Goal: Task Accomplishment & Management: Use online tool/utility

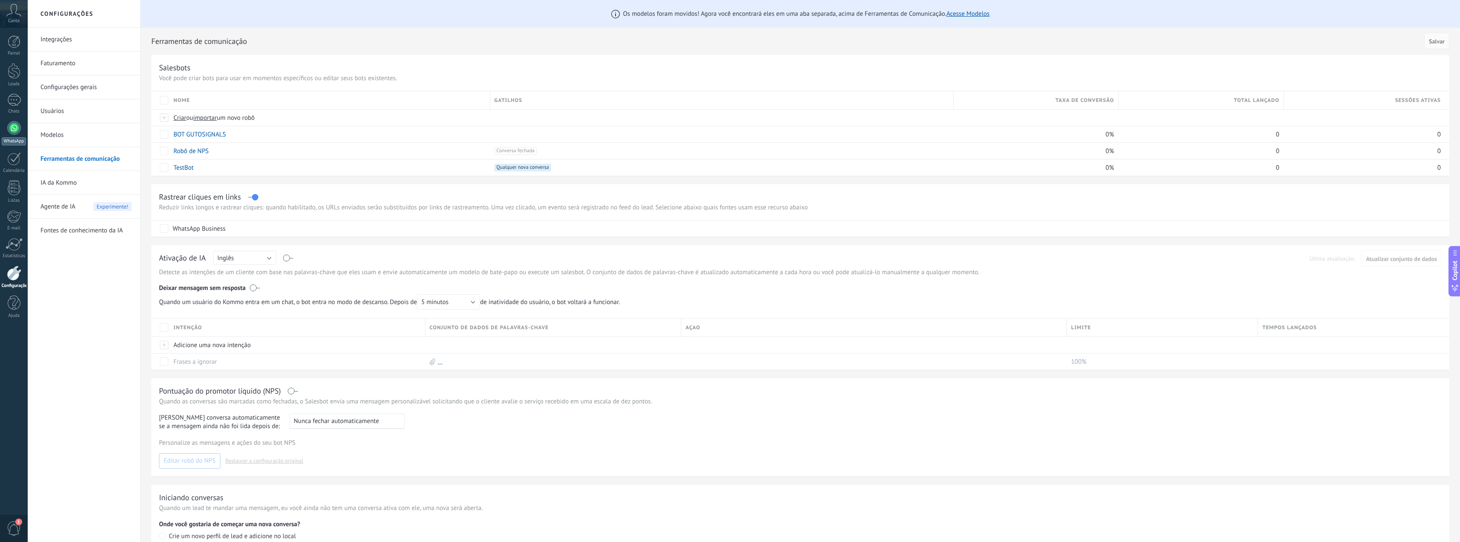
click at [17, 128] on div at bounding box center [14, 128] width 14 height 14
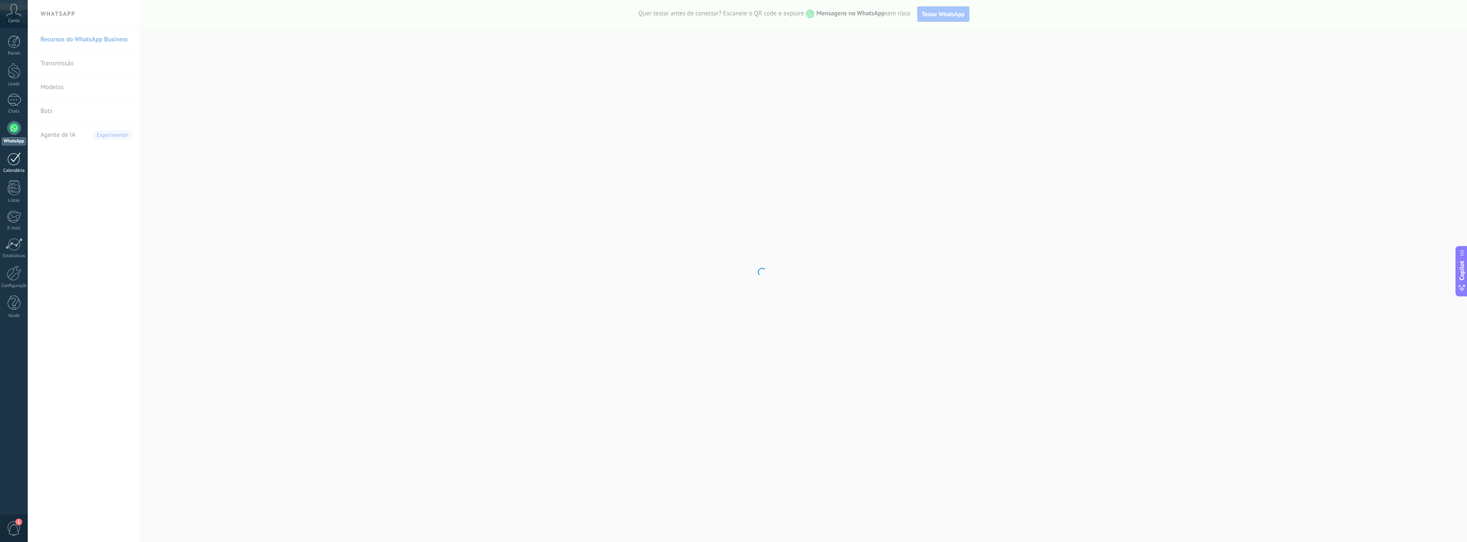
click at [20, 169] on div "Calendário" at bounding box center [14, 171] width 25 height 6
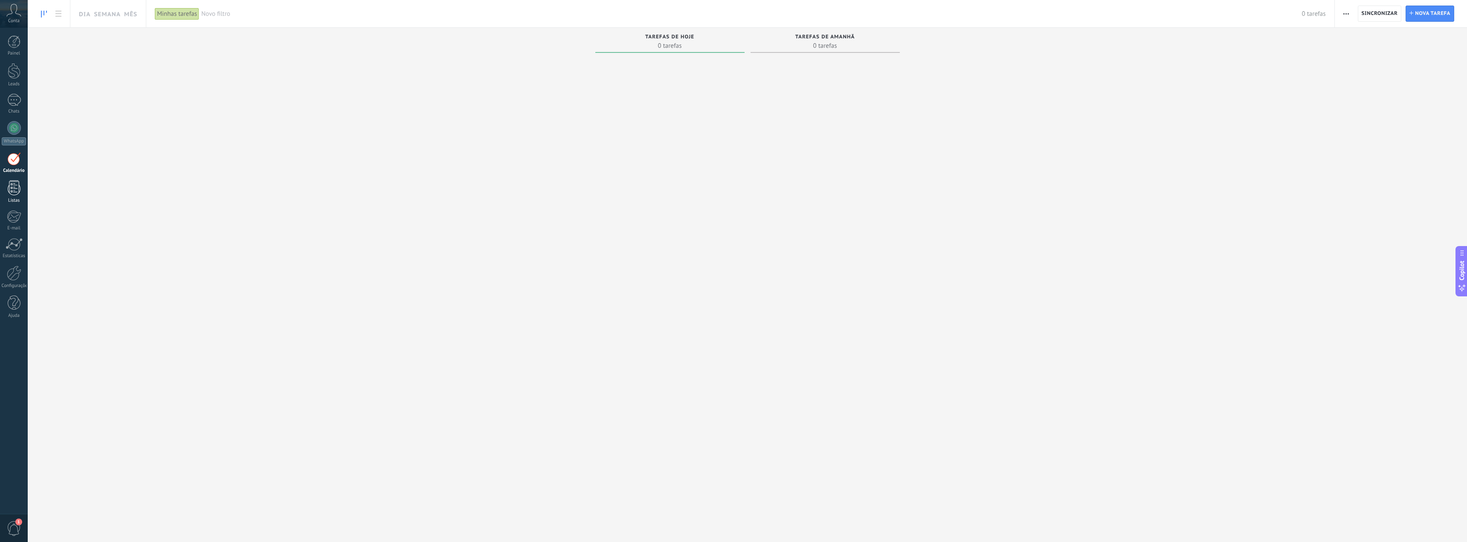
click at [10, 196] on link "Listas" at bounding box center [14, 191] width 28 height 23
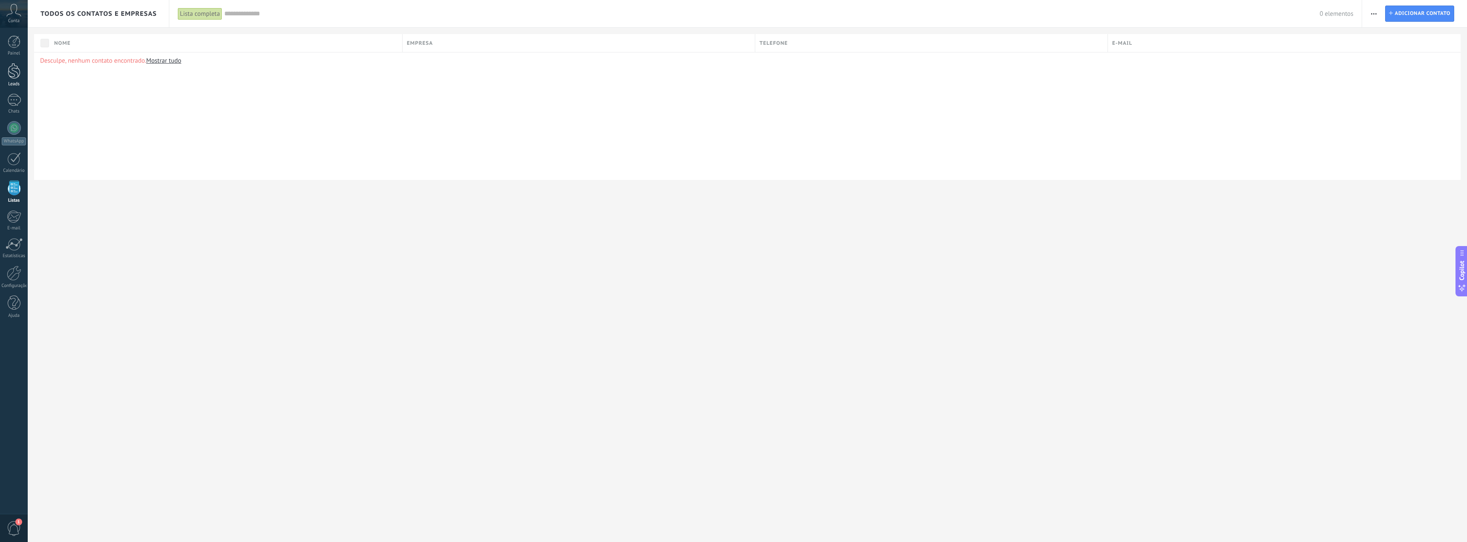
click at [16, 74] on div at bounding box center [14, 71] width 13 height 16
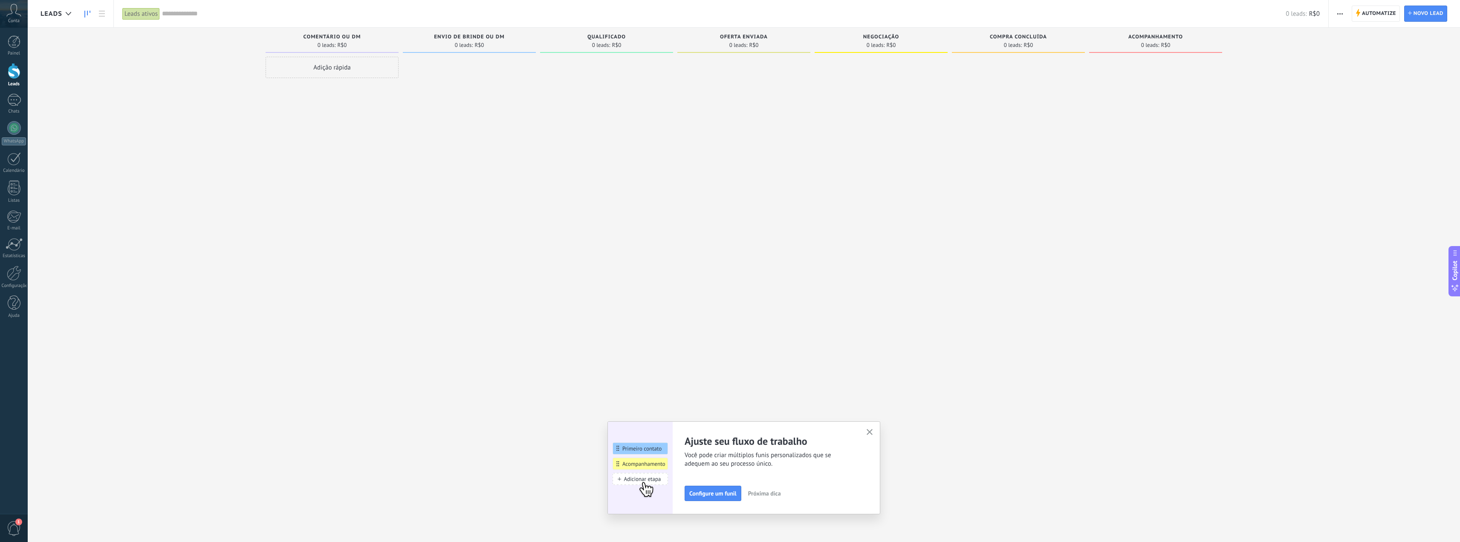
click at [879, 430] on div "Ajuste seu fluxo de trabalho Você pode criar múltiplos funis personalizados que…" at bounding box center [744, 467] width 273 height 93
click at [868, 432] on button "button" at bounding box center [870, 433] width 11 height 12
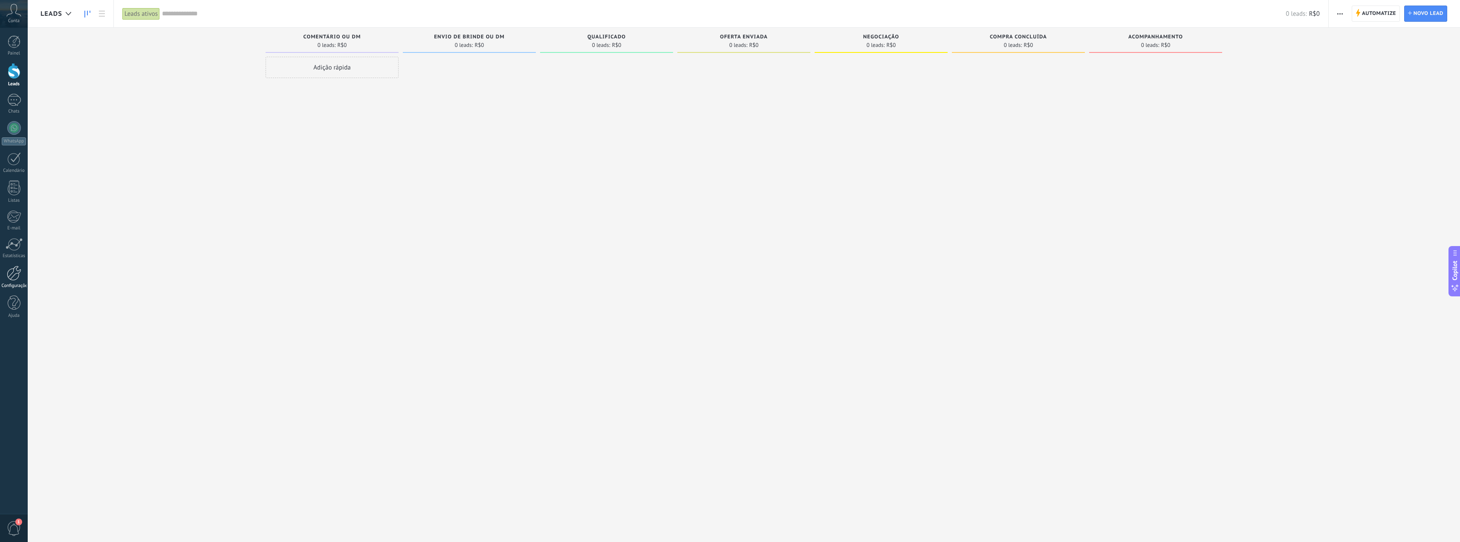
click at [22, 281] on link "Configurações" at bounding box center [14, 277] width 28 height 23
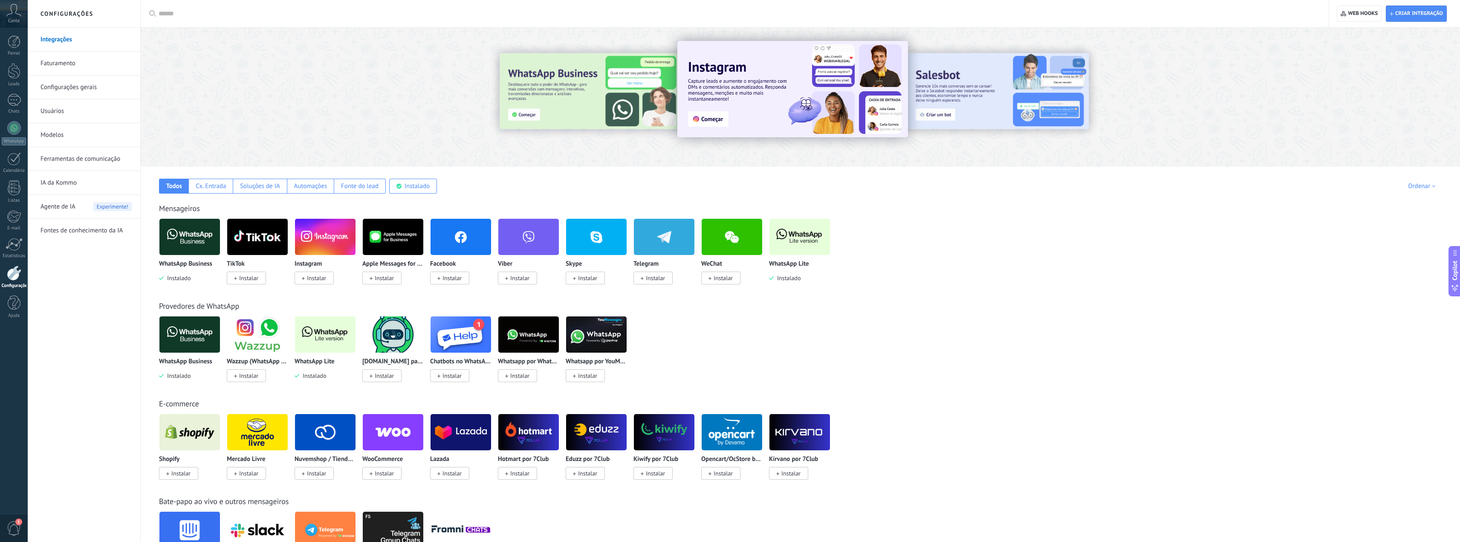
click at [316, 333] on img at bounding box center [325, 334] width 61 height 41
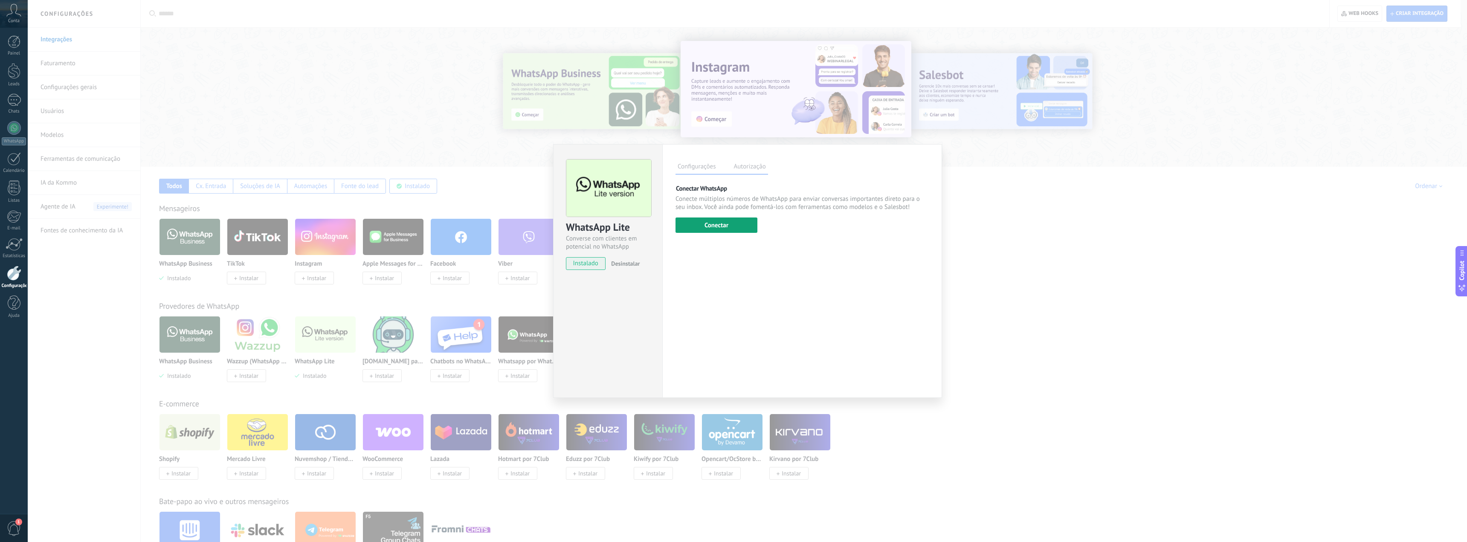
click at [718, 226] on button "Conectar" at bounding box center [716, 224] width 82 height 15
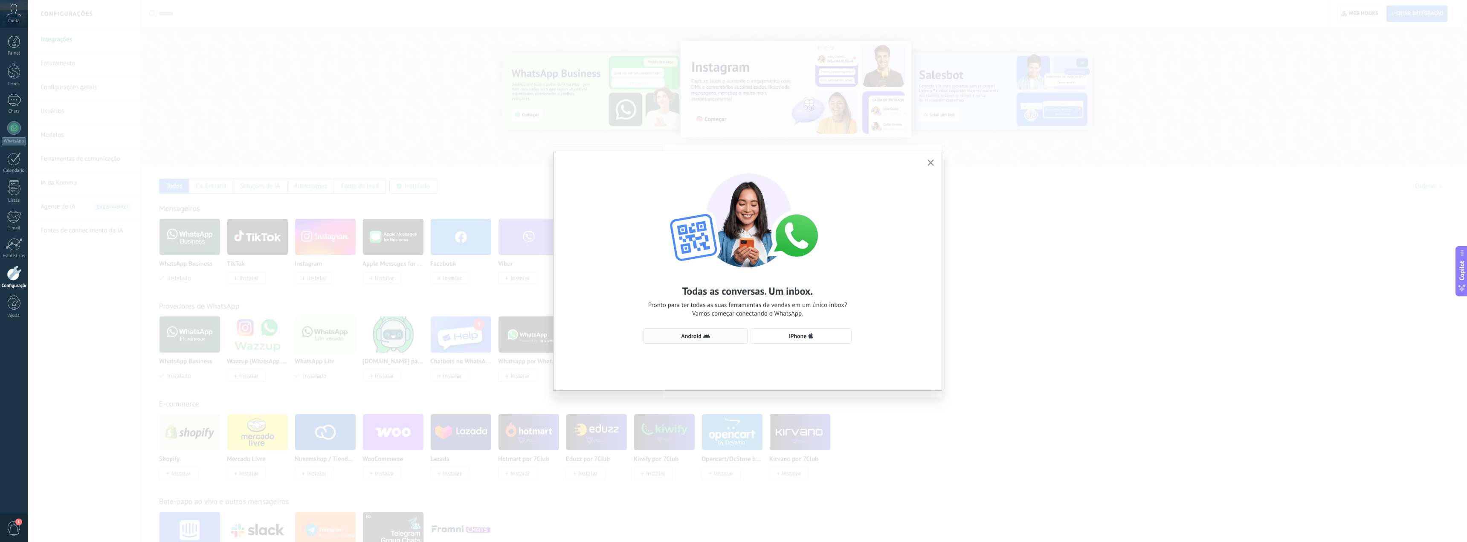
click at [726, 336] on span "Android" at bounding box center [695, 336] width 95 height 7
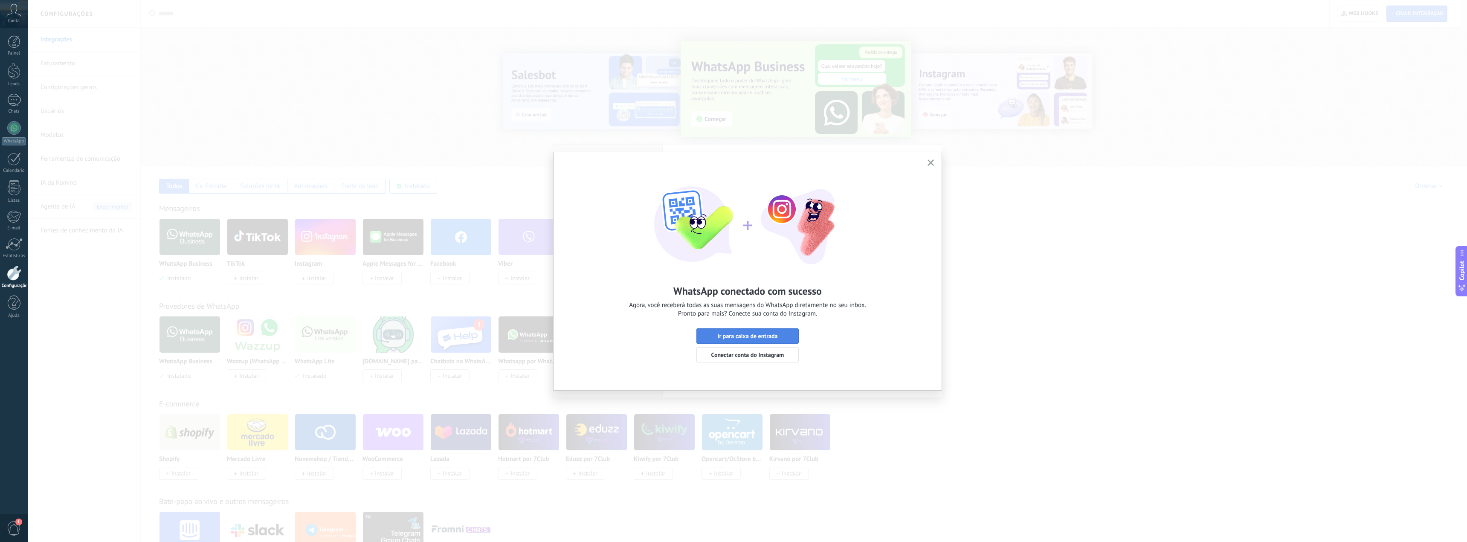
click at [726, 333] on span "Ir para caixa de entrada" at bounding box center [747, 336] width 60 height 6
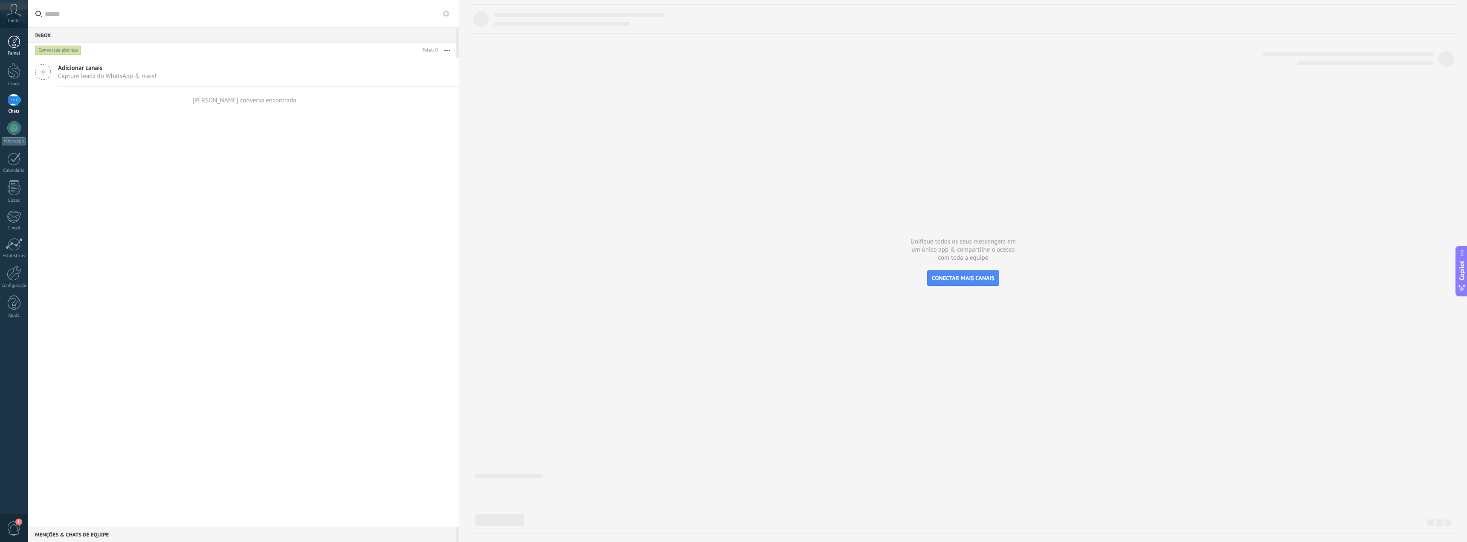
click at [13, 43] on div at bounding box center [14, 41] width 13 height 13
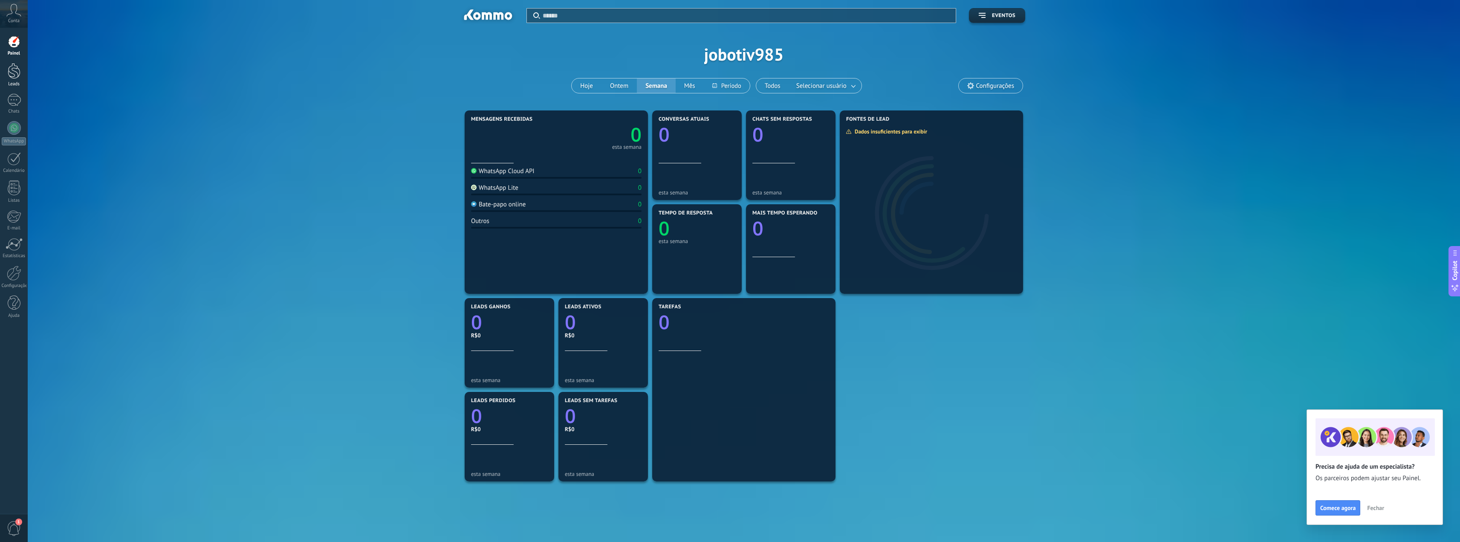
click at [17, 78] on div at bounding box center [14, 71] width 13 height 16
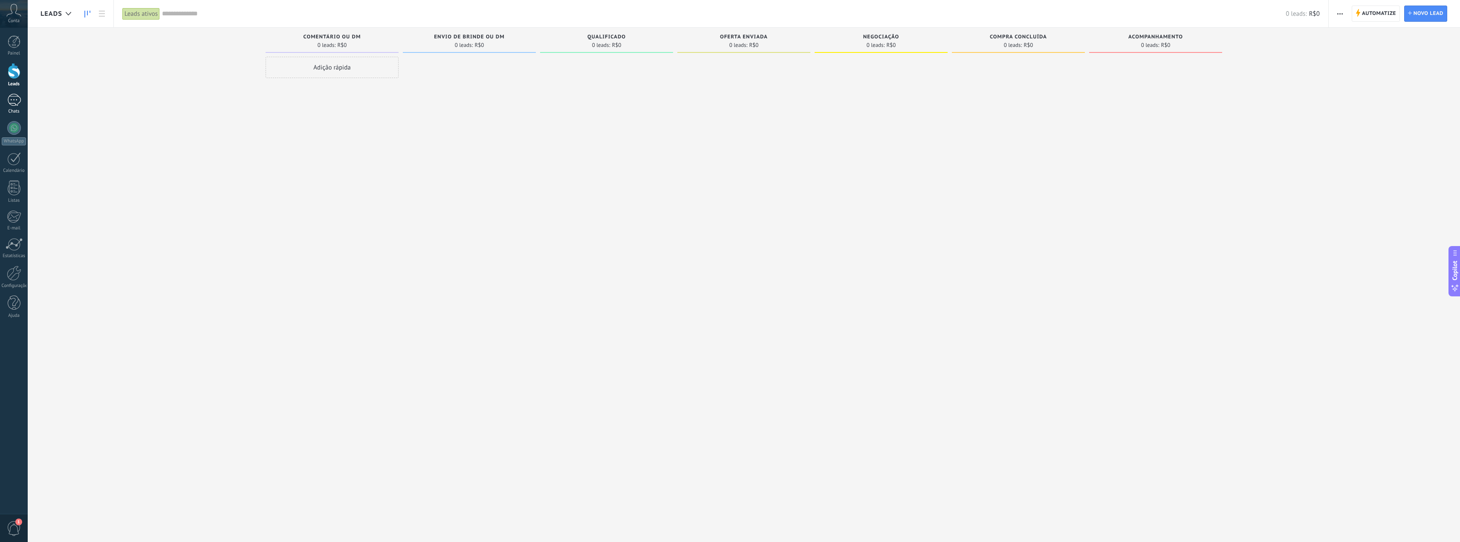
click at [15, 104] on div at bounding box center [14, 100] width 14 height 12
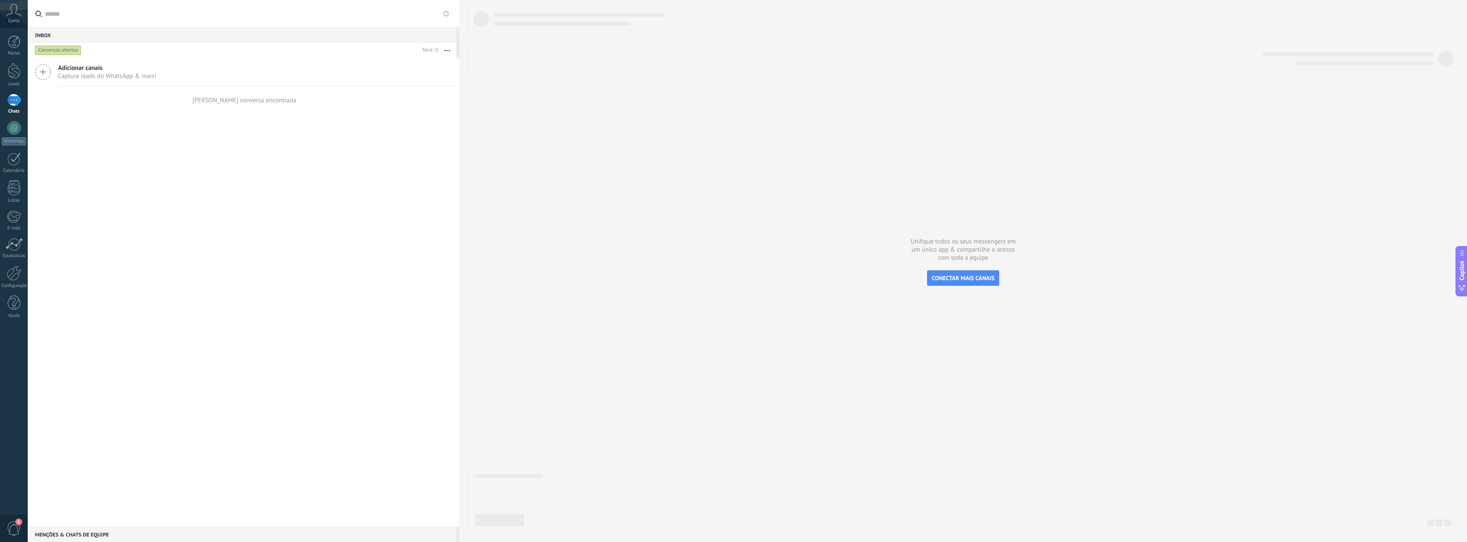
click at [20, 4] on icon at bounding box center [13, 10] width 15 height 13
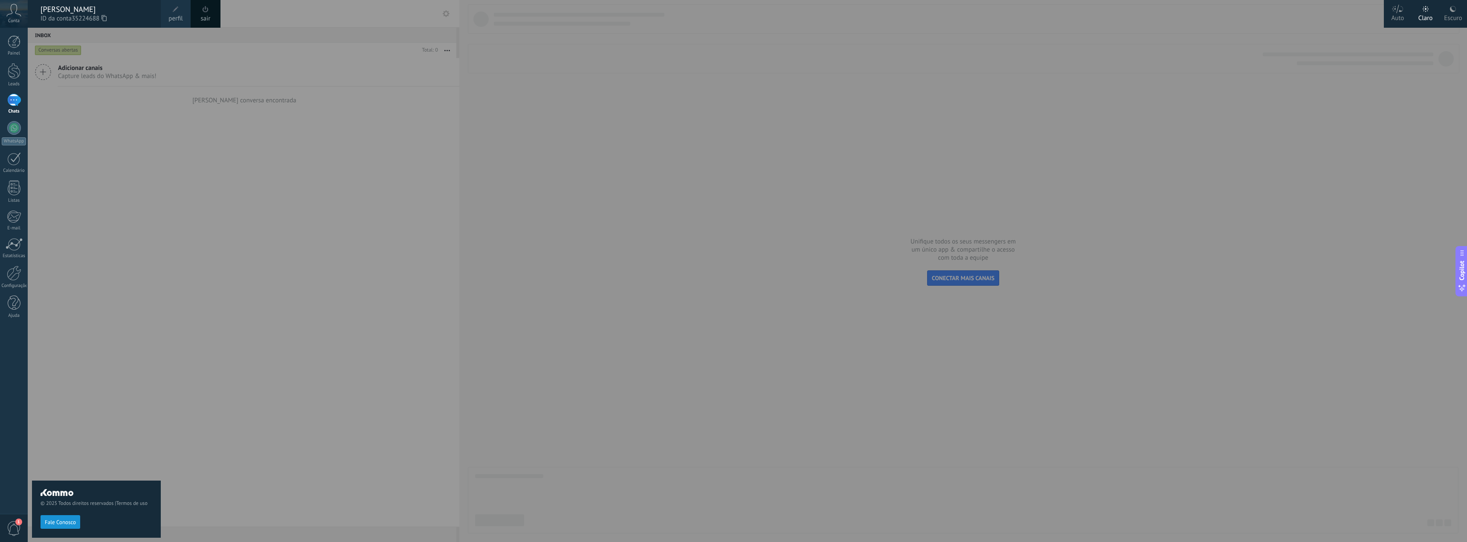
click at [15, 9] on icon at bounding box center [13, 10] width 15 height 13
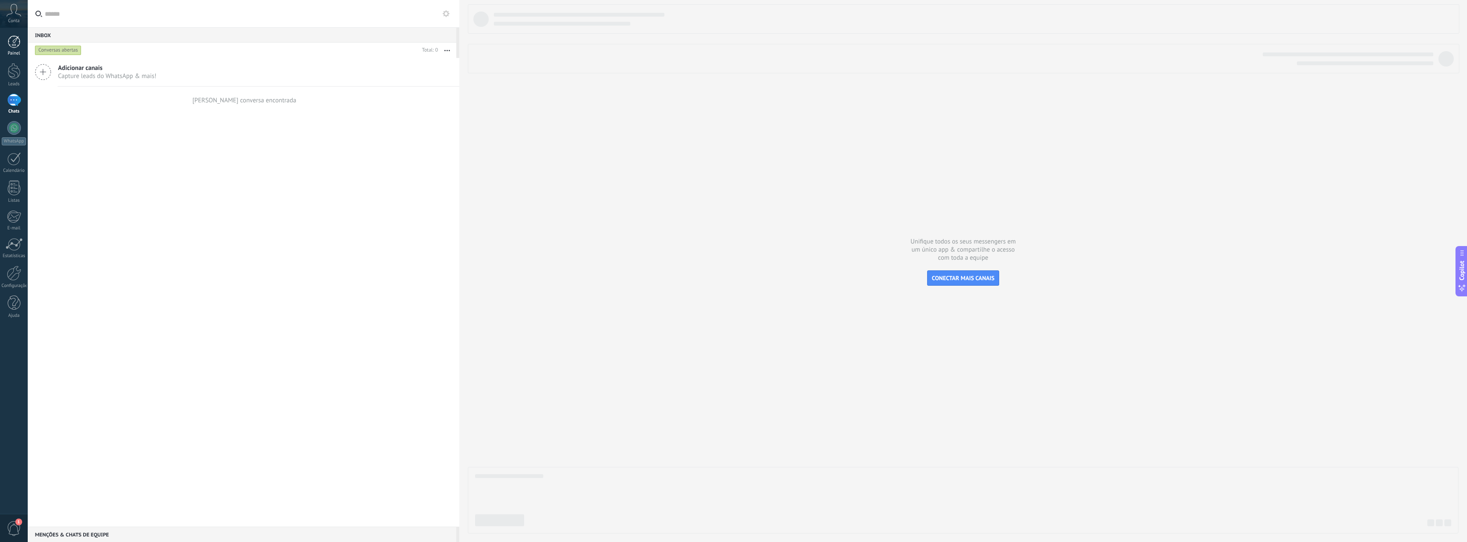
click at [17, 49] on link "Painel" at bounding box center [14, 45] width 28 height 21
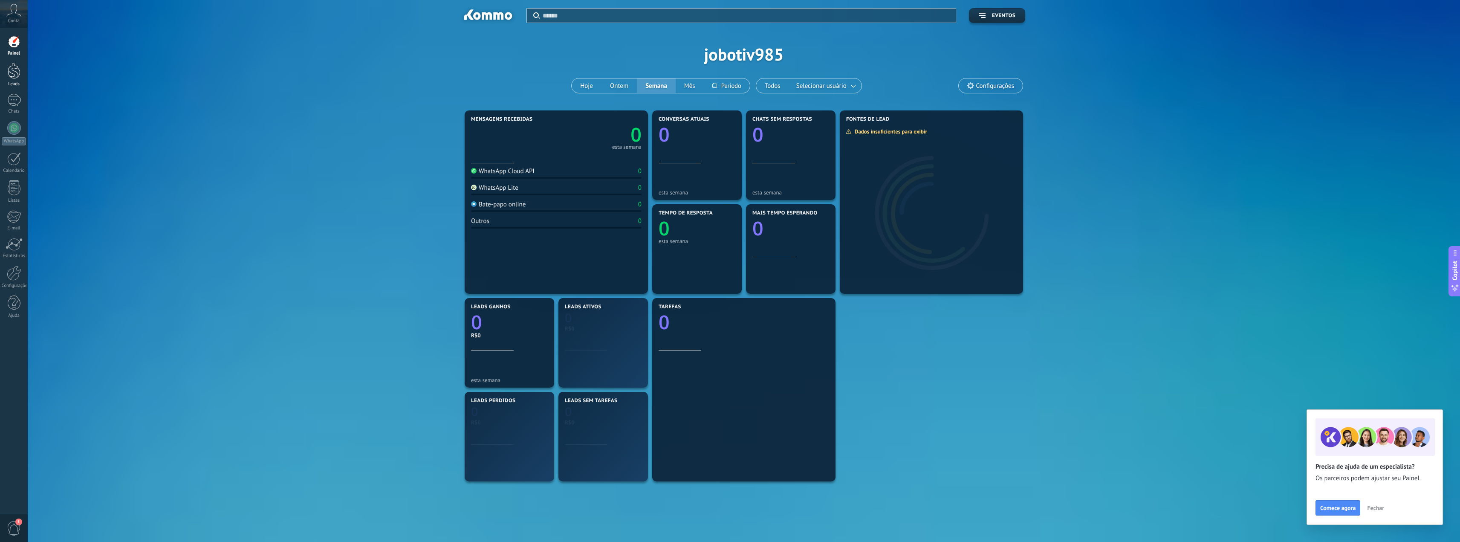
click at [16, 78] on div at bounding box center [14, 71] width 13 height 16
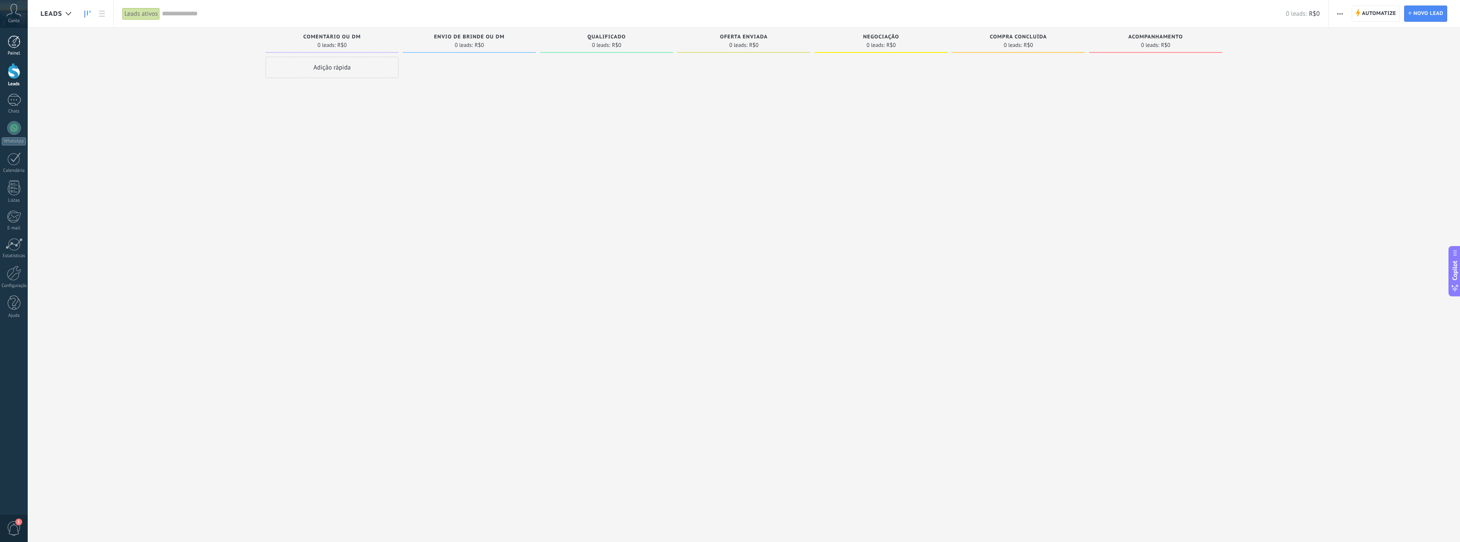
click at [19, 49] on link "Painel" at bounding box center [14, 45] width 28 height 21
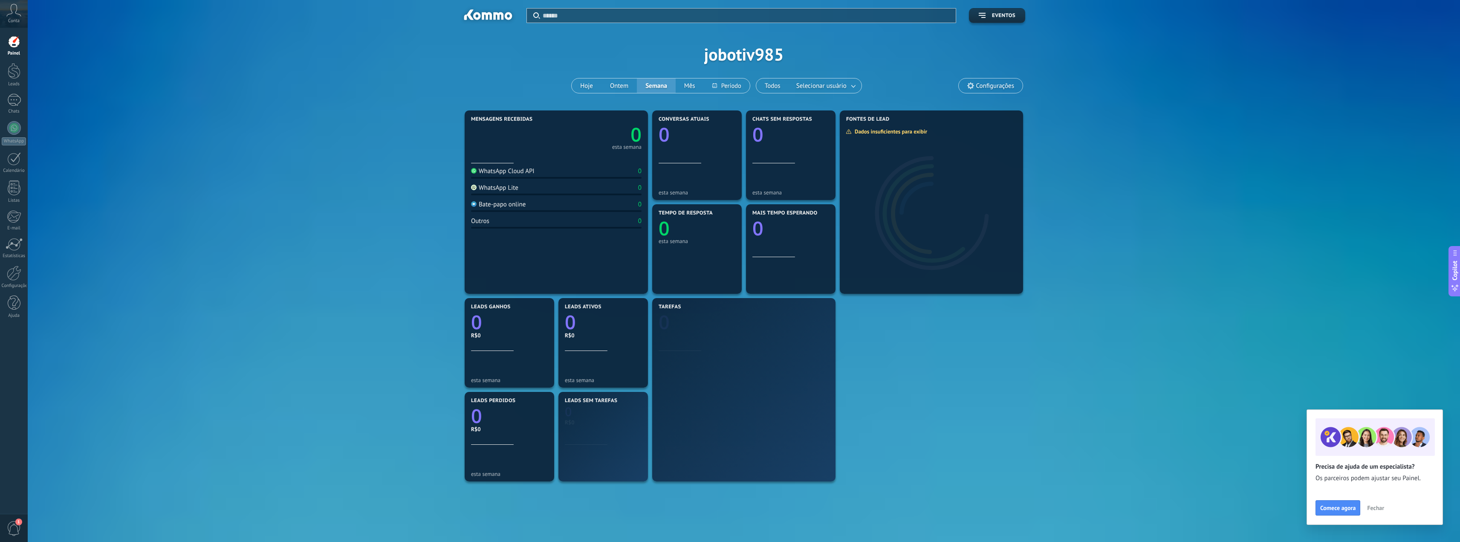
click at [1380, 508] on span "Fechar" at bounding box center [1375, 508] width 17 height 6
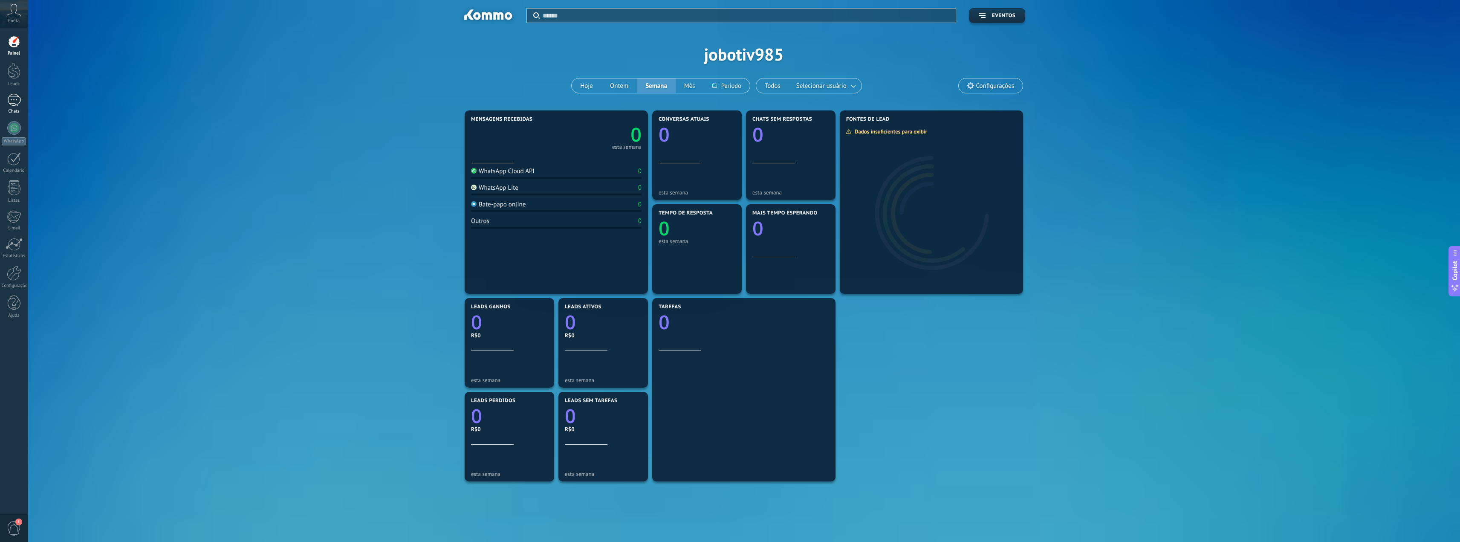
click at [22, 106] on link "Chats" at bounding box center [14, 104] width 28 height 20
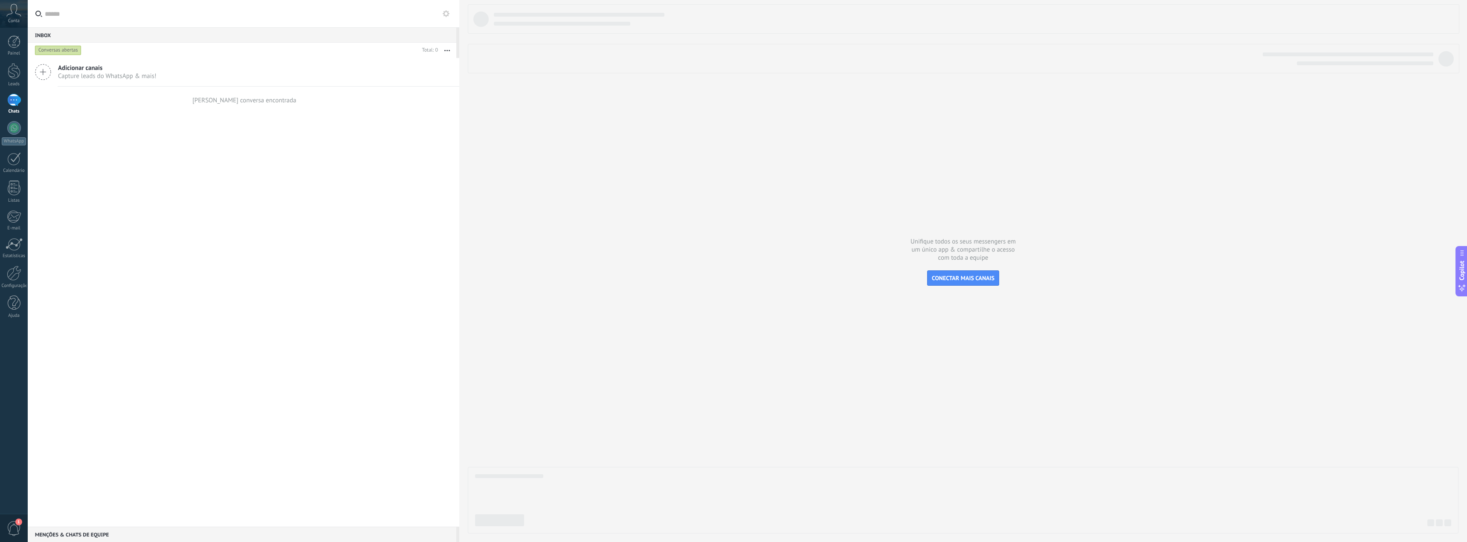
click at [41, 76] on icon at bounding box center [43, 72] width 16 height 16
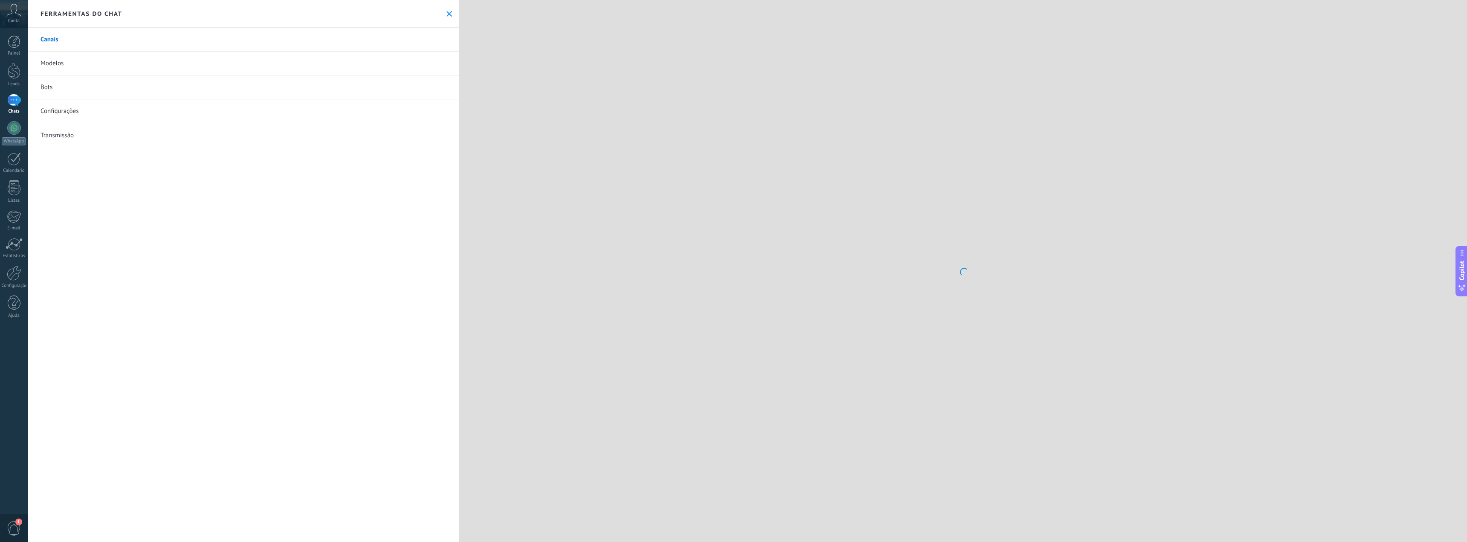
click at [50, 89] on link "Bots" at bounding box center [243, 87] width 431 height 24
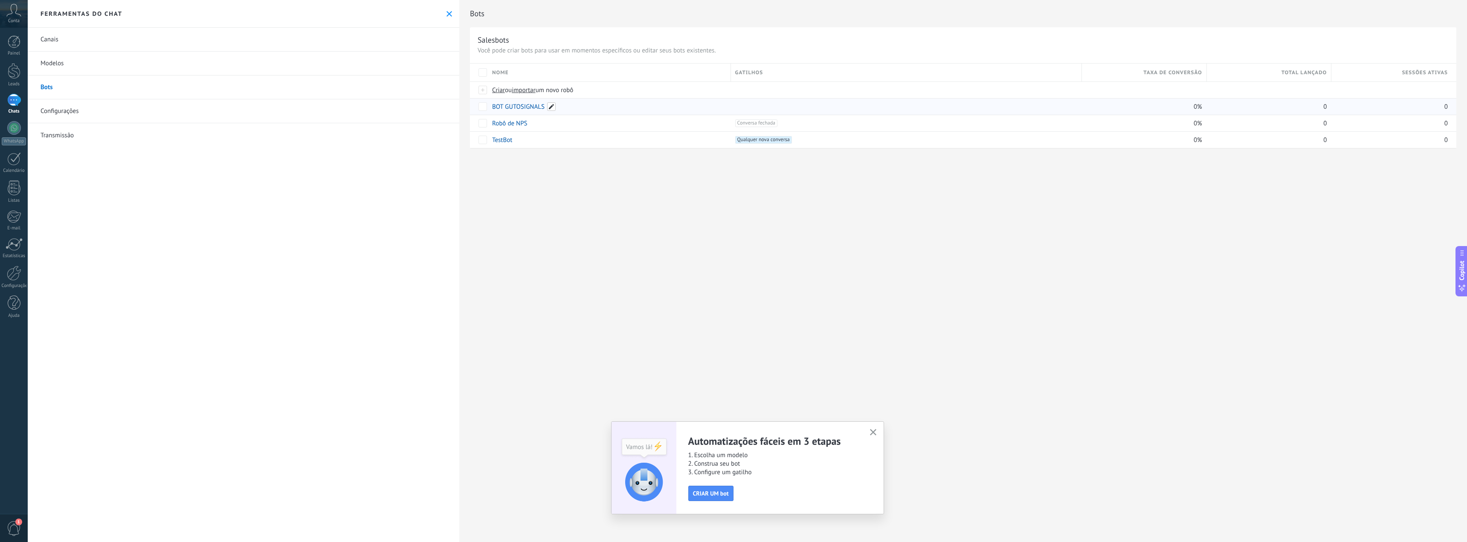
click at [552, 109] on span at bounding box center [551, 106] width 9 height 9
type input "********"
drag, startPoint x: 507, startPoint y: 125, endPoint x: 510, endPoint y: 121, distance: 5.5
click at [507, 124] on span "Salvar" at bounding box center [509, 126] width 16 height 6
click at [521, 107] on span at bounding box center [525, 106] width 9 height 9
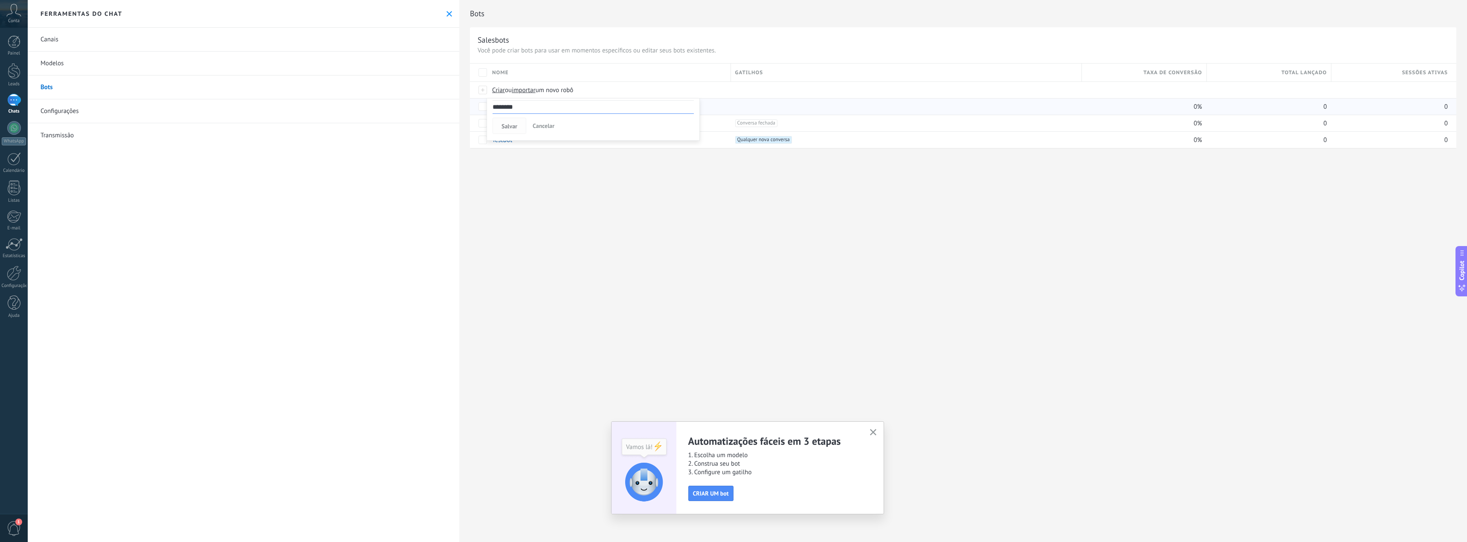
click at [515, 128] on span "Salvar" at bounding box center [509, 126] width 16 height 6
click at [510, 182] on div "Bots Salesbots Você pode criar bots para usar em momentos específicos ou editar…" at bounding box center [962, 271] width 1007 height 542
click at [508, 108] on link "BOT [PERSON_NAME]" at bounding box center [521, 107] width 59 height 8
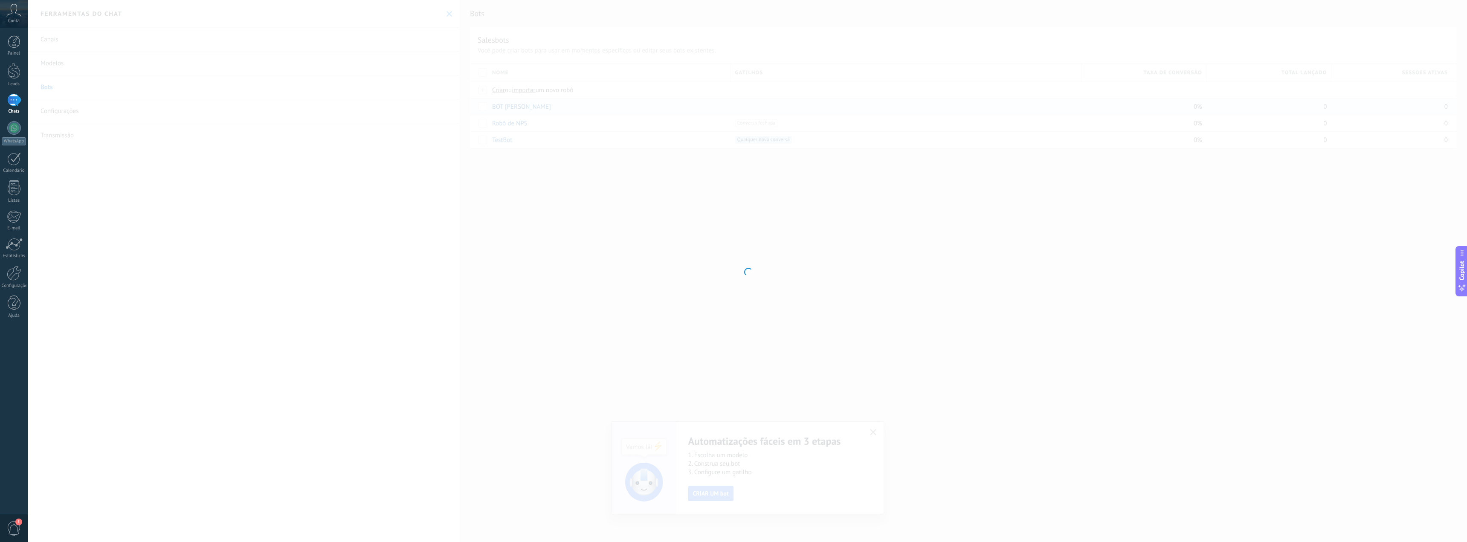
type input "********"
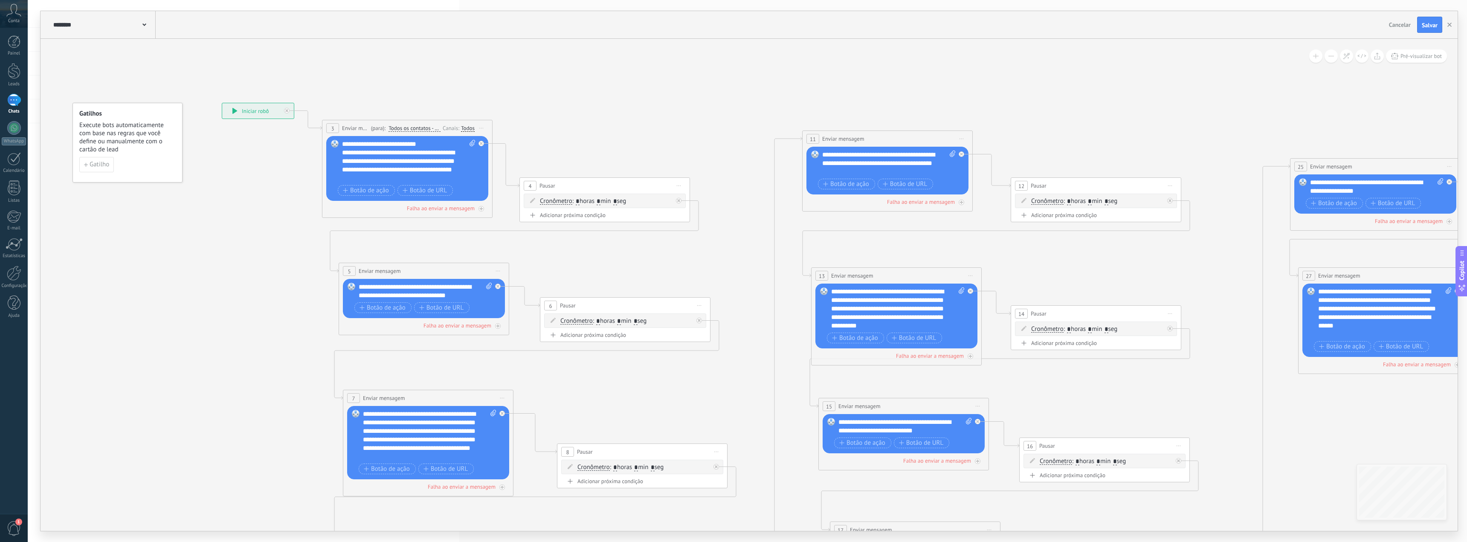
click at [230, 113] on div "**********" at bounding box center [258, 110] width 72 height 15
click at [236, 111] on icon at bounding box center [234, 111] width 5 height 6
click at [232, 110] on icon at bounding box center [234, 111] width 5 height 6
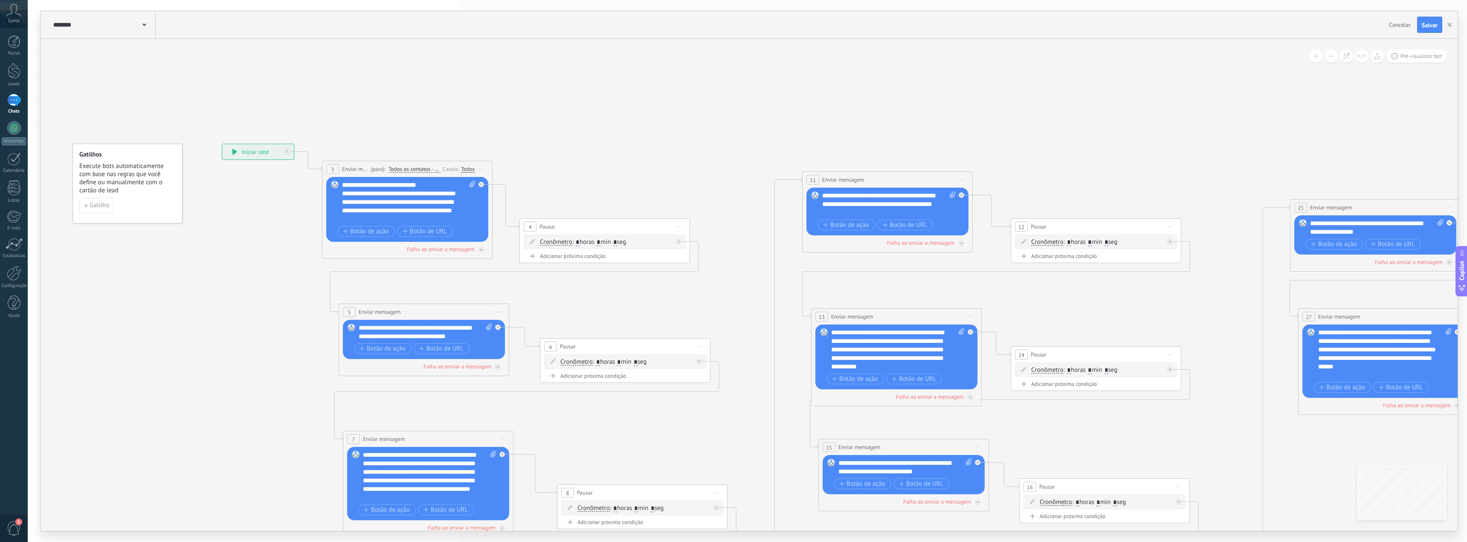
drag, startPoint x: 694, startPoint y: 136, endPoint x: 578, endPoint y: 147, distance: 116.9
click at [539, 153] on icon at bounding box center [1093, 444] width 2169 height 1027
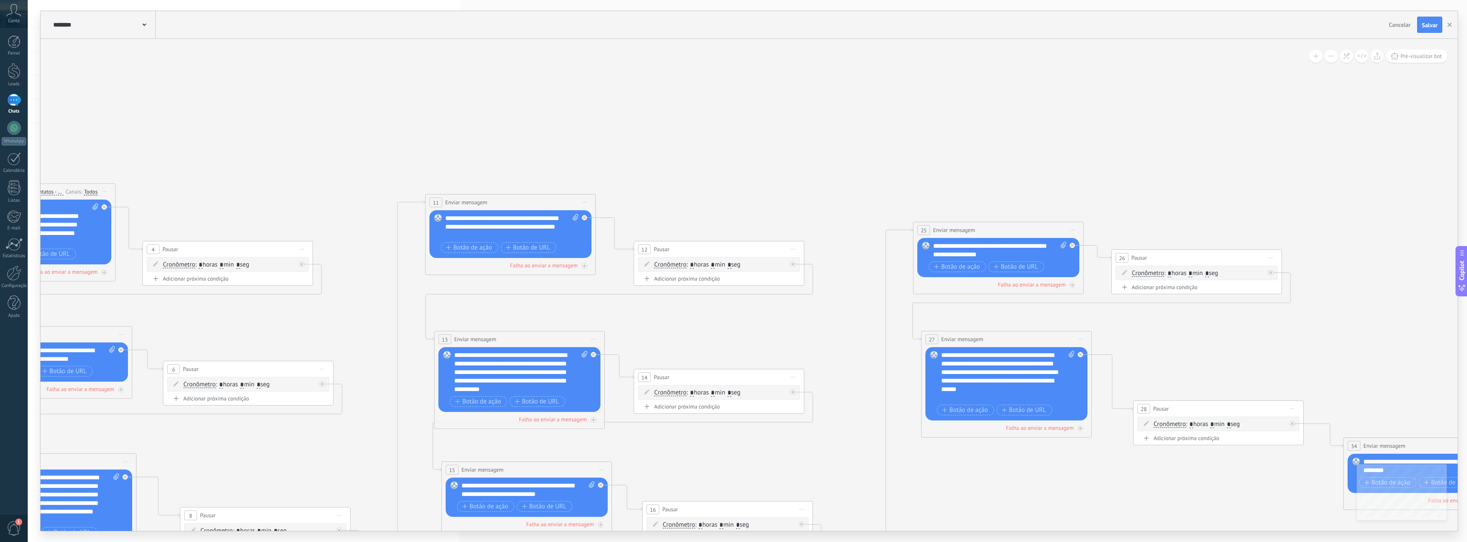
drag, startPoint x: 816, startPoint y: 134, endPoint x: 713, endPoint y: 149, distance: 103.8
click at [654, 147] on icon at bounding box center [716, 466] width 2169 height 1027
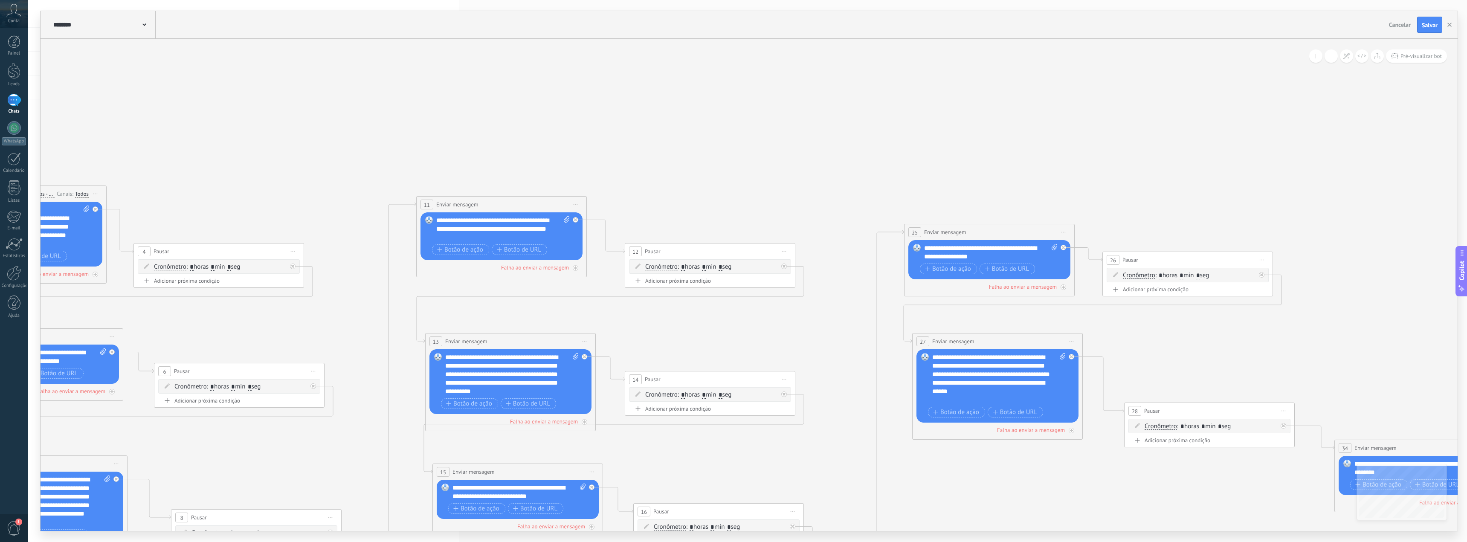
drag, startPoint x: 1027, startPoint y: 153, endPoint x: 828, endPoint y: 161, distance: 198.8
click at [828, 161] on icon at bounding box center [707, 468] width 2169 height 1027
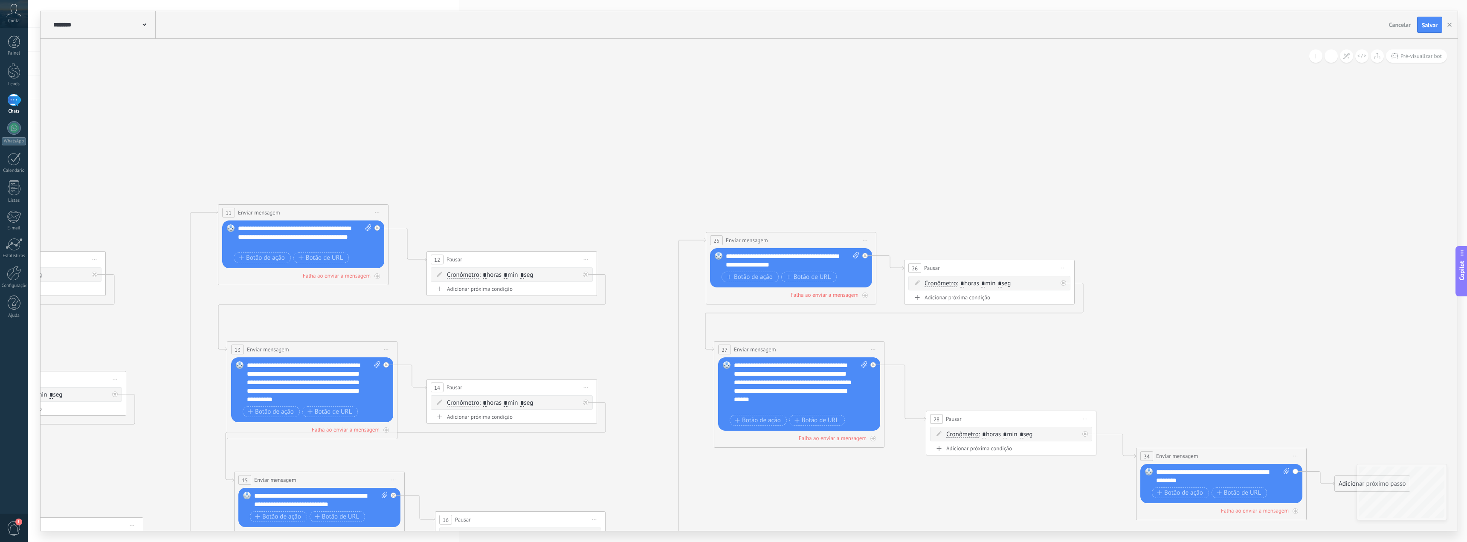
drag, startPoint x: 894, startPoint y: 162, endPoint x: 876, endPoint y: 166, distance: 18.3
click at [876, 166] on icon at bounding box center [508, 476] width 2169 height 1027
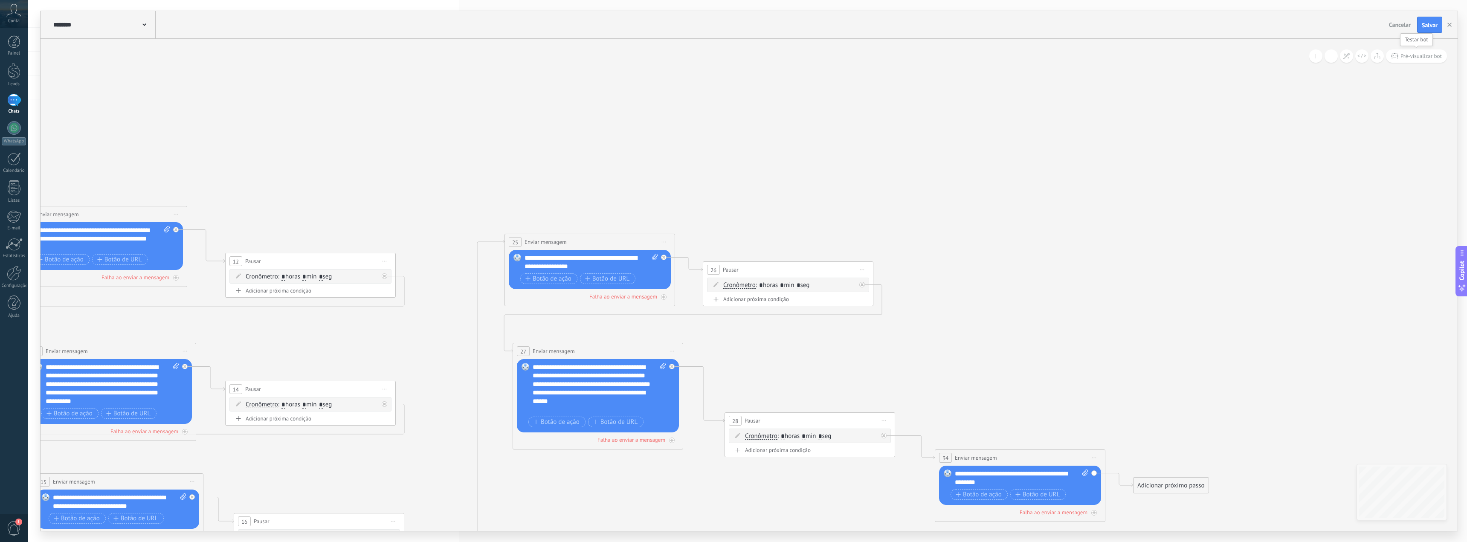
click at [1403, 54] on span "Pré-visualizar bot" at bounding box center [1420, 55] width 41 height 7
click at [1384, 278] on p "WhatsApp Lite" at bounding box center [1394, 281] width 37 height 8
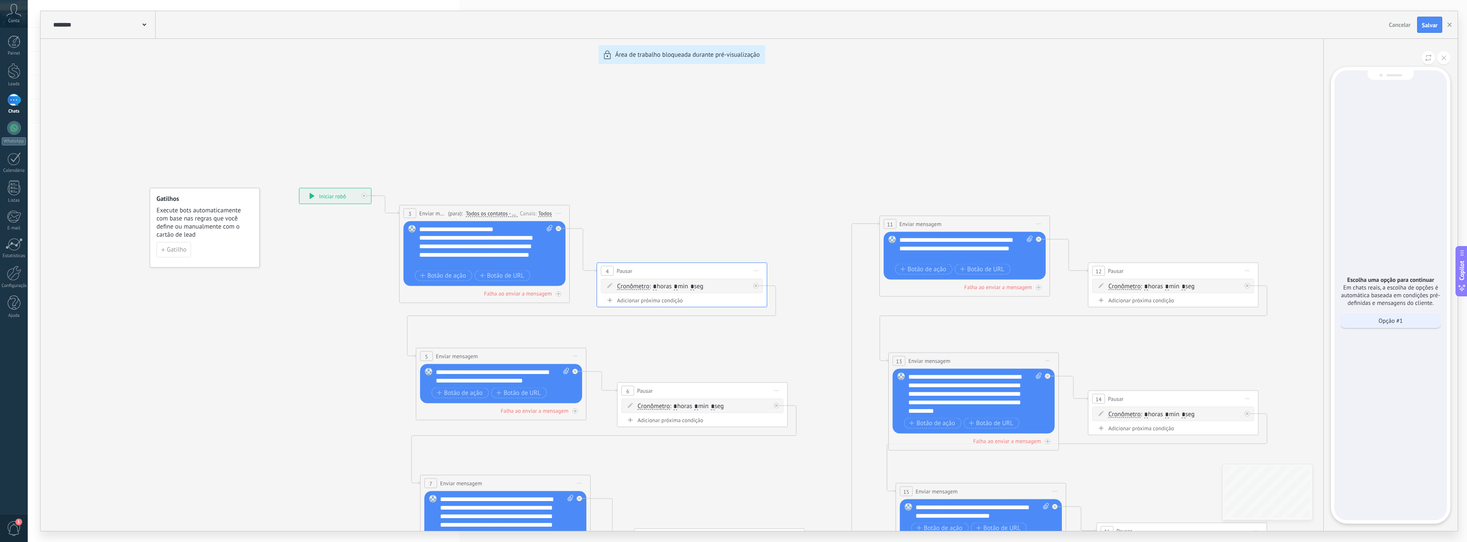
click at [1387, 322] on p "Opção #1" at bounding box center [1390, 321] width 24 height 8
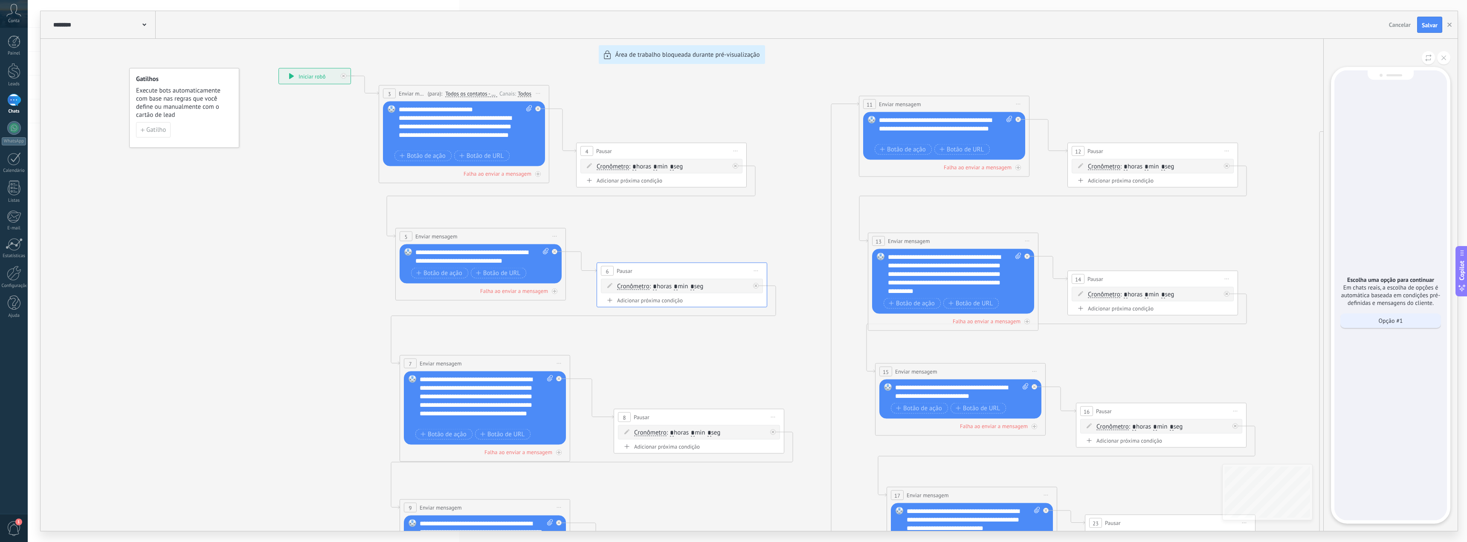
click at [1388, 320] on p "Opção #1" at bounding box center [1390, 321] width 24 height 8
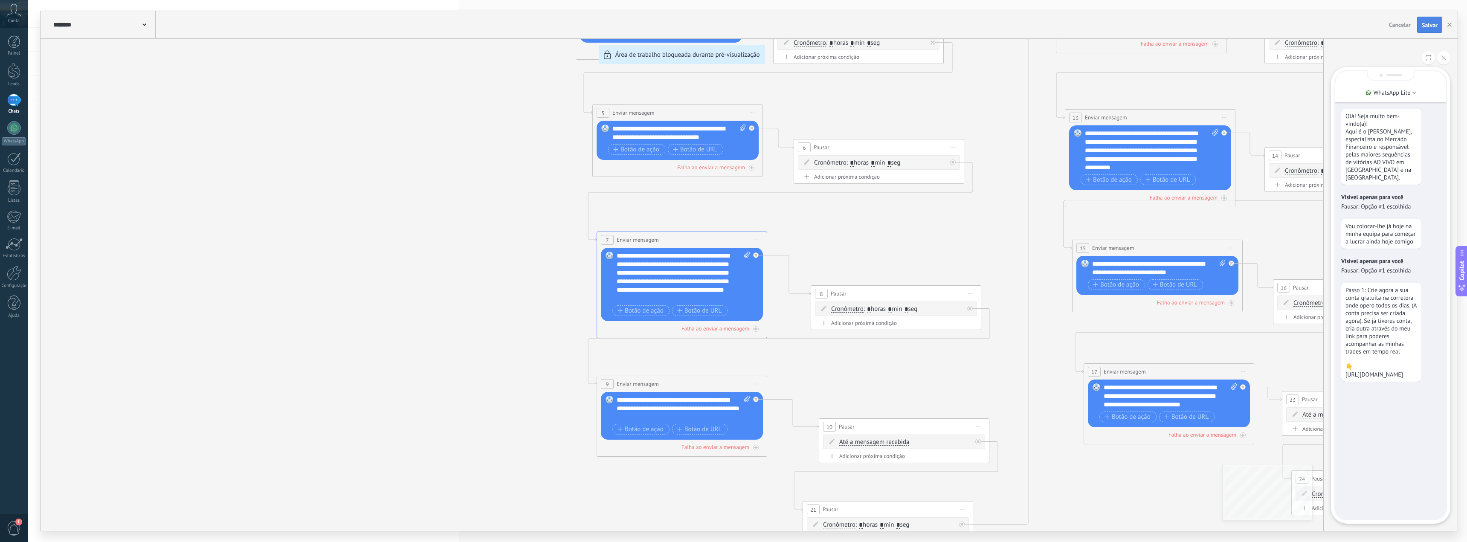
click at [1441, 26] on button "Salvar" at bounding box center [1429, 25] width 25 height 16
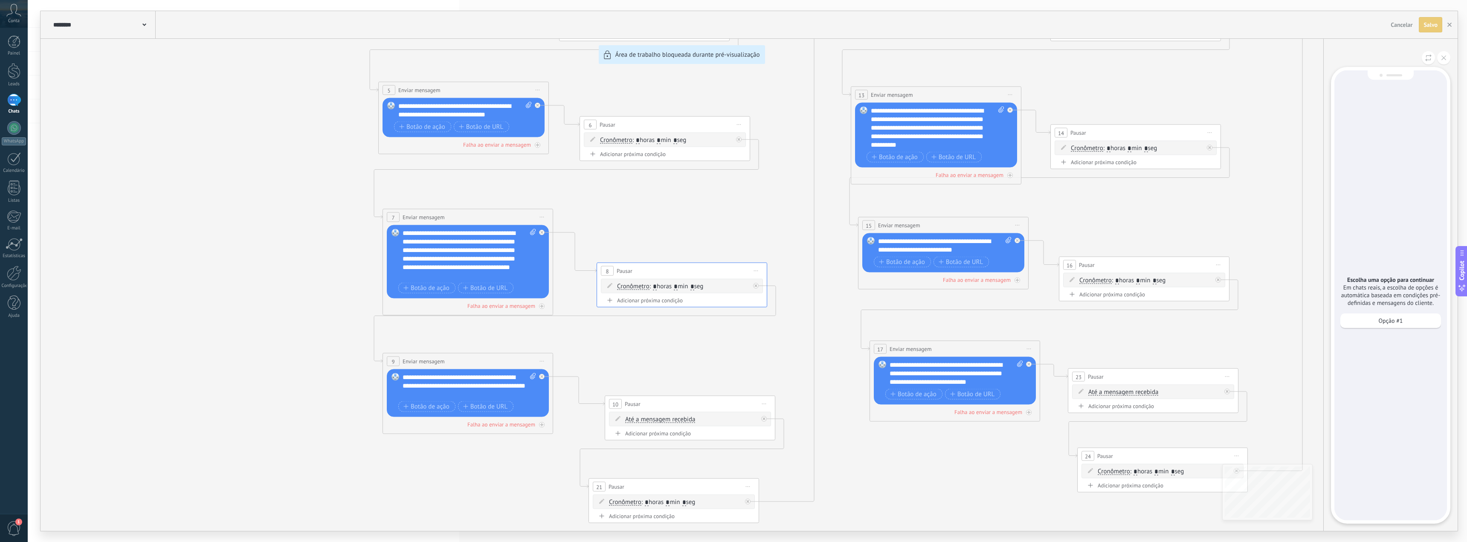
click at [134, 18] on div "******** BOT JOAO" at bounding box center [103, 24] width 104 height 27
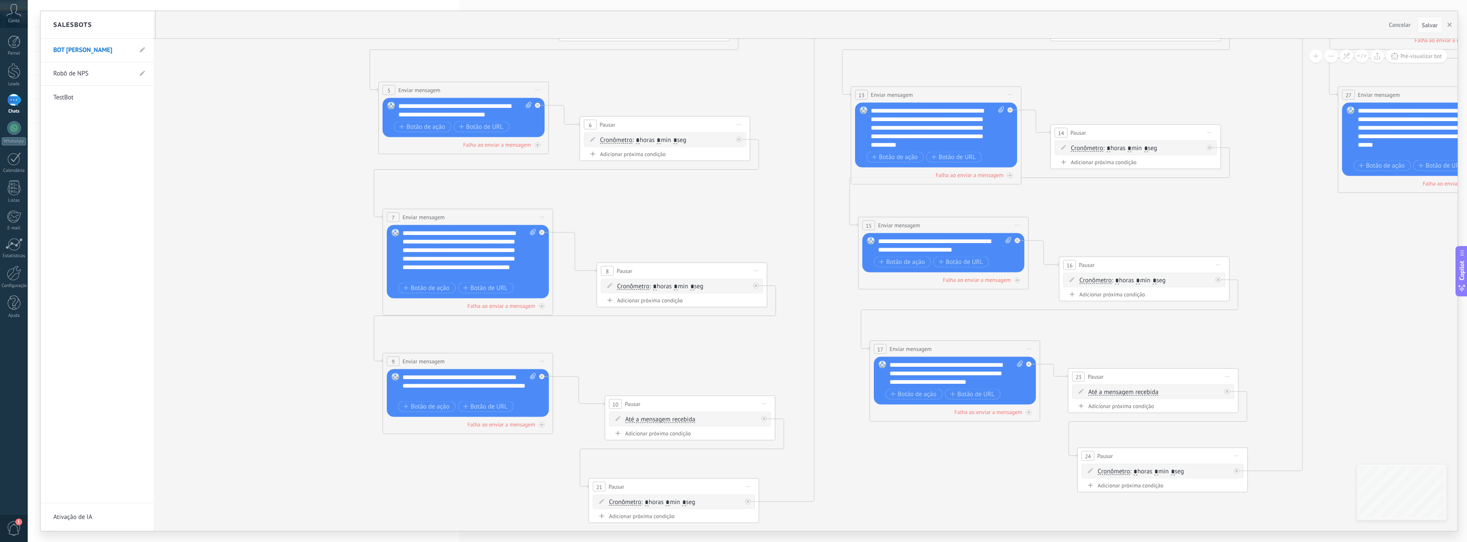
click at [254, 78] on div at bounding box center [749, 271] width 1417 height 520
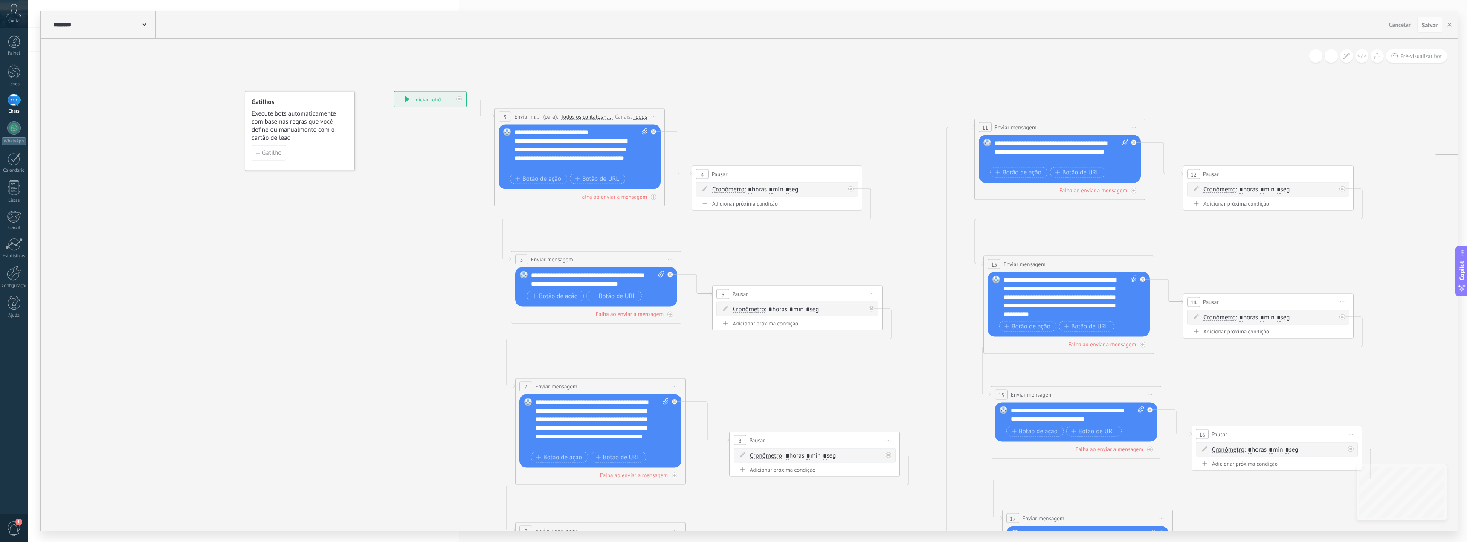
drag, startPoint x: 569, startPoint y: 83, endPoint x: 723, endPoint y: 276, distance: 246.7
click at [722, 275] on icon at bounding box center [1265, 391] width 2169 height 1027
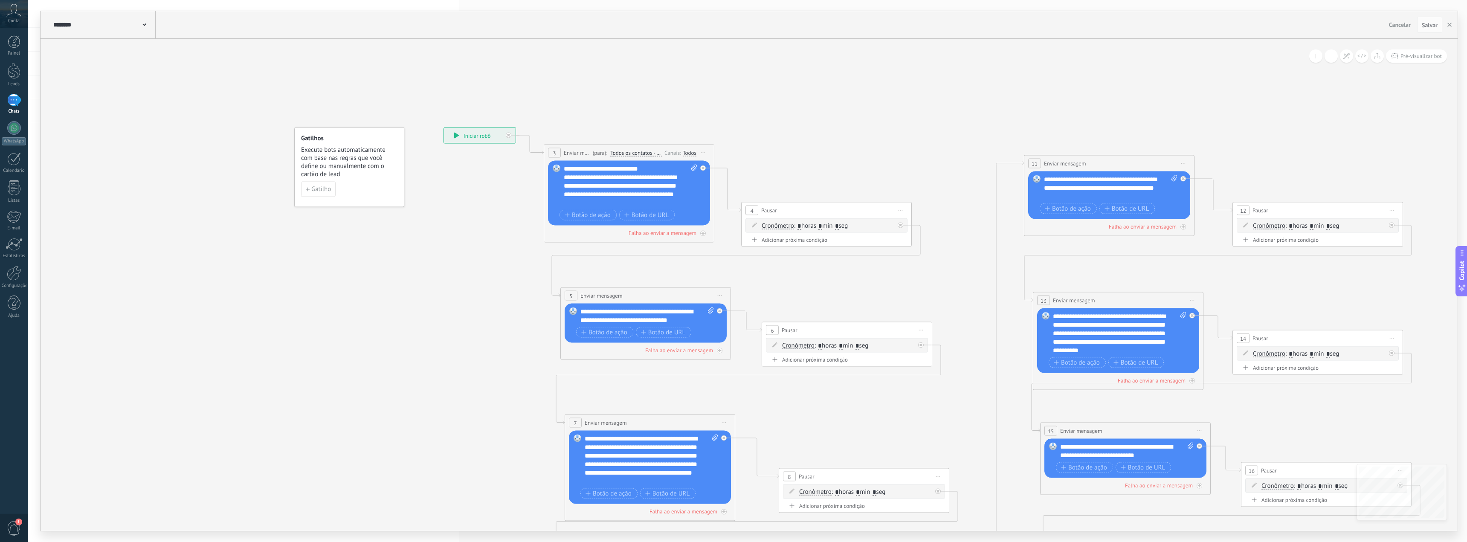
click at [487, 138] on div "**********" at bounding box center [480, 135] width 72 height 15
click at [336, 154] on span "Execute bots automaticamente com base nas regras que você define ou manualmente…" at bounding box center [349, 162] width 97 height 32
click at [480, 133] on div "**********" at bounding box center [480, 135] width 72 height 15
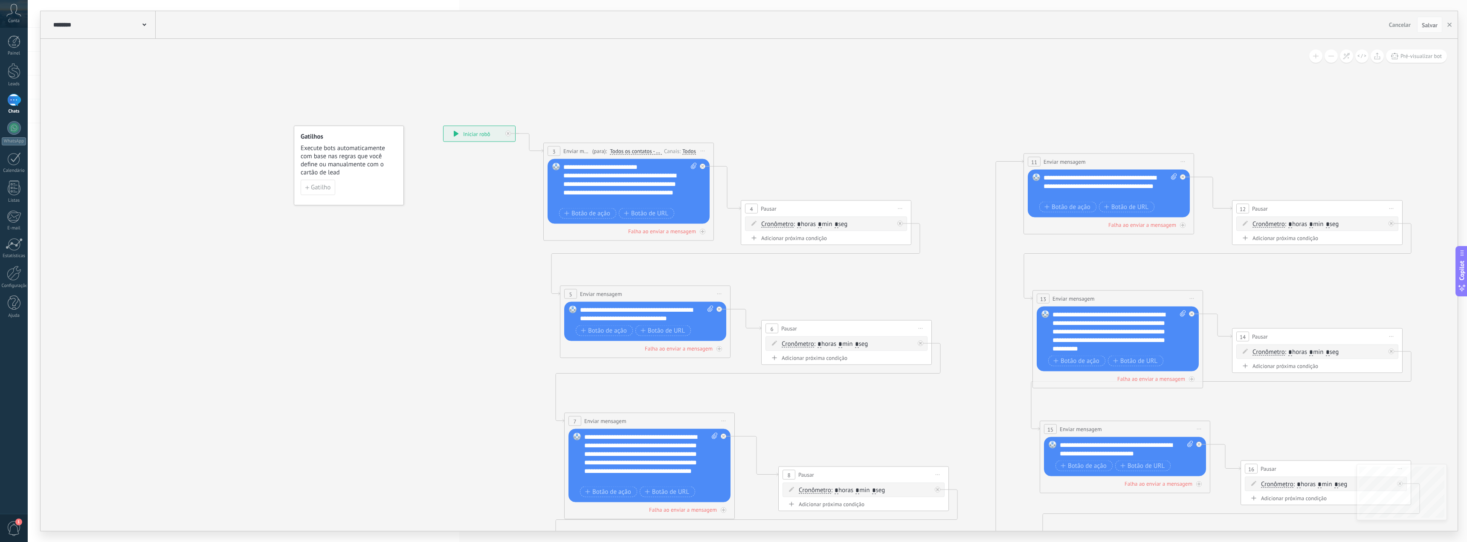
drag, startPoint x: 838, startPoint y: 82, endPoint x: 703, endPoint y: 91, distance: 135.0
click at [616, 84] on icon at bounding box center [1314, 426] width 2169 height 1027
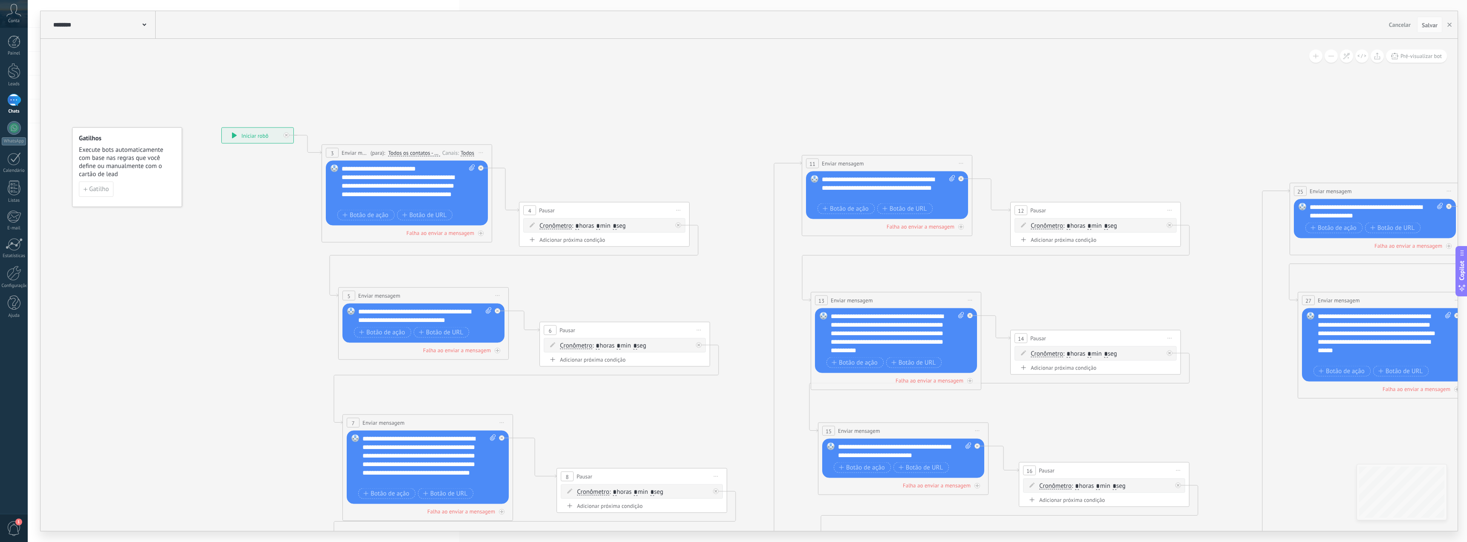
drag, startPoint x: 758, startPoint y: 87, endPoint x: 772, endPoint y: 117, distance: 33.0
click at [568, 135] on icon at bounding box center [1092, 427] width 2169 height 1027
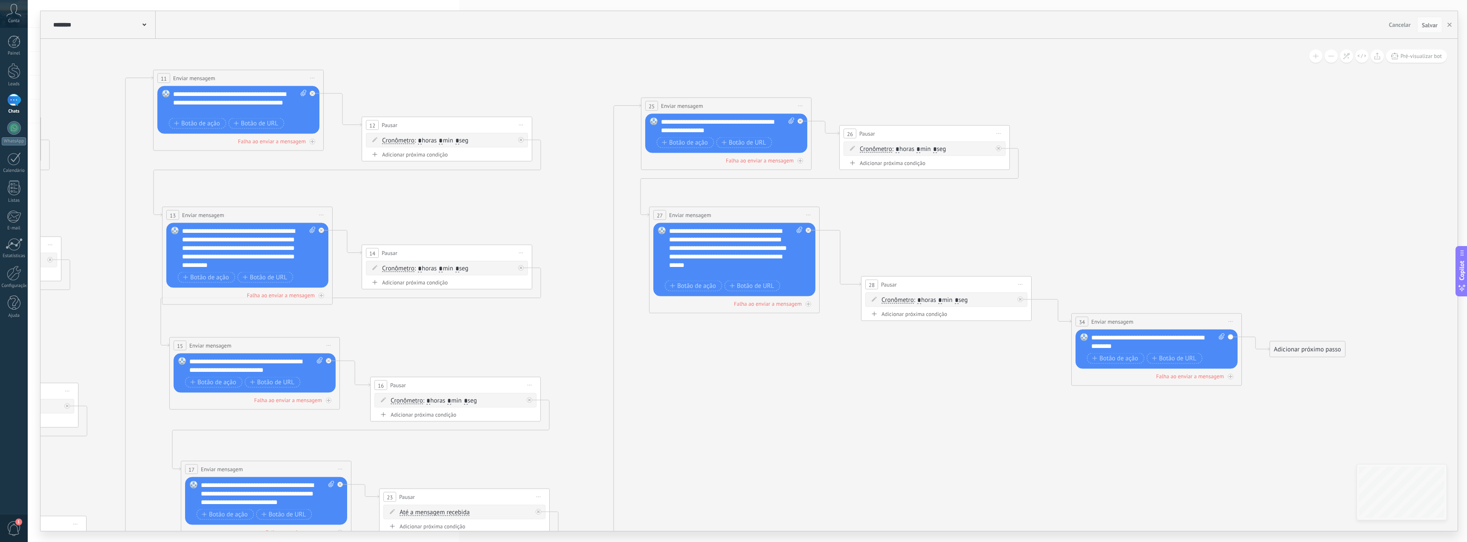
drag, startPoint x: 1393, startPoint y: 248, endPoint x: 1015, endPoint y: 197, distance: 381.6
click at [1019, 197] on icon at bounding box center [444, 342] width 2169 height 1027
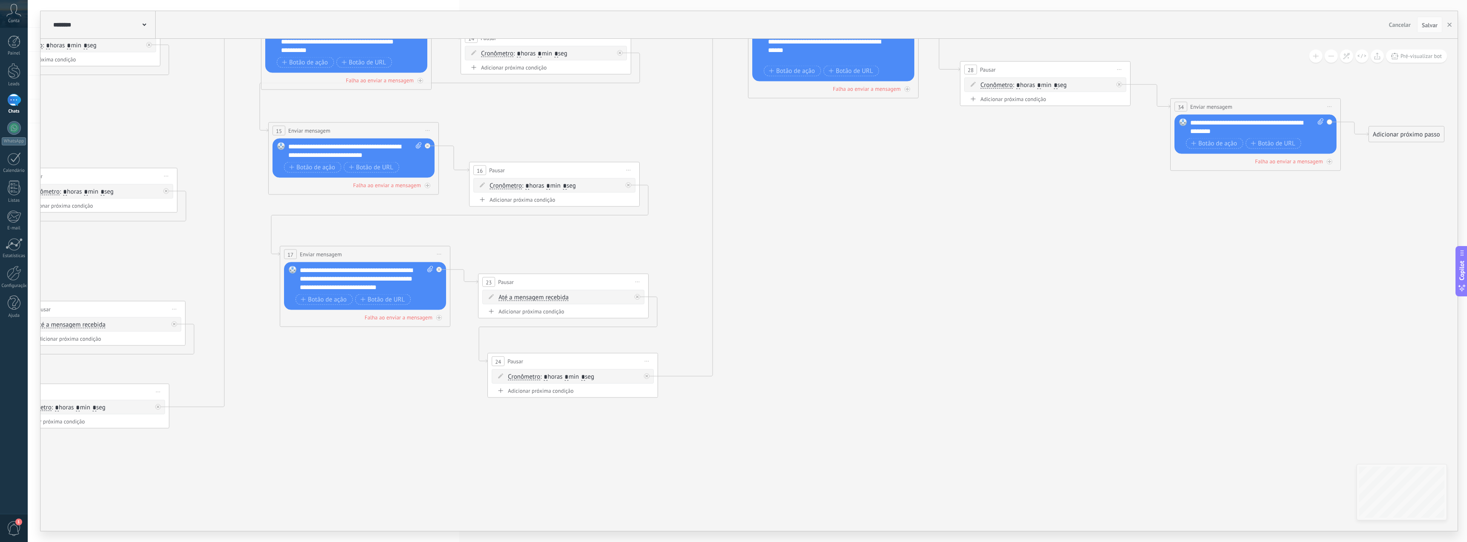
drag, startPoint x: 1084, startPoint y: 307, endPoint x: 1297, endPoint y: 207, distance: 235.4
click at [1273, 221] on icon at bounding box center [543, 127] width 2169 height 1027
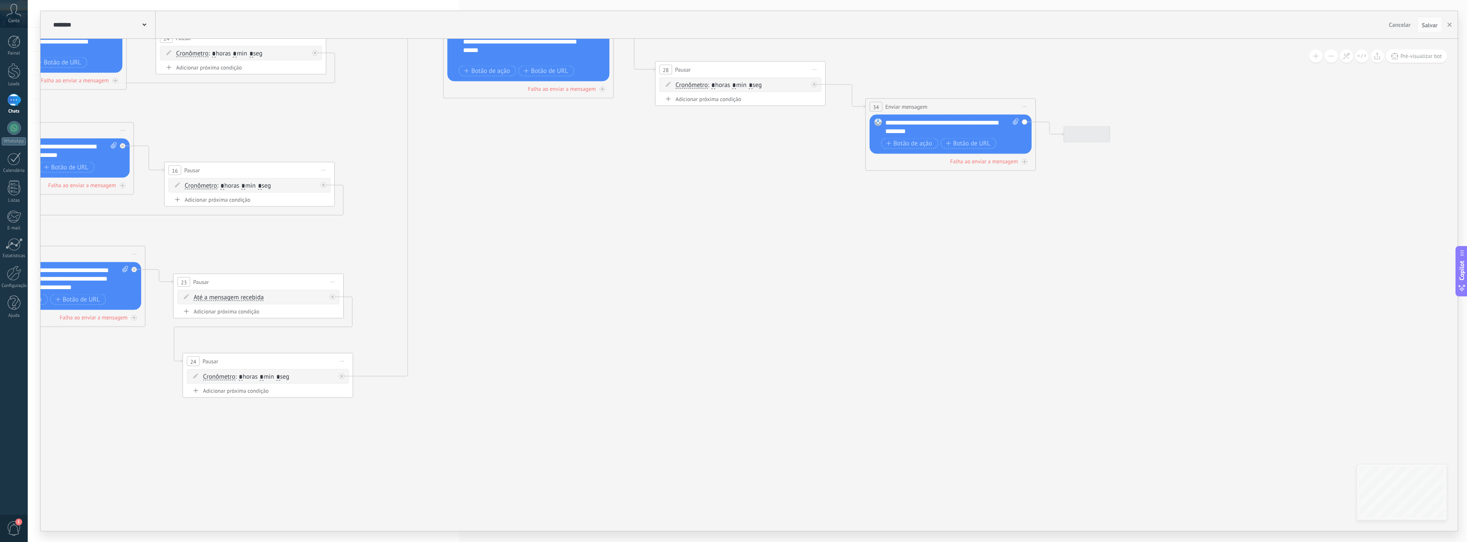
drag, startPoint x: 1090, startPoint y: 286, endPoint x: 449, endPoint y: 394, distance: 649.6
click at [451, 394] on icon at bounding box center [238, 127] width 2169 height 1027
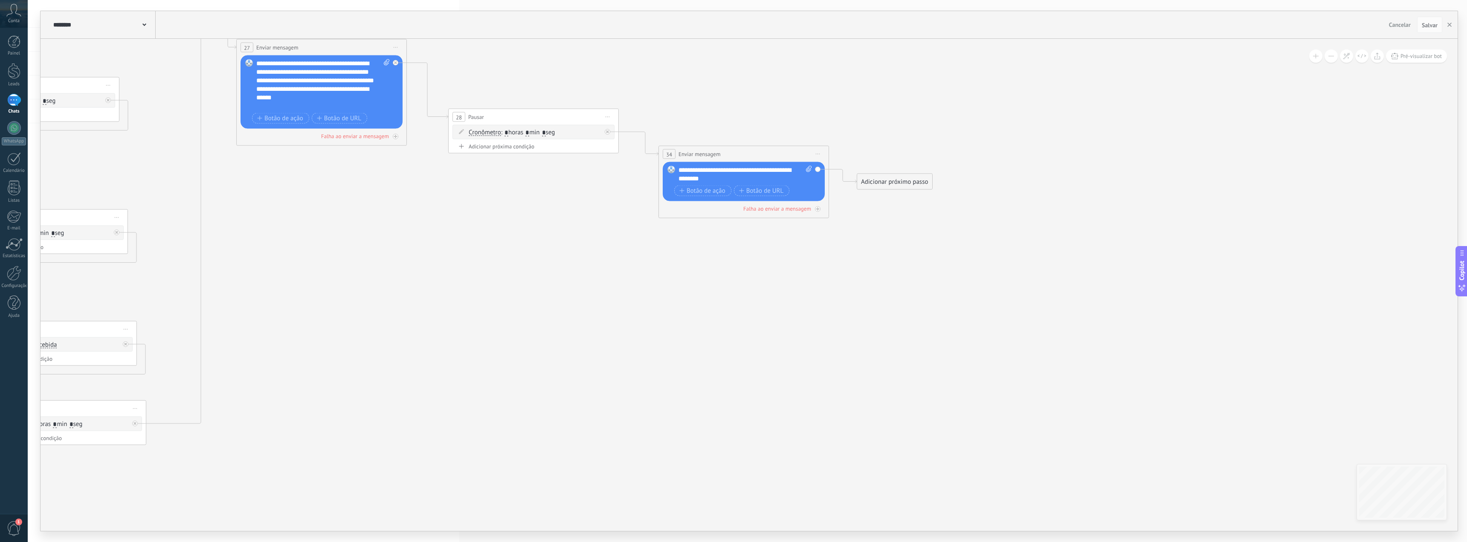
drag, startPoint x: 424, startPoint y: 420, endPoint x: 399, endPoint y: 429, distance: 26.6
click at [393, 431] on icon at bounding box center [31, 174] width 2169 height 1027
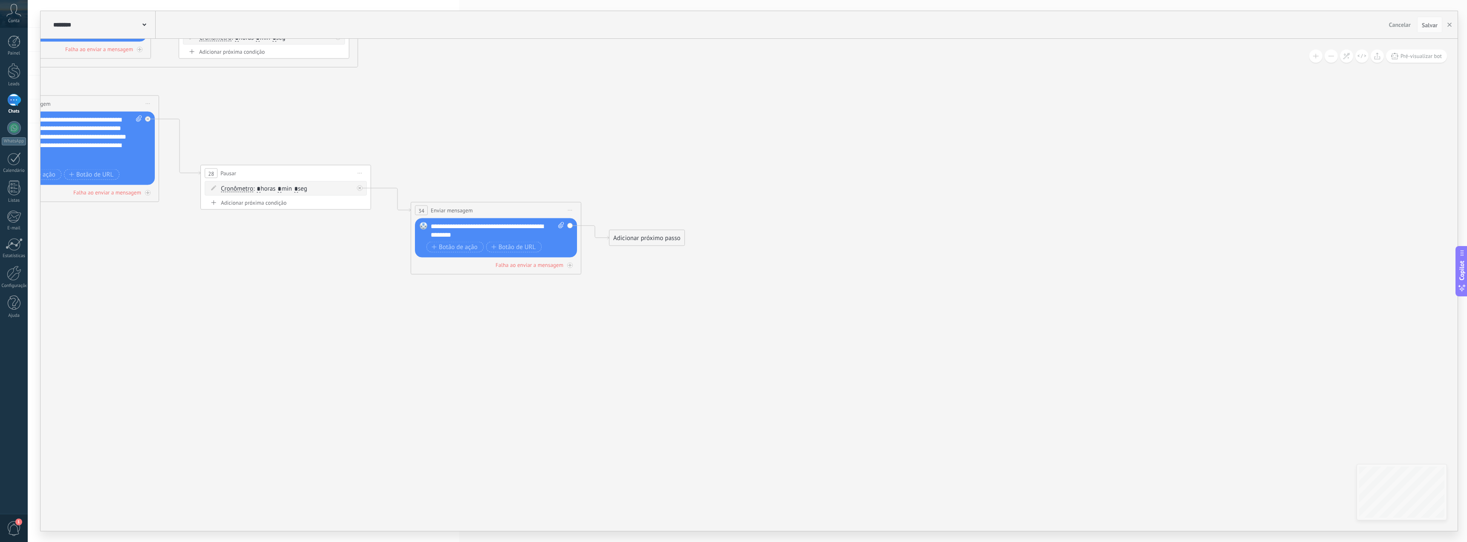
drag, startPoint x: 669, startPoint y: 339, endPoint x: 850, endPoint y: 401, distance: 190.8
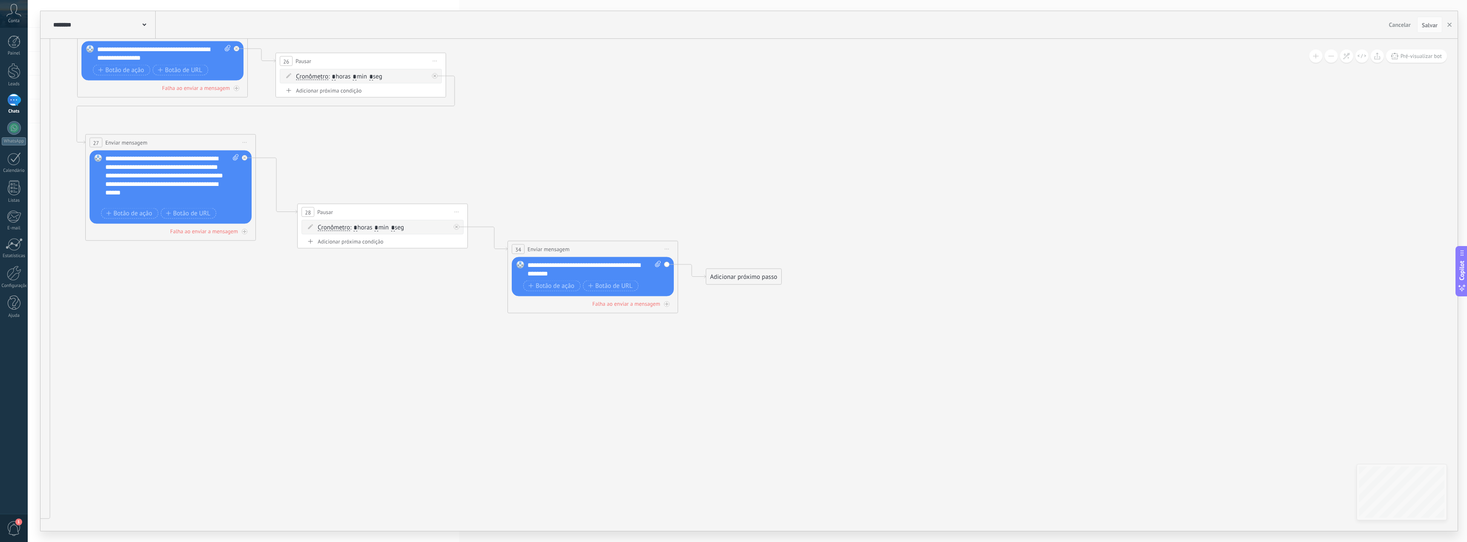
drag, startPoint x: 418, startPoint y: 333, endPoint x: 724, endPoint y: 441, distance: 324.2
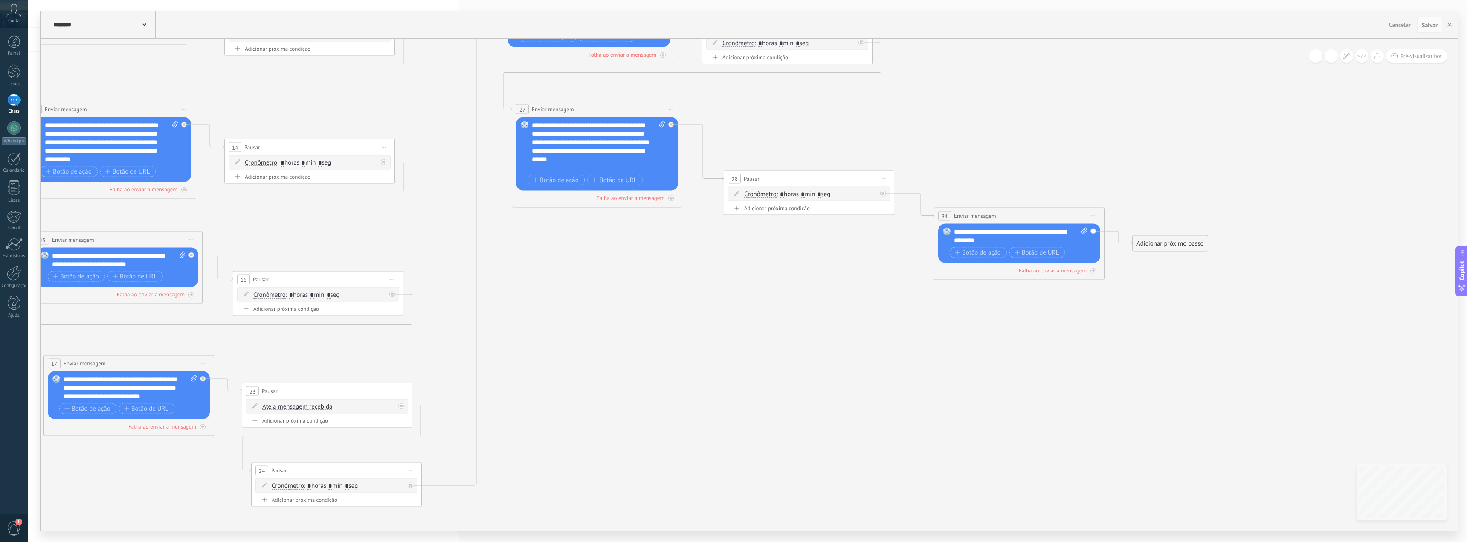
drag, startPoint x: 622, startPoint y: 293, endPoint x: 928, endPoint y: 293, distance: 306.1
click at [969, 286] on icon at bounding box center [306, 236] width 2169 height 1027
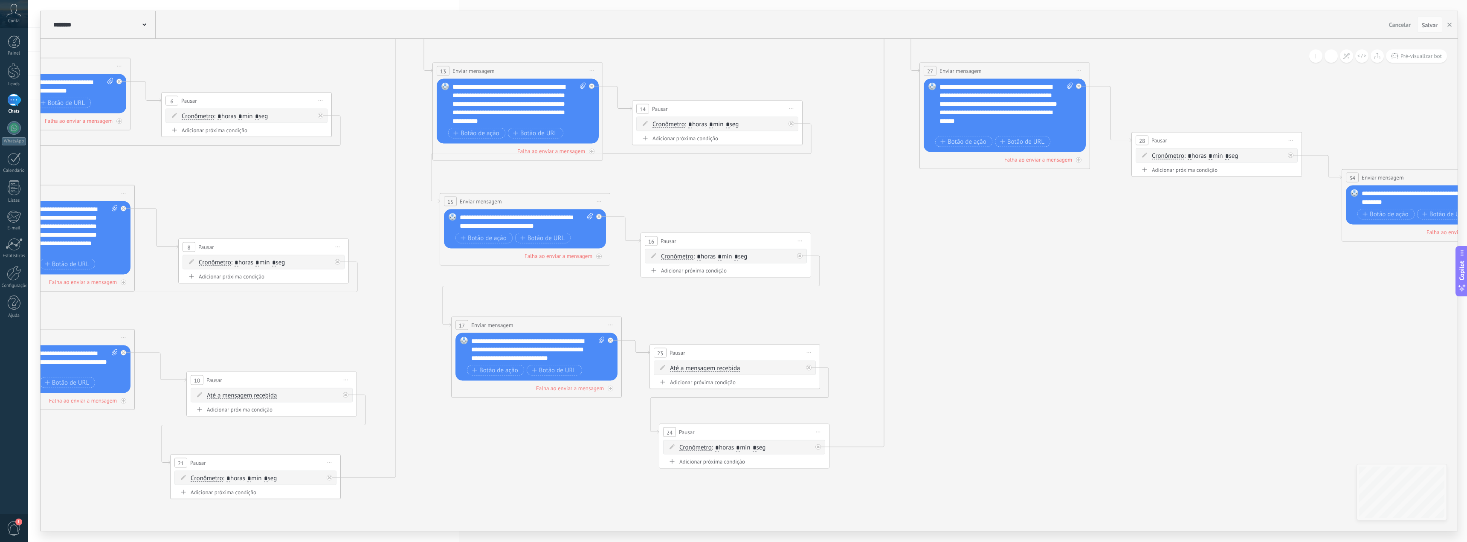
drag, startPoint x: 839, startPoint y: 312, endPoint x: 1061, endPoint y: 170, distance: 263.0
click at [1061, 170] on icon at bounding box center [714, 198] width 2169 height 1027
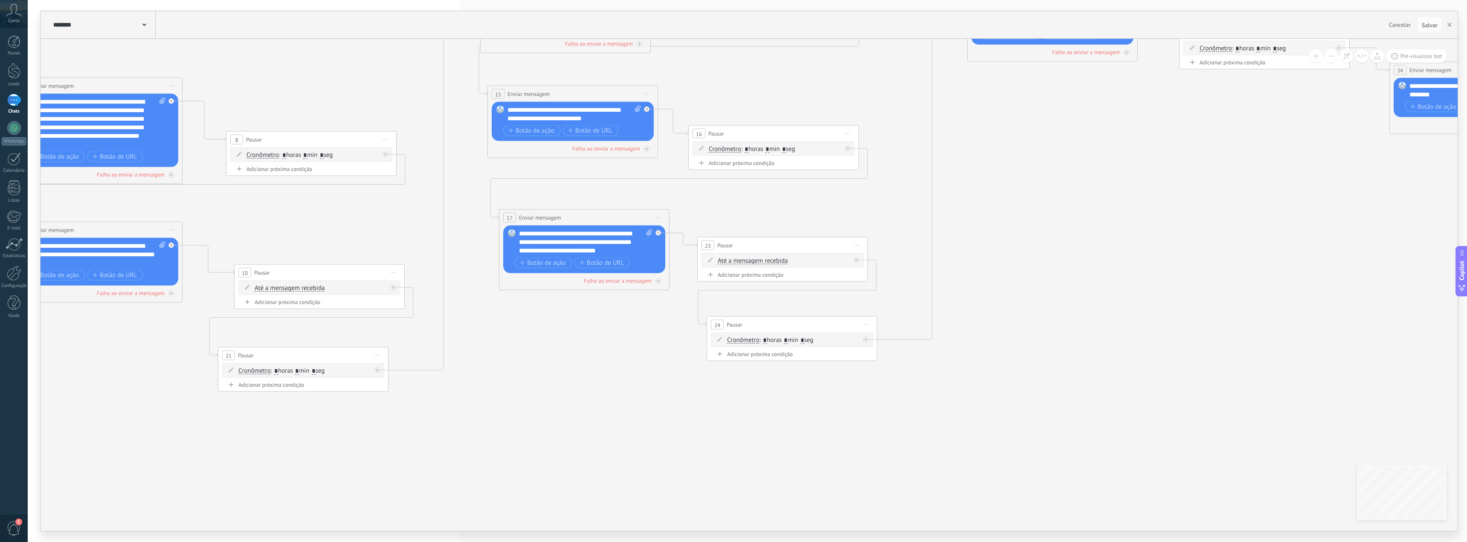
click at [1001, 364] on icon at bounding box center [762, 91] width 2169 height 1027
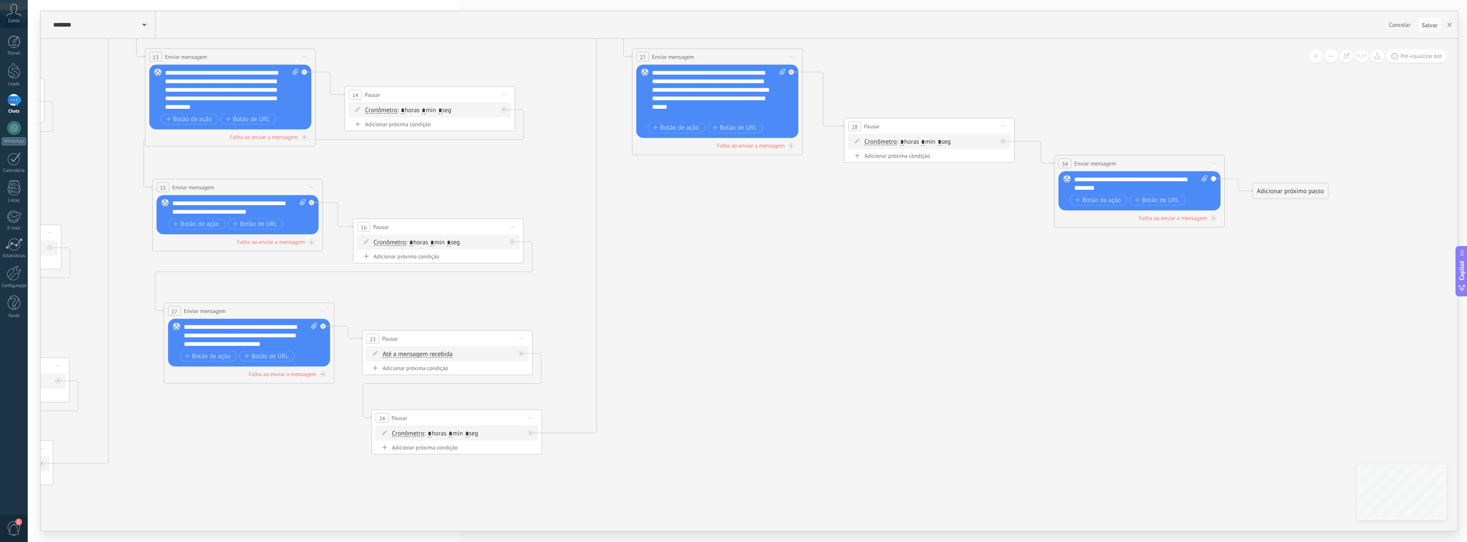
drag, startPoint x: 1098, startPoint y: 323, endPoint x: 842, endPoint y: 345, distance: 257.2
click at [820, 358] on icon at bounding box center [427, 184] width 2169 height 1027
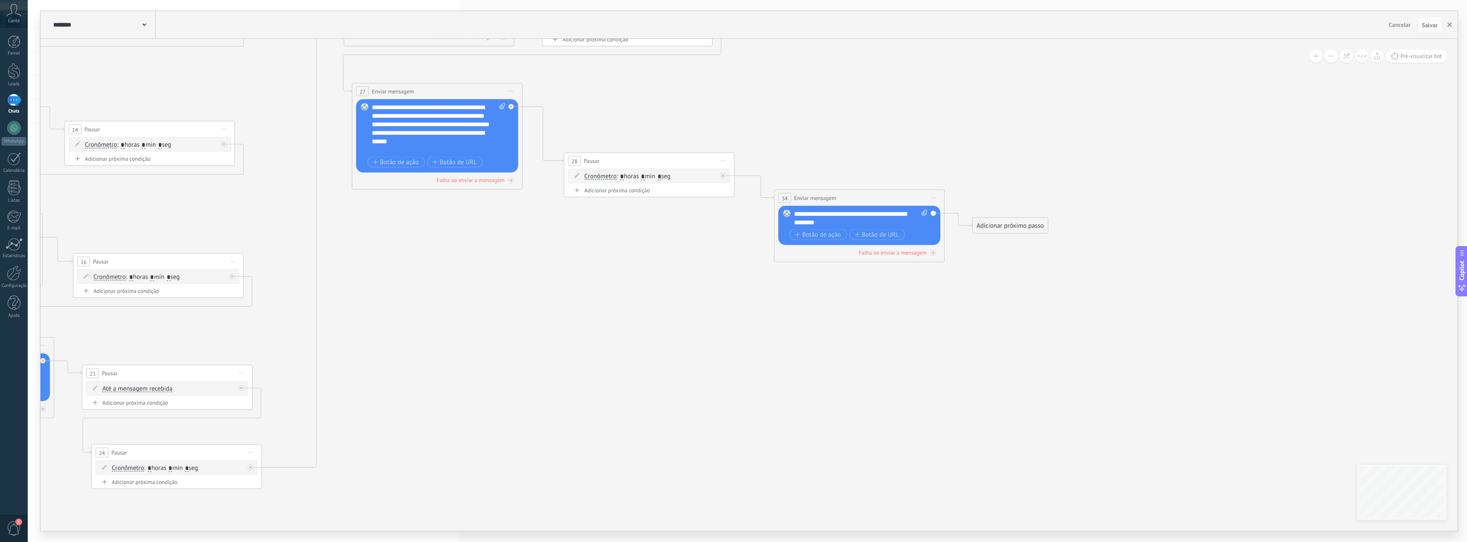
click at [1452, 26] on button "button" at bounding box center [1449, 25] width 13 height 16
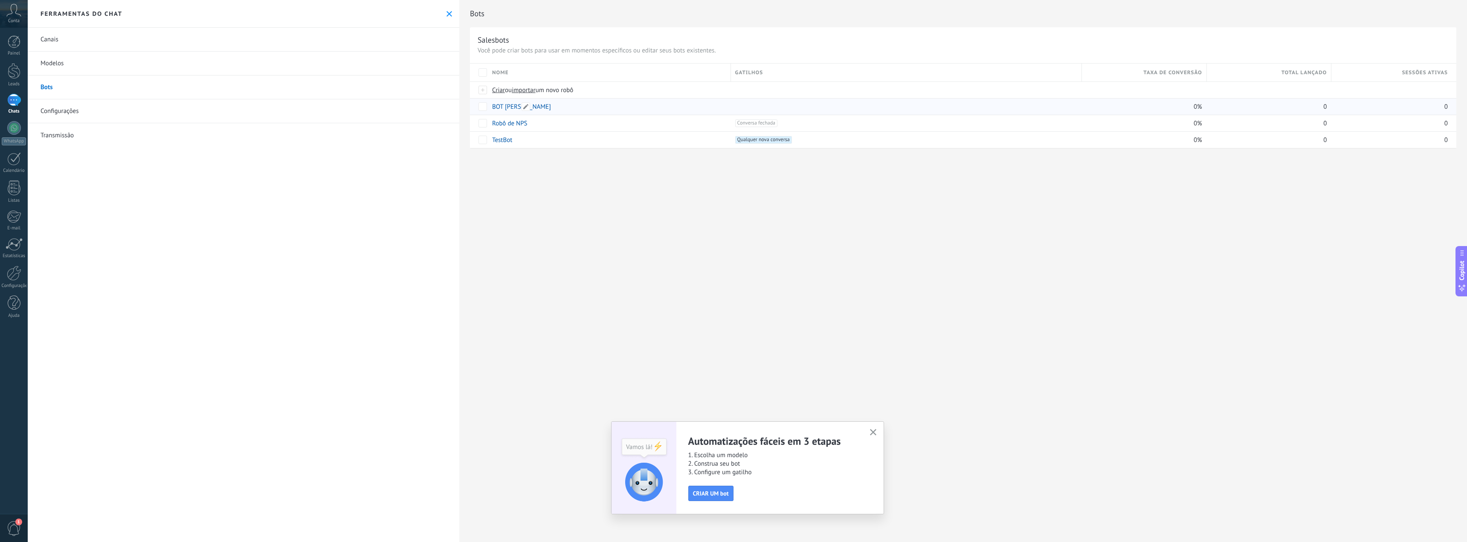
click at [502, 109] on link "BOT [PERSON_NAME]" at bounding box center [521, 107] width 59 height 8
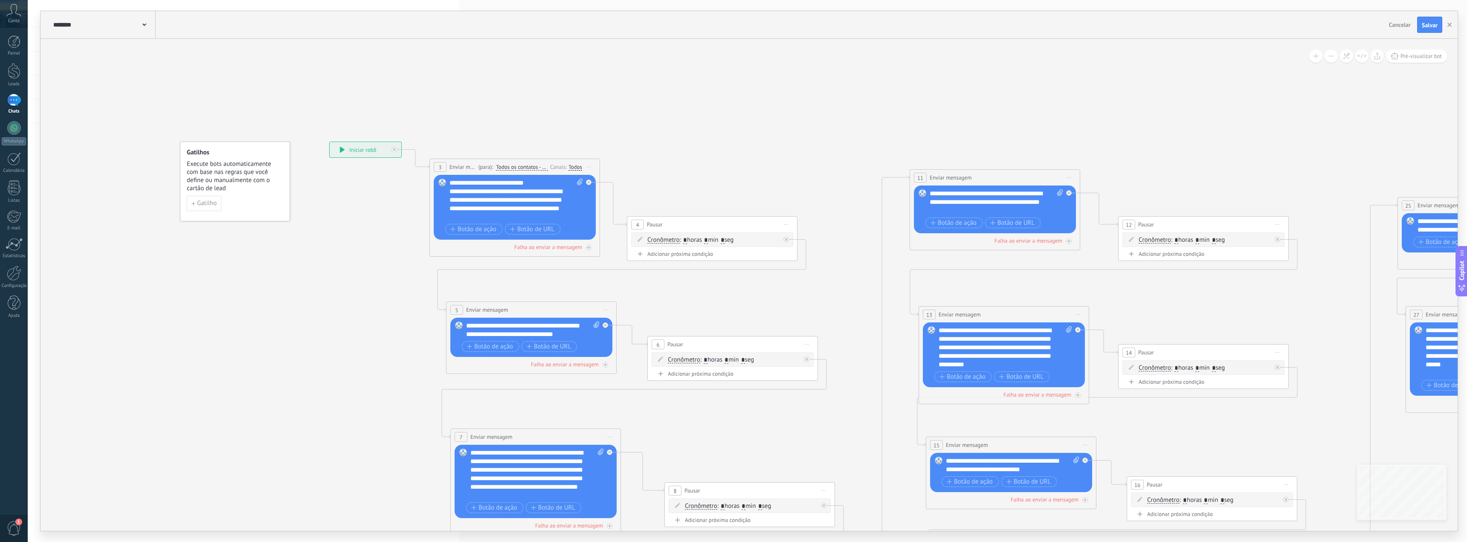
drag, startPoint x: 590, startPoint y: 111, endPoint x: 567, endPoint y: 143, distance: 39.4
click at [689, 148] on icon at bounding box center [1200, 441] width 2169 height 1027
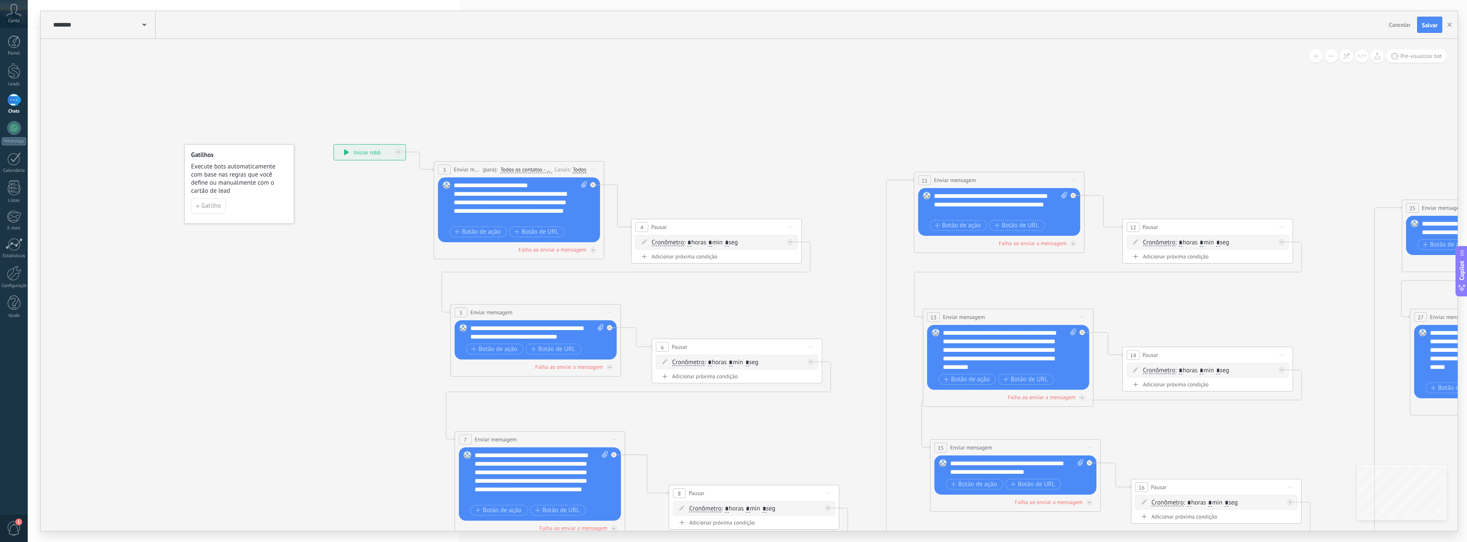
click at [143, 25] on use at bounding box center [144, 24] width 4 height 3
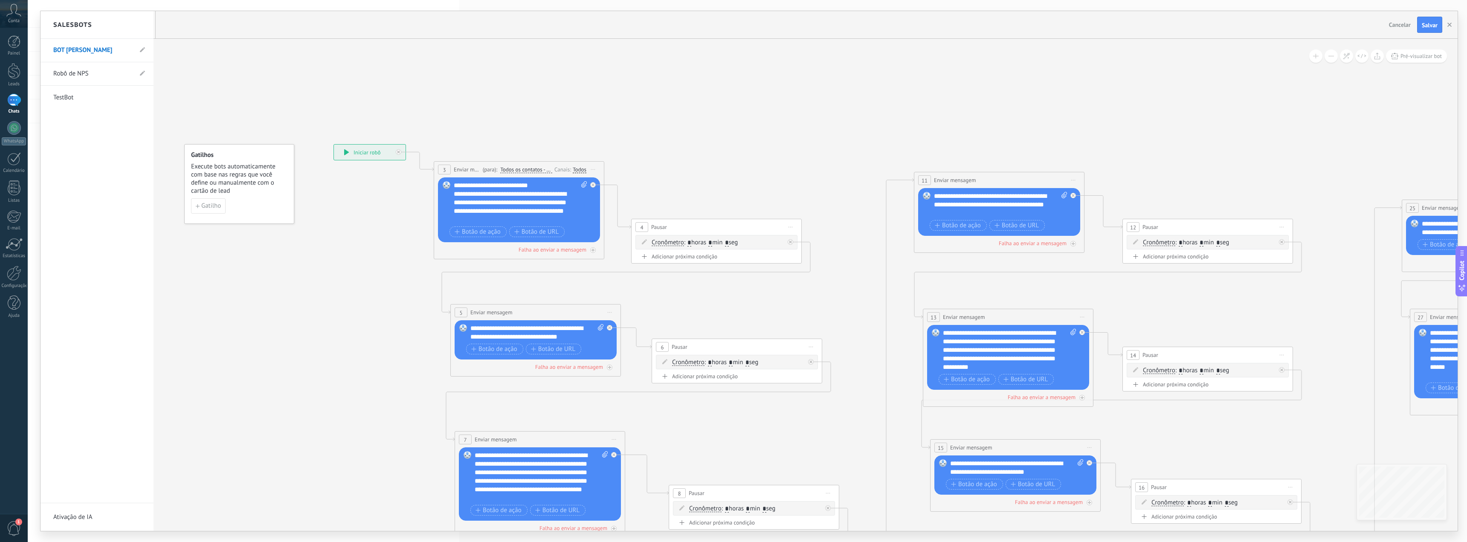
click at [97, 51] on link "BOT [PERSON_NAME]" at bounding box center [92, 50] width 79 height 24
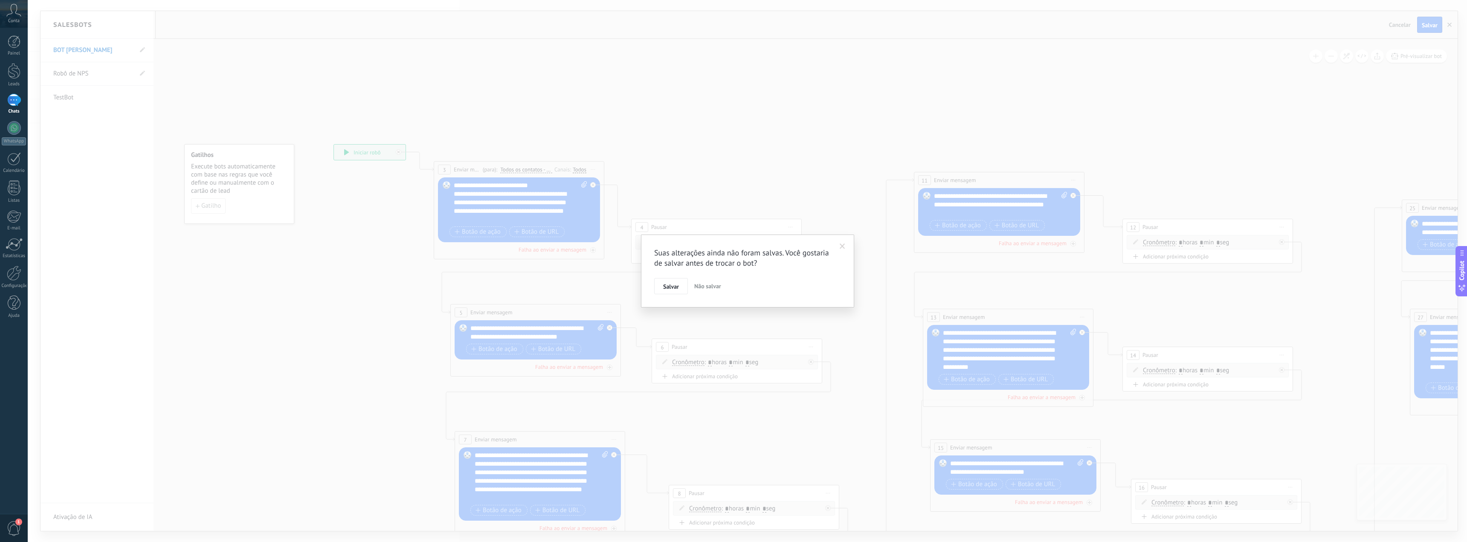
drag, startPoint x: 751, startPoint y: 199, endPoint x: 801, endPoint y: 219, distance: 53.8
click at [752, 200] on div "Suas alterações ainda não foram salvas. Você gostaria de salvar antes de trocar…" at bounding box center [747, 271] width 1439 height 542
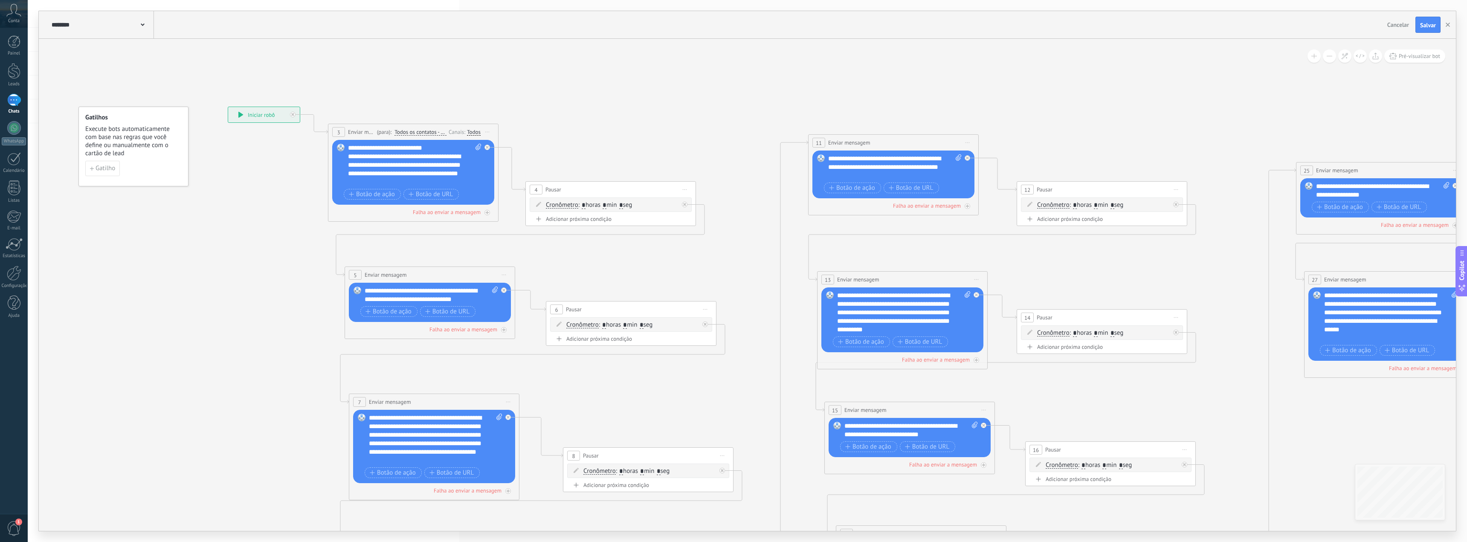
drag, startPoint x: 665, startPoint y: 147, endPoint x: 675, endPoint y: 148, distance: 10.3
click at [673, 150] on icon at bounding box center [1098, 406] width 2169 height 1027
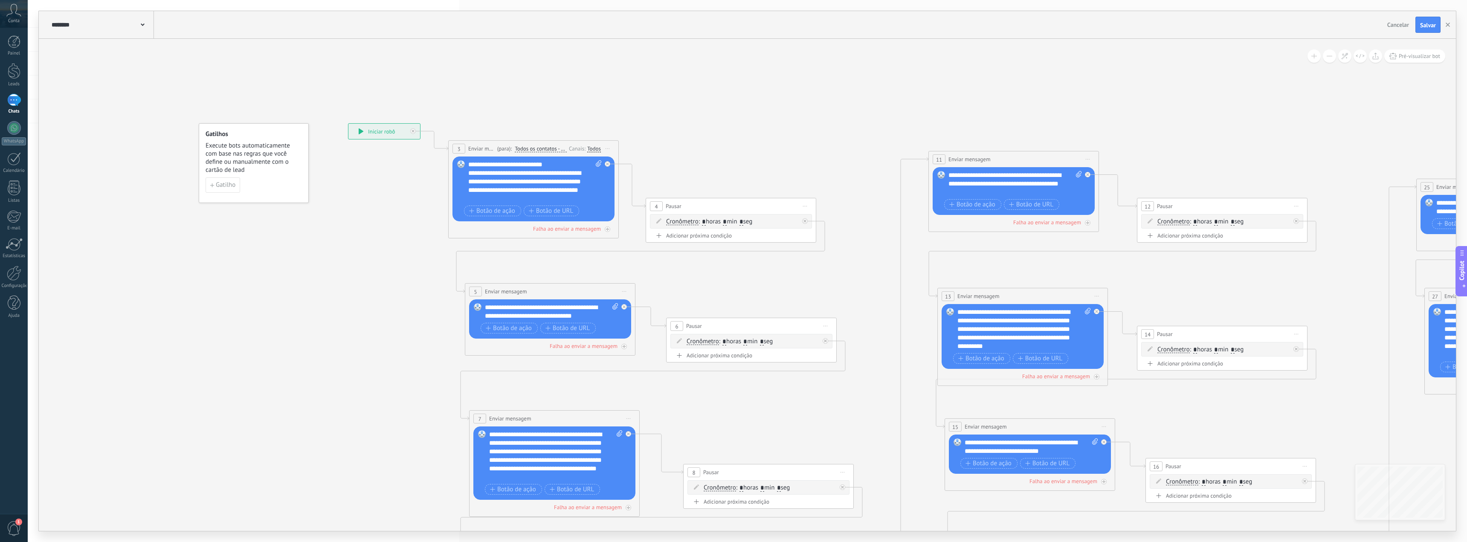
drag, startPoint x: 802, startPoint y: 127, endPoint x: 815, endPoint y: 121, distance: 14.7
click at [805, 127] on icon at bounding box center [1219, 423] width 2169 height 1027
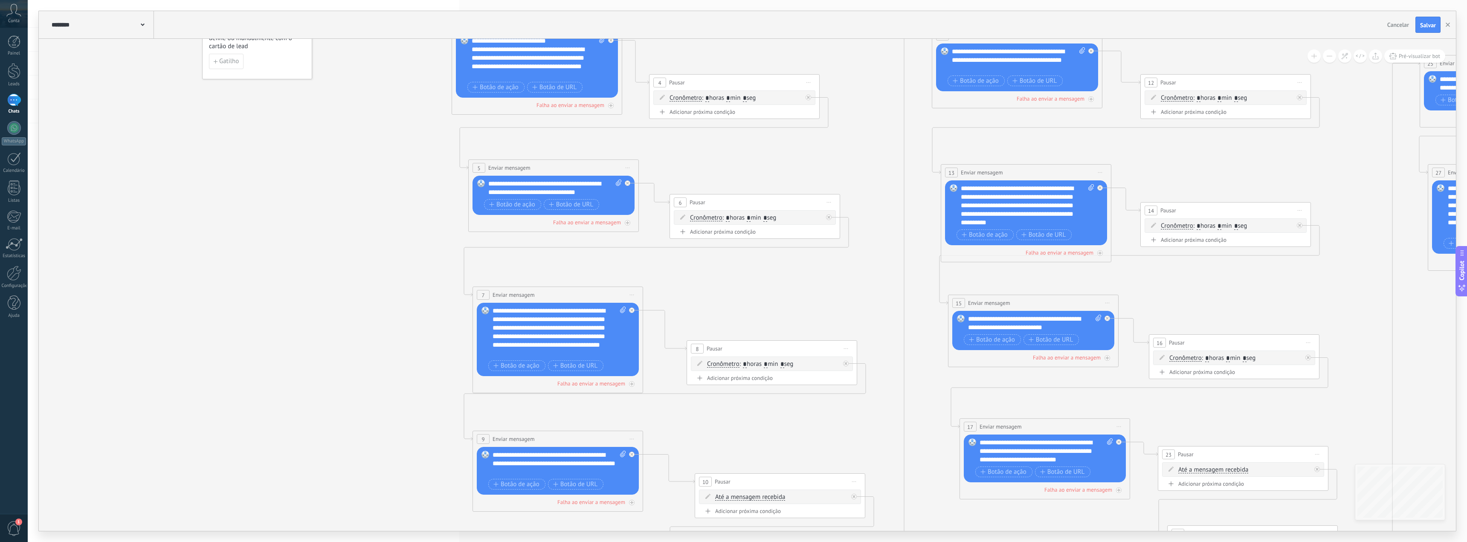
drag, startPoint x: 401, startPoint y: 353, endPoint x: 416, endPoint y: 372, distance: 24.9
click at [416, 372] on icon at bounding box center [1222, 299] width 2169 height 1027
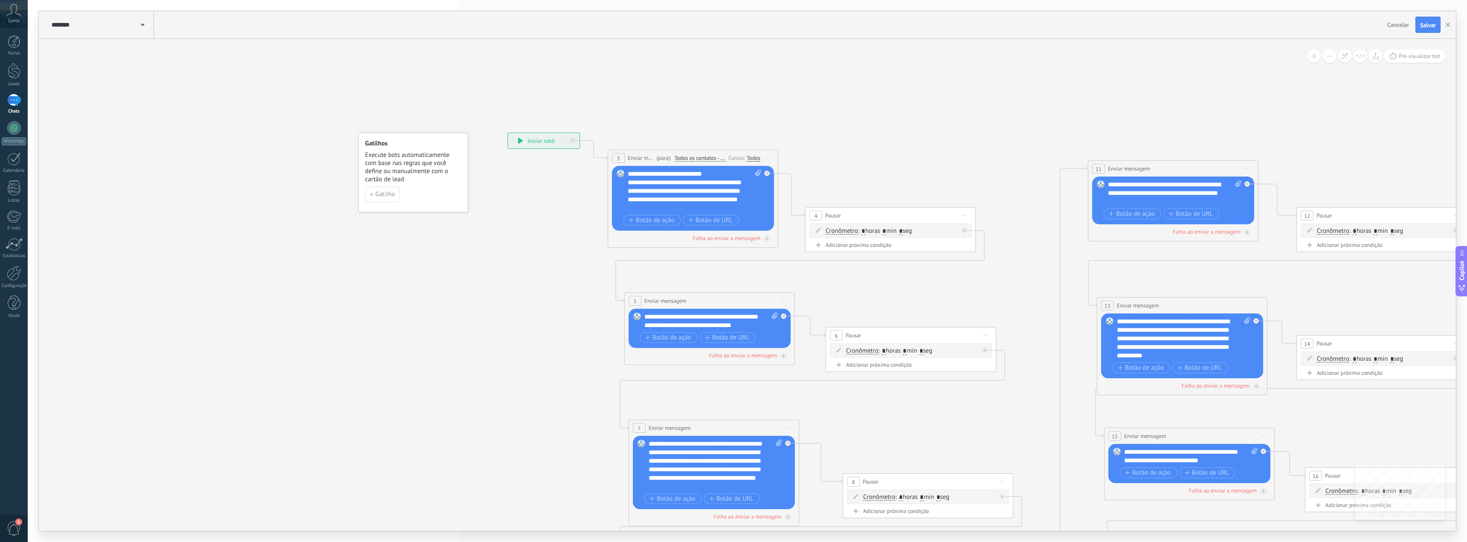
drag, startPoint x: 825, startPoint y: 112, endPoint x: 923, endPoint y: 118, distance: 98.6
click at [923, 118] on icon at bounding box center [1378, 432] width 2169 height 1027
drag, startPoint x: 1027, startPoint y: 118, endPoint x: 845, endPoint y: 98, distance: 183.1
click at [847, 98] on icon at bounding box center [1378, 432] width 2169 height 1027
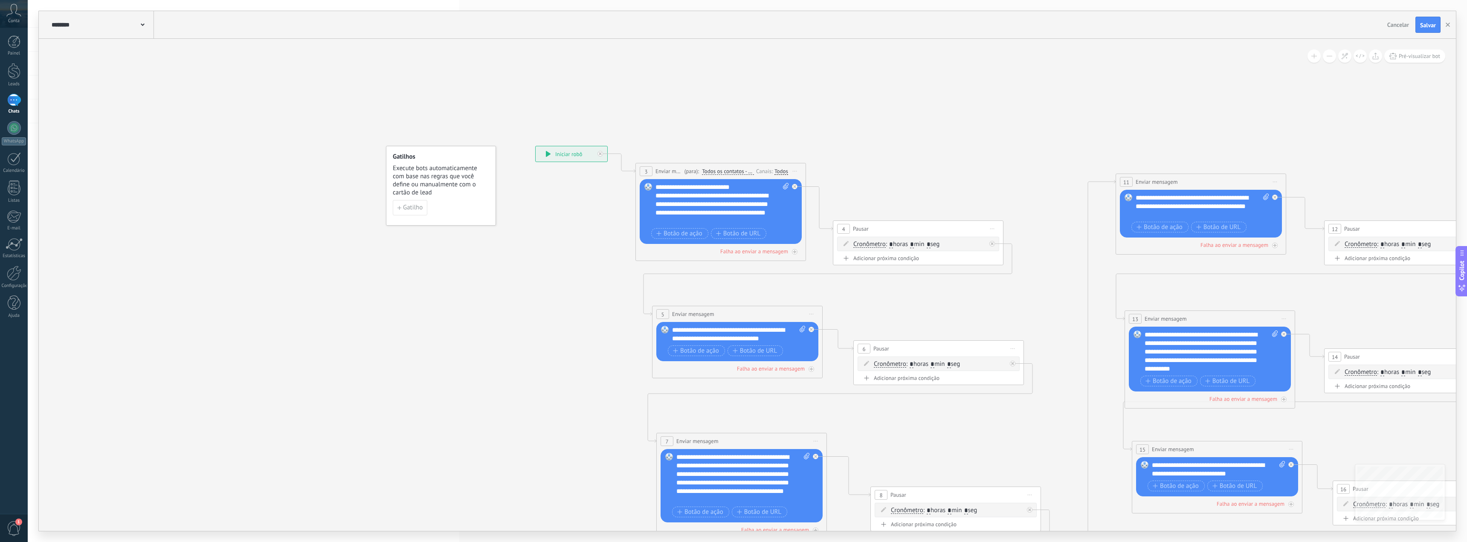
drag, startPoint x: 398, startPoint y: 98, endPoint x: 593, endPoint y: 122, distance: 196.2
click at [592, 122] on icon at bounding box center [1406, 446] width 2169 height 1027
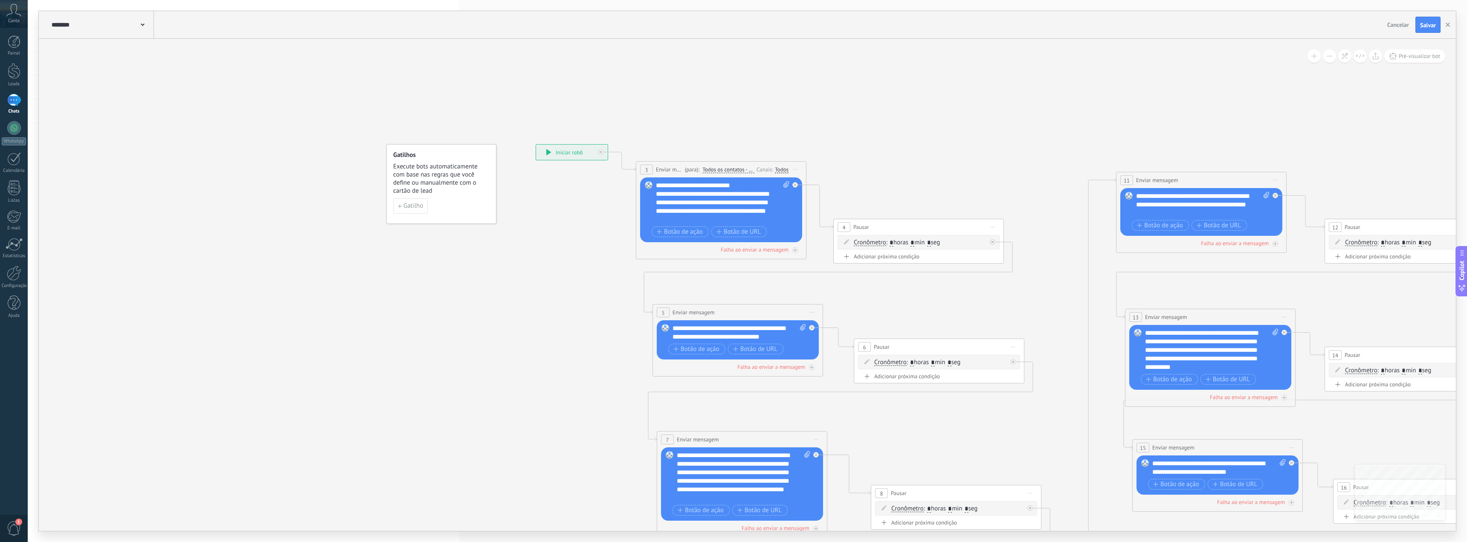
drag, startPoint x: 652, startPoint y: 104, endPoint x: 545, endPoint y: 83, distance: 109.1
click at [558, 83] on icon at bounding box center [1406, 444] width 2169 height 1027
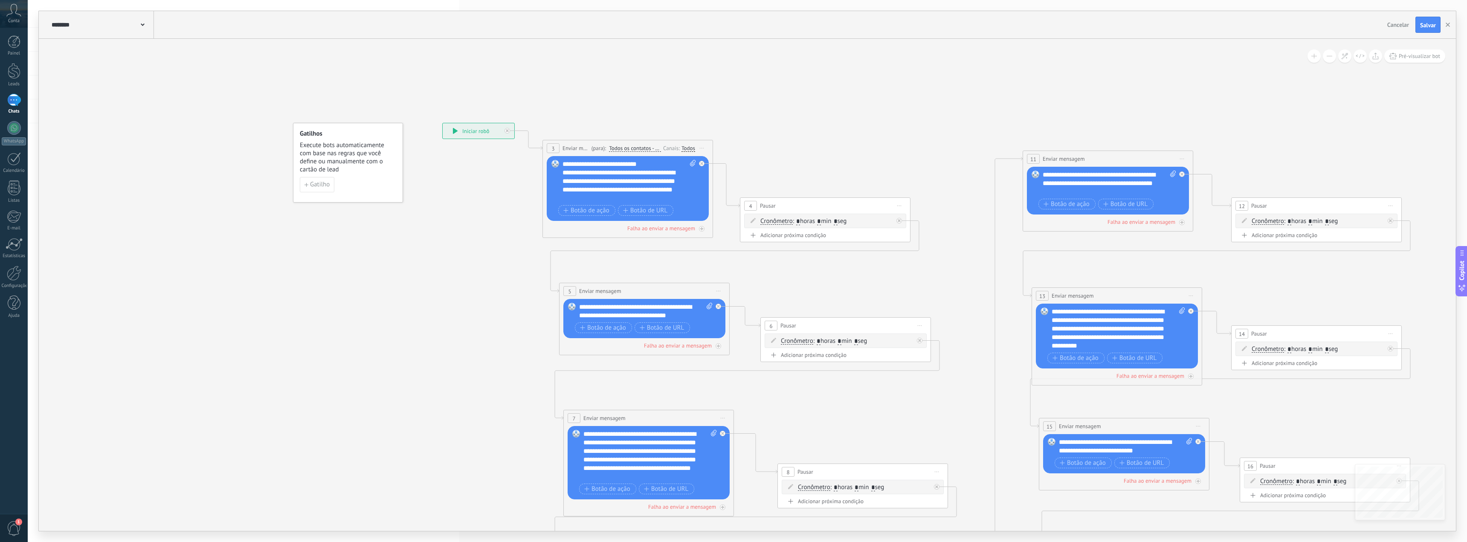
drag, startPoint x: 987, startPoint y: 115, endPoint x: 942, endPoint y: 110, distance: 46.0
click at [944, 110] on icon at bounding box center [1313, 423] width 2169 height 1027
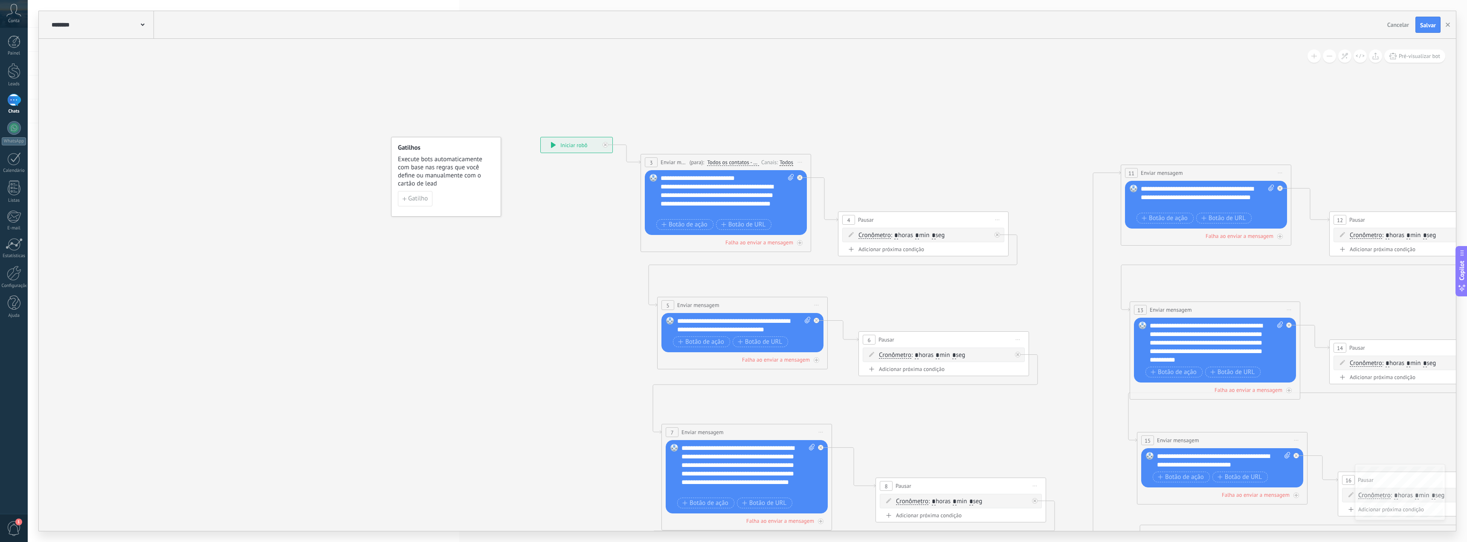
drag, startPoint x: 697, startPoint y: 95, endPoint x: 847, endPoint y: 115, distance: 151.5
click at [847, 115] on icon at bounding box center [1411, 437] width 2169 height 1027
click at [24, 55] on div "Painel" at bounding box center [14, 54] width 25 height 6
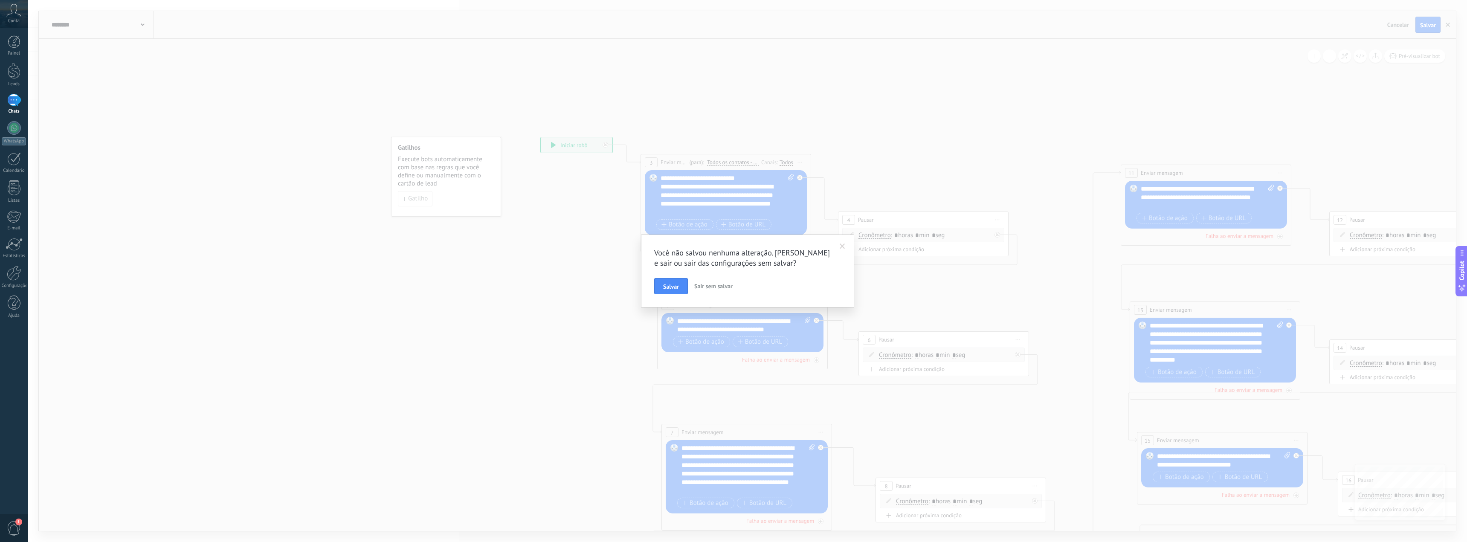
click at [837, 242] on span at bounding box center [842, 246] width 14 height 14
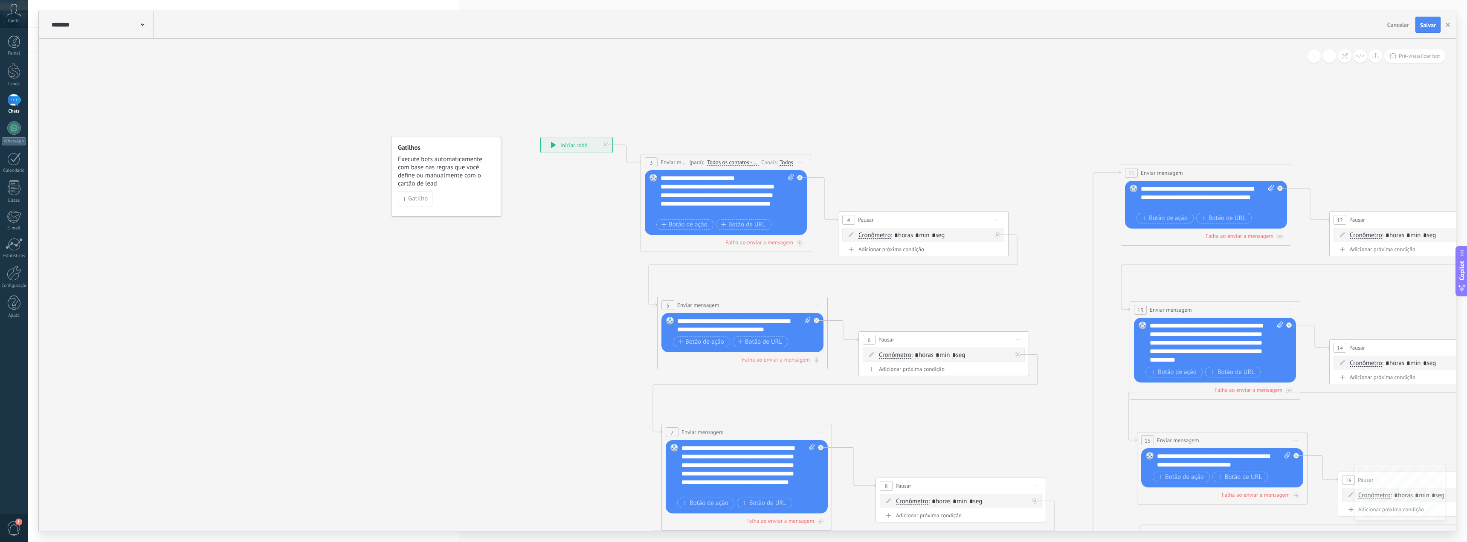
drag, startPoint x: 903, startPoint y: 148, endPoint x: 788, endPoint y: 129, distance: 117.1
click at [788, 129] on icon at bounding box center [1411, 437] width 2169 height 1027
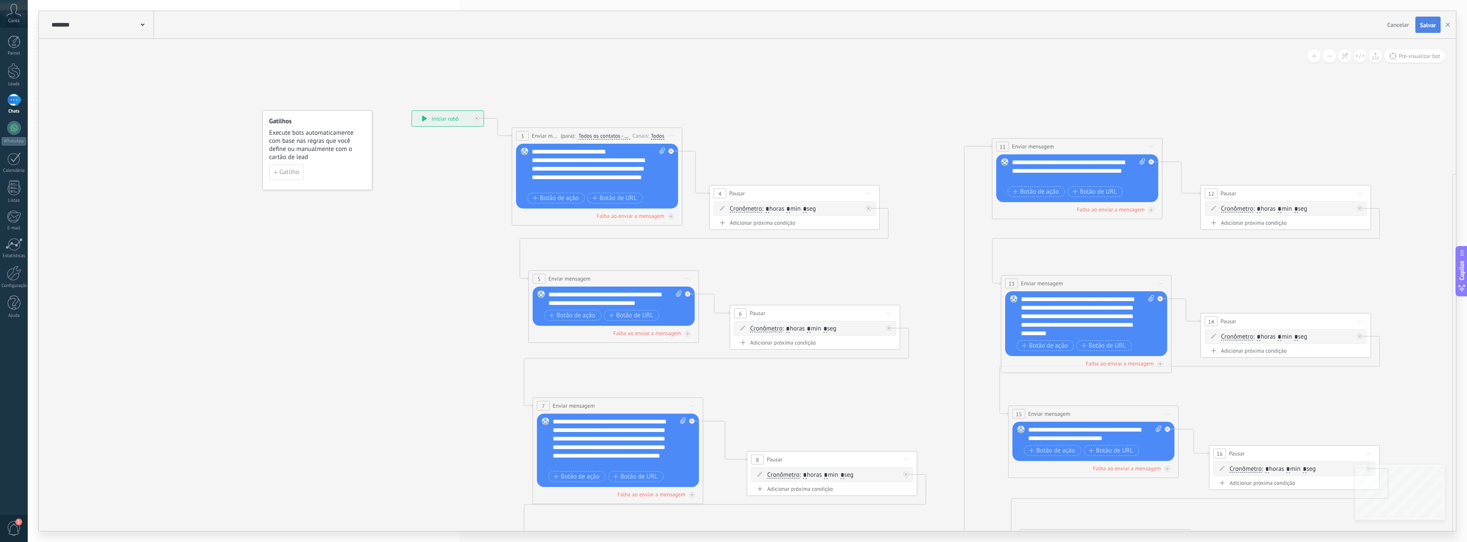
click at [1430, 26] on span "Salvar" at bounding box center [1428, 25] width 16 height 6
click at [13, 220] on div at bounding box center [14, 216] width 14 height 13
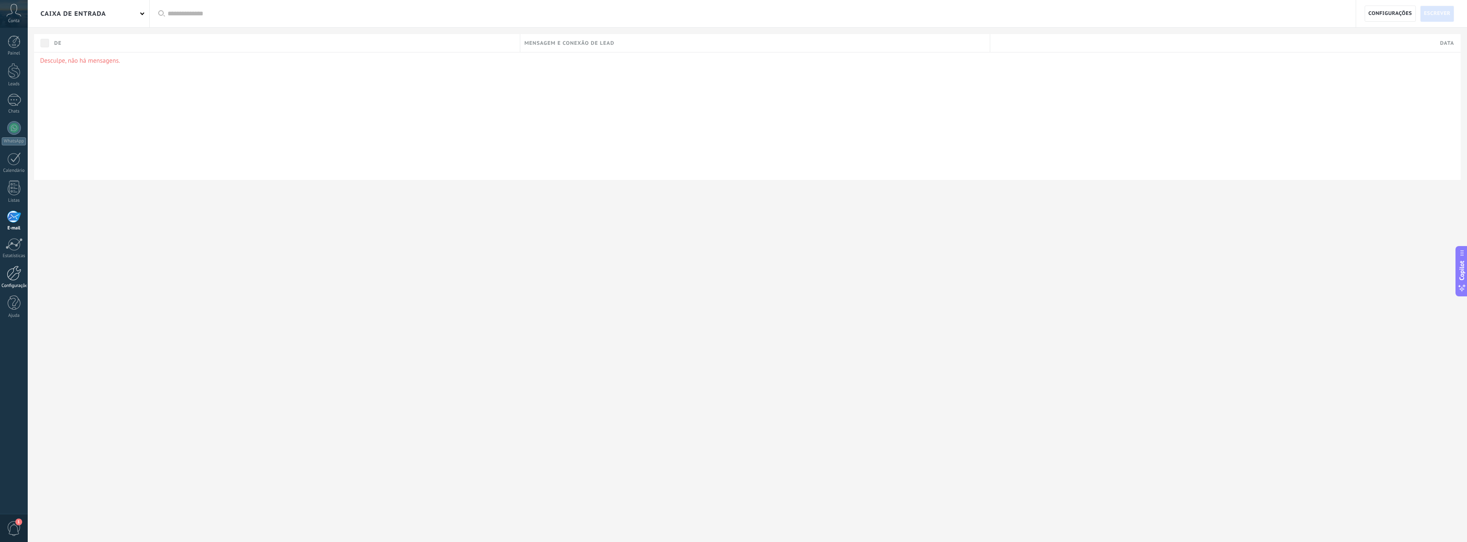
click at [16, 284] on div "Configurações" at bounding box center [14, 286] width 25 height 6
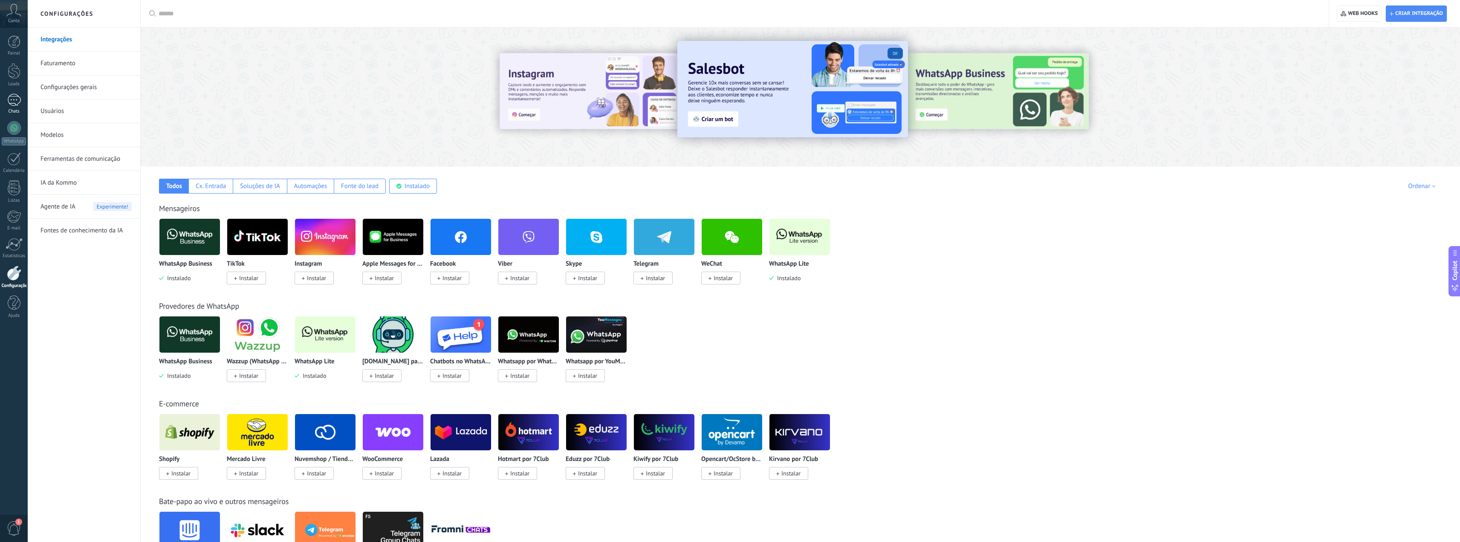
click at [17, 113] on div "Chats" at bounding box center [14, 112] width 25 height 6
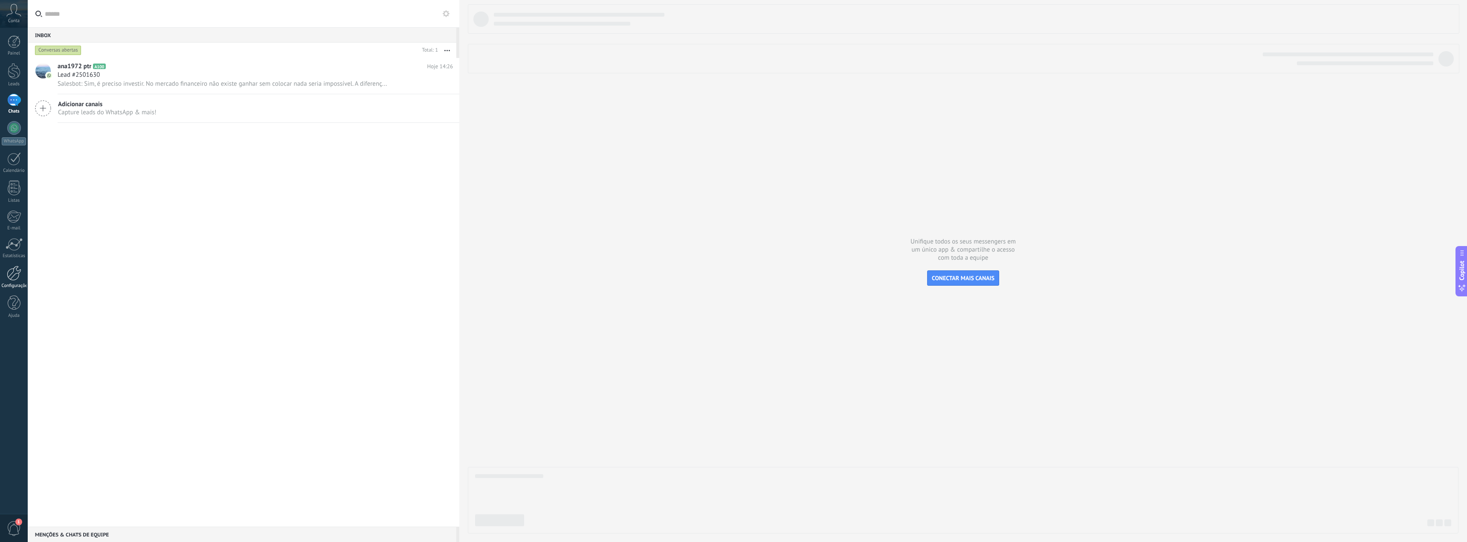
click at [12, 277] on div at bounding box center [14, 273] width 14 height 15
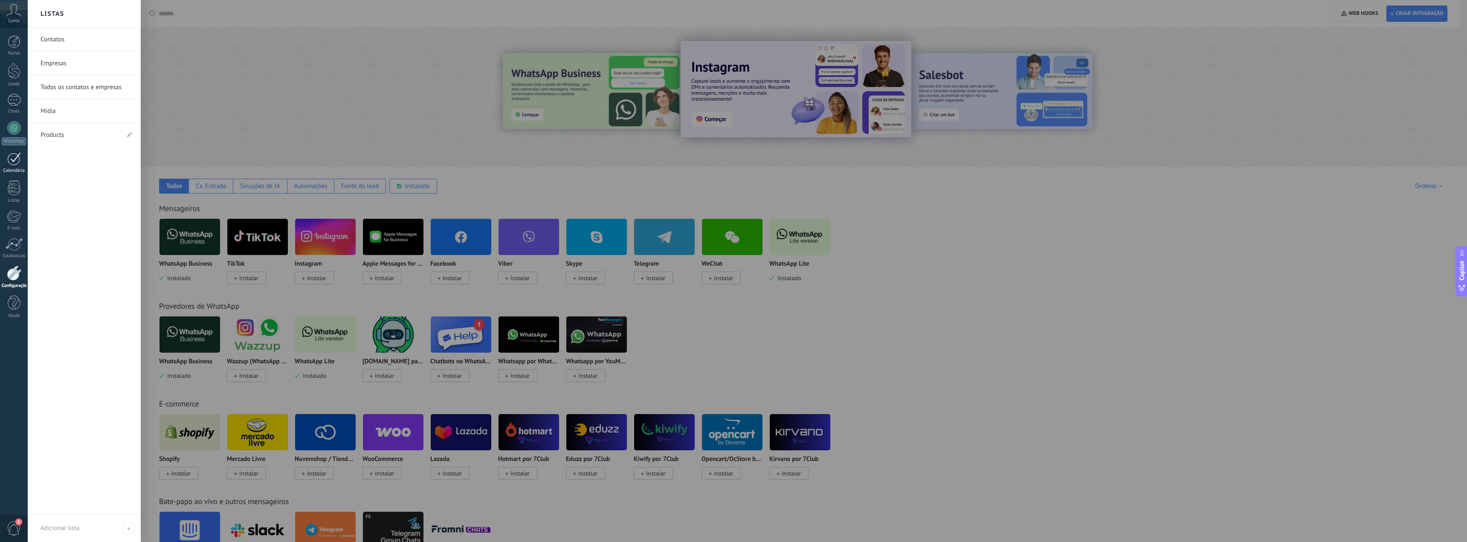
click at [14, 153] on div at bounding box center [14, 158] width 14 height 13
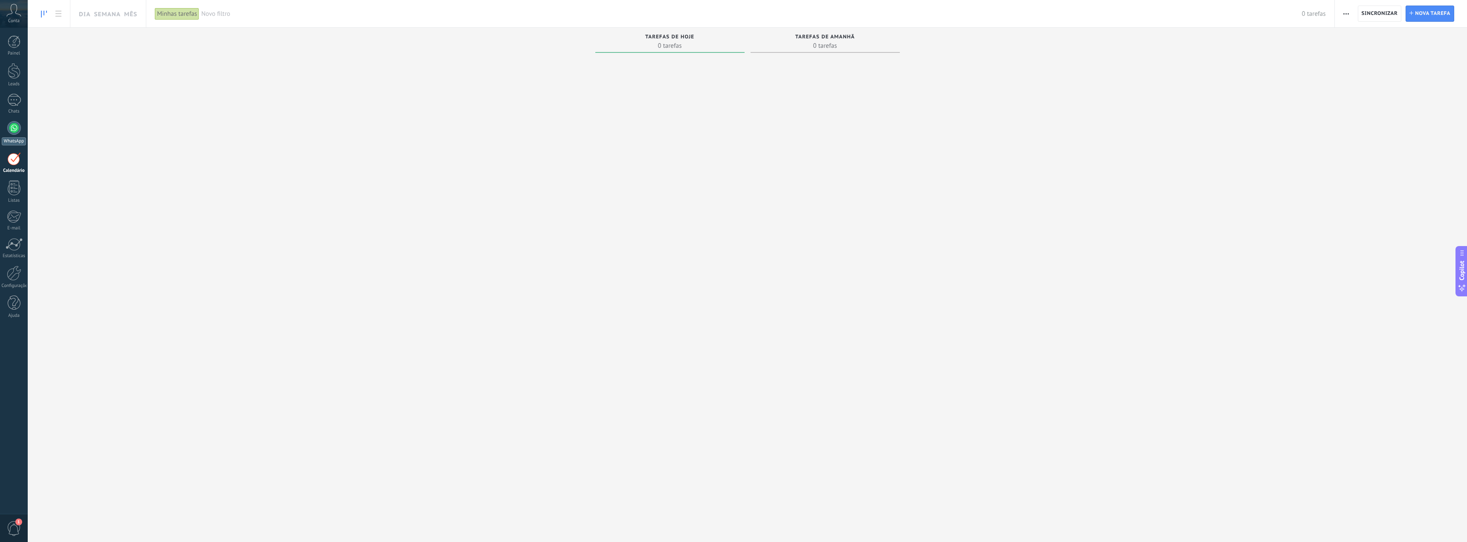
click at [11, 123] on div at bounding box center [14, 128] width 14 height 14
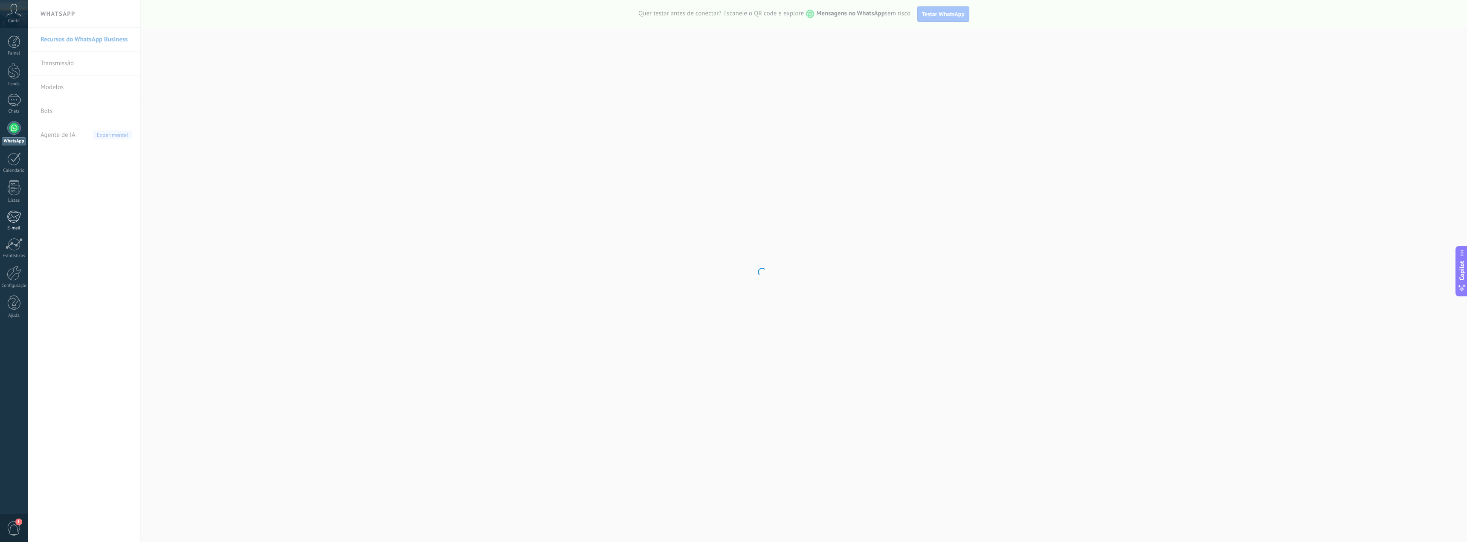
click at [13, 215] on div at bounding box center [14, 216] width 14 height 13
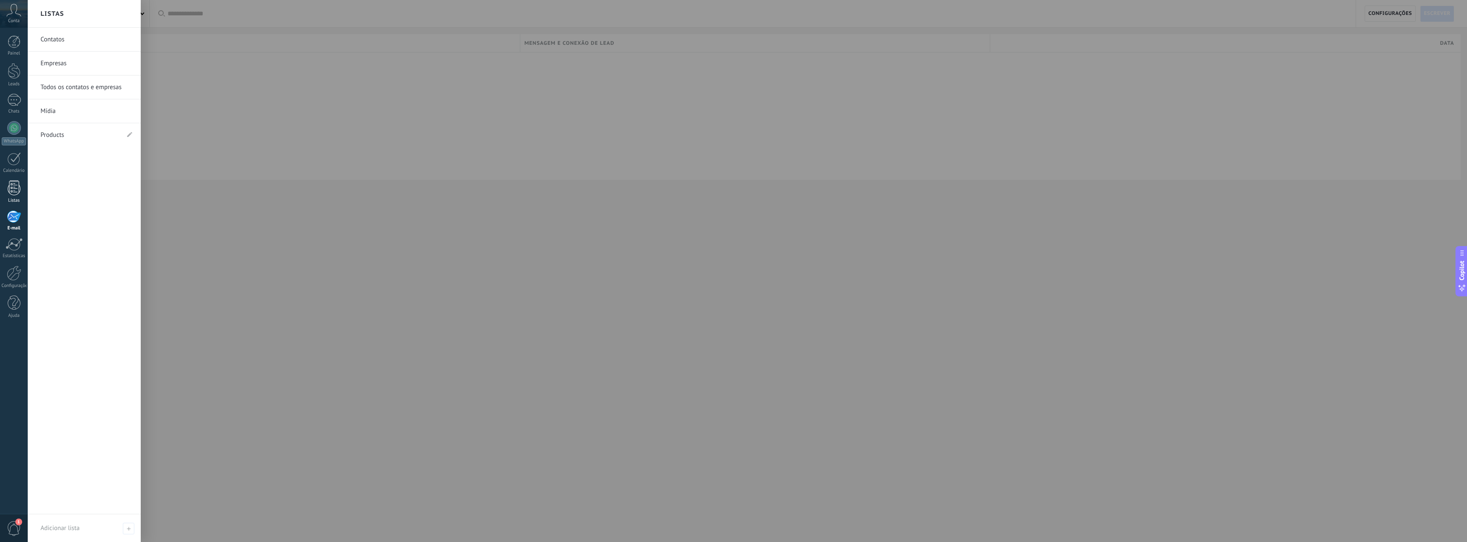
click at [14, 194] on div at bounding box center [14, 187] width 13 height 15
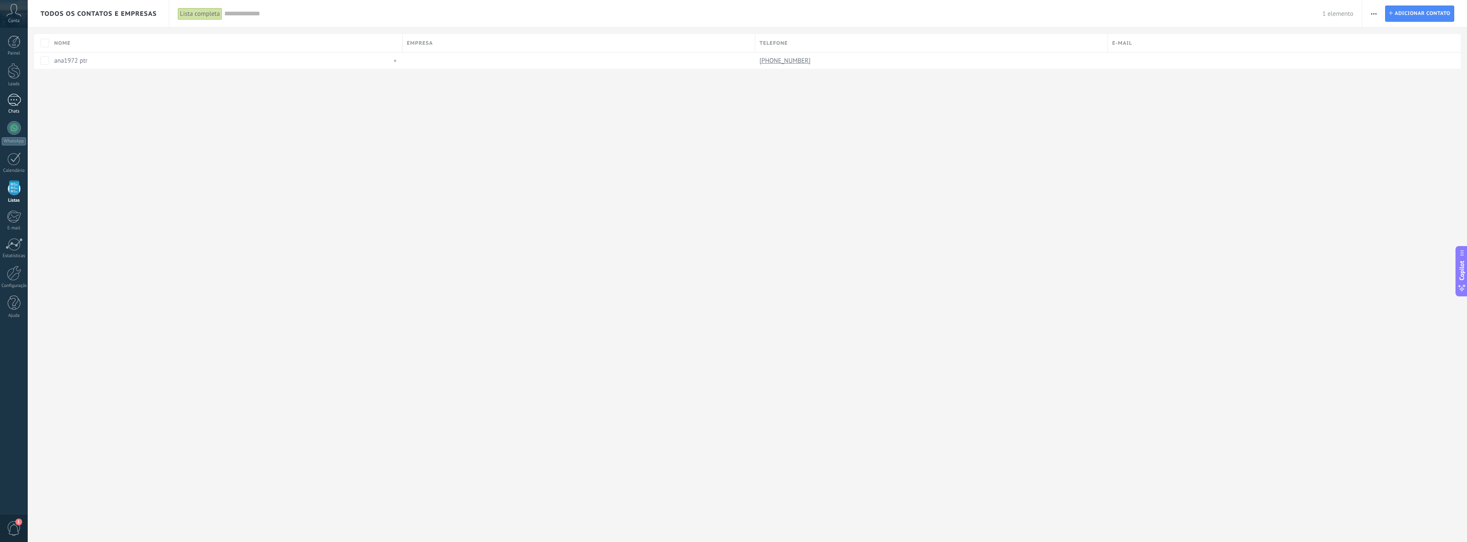
click at [17, 105] on div "1" at bounding box center [14, 100] width 14 height 12
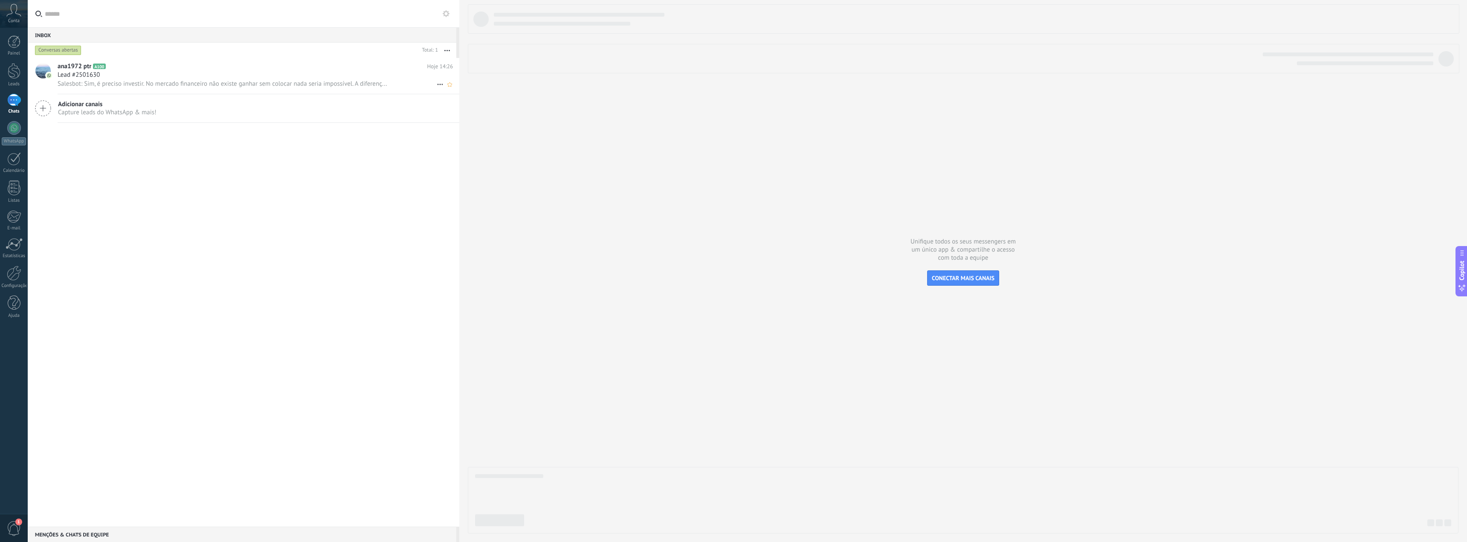
click at [184, 81] on span "Salesbot: Sim, é preciso investir. No mercado financeiro não existe ganhar sem …" at bounding box center [223, 84] width 330 height 8
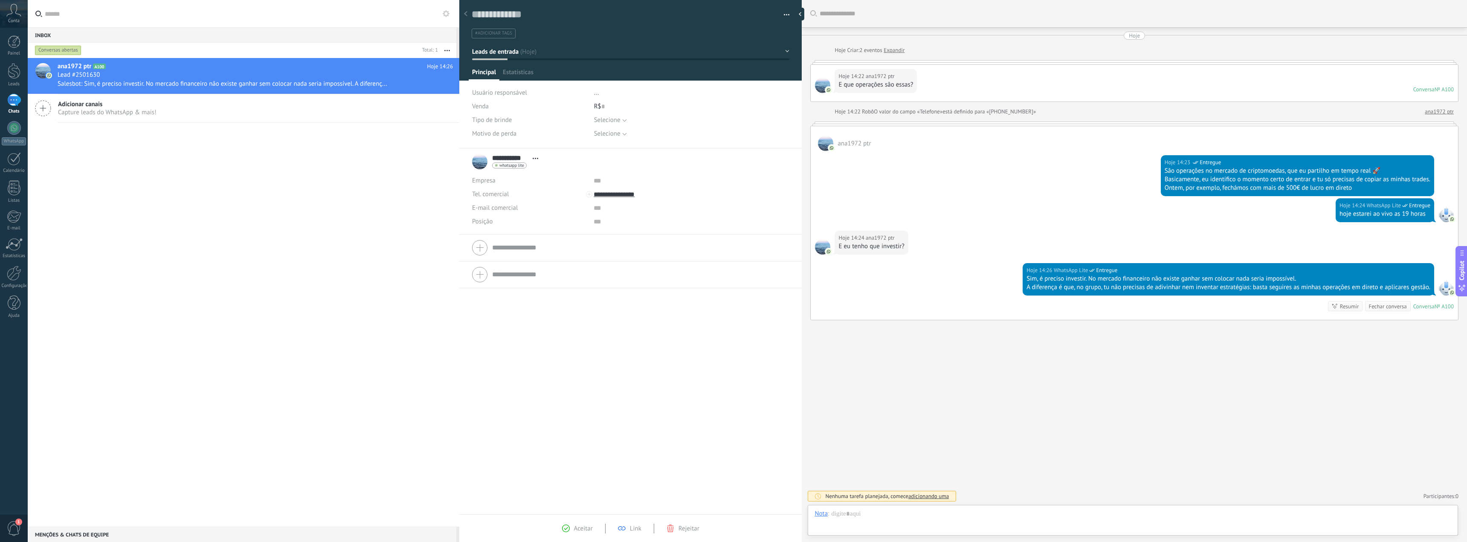
scroll to position [13, 0]
click at [17, 77] on div at bounding box center [14, 71] width 13 height 16
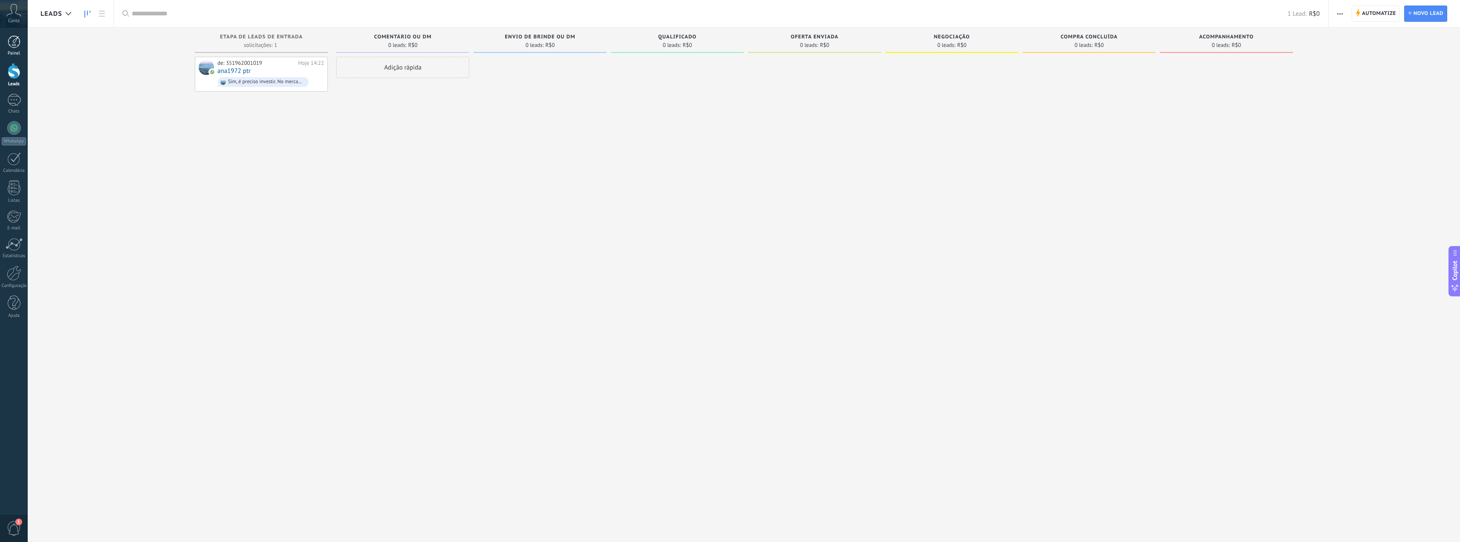
click at [15, 41] on div at bounding box center [14, 41] width 13 height 13
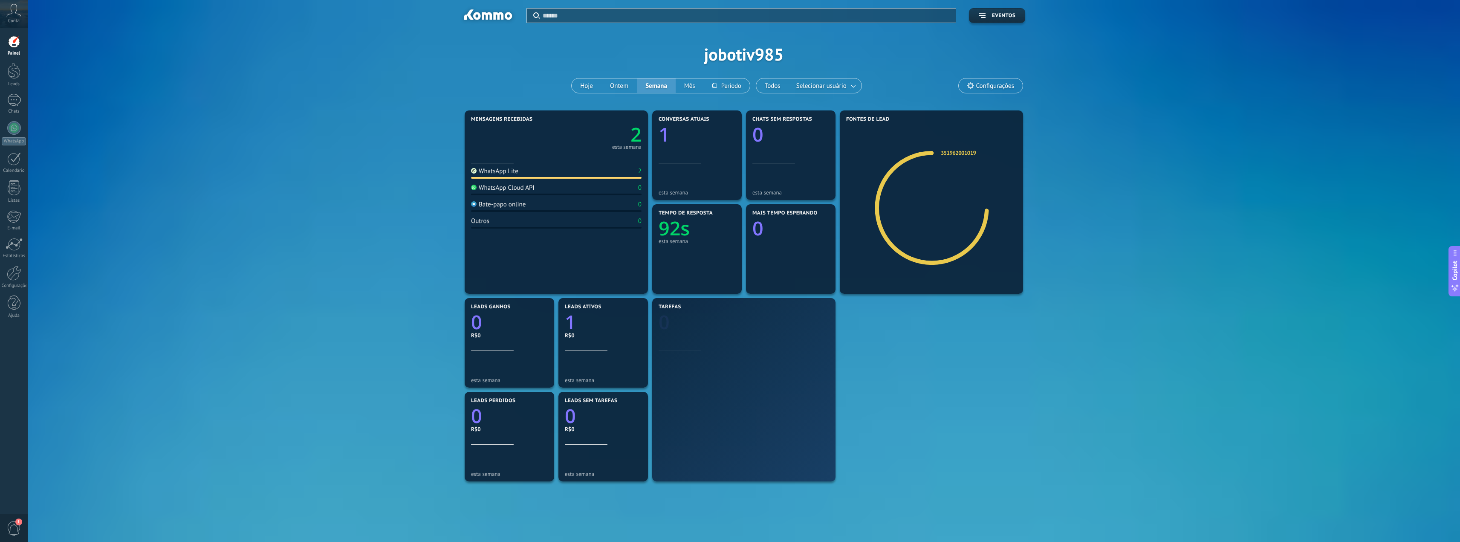
click at [17, 21] on span "Conta" at bounding box center [14, 21] width 12 height 6
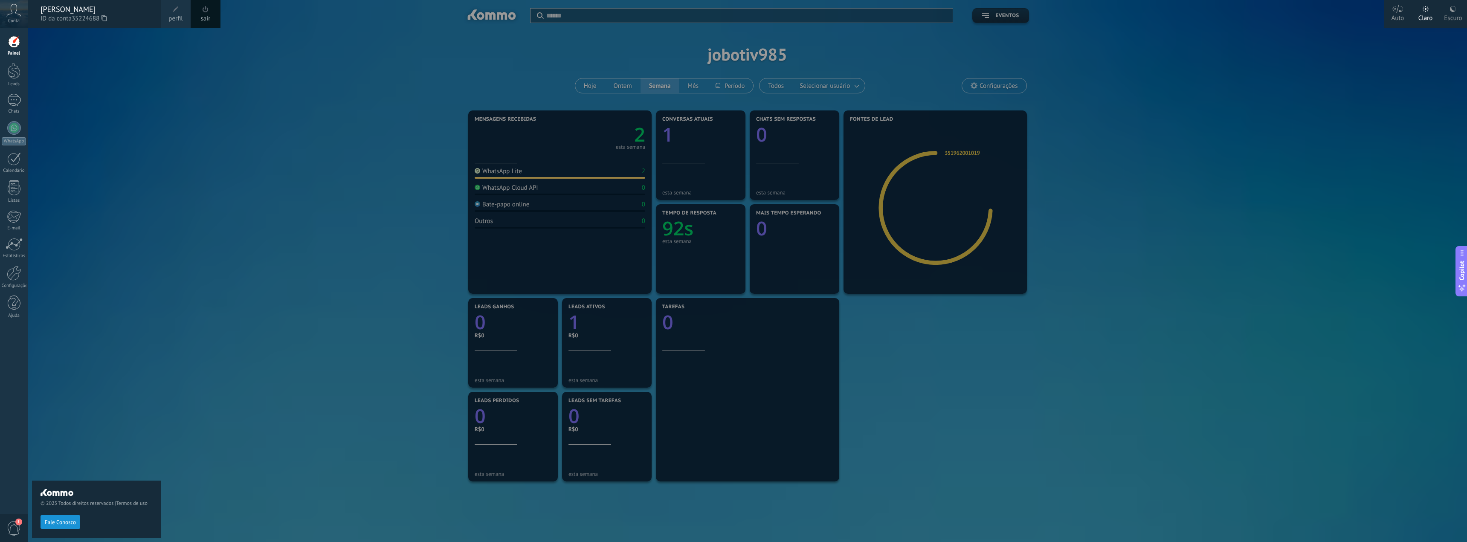
click at [92, 120] on div "© 2025 Todos direitos reservados | Termos de uso Fale Conosco" at bounding box center [96, 285] width 129 height 514
click at [1, 63] on div "Painel Leads 1 Chats WhatsApp Clientes" at bounding box center [14, 181] width 28 height 292
click at [5, 67] on link "Leads" at bounding box center [14, 75] width 28 height 24
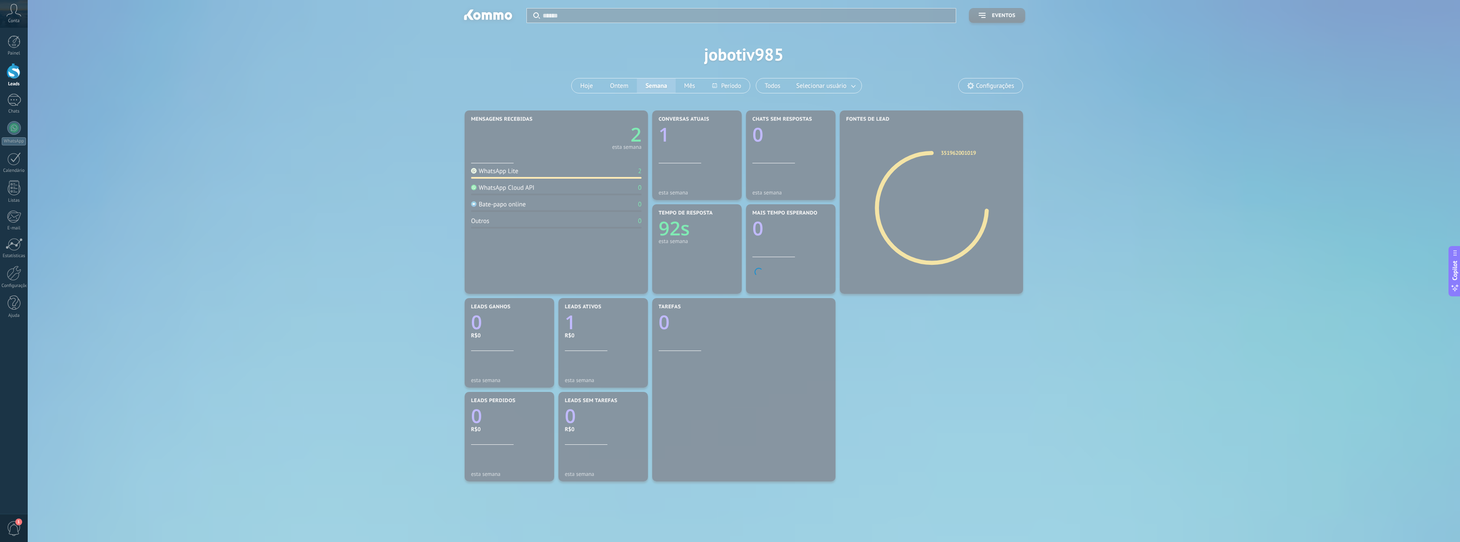
click at [16, 73] on div at bounding box center [14, 71] width 13 height 16
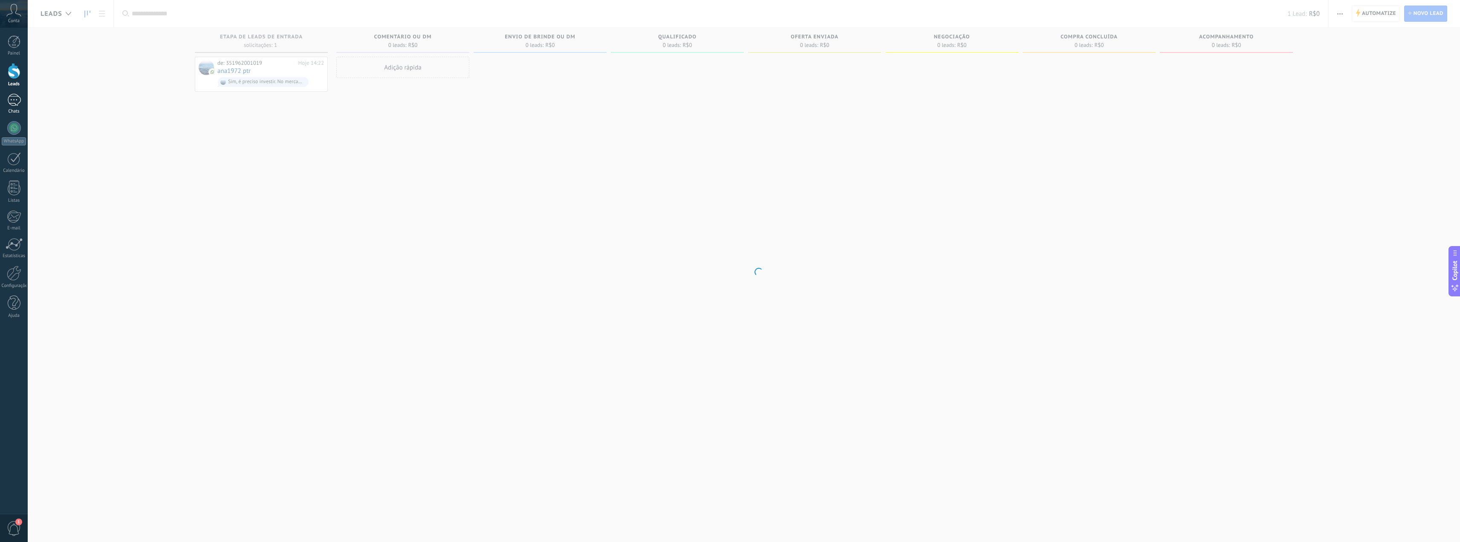
click at [18, 102] on div "1" at bounding box center [14, 100] width 14 height 12
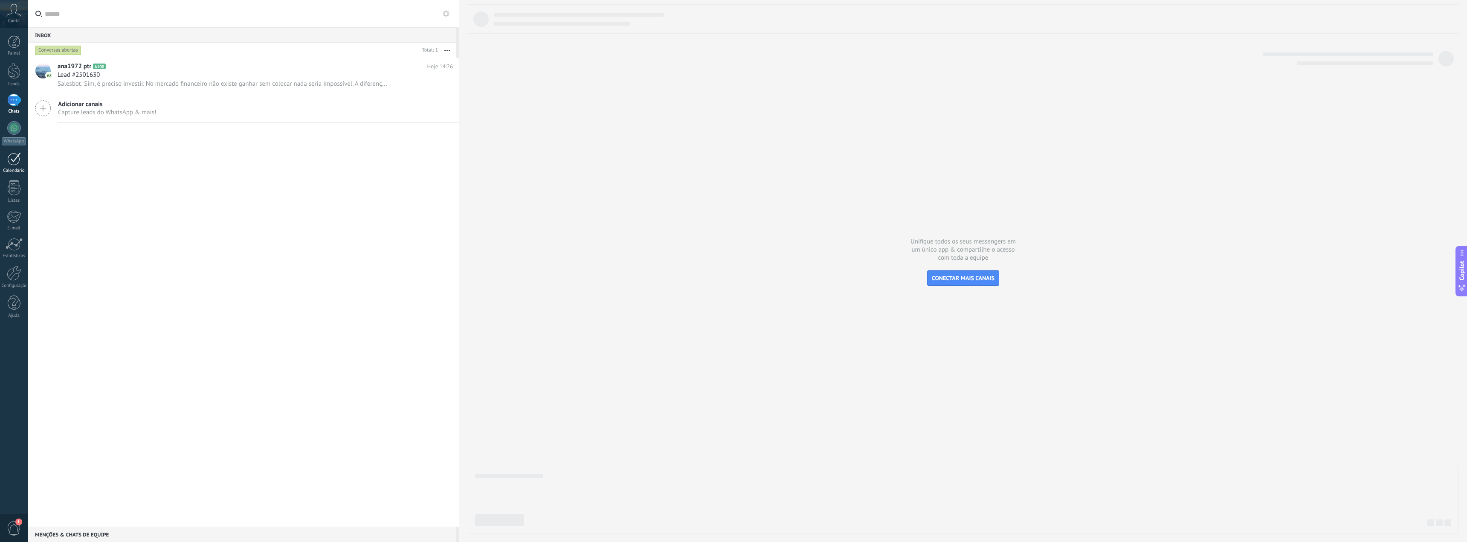
click at [17, 170] on div "Calendário" at bounding box center [14, 171] width 25 height 6
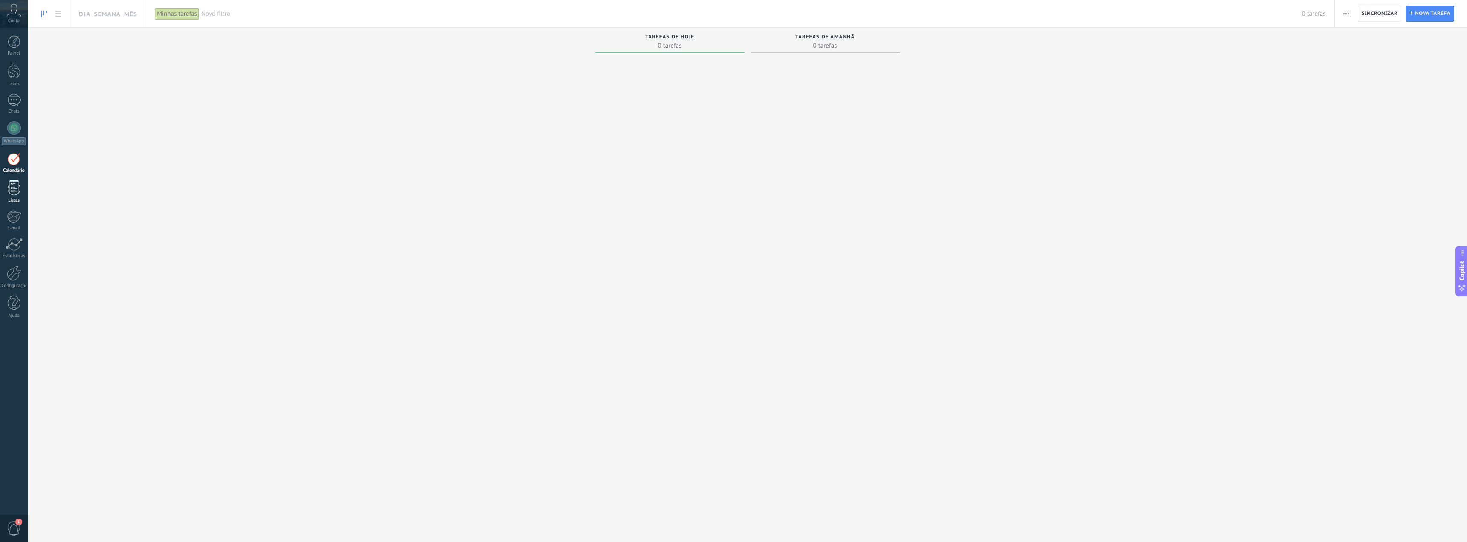
scroll to position [13, 0]
click at [16, 194] on div at bounding box center [14, 187] width 13 height 15
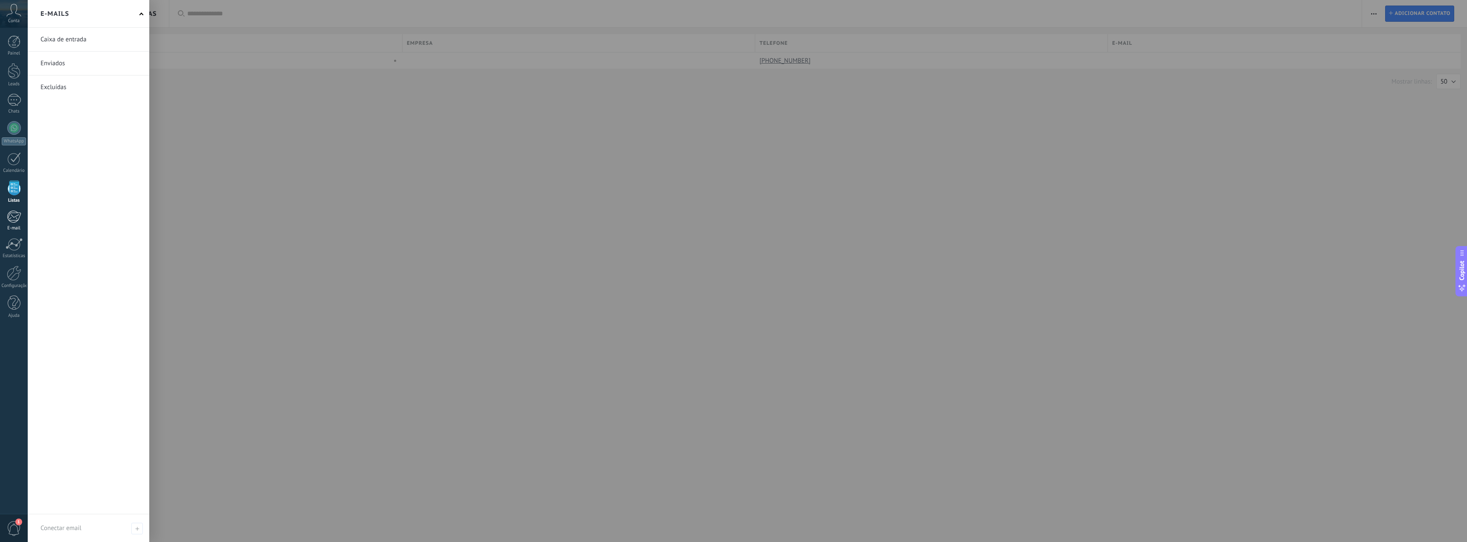
click at [15, 212] on div at bounding box center [14, 216] width 14 height 13
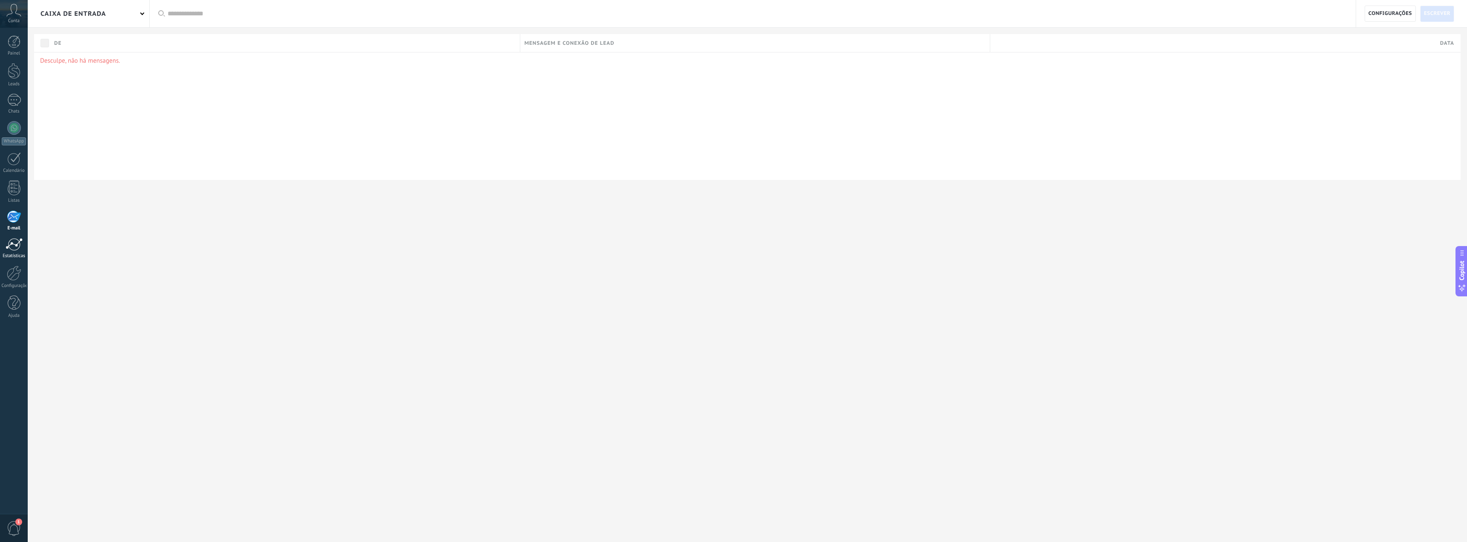
click at [19, 256] on div "Estatísticas" at bounding box center [14, 256] width 25 height 6
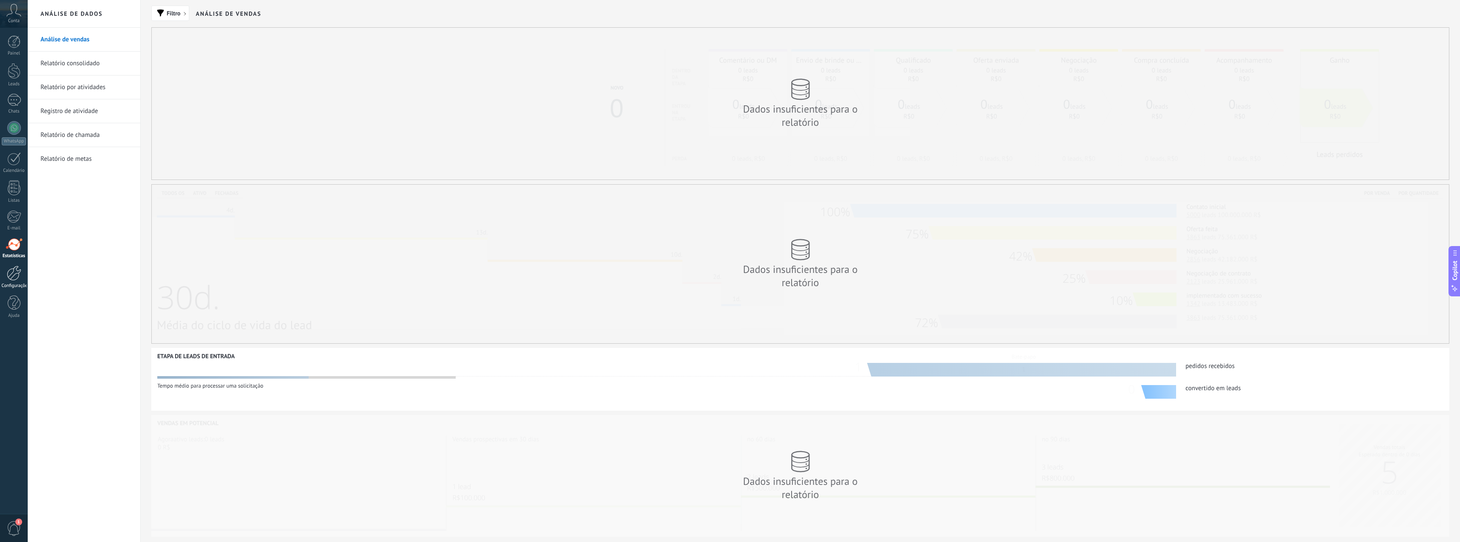
click at [17, 272] on div at bounding box center [14, 273] width 14 height 15
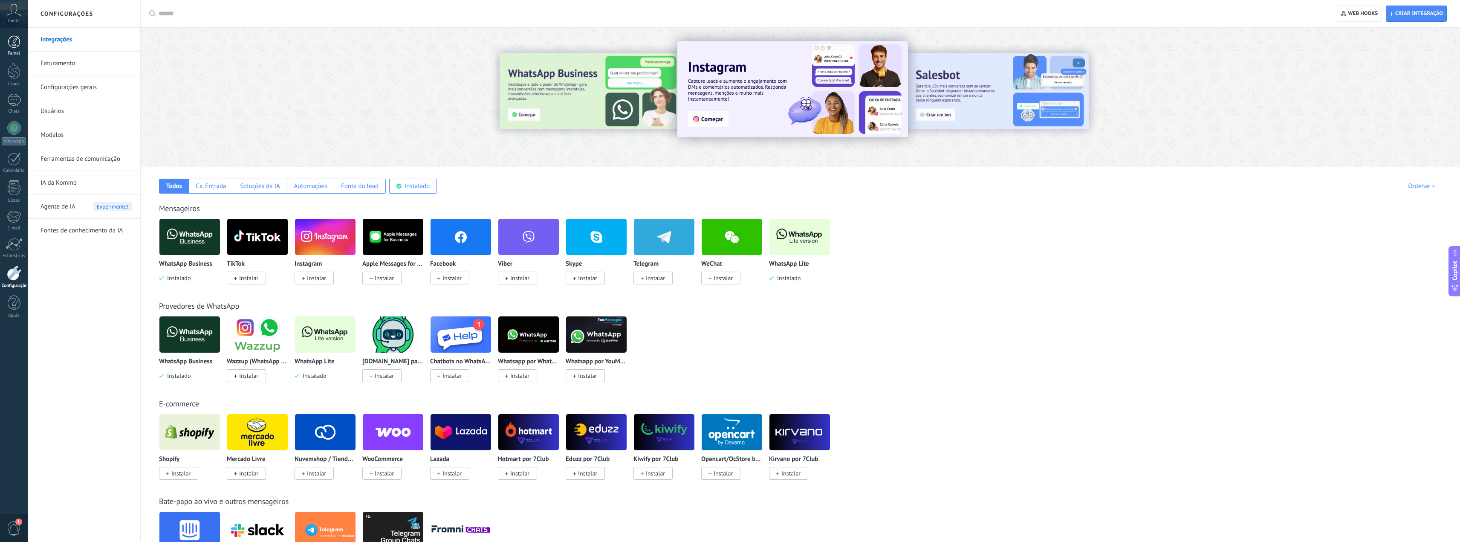
click at [16, 42] on div at bounding box center [14, 41] width 13 height 13
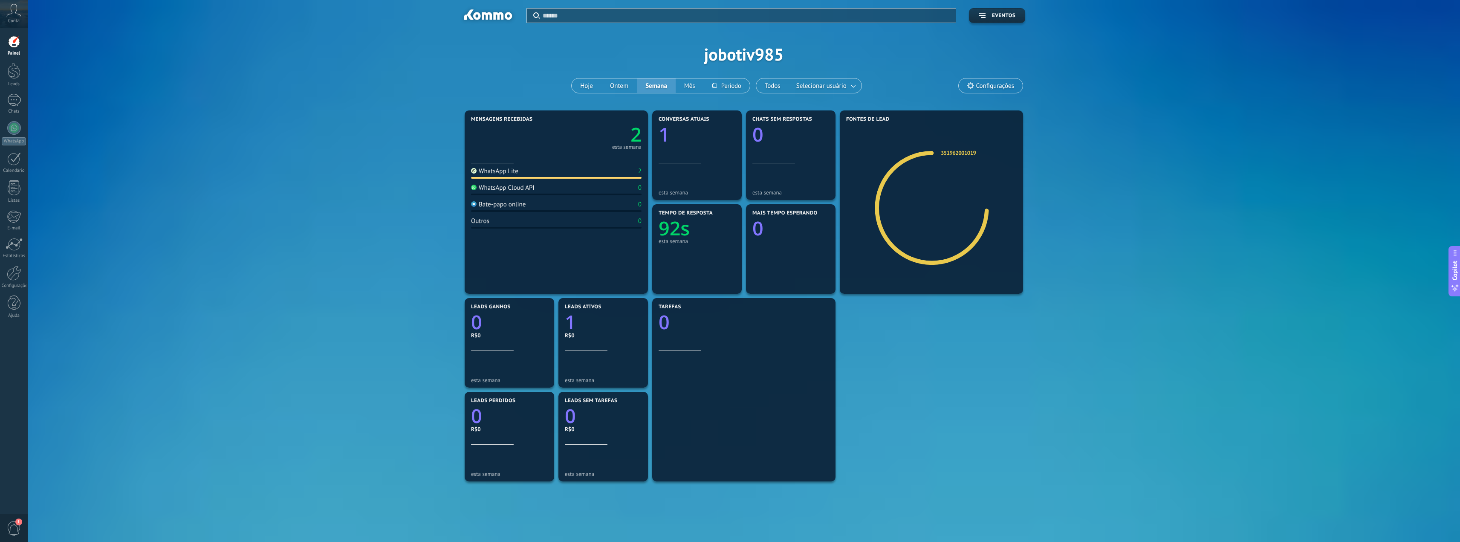
click at [17, 16] on icon at bounding box center [13, 10] width 15 height 13
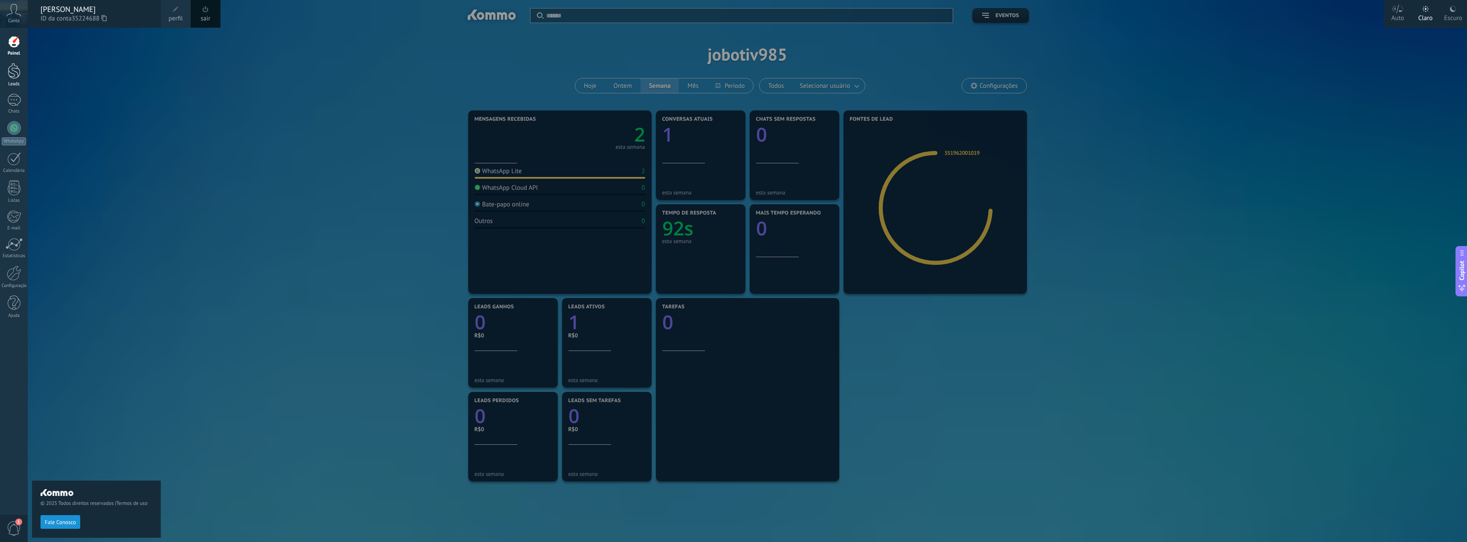
click at [21, 81] on div "Leads" at bounding box center [14, 84] width 25 height 6
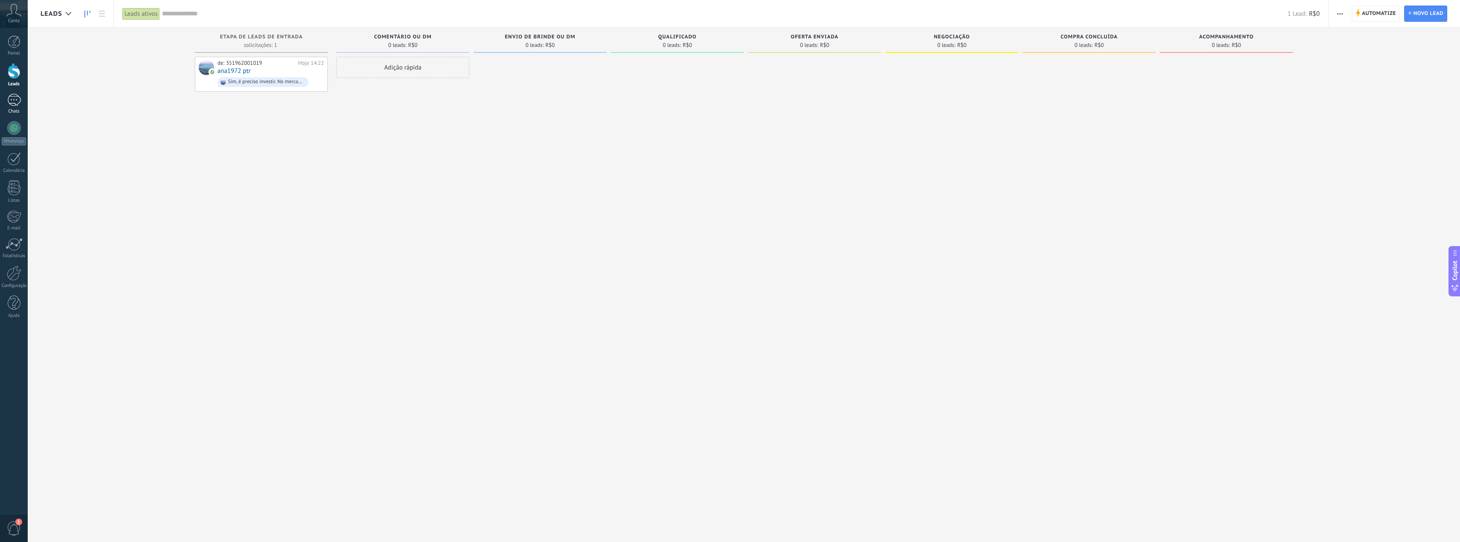
click at [22, 108] on link "1 Chats" at bounding box center [14, 104] width 28 height 20
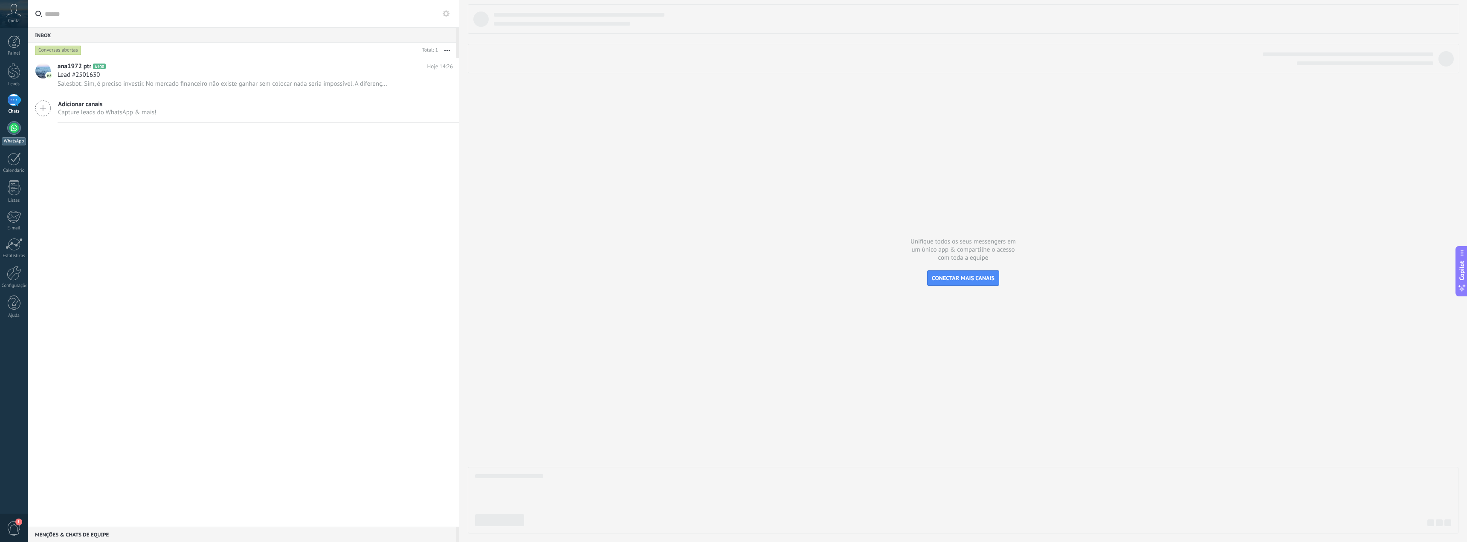
click at [17, 127] on div at bounding box center [14, 128] width 14 height 14
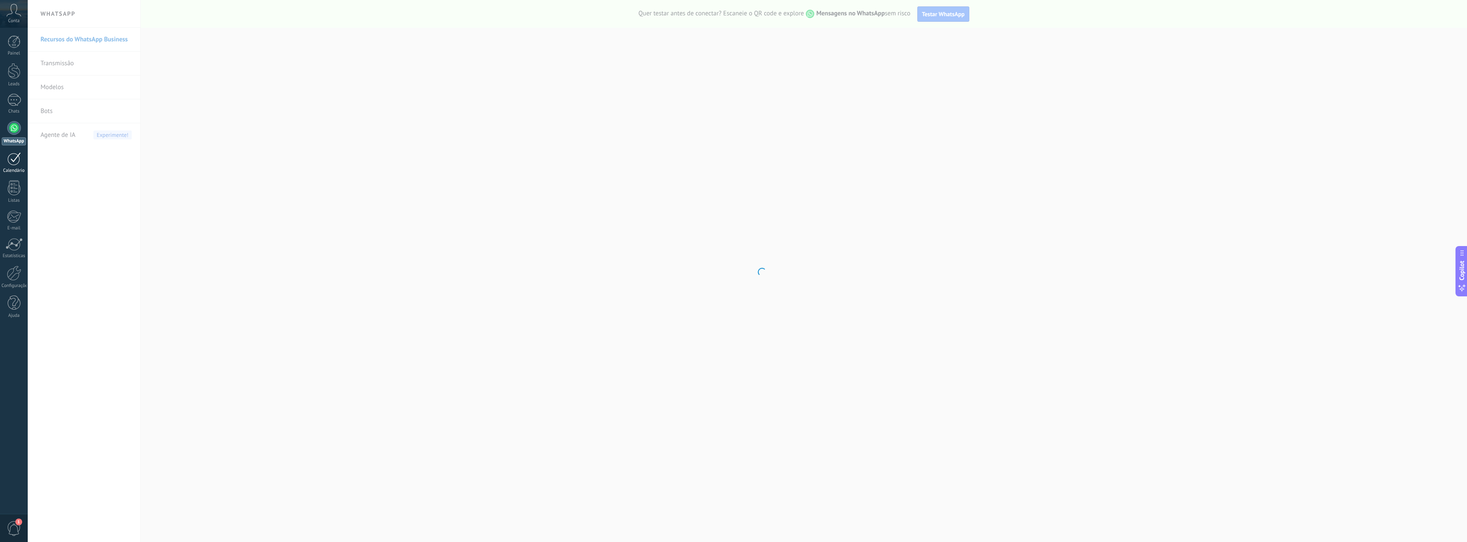
click at [13, 163] on div at bounding box center [14, 158] width 14 height 13
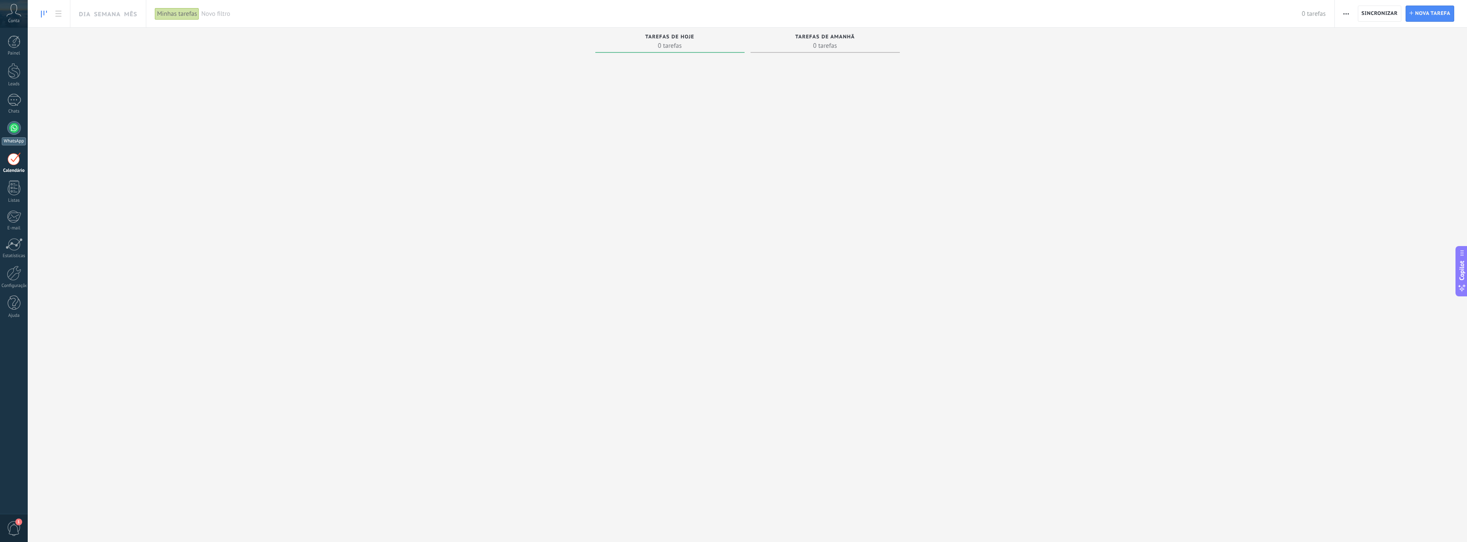
click at [22, 127] on link "WhatsApp" at bounding box center [14, 133] width 28 height 24
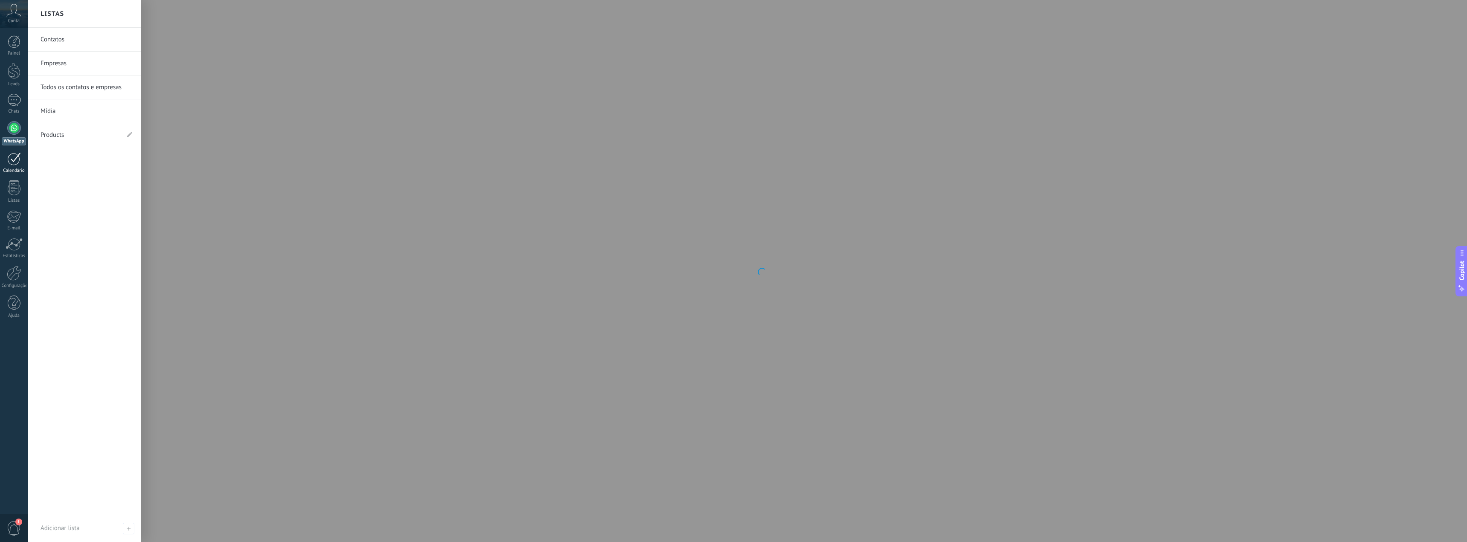
click at [16, 162] on div at bounding box center [14, 158] width 14 height 13
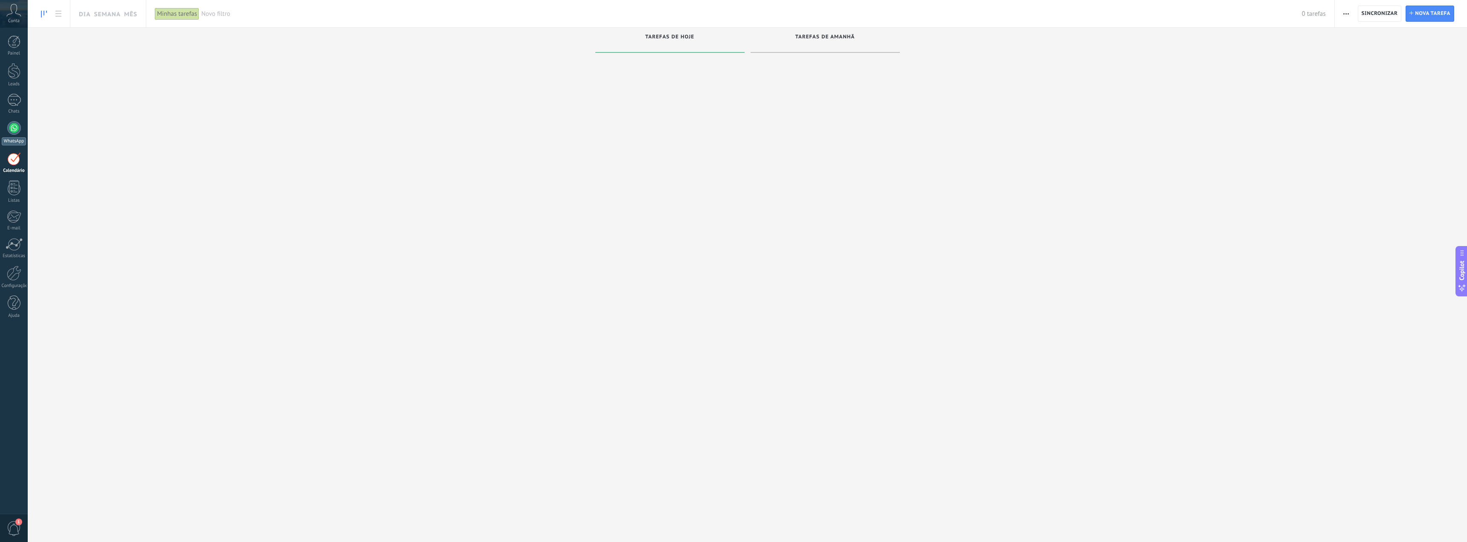
click at [18, 129] on div at bounding box center [14, 128] width 14 height 14
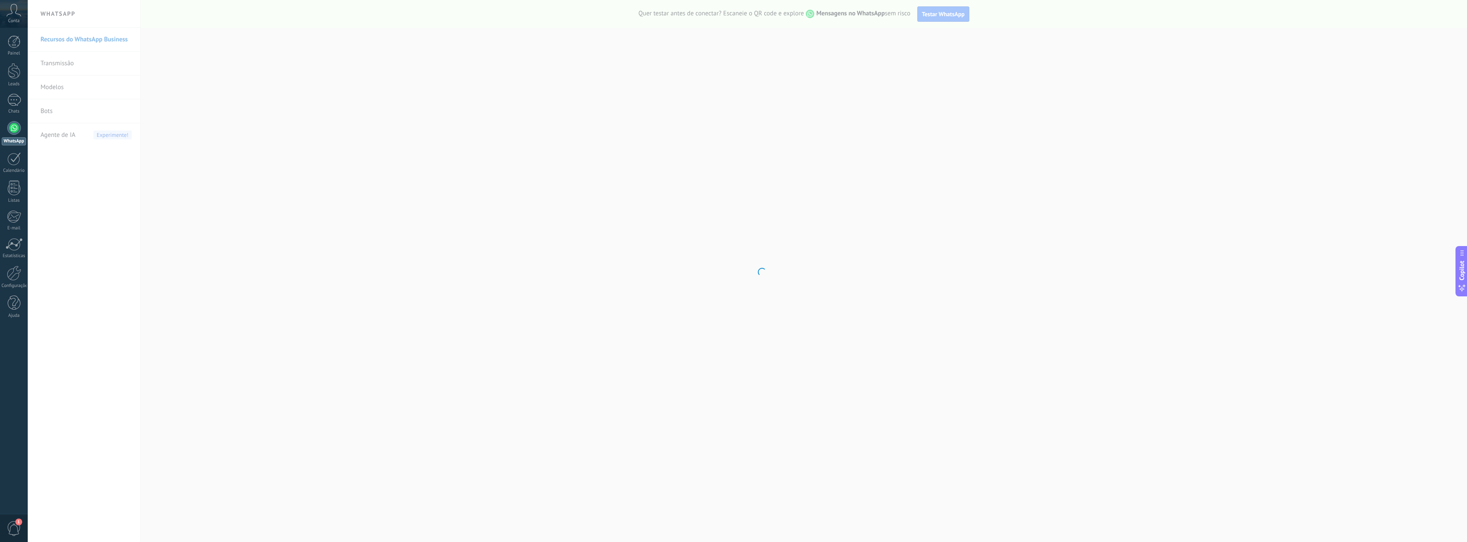
click at [65, 110] on body ".abccls-1,.abccls-2{fill-rule:evenodd}.abccls-2{fill:#fff} .abfcls-1{fill:none}…" at bounding box center [733, 271] width 1467 height 542
click at [46, 112] on body ".abccls-1,.abccls-2{fill-rule:evenodd}.abccls-2{fill:#fff} .abfcls-1{fill:none}…" at bounding box center [733, 271] width 1467 height 542
click at [49, 109] on link "Bots" at bounding box center [86, 111] width 91 height 24
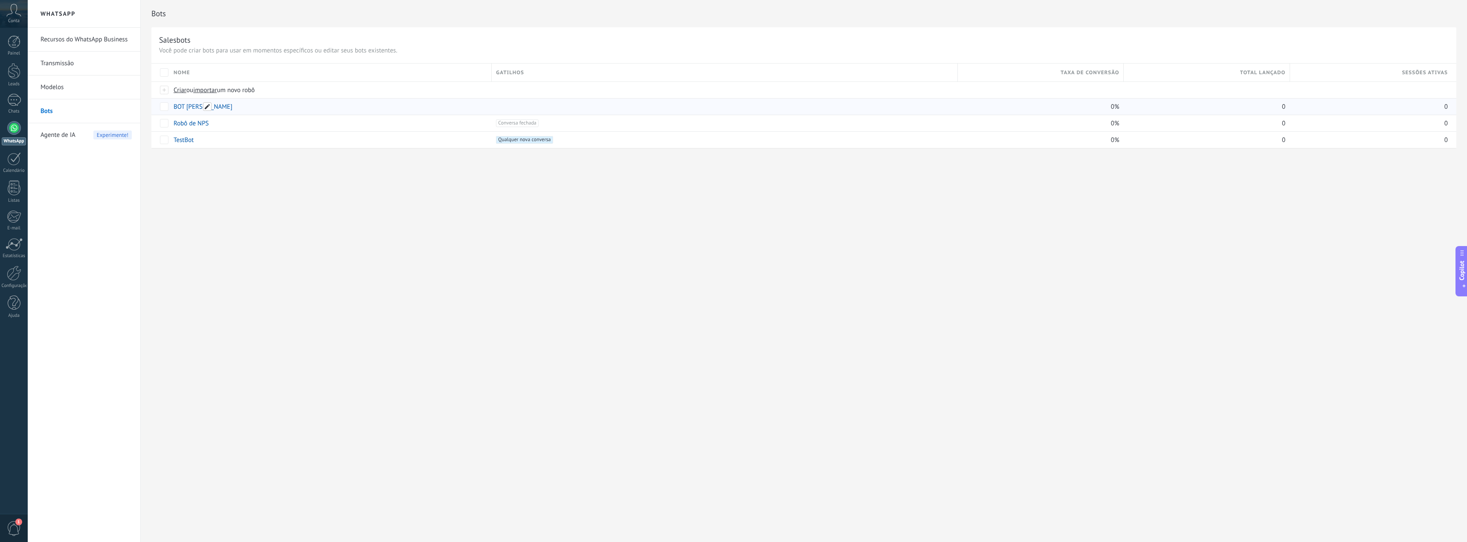
click at [207, 107] on span at bounding box center [207, 106] width 9 height 9
drag, startPoint x: 202, startPoint y: 171, endPoint x: 198, endPoint y: 167, distance: 4.8
click at [200, 170] on div "Bots Salesbots Você pode criar bots para usar em momentos específicos ou editar…" at bounding box center [804, 271] width 1326 height 542
click at [183, 103] on link "BOT [PERSON_NAME]" at bounding box center [203, 107] width 59 height 8
type input "********"
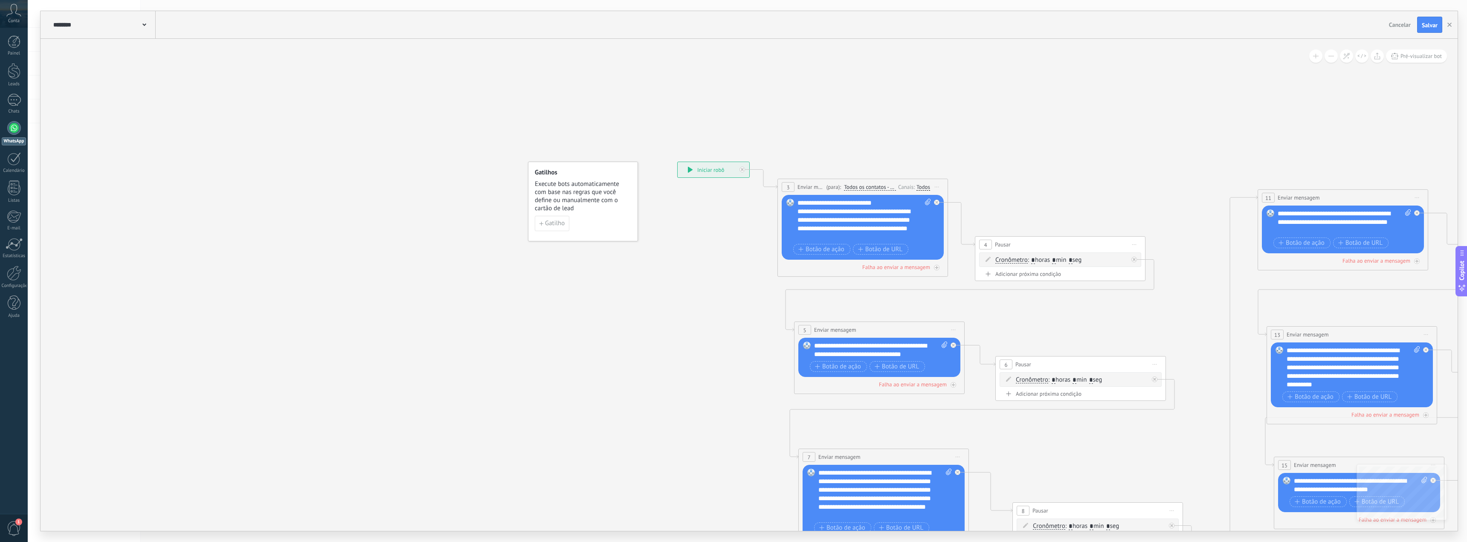
drag, startPoint x: 261, startPoint y: 67, endPoint x: 712, endPoint y: 126, distance: 455.3
click at [555, 221] on span "Gatilho" at bounding box center [555, 223] width 20 height 6
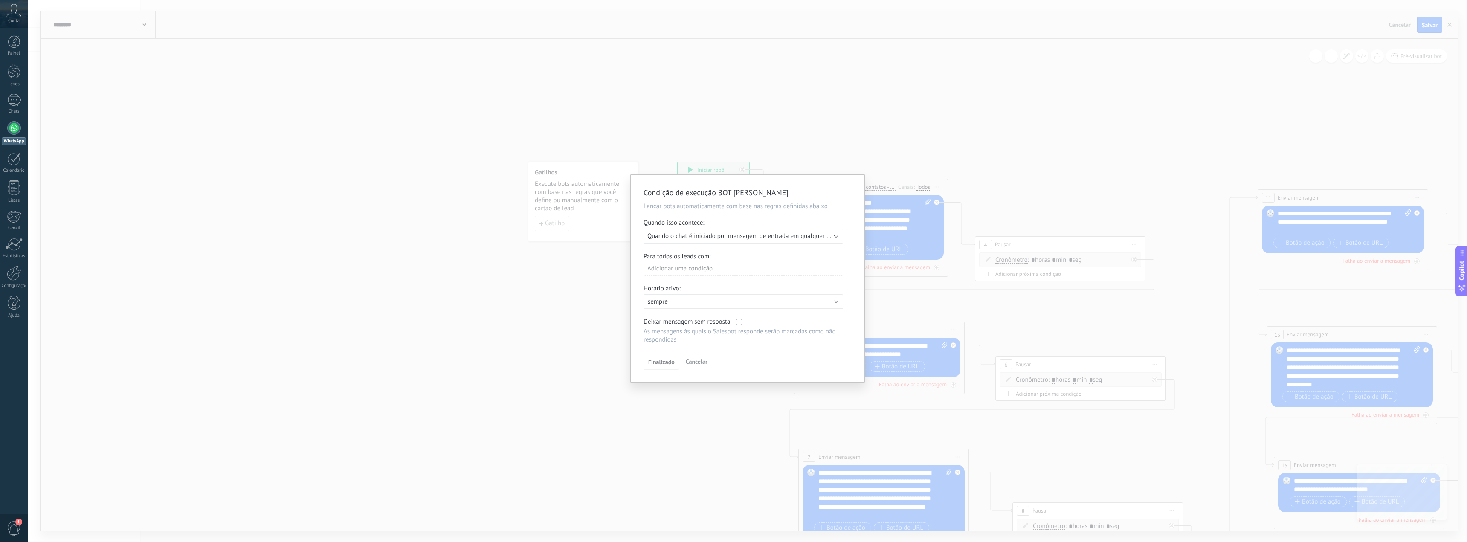
click at [831, 234] on span "Quando o chat é iniciado por mensagem de entrada em qualquer canal" at bounding box center [744, 236] width 194 height 8
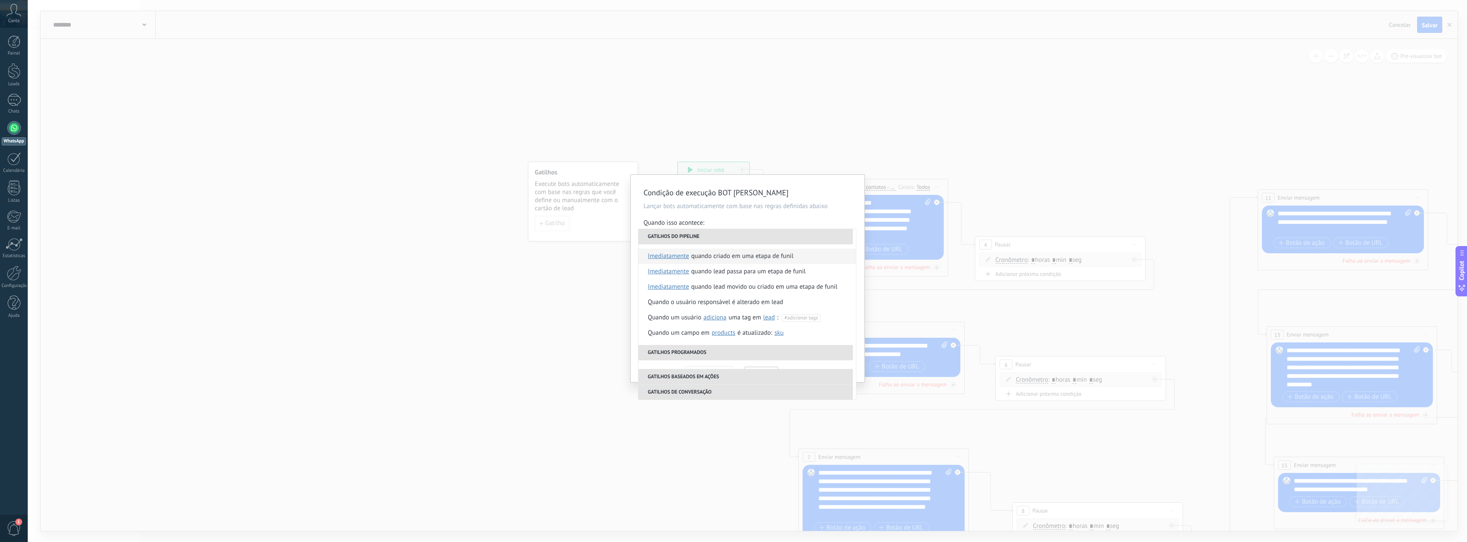
click at [678, 259] on span "imediatamente" at bounding box center [668, 256] width 41 height 15
click at [691, 262] on li "imediatamente" at bounding box center [717, 256] width 139 height 15
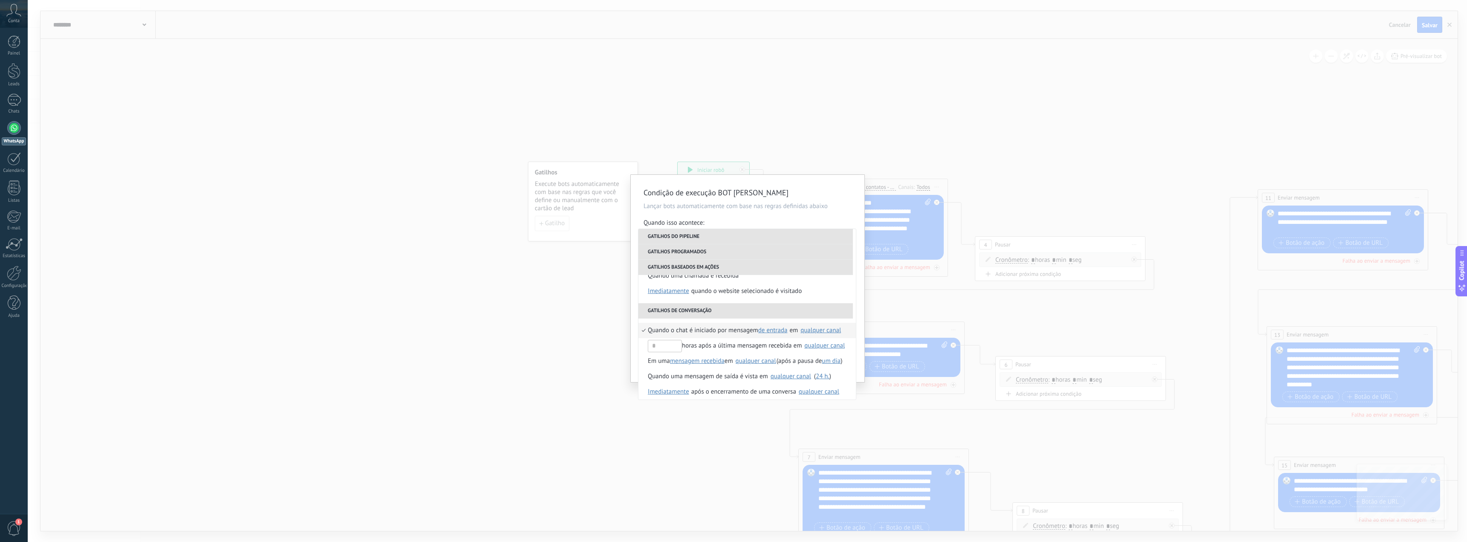
scroll to position [186, 0]
click at [759, 106] on div "Condição de execução BOT [PERSON_NAME] bots automaticamente com base nas regras…" at bounding box center [747, 271] width 1439 height 542
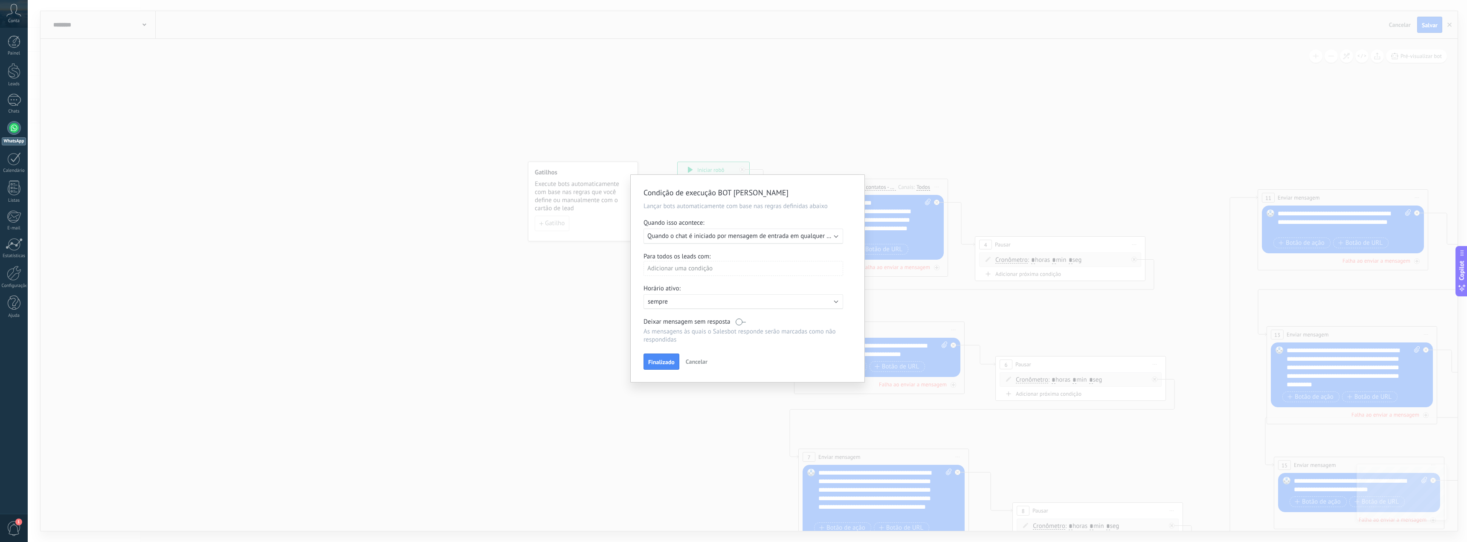
click at [657, 127] on div "Condição de execução BOT [PERSON_NAME] bots automaticamente com base nas regras…" at bounding box center [747, 271] width 1439 height 542
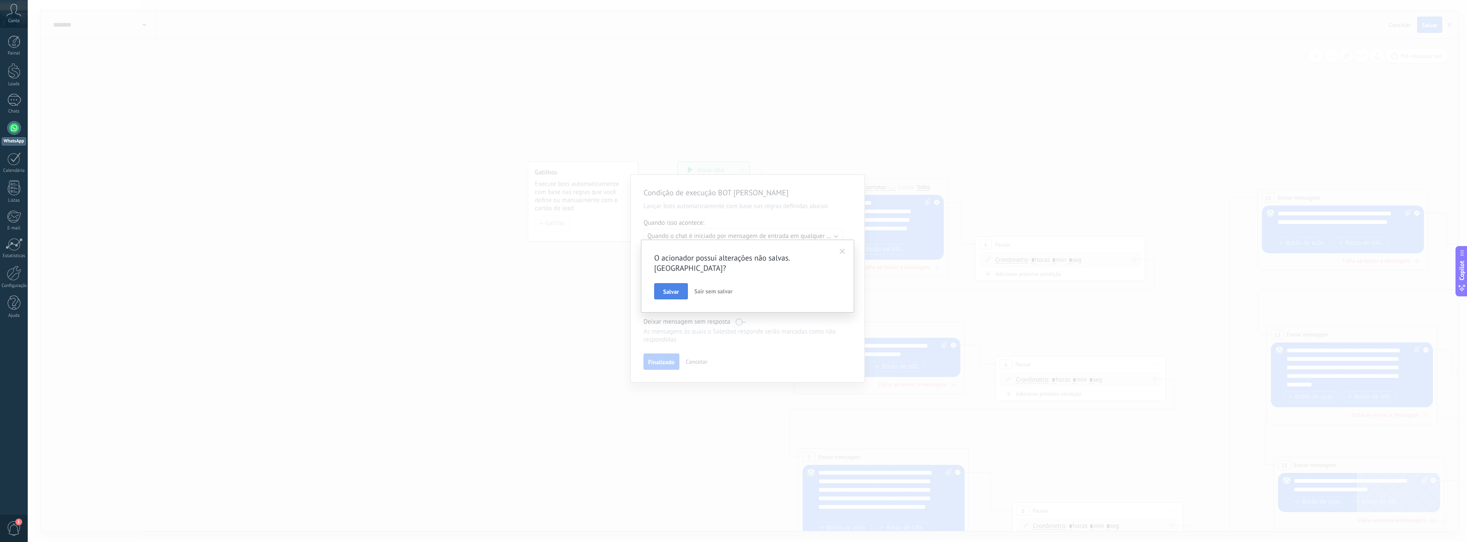
click at [666, 285] on button "Salvar" at bounding box center [671, 291] width 34 height 16
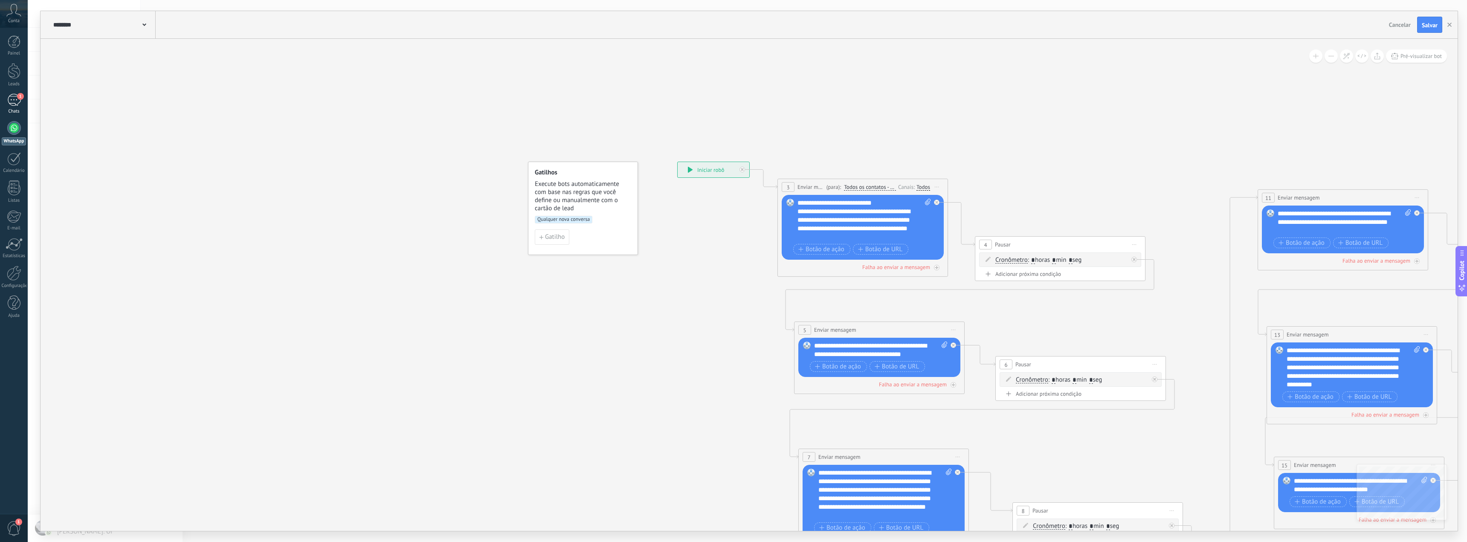
click at [17, 94] on div "1" at bounding box center [14, 100] width 14 height 12
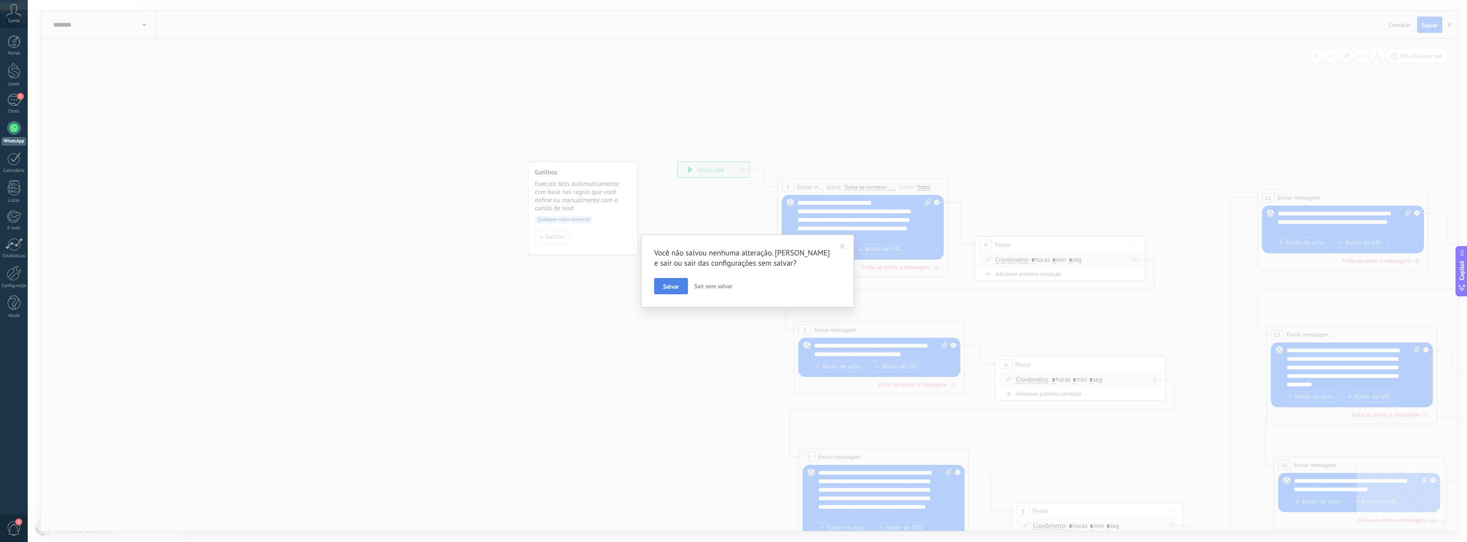
click at [679, 288] on button "Salvar" at bounding box center [671, 286] width 34 height 16
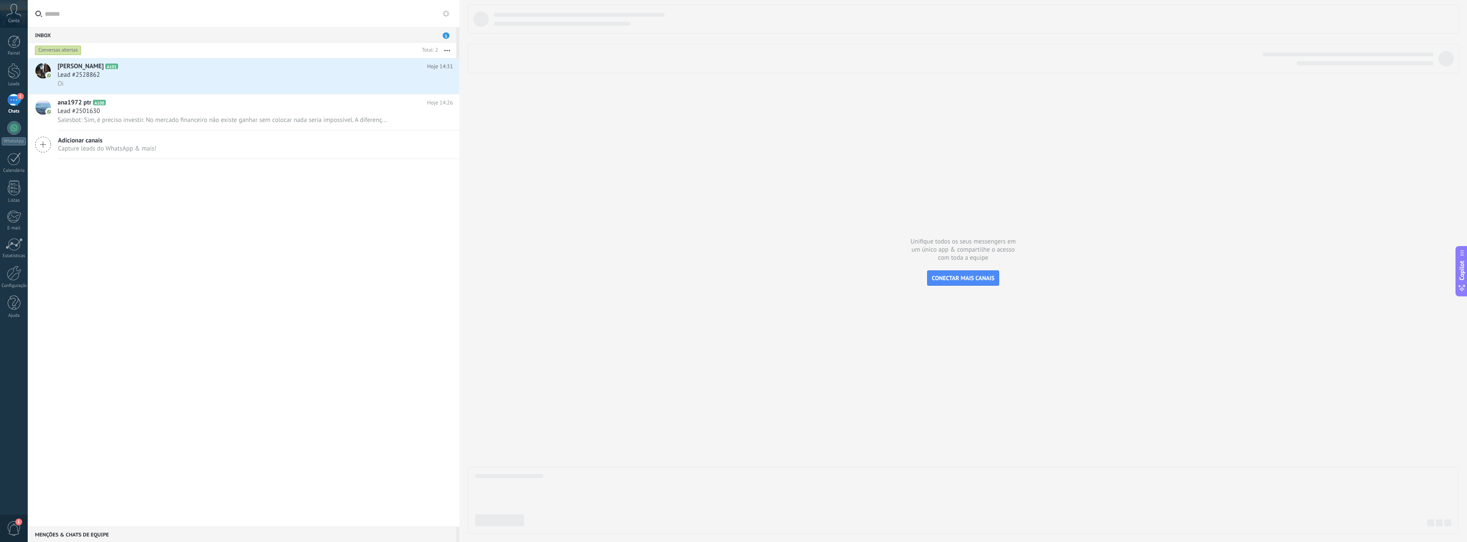
click at [666, 159] on div at bounding box center [963, 268] width 990 height 529
click at [156, 114] on div "Lead #2501630" at bounding box center [255, 111] width 395 height 9
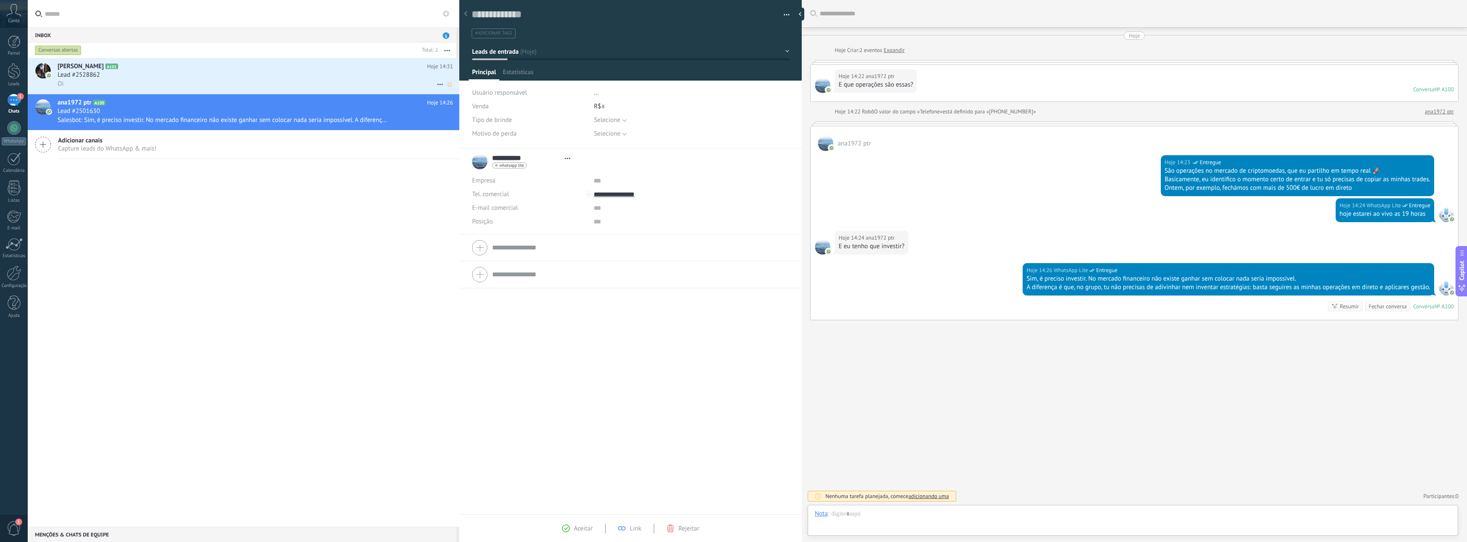
scroll to position [13, 0]
click at [201, 80] on div "Oi" at bounding box center [255, 83] width 395 height 9
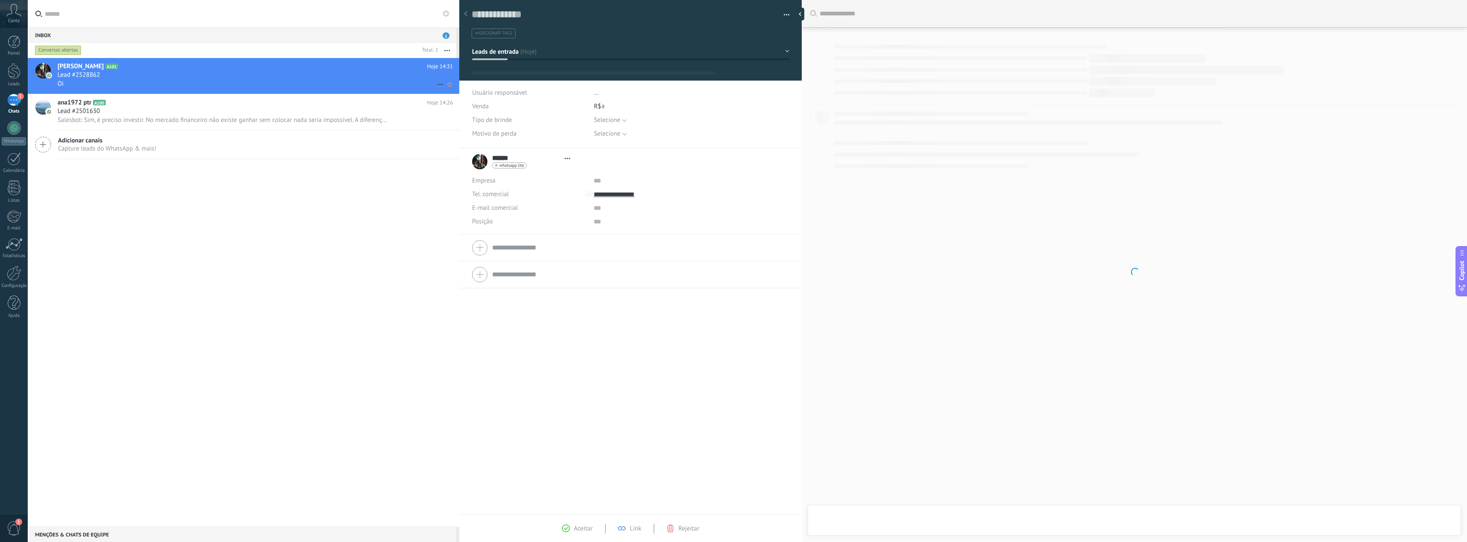
type textarea "**********"
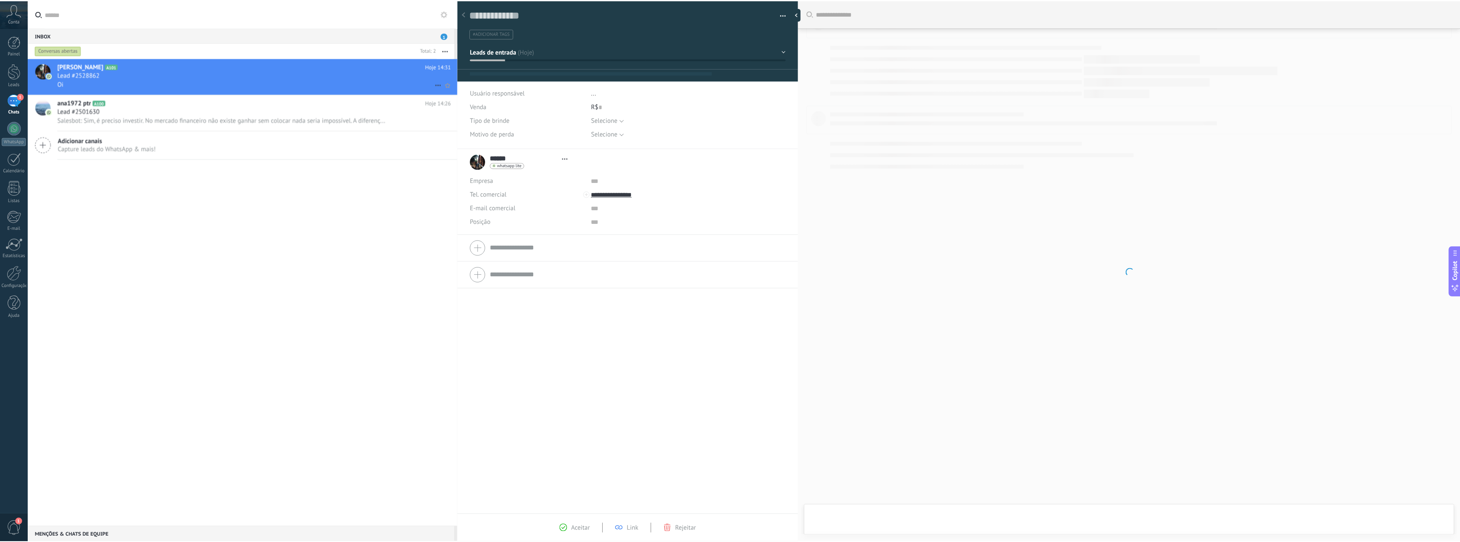
scroll to position [13, 0]
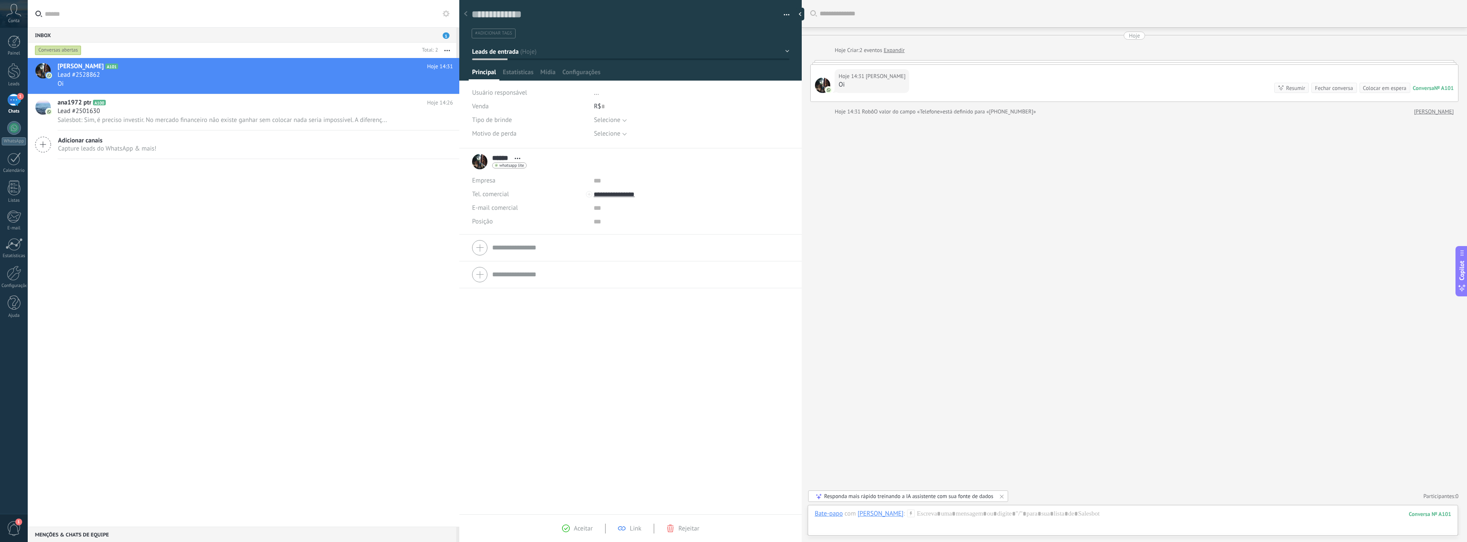
click at [448, 48] on button "button" at bounding box center [447, 50] width 18 height 15
drag, startPoint x: 302, startPoint y: 190, endPoint x: 324, endPoint y: 157, distance: 39.6
click at [304, 189] on div "Rafael A101 Hoje 14:31 Lead #2528862 Oi ana1972 ptr A100 Hoje 14:26 Lead #25016…" at bounding box center [243, 292] width 431 height 469
click at [17, 72] on div at bounding box center [14, 71] width 13 height 16
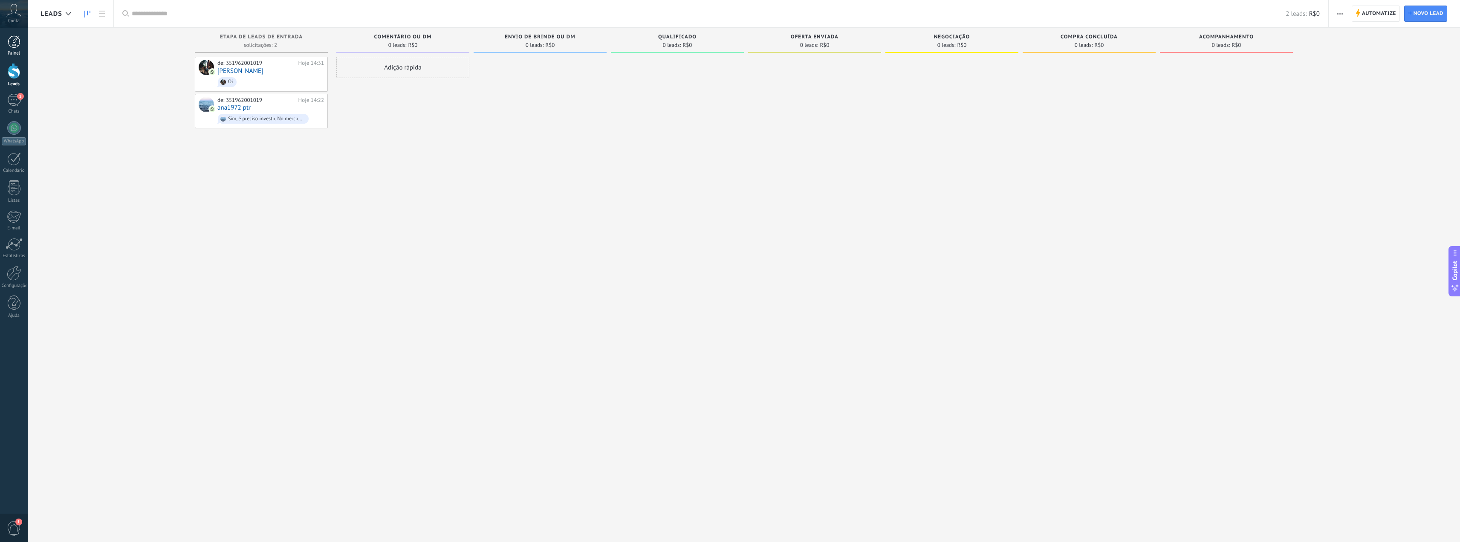
click at [17, 49] on link "Painel" at bounding box center [14, 45] width 28 height 21
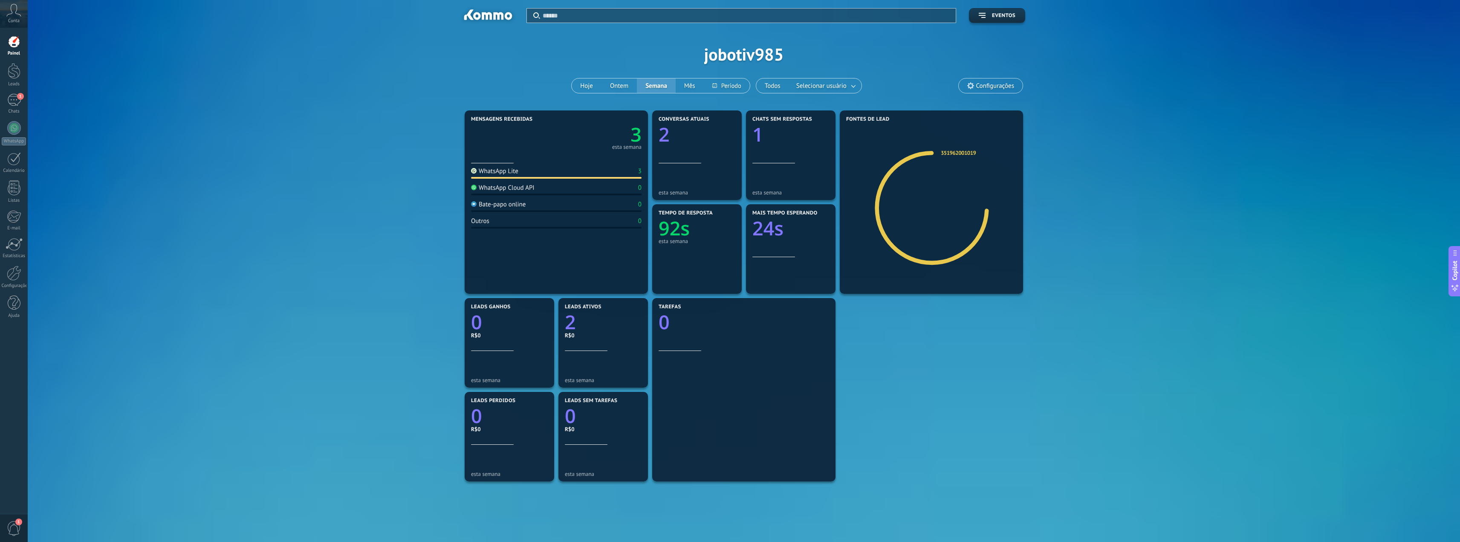
click at [16, 21] on span "Conta" at bounding box center [14, 21] width 12 height 6
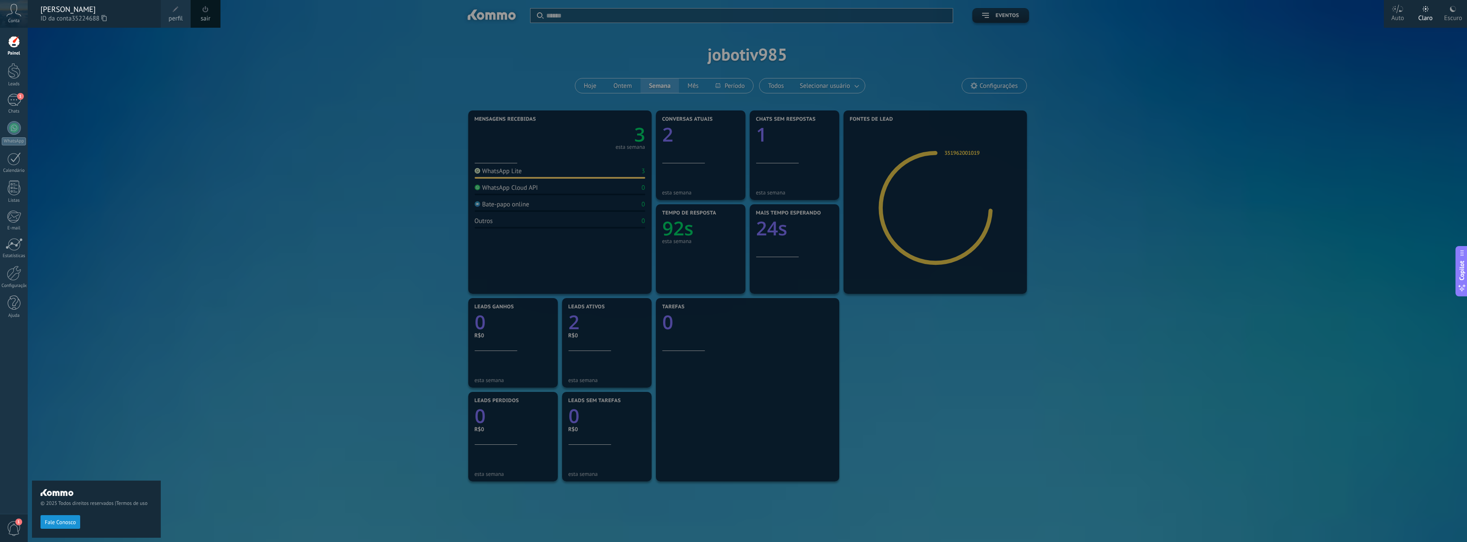
click at [90, 68] on div "© 2025 Todos direitos reservados | Termos de uso Fale Conosco" at bounding box center [96, 285] width 129 height 514
click at [24, 74] on link "Leads" at bounding box center [14, 75] width 28 height 24
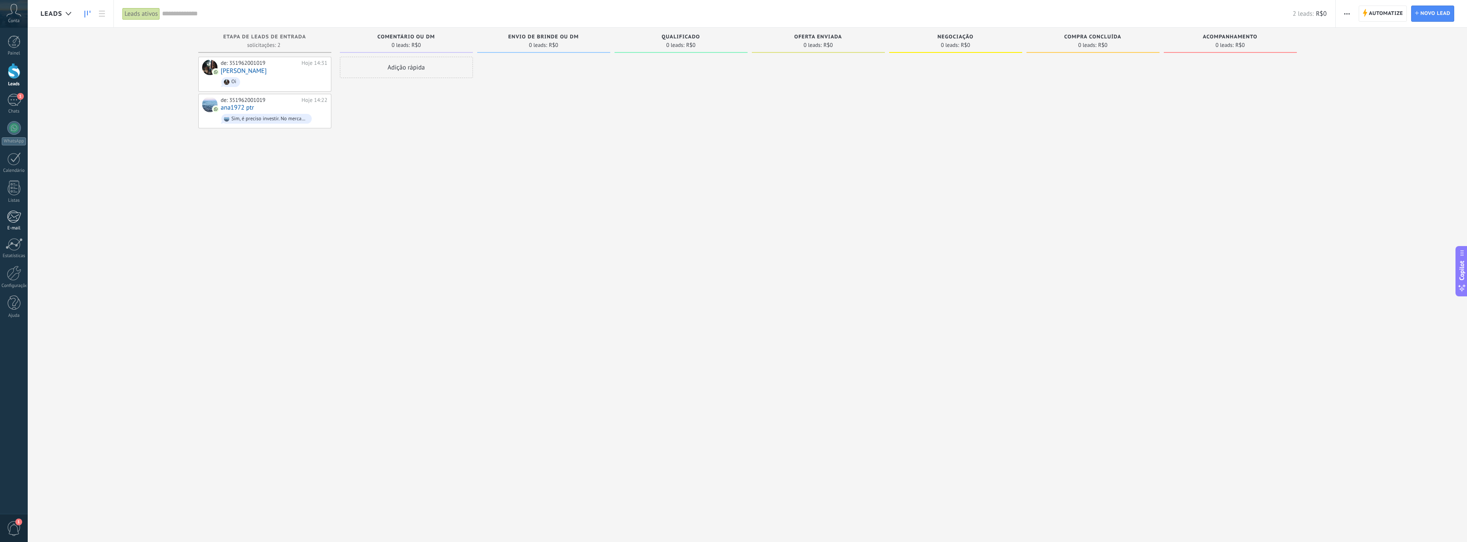
click at [22, 226] on link "E-mail" at bounding box center [14, 220] width 28 height 21
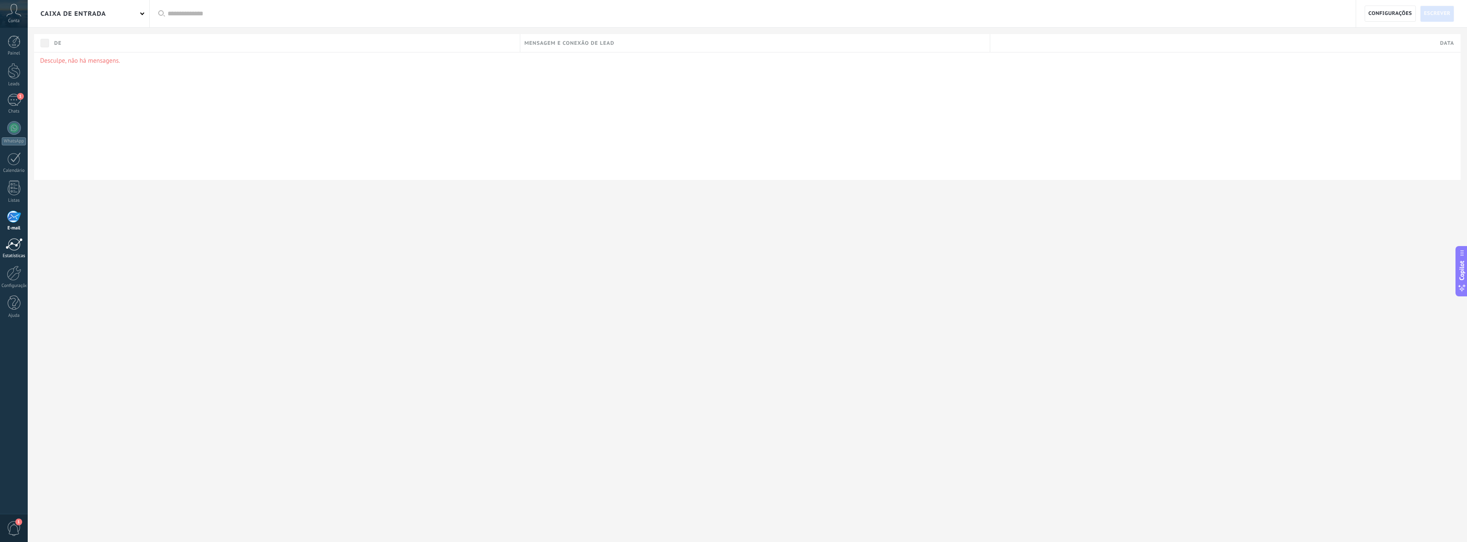
click at [15, 250] on div at bounding box center [14, 244] width 17 height 13
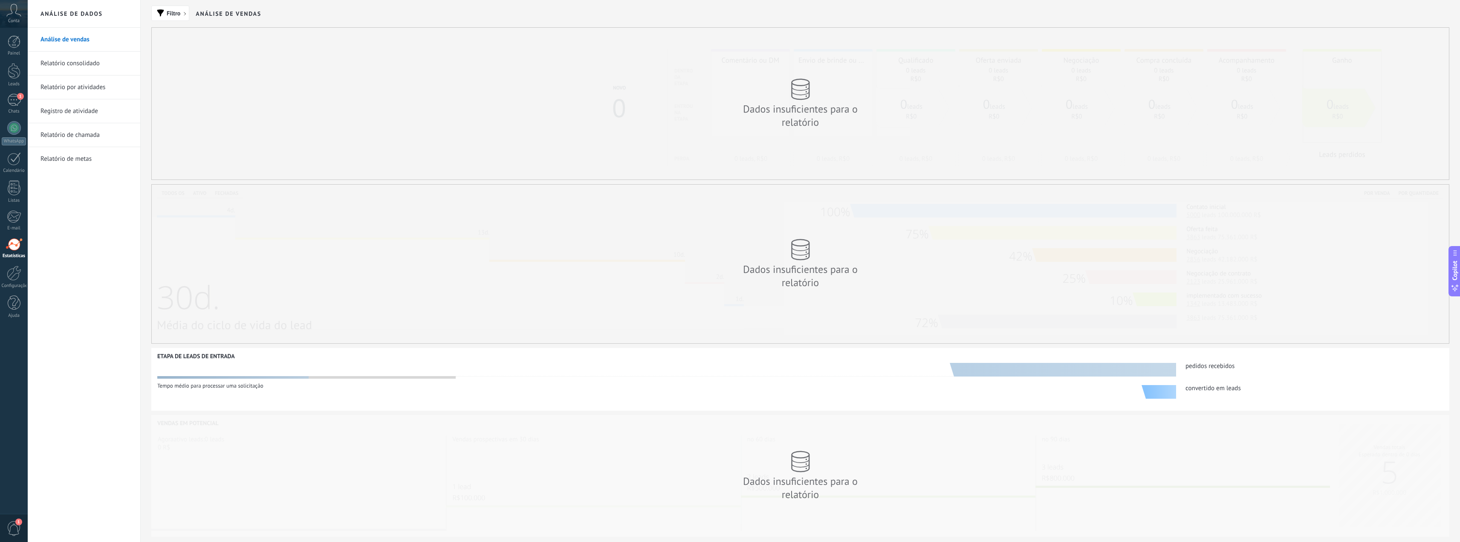
click at [474, 101] on div "Dados insuficientes para o relatório" at bounding box center [800, 104] width 1297 height 152
click at [22, 278] on link "Configurações" at bounding box center [14, 277] width 28 height 23
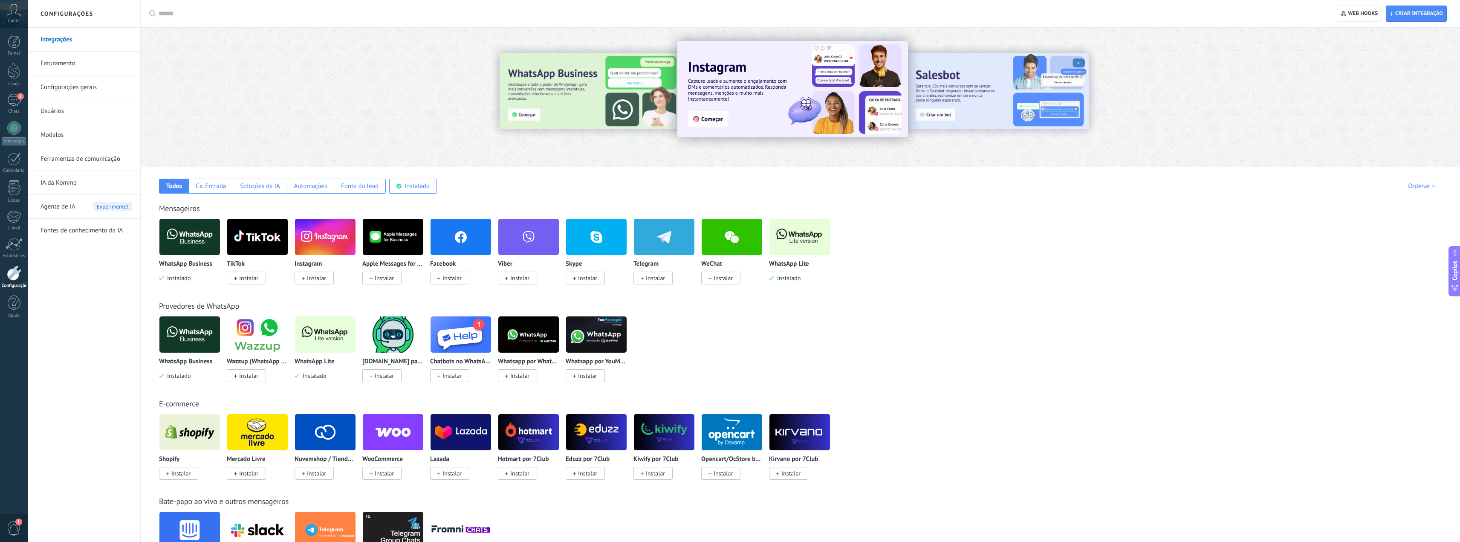
click at [326, 340] on img at bounding box center [325, 334] width 61 height 41
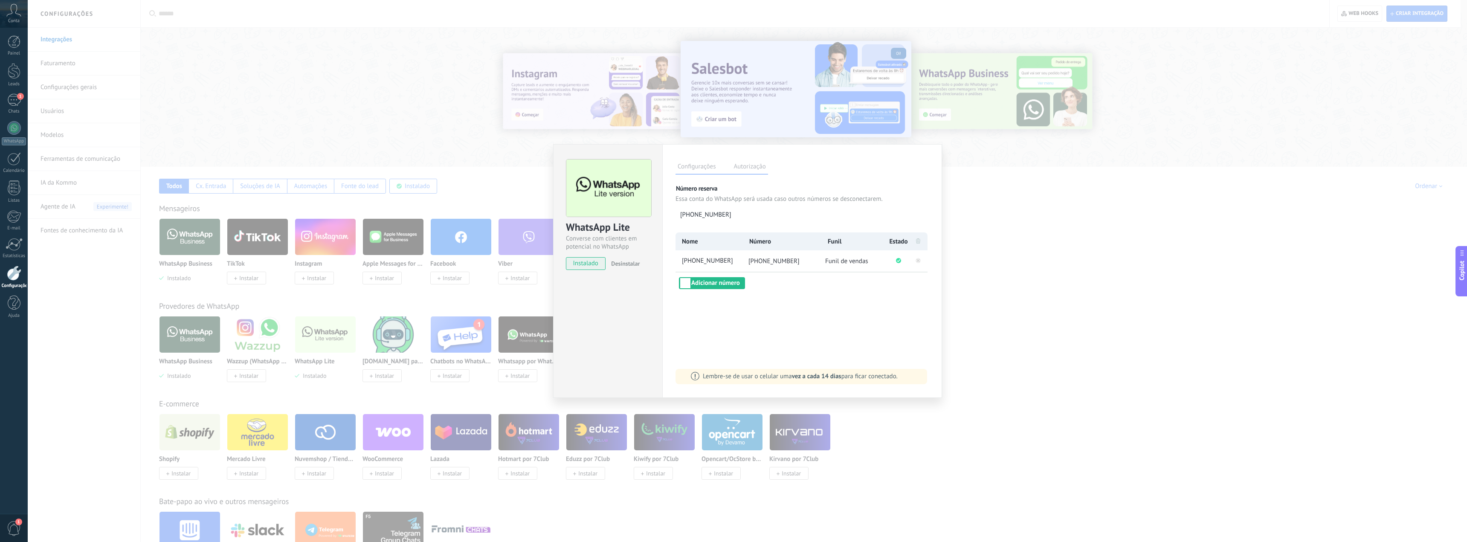
click at [736, 168] on label "Autorização" at bounding box center [749, 168] width 36 height 12
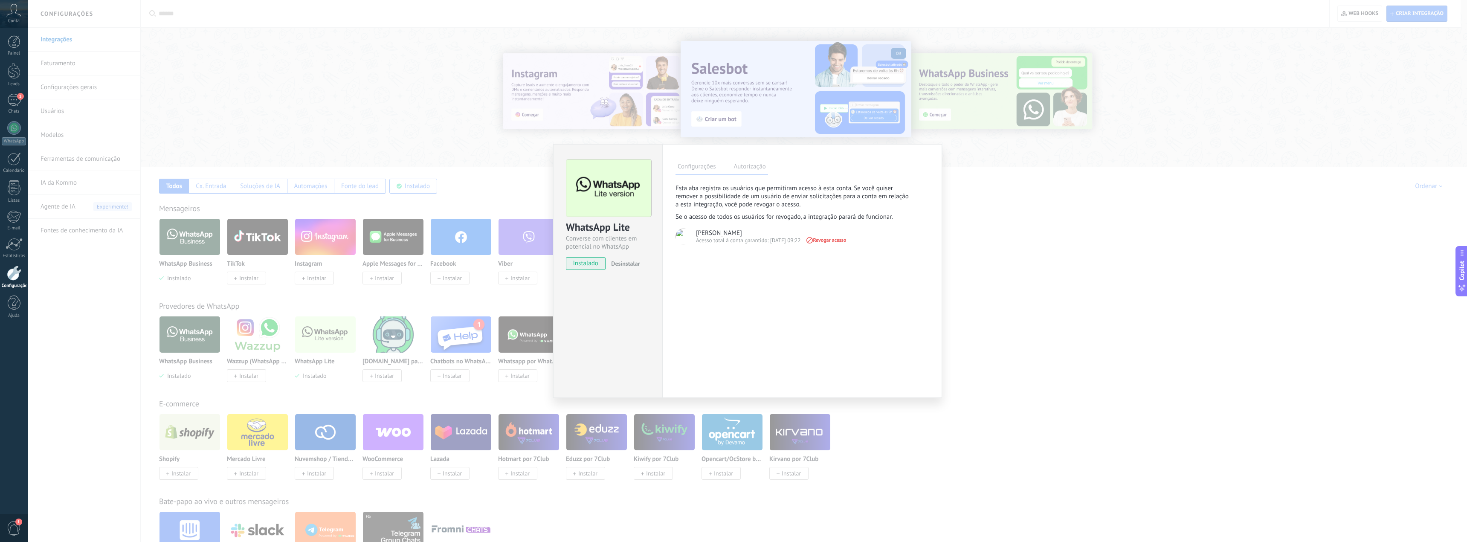
click at [1076, 245] on div "WhatsApp Lite Converse com clientes em potencial no WhatsApp instalado Desinsta…" at bounding box center [747, 271] width 1439 height 542
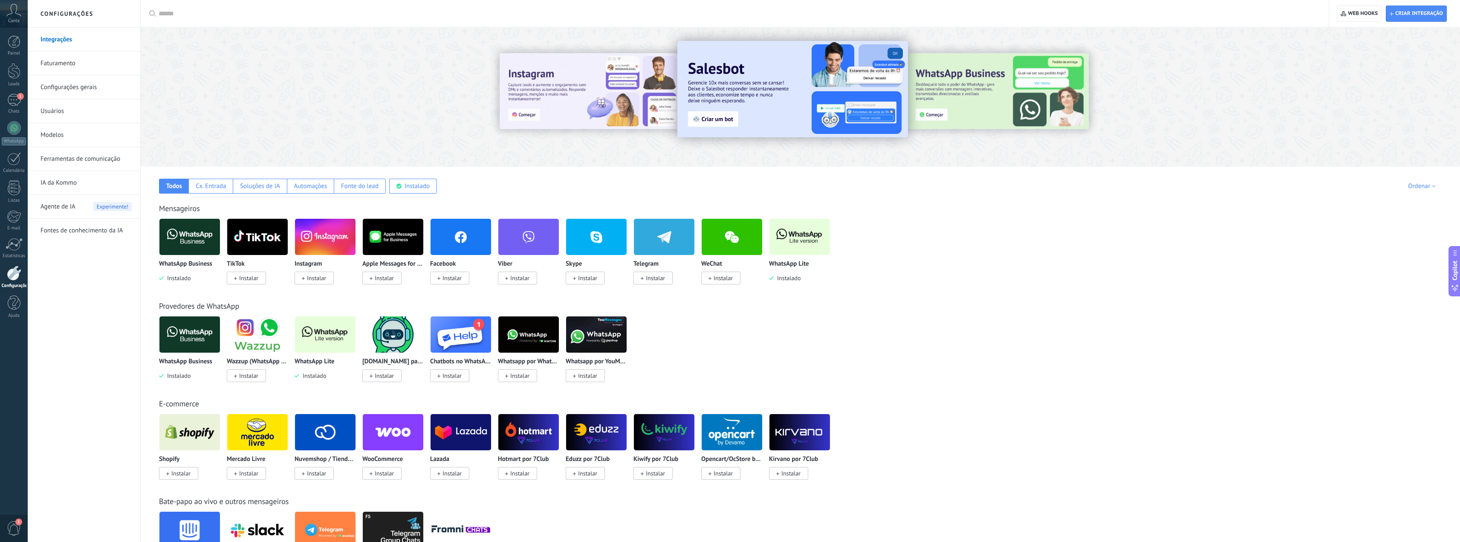
click at [13, 280] on div at bounding box center [14, 273] width 14 height 15
click at [76, 87] on link "Configurações gerais" at bounding box center [86, 87] width 91 height 24
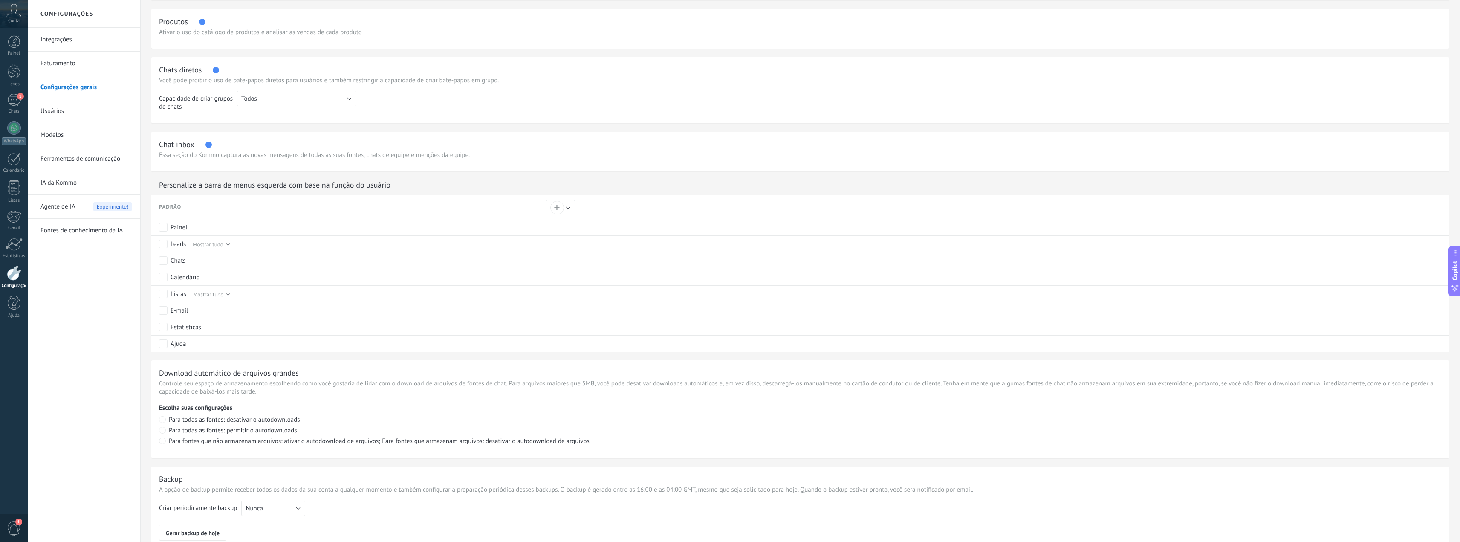
scroll to position [256, 0]
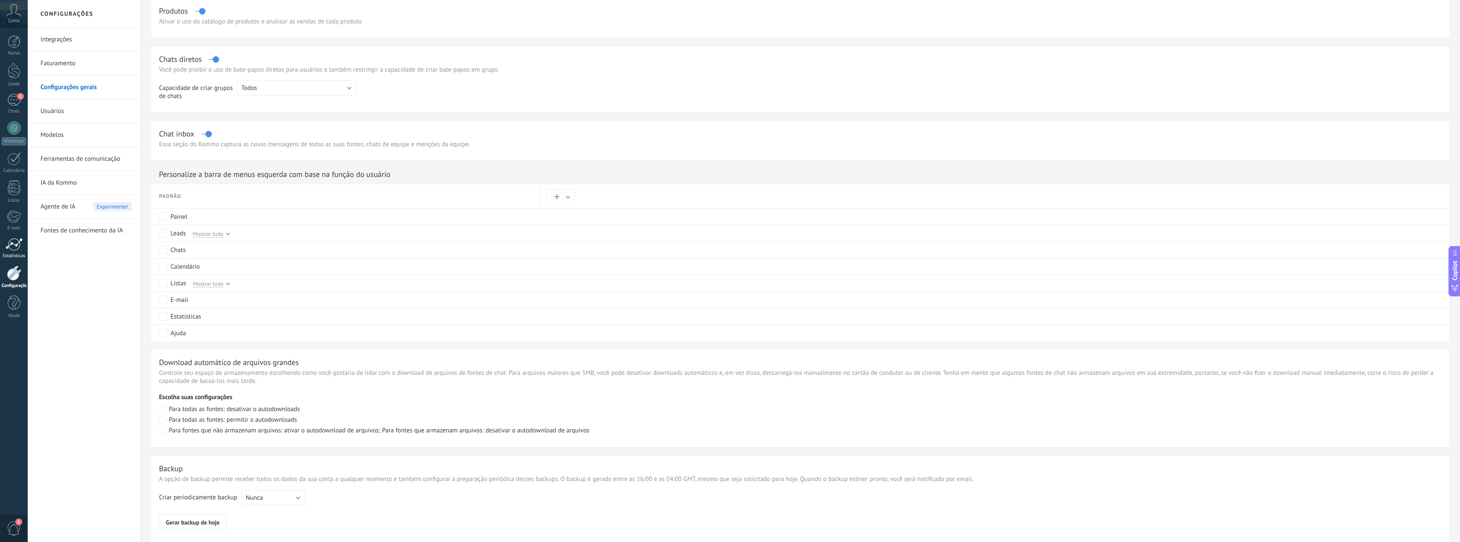
click at [20, 251] on link "Estatísticas" at bounding box center [14, 248] width 28 height 21
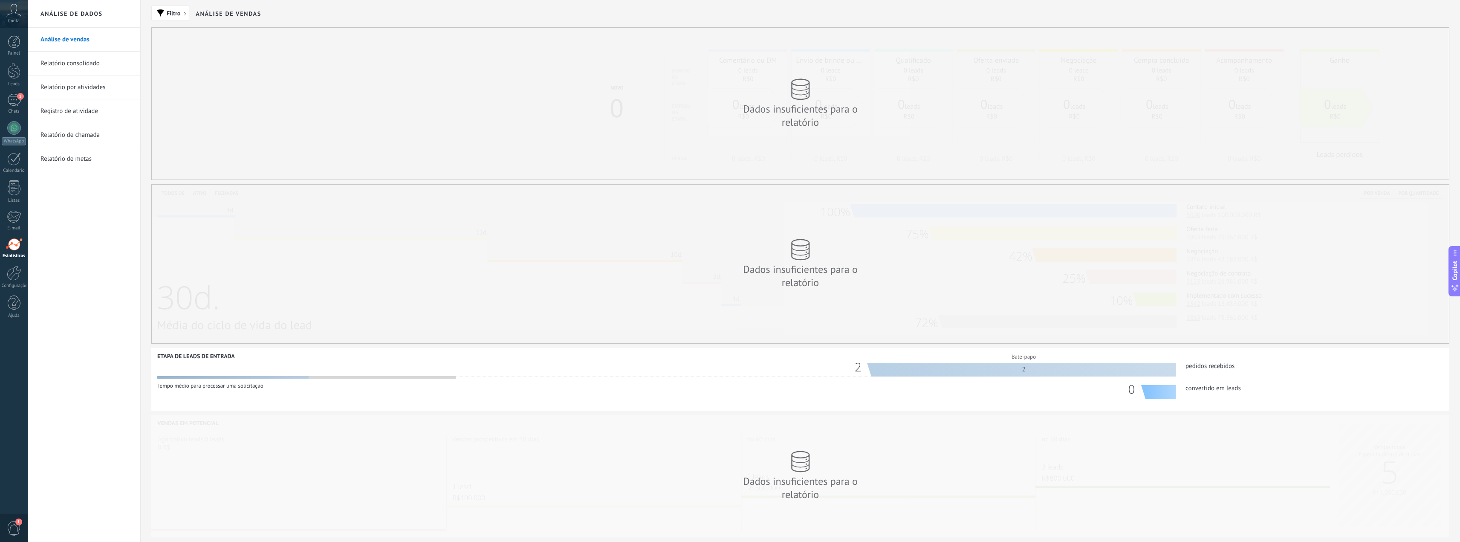
click at [15, 209] on div "Painel Leads 1 Chats WhatsApp Clientes" at bounding box center [14, 181] width 28 height 292
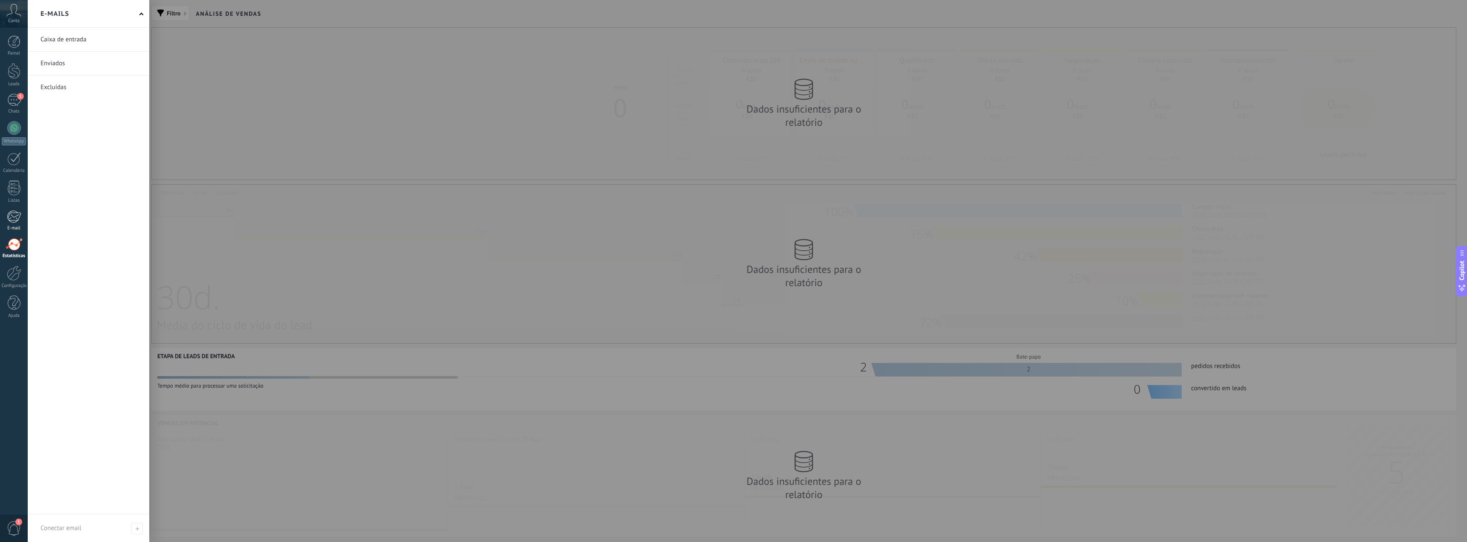
click at [17, 213] on div at bounding box center [14, 216] width 14 height 13
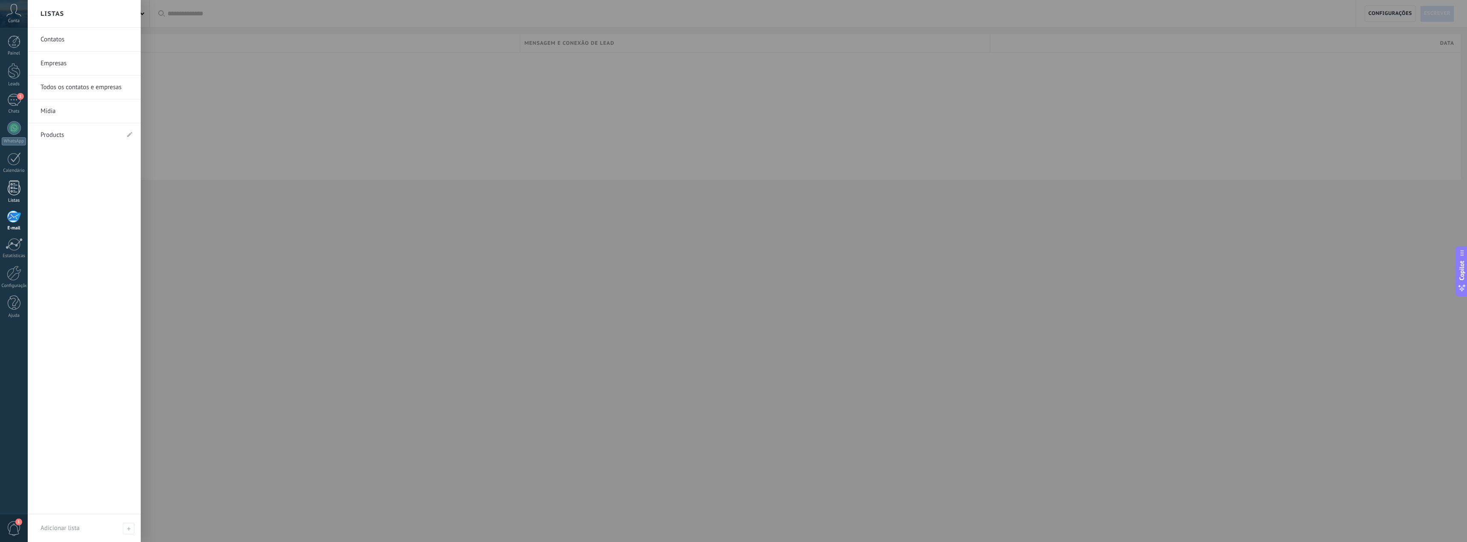
click at [12, 199] on div "Listas" at bounding box center [14, 201] width 25 height 6
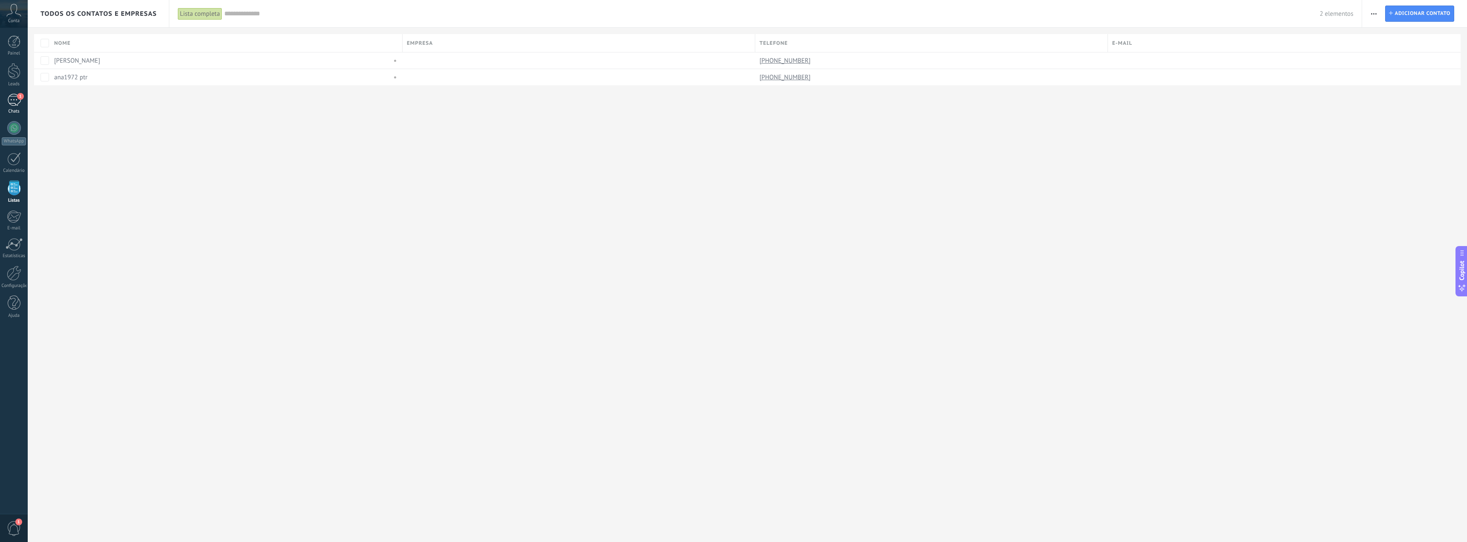
click at [21, 107] on link "1 Chats" at bounding box center [14, 104] width 28 height 20
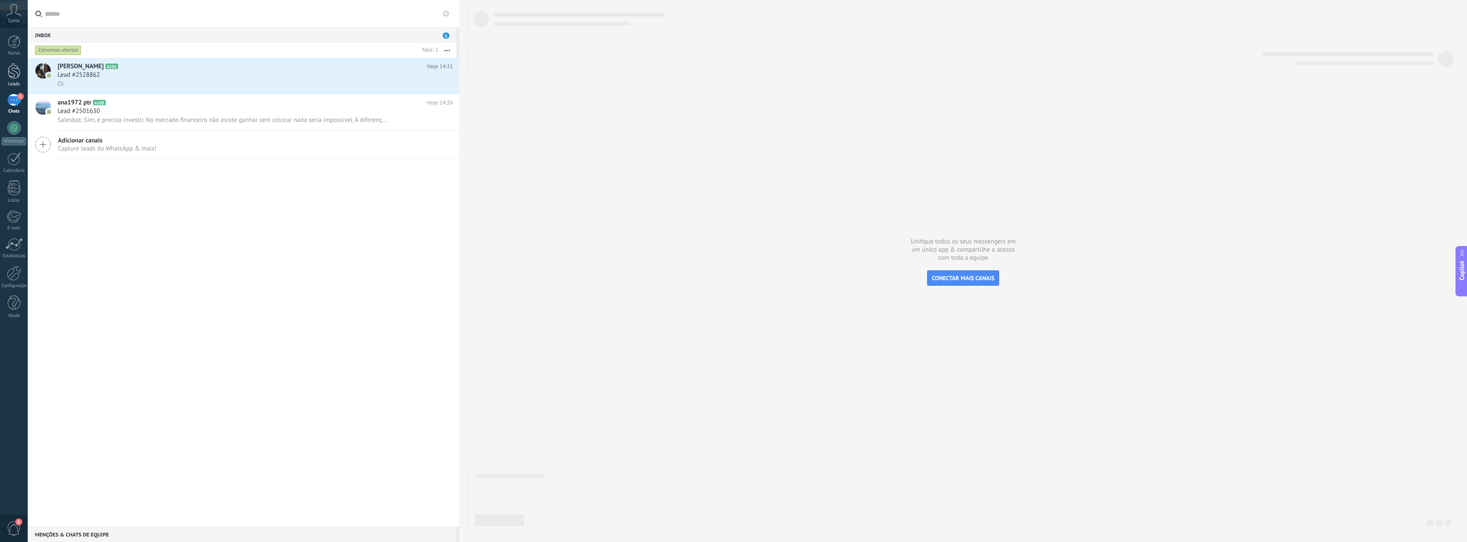
click at [14, 80] on link "Leads" at bounding box center [14, 75] width 28 height 24
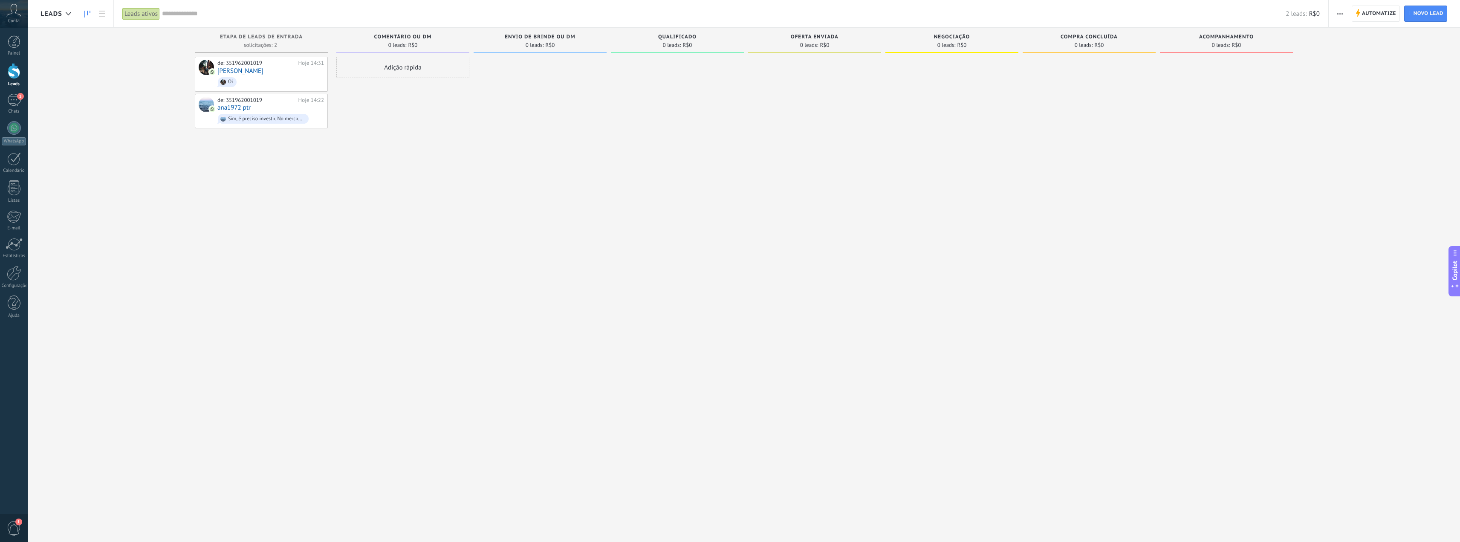
click at [17, 119] on div "Painel Leads 1 Chats WhatsApp Clientes" at bounding box center [14, 181] width 28 height 292
click at [16, 104] on div "1" at bounding box center [14, 100] width 14 height 12
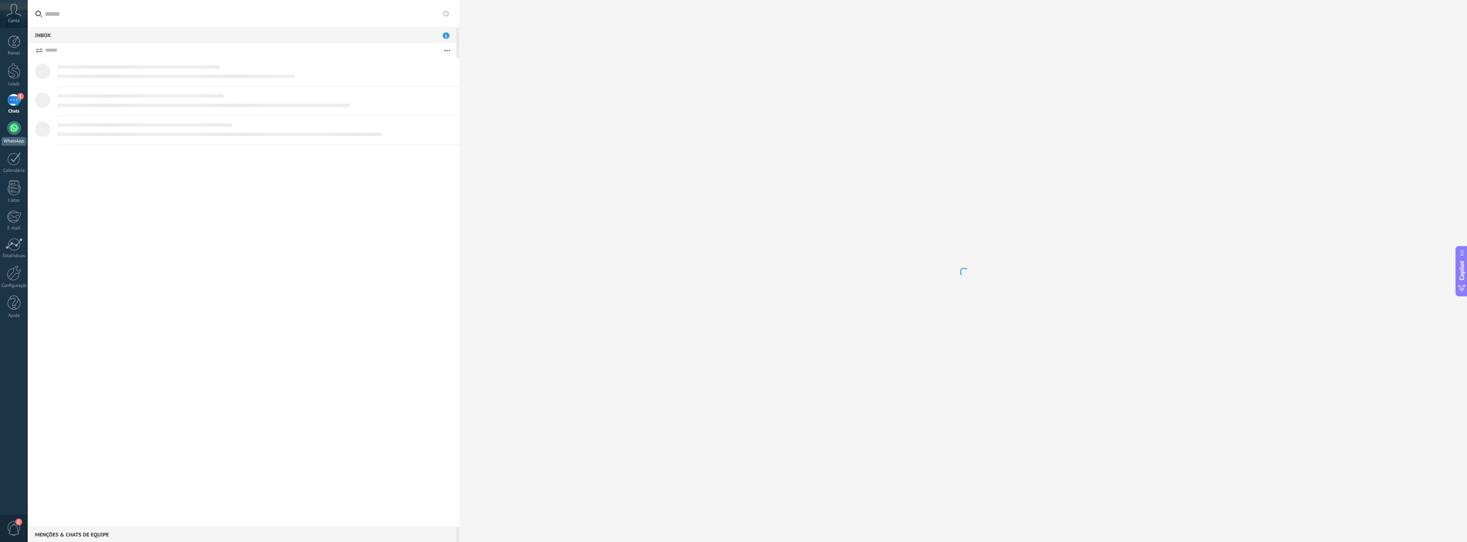
click at [19, 127] on div at bounding box center [14, 128] width 14 height 14
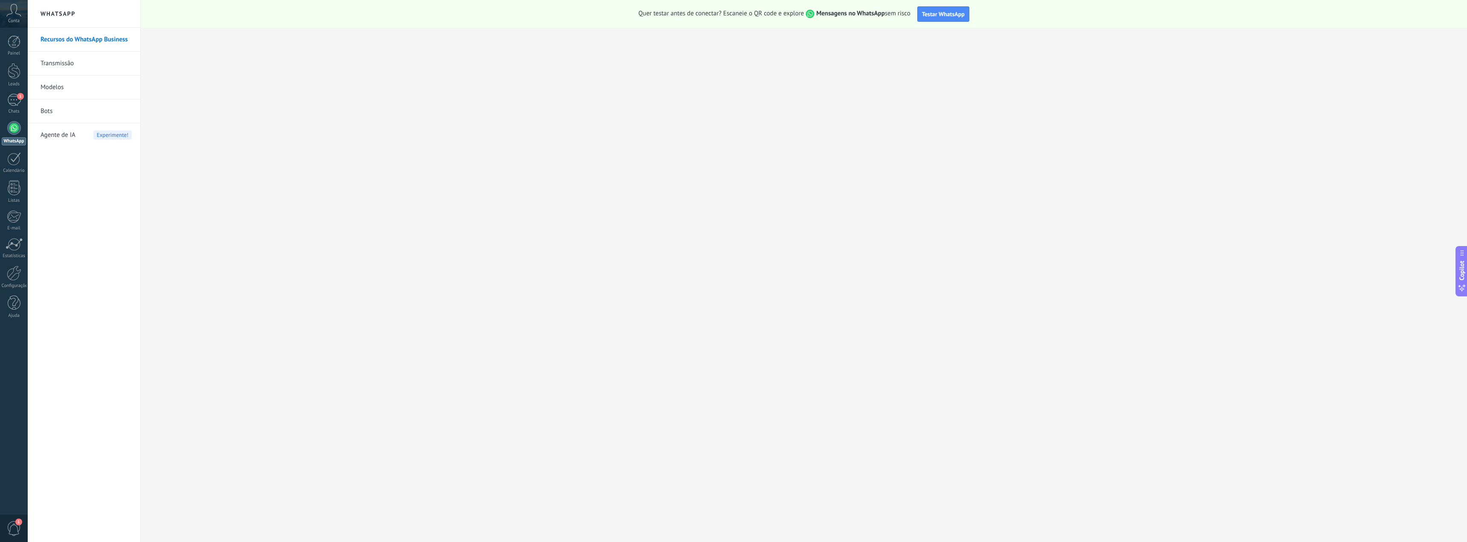
click at [47, 111] on link "Bots" at bounding box center [86, 111] width 91 height 24
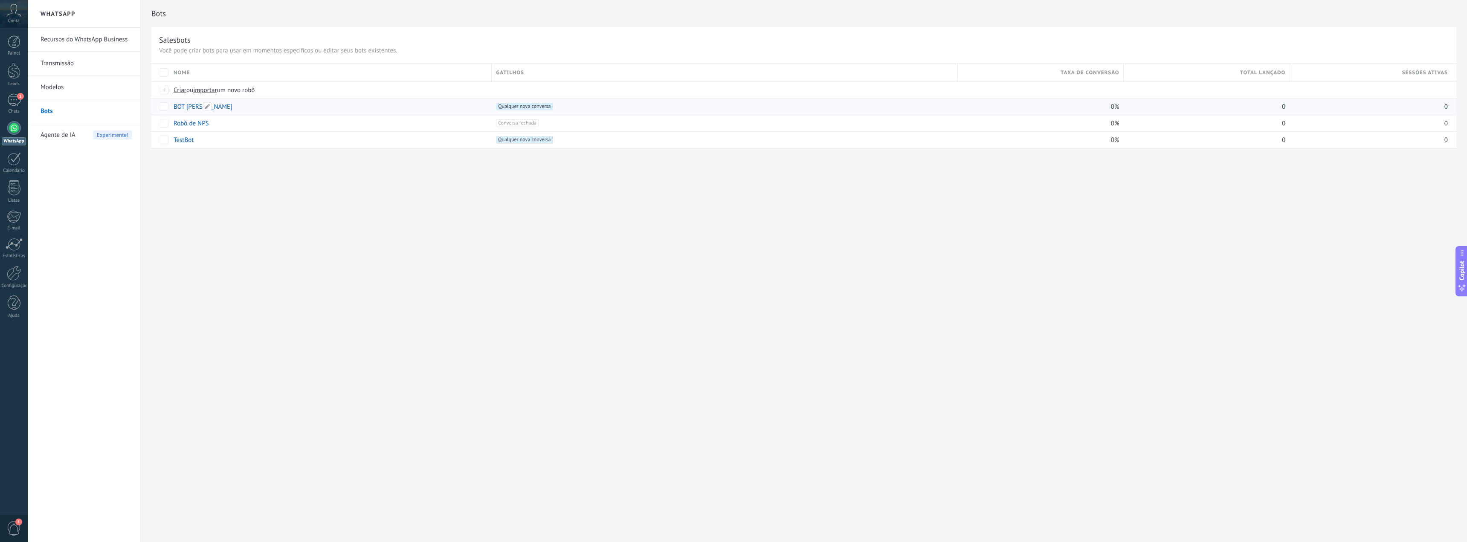
click at [194, 104] on link "BOT [PERSON_NAME]" at bounding box center [203, 107] width 59 height 8
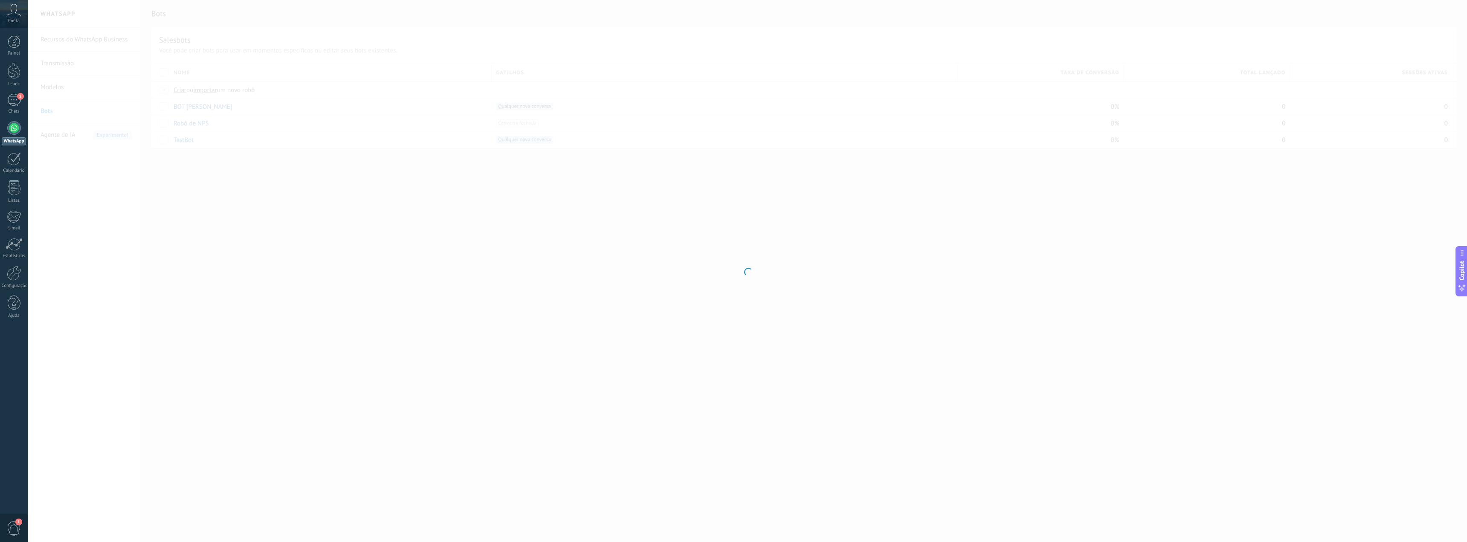
type input "********"
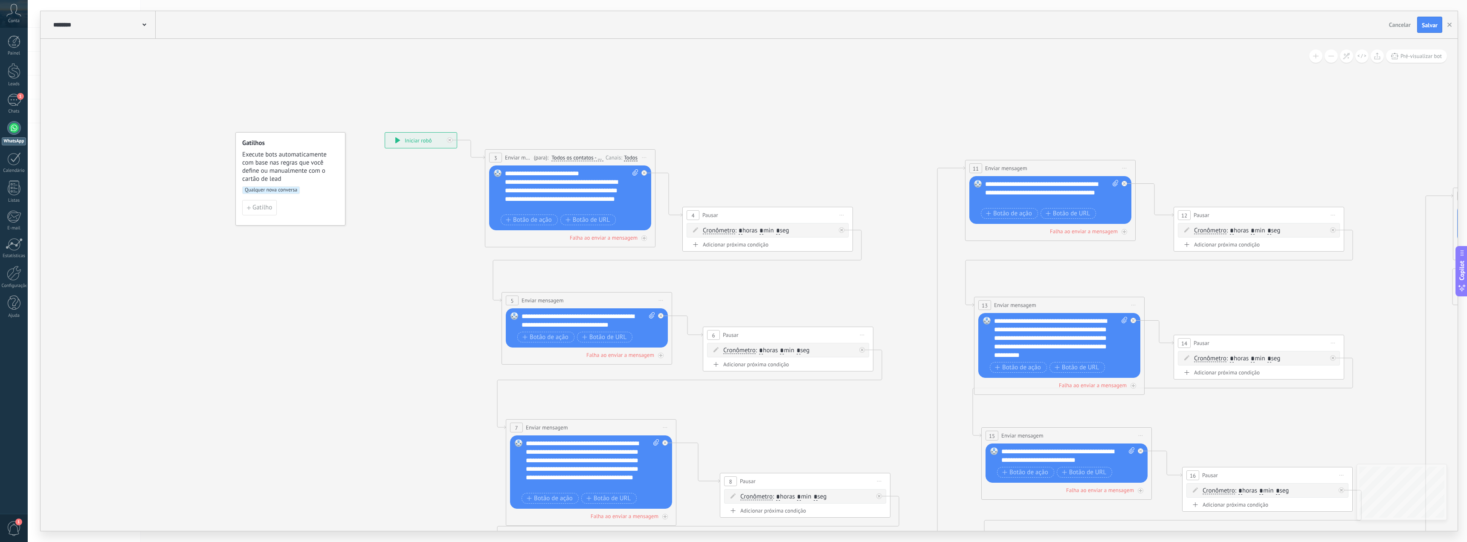
drag, startPoint x: 255, startPoint y: 98, endPoint x: 441, endPoint y: 123, distance: 188.4
click at [415, 120] on icon at bounding box center [1255, 432] width 2169 height 1027
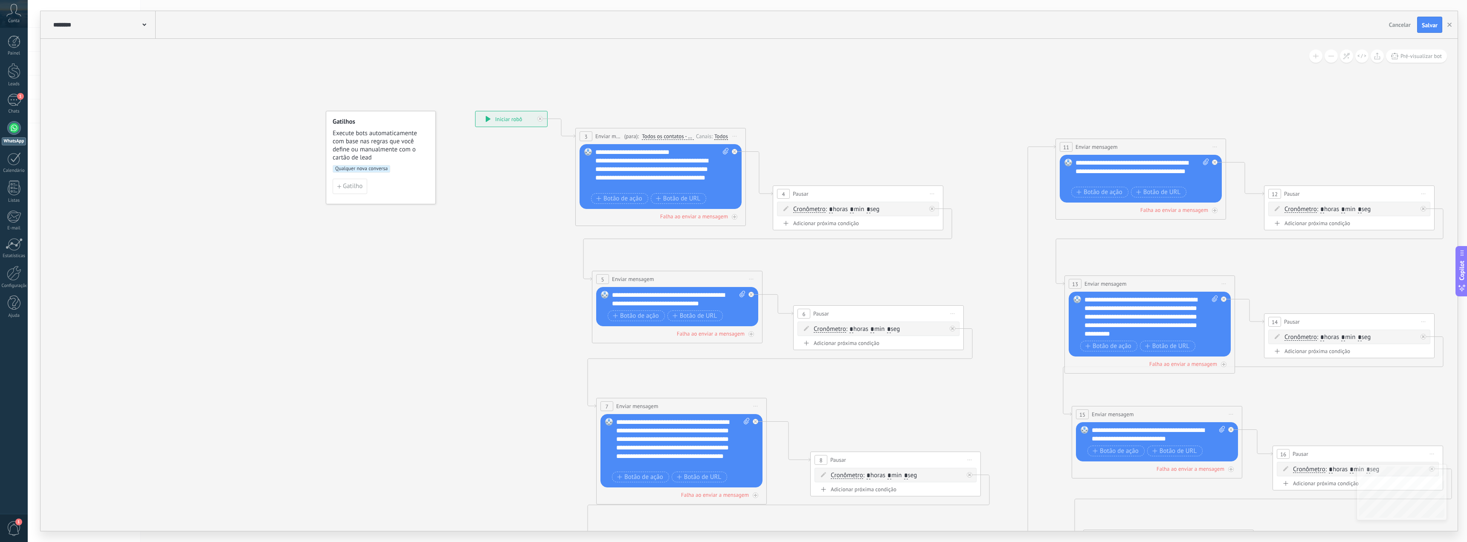
drag, startPoint x: 394, startPoint y: 176, endPoint x: 474, endPoint y: 277, distance: 128.7
click at [474, 277] on icon at bounding box center [1346, 411] width 2169 height 1027
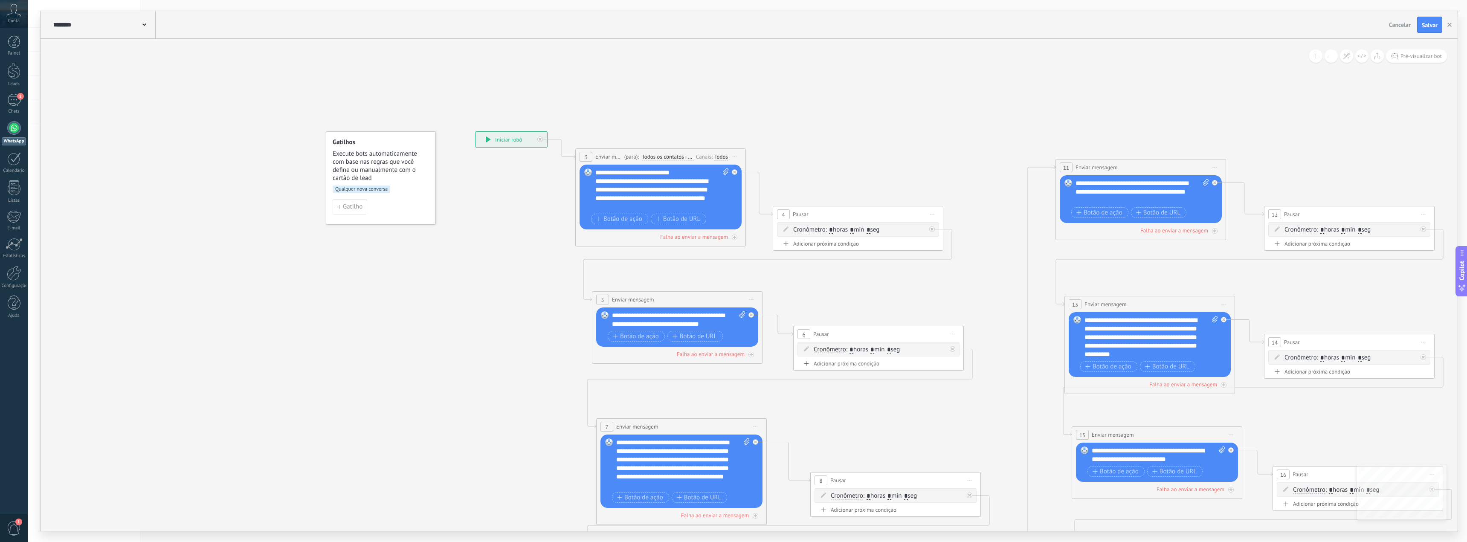
drag, startPoint x: 240, startPoint y: 139, endPoint x: 352, endPoint y: 177, distance: 118.4
click at [337, 175] on div "**********" at bounding box center [749, 285] width 1417 height 492
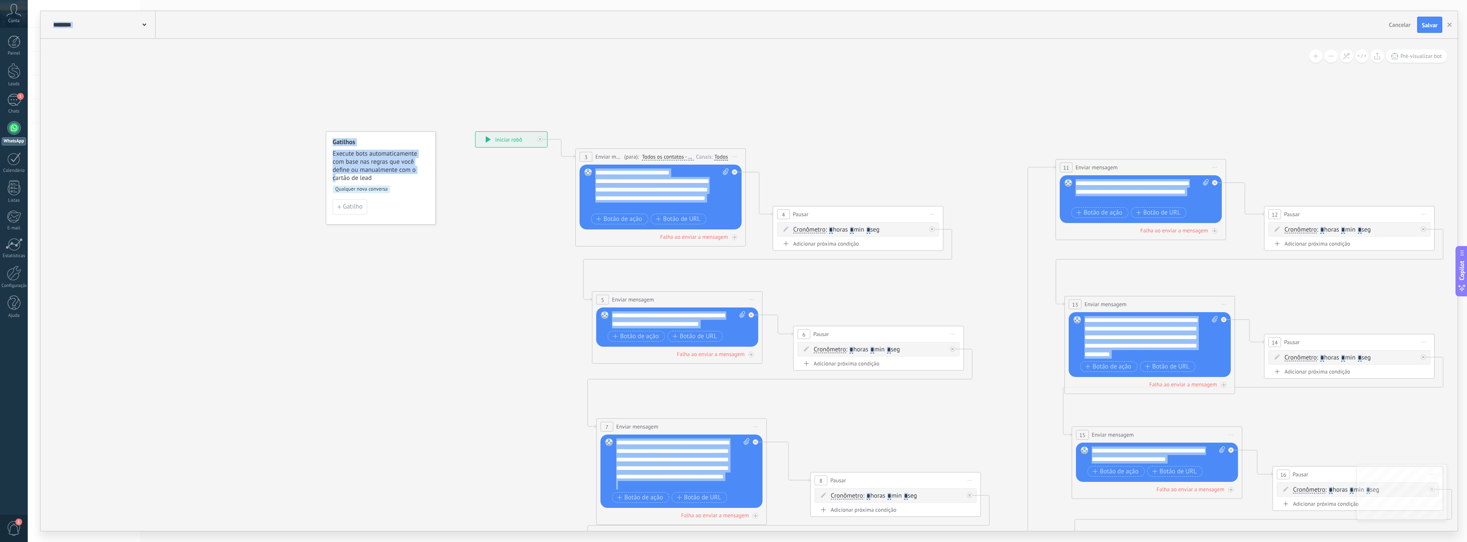
click at [239, 142] on div "**********" at bounding box center [749, 285] width 1417 height 492
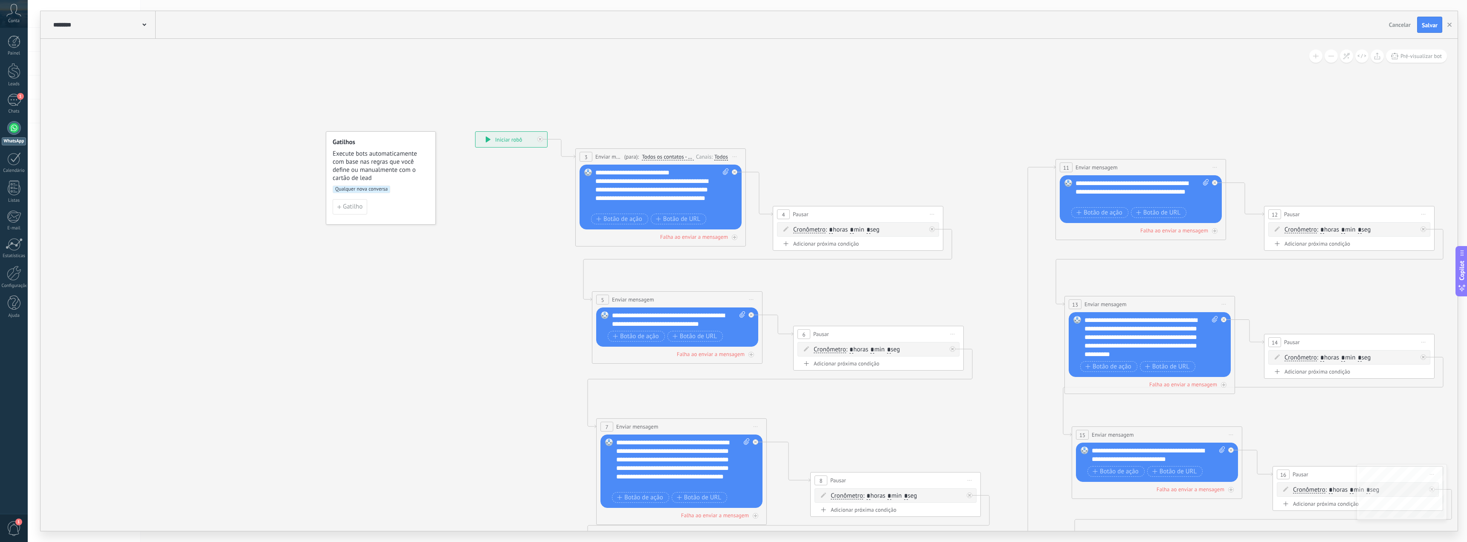
click at [609, 122] on icon at bounding box center [1346, 431] width 2169 height 1027
click at [470, 188] on icon at bounding box center [1346, 431] width 2169 height 1027
click at [353, 207] on span "Gatilho" at bounding box center [353, 207] width 20 height 6
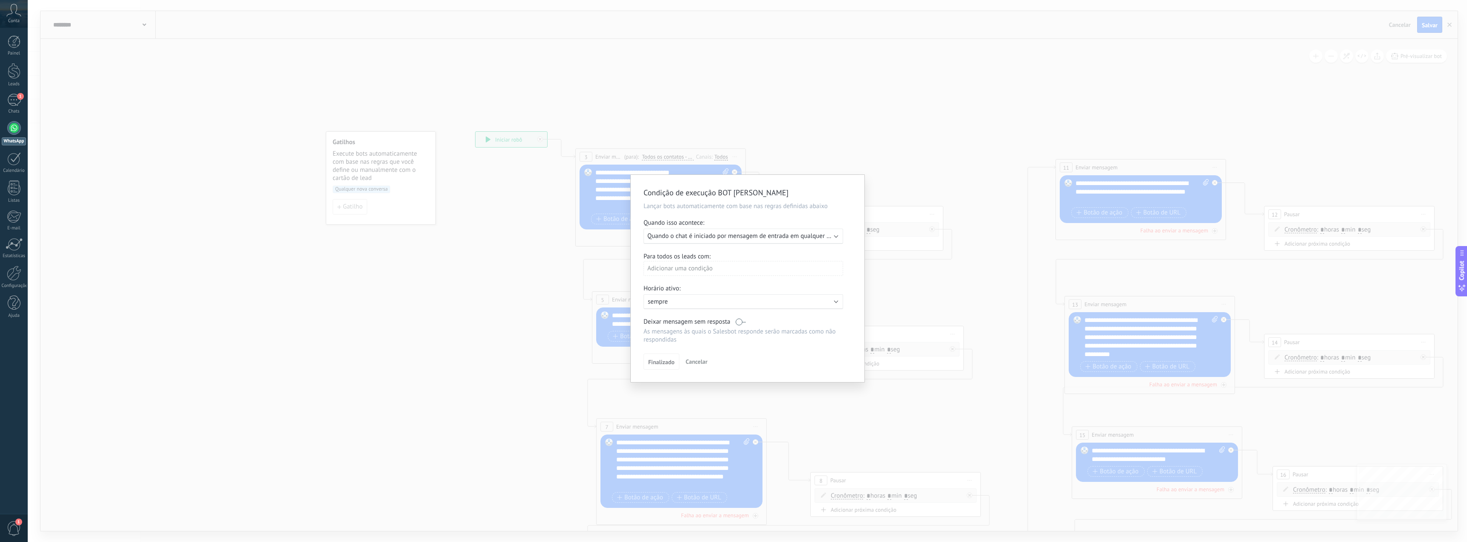
click at [820, 240] on div "Executar: Quando o chat é iniciado por mensagem de entrada em qualquer canal" at bounding box center [743, 236] width 200 height 15
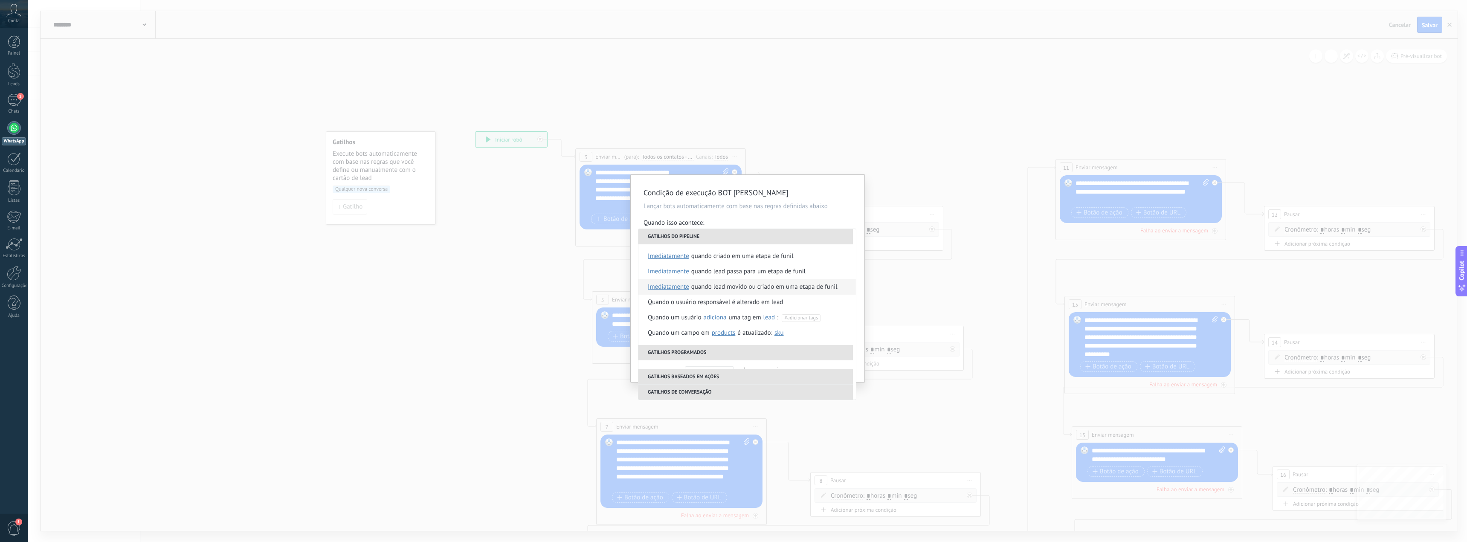
click at [786, 285] on div "Quando lead movido ou criado em uma etapa de funil" at bounding box center [764, 286] width 146 height 15
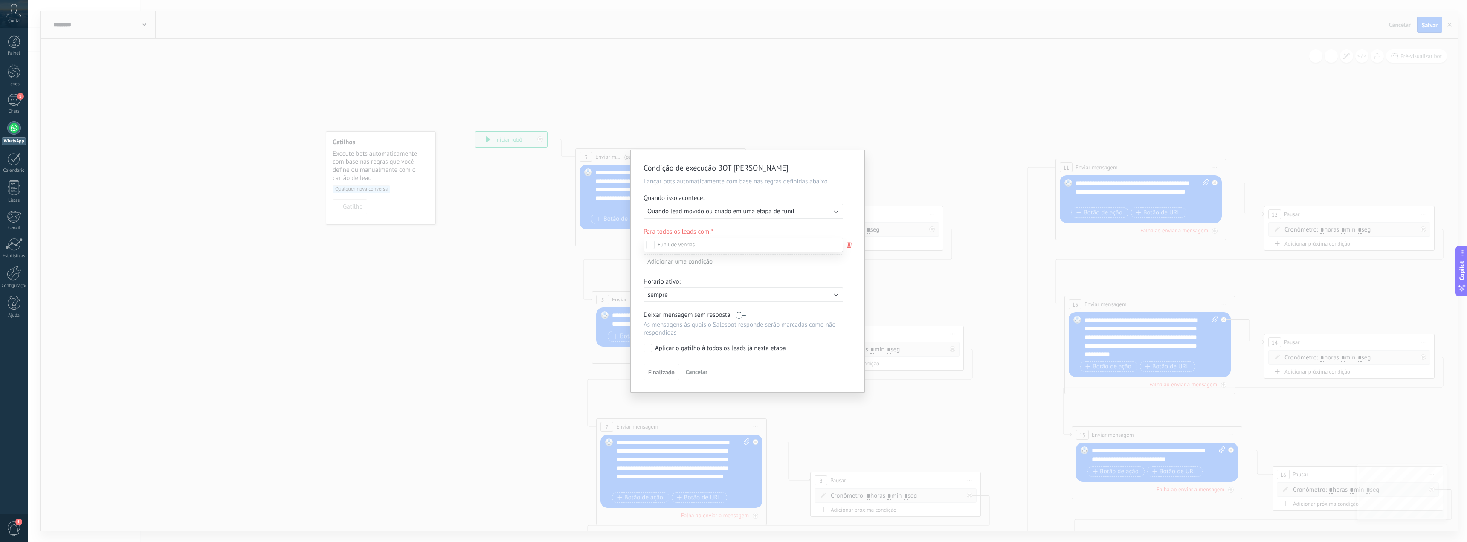
scroll to position [1, 0]
click at [657, 245] on label at bounding box center [743, 244] width 200 height 14
click at [719, 300] on div "Leads de entrada Comentário ou DM Envio de brinde ou DM Qualificado Oferta envi…" at bounding box center [743, 388] width 200 height 303
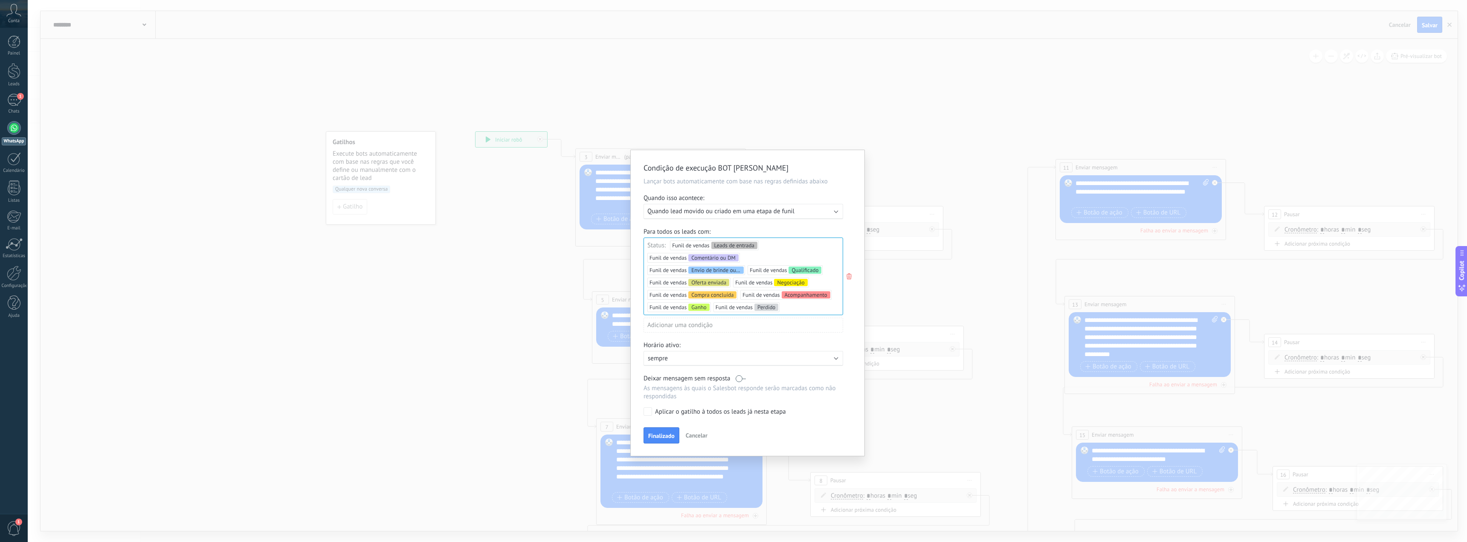
click at [720, 355] on p "sempre" at bounding box center [722, 358] width 149 height 8
click at [831, 351] on li "sempre" at bounding box center [740, 357] width 204 height 15
click at [652, 414] on label "Aplicar o gatilho à todos os leads já nesta etapa" at bounding box center [741, 411] width 197 height 9
click at [660, 440] on button "Finalizado" at bounding box center [661, 435] width 36 height 16
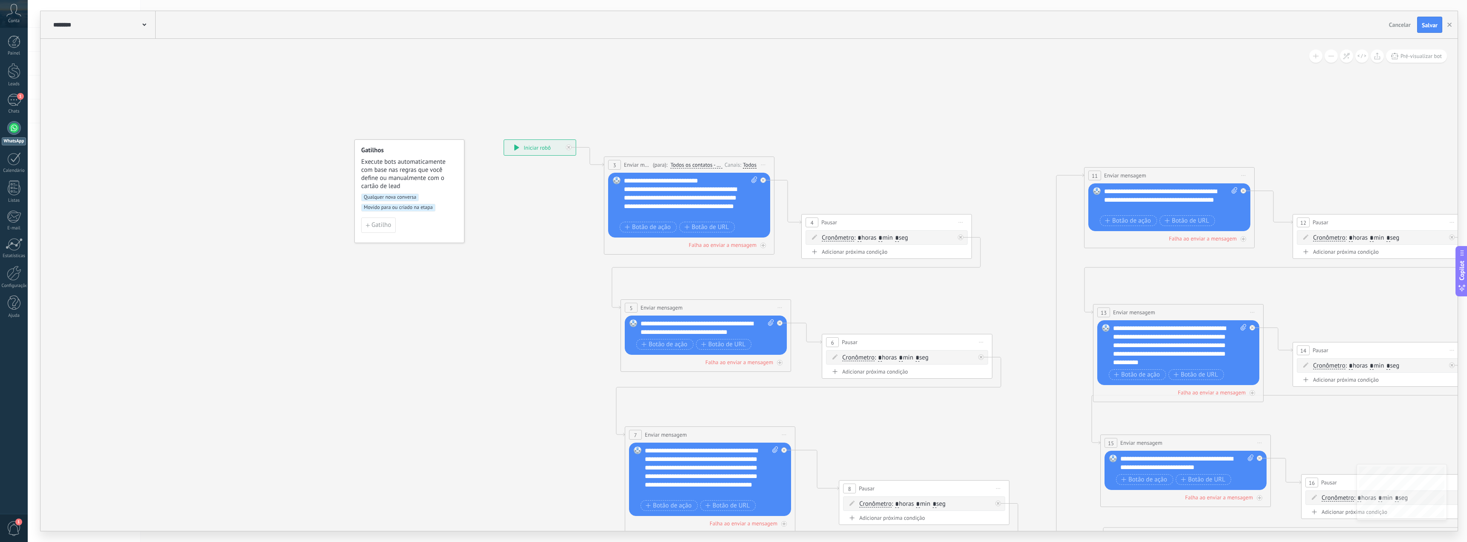
drag, startPoint x: 446, startPoint y: 213, endPoint x: 475, endPoint y: 221, distance: 29.7
click at [475, 221] on icon at bounding box center [1374, 439] width 2169 height 1027
drag, startPoint x: 437, startPoint y: 191, endPoint x: 448, endPoint y: 205, distance: 18.0
click at [448, 205] on span "Execute bots automaticamente com base nas regras que você define ou manualmente…" at bounding box center [420, 191] width 97 height 32
click at [447, 190] on span "Execute bots automaticamente com base nas regras que você define ou manualmente…" at bounding box center [420, 191] width 97 height 32
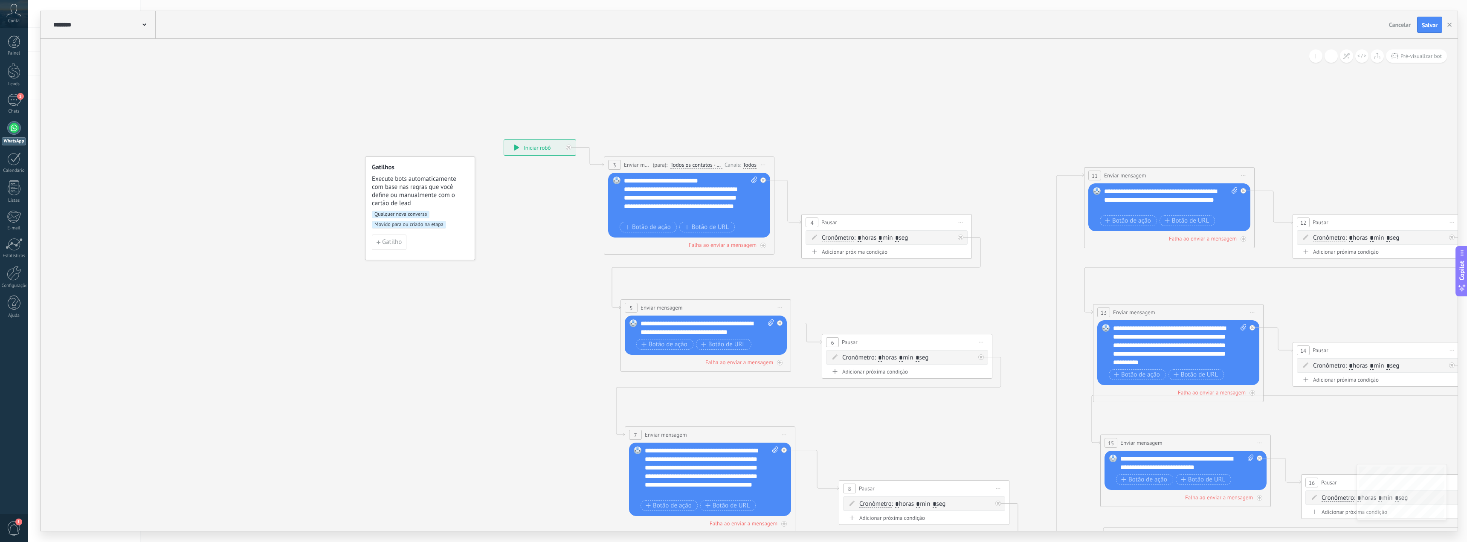
drag, startPoint x: 991, startPoint y: 147, endPoint x: 850, endPoint y: 130, distance: 142.6
click at [862, 130] on icon at bounding box center [1374, 417] width 2169 height 983
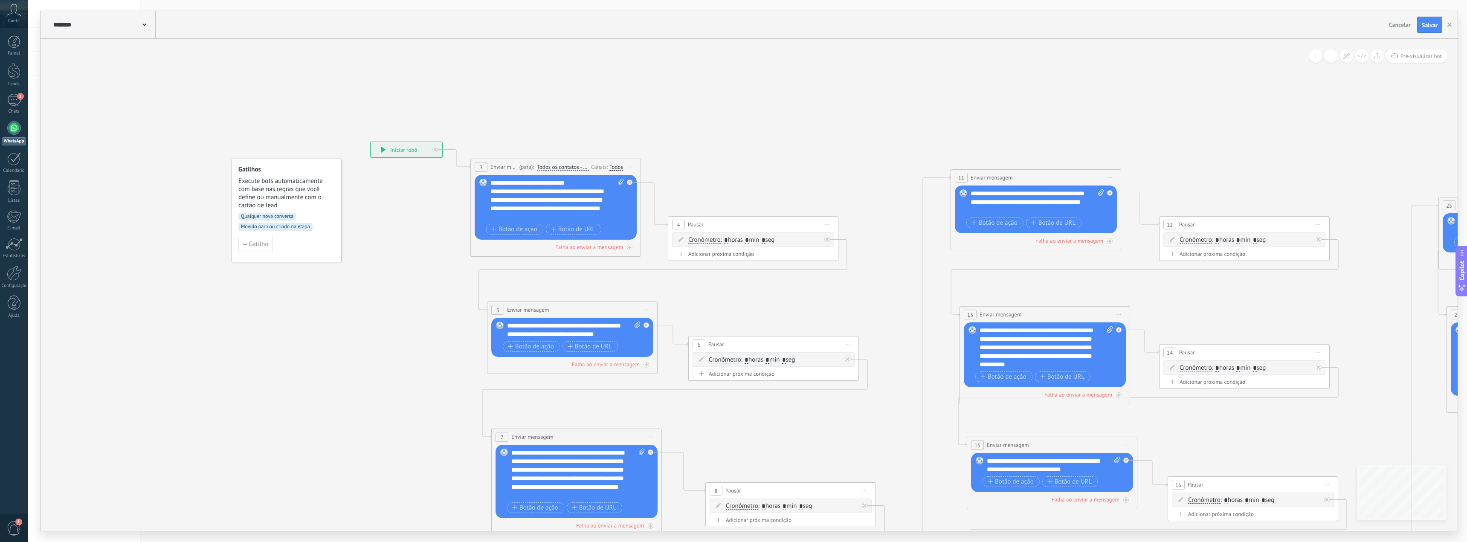
drag, startPoint x: 629, startPoint y: 45, endPoint x: 491, endPoint y: 43, distance: 137.7
click at [575, 40] on icon at bounding box center [1241, 419] width 2169 height 983
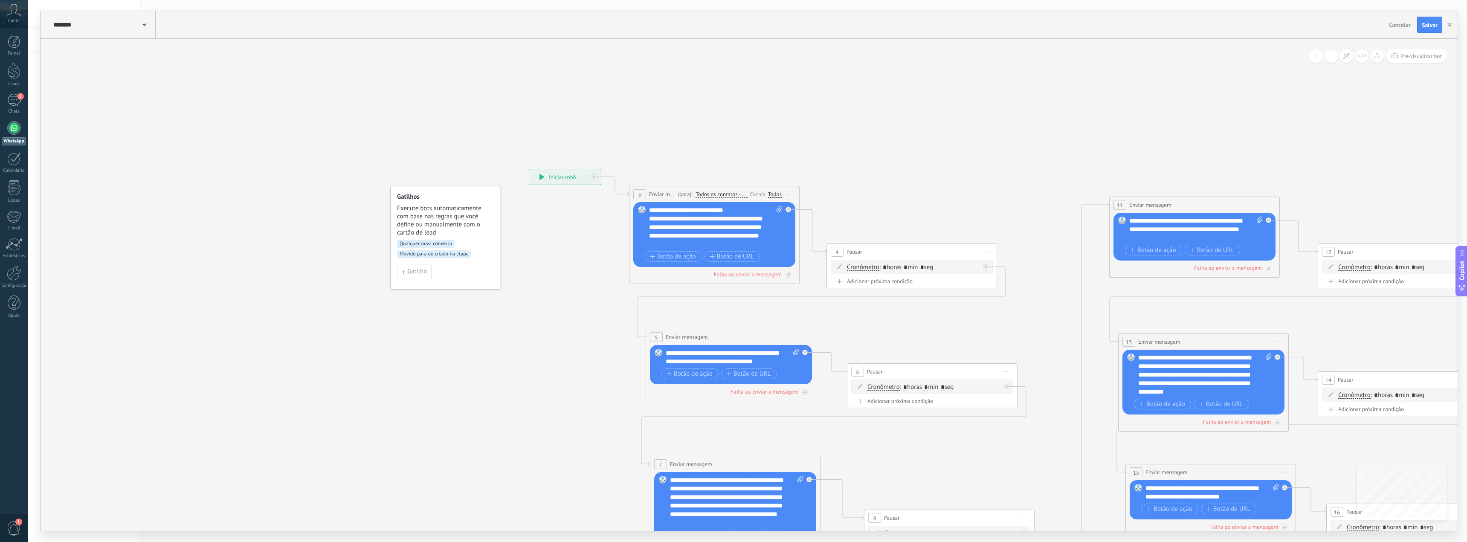
drag, startPoint x: 173, startPoint y: 151, endPoint x: 595, endPoint y: 243, distance: 431.5
click at [595, 243] on icon at bounding box center [1399, 447] width 2169 height 983
click at [420, 263] on div "Qualquer nova conversa Movido para ou criado na etapa" at bounding box center [445, 252] width 96 height 24
click at [414, 267] on button "Gatilho" at bounding box center [414, 271] width 35 height 15
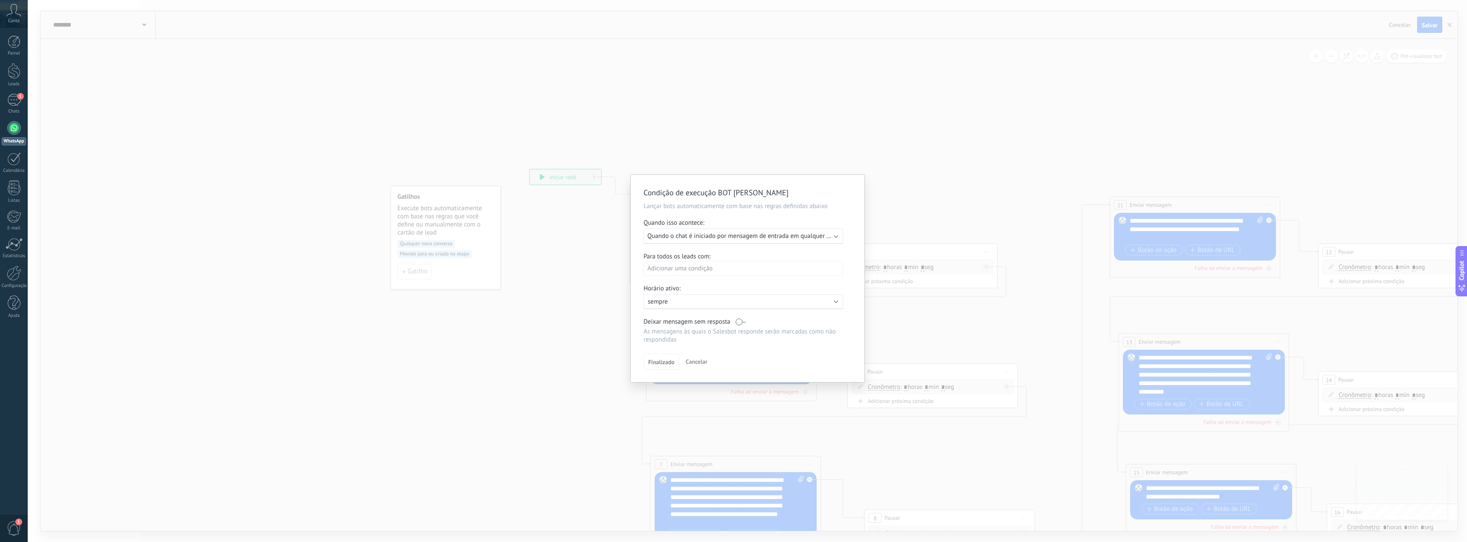
click at [526, 137] on div "Condição de execução BOT [PERSON_NAME] bots automaticamente com base nas regras…" at bounding box center [747, 271] width 1439 height 542
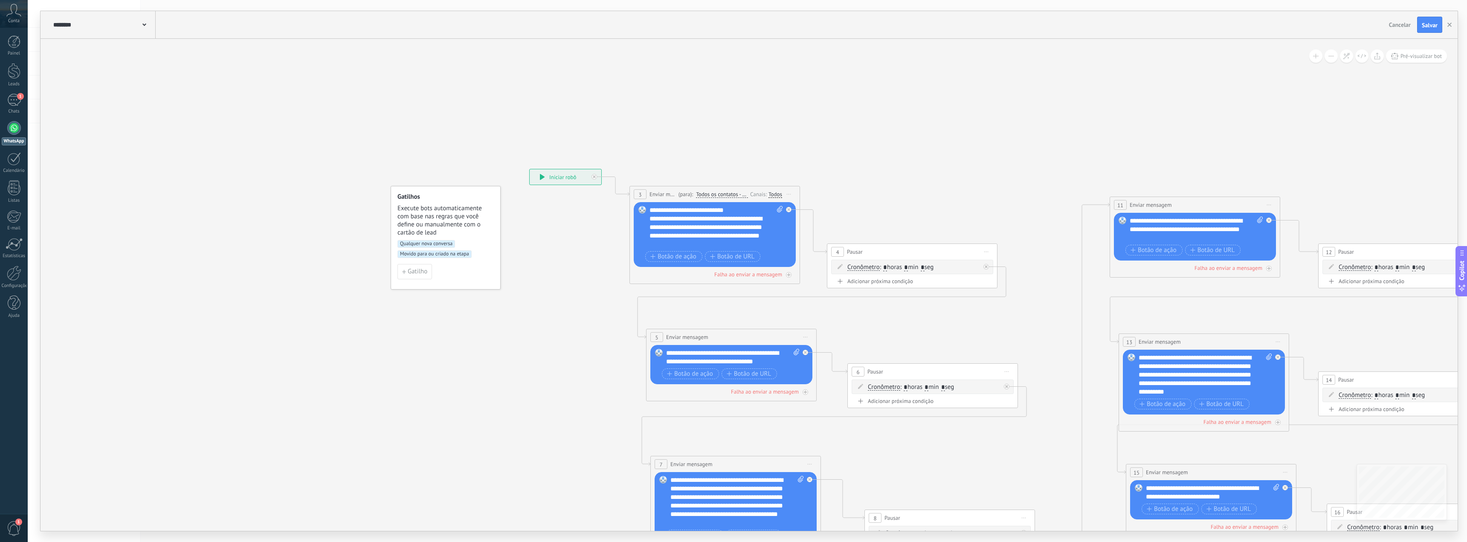
click at [468, 212] on span "Execute bots automaticamente com base nas regras que você define ou manualmente…" at bounding box center [445, 220] width 97 height 32
click at [471, 216] on span "Execute bots automaticamente com base nas regras que você define ou manualmente…" at bounding box center [445, 220] width 97 height 32
drag, startPoint x: 445, startPoint y: 211, endPoint x: 382, endPoint y: 208, distance: 62.8
click at [459, 187] on span "Execute bots automaticamente com base nas regras que você define ou manualmente…" at bounding box center [415, 203] width 97 height 32
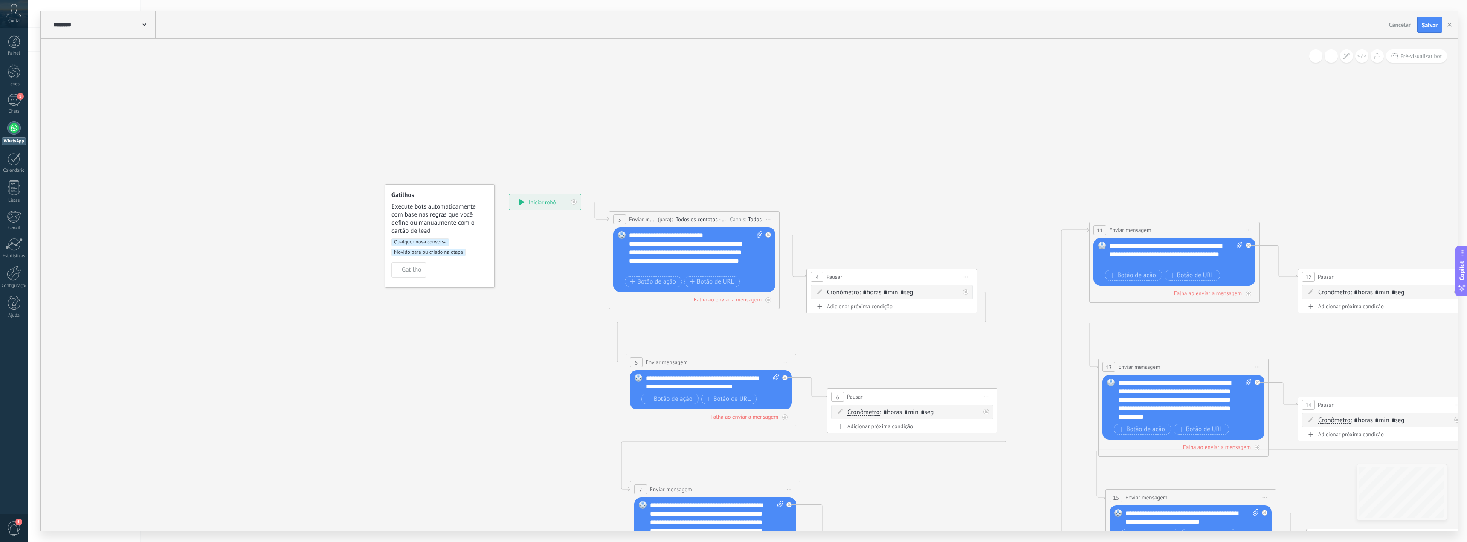
drag, startPoint x: 382, startPoint y: 208, endPoint x: 414, endPoint y: 213, distance: 31.9
click at [408, 216] on icon at bounding box center [1379, 472] width 2169 height 983
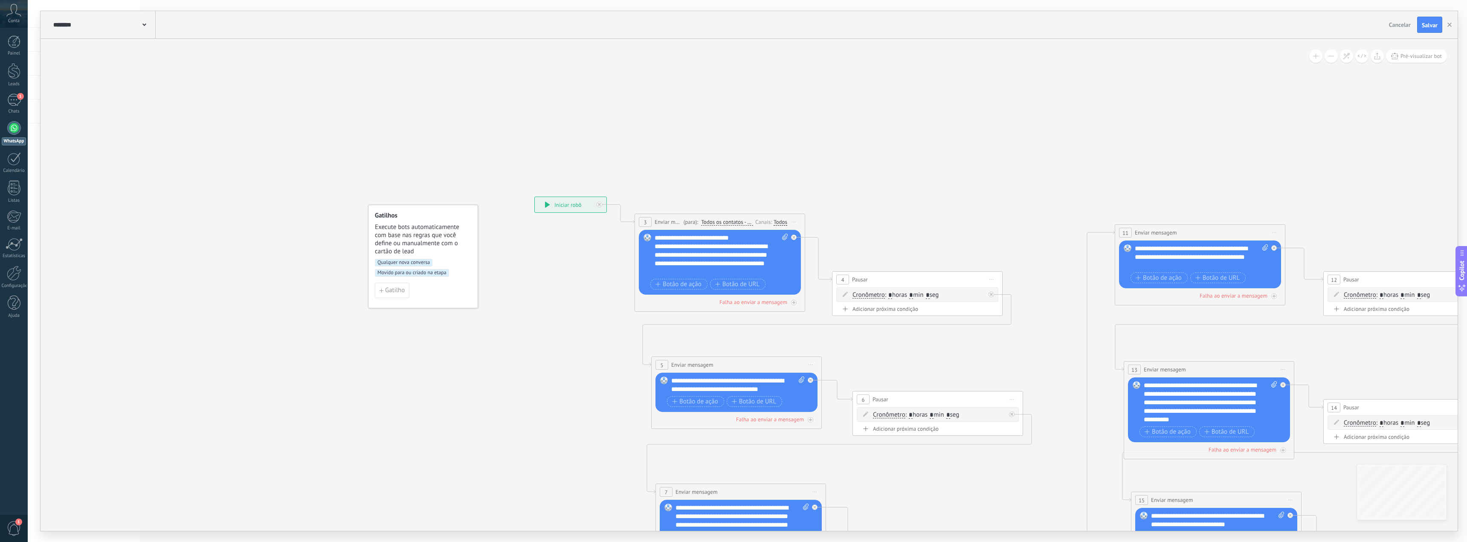
drag, startPoint x: 486, startPoint y: 214, endPoint x: 443, endPoint y: 232, distance: 45.8
click at [443, 232] on span "Execute bots automaticamente com base nas regras que você define ou manualmente…" at bounding box center [423, 239] width 97 height 32
click at [463, 257] on div "Gatilhos Execute bots automaticamente com base nas regras que você define ou ma…" at bounding box center [423, 257] width 110 height 104
click at [401, 225] on span "Execute bots automaticamente com base nas regras que você define ou manualmente…" at bounding box center [423, 239] width 97 height 32
drag, startPoint x: 382, startPoint y: 215, endPoint x: 390, endPoint y: 227, distance: 14.3
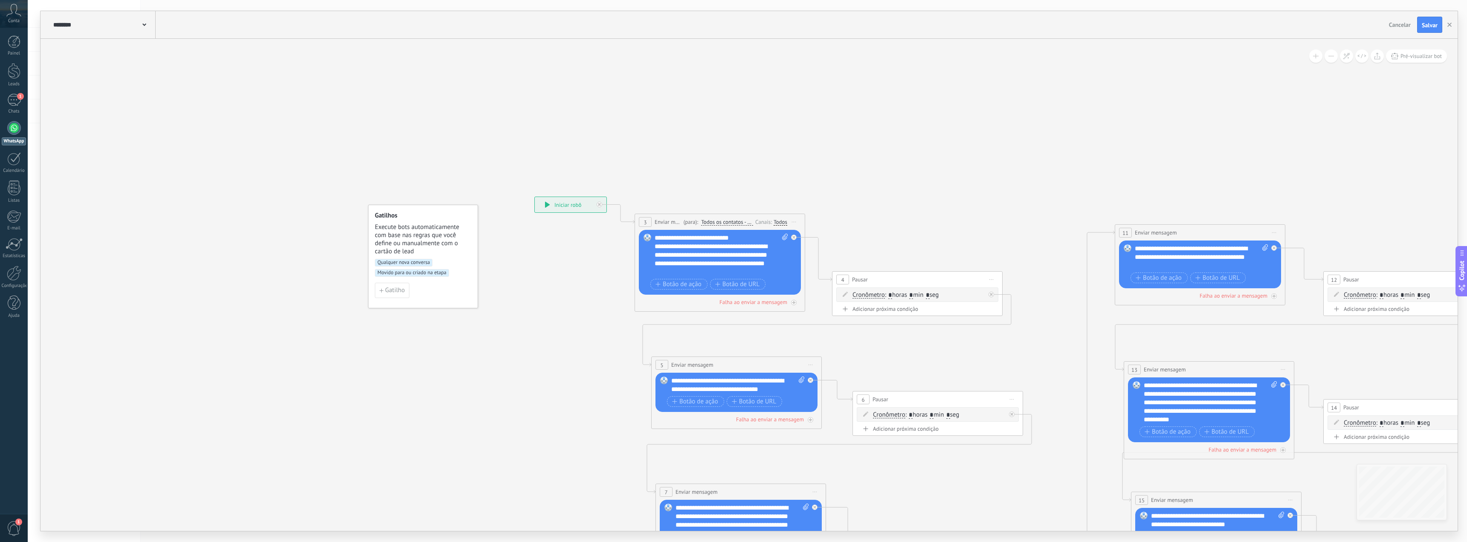
click at [382, 215] on h4 "Gatilhos" at bounding box center [423, 215] width 97 height 8
click at [396, 234] on span "Execute bots automaticamente com base nas regras que você define ou manualmente…" at bounding box center [423, 239] width 97 height 32
click at [414, 242] on span "Execute bots automaticamente com base nas regras que você define ou manualmente…" at bounding box center [423, 239] width 97 height 32
drag, startPoint x: 426, startPoint y: 255, endPoint x: 432, endPoint y: 263, distance: 10.1
click at [427, 255] on span "Execute bots automaticamente com base nas regras que você define ou manualmente…" at bounding box center [423, 239] width 97 height 32
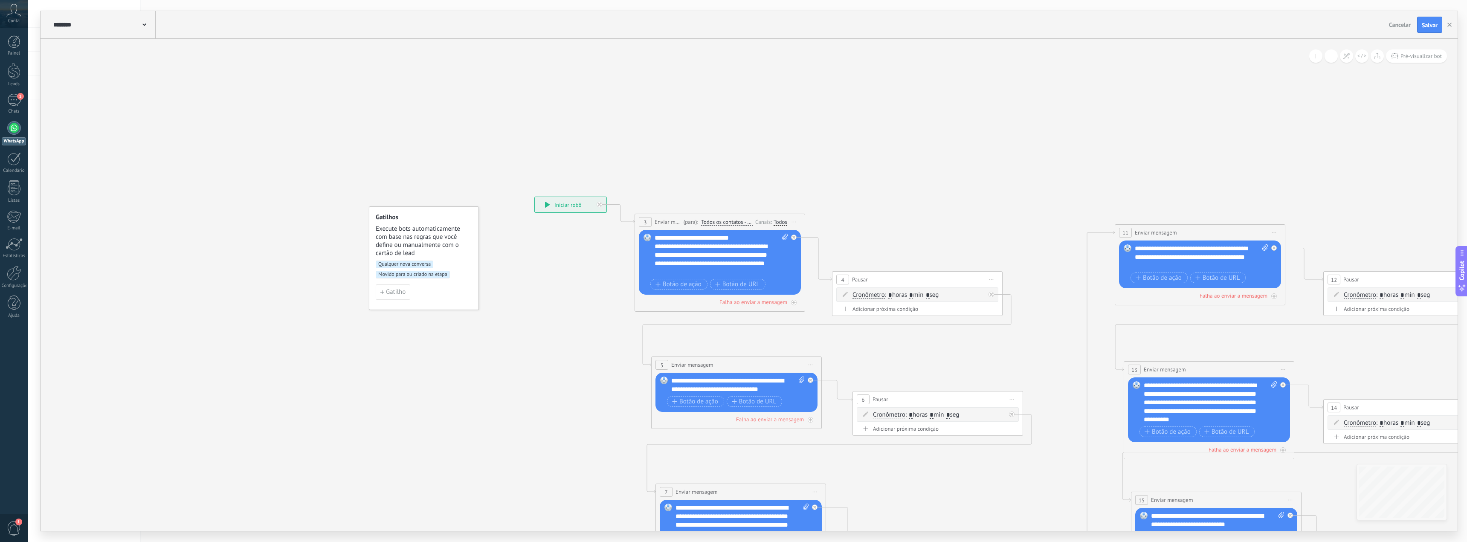
click at [445, 263] on div "Qualquer nova conversa Movido para ou criado na etapa" at bounding box center [424, 272] width 96 height 24
click at [432, 240] on span "Execute bots automaticamente com base nas regras que você define ou manualmente…" at bounding box center [424, 241] width 97 height 32
click at [459, 265] on div "Qualquer nova conversa Movido para ou criado na etapa" at bounding box center [424, 272] width 96 height 24
click at [391, 295] on span "Gatilho" at bounding box center [396, 292] width 20 height 6
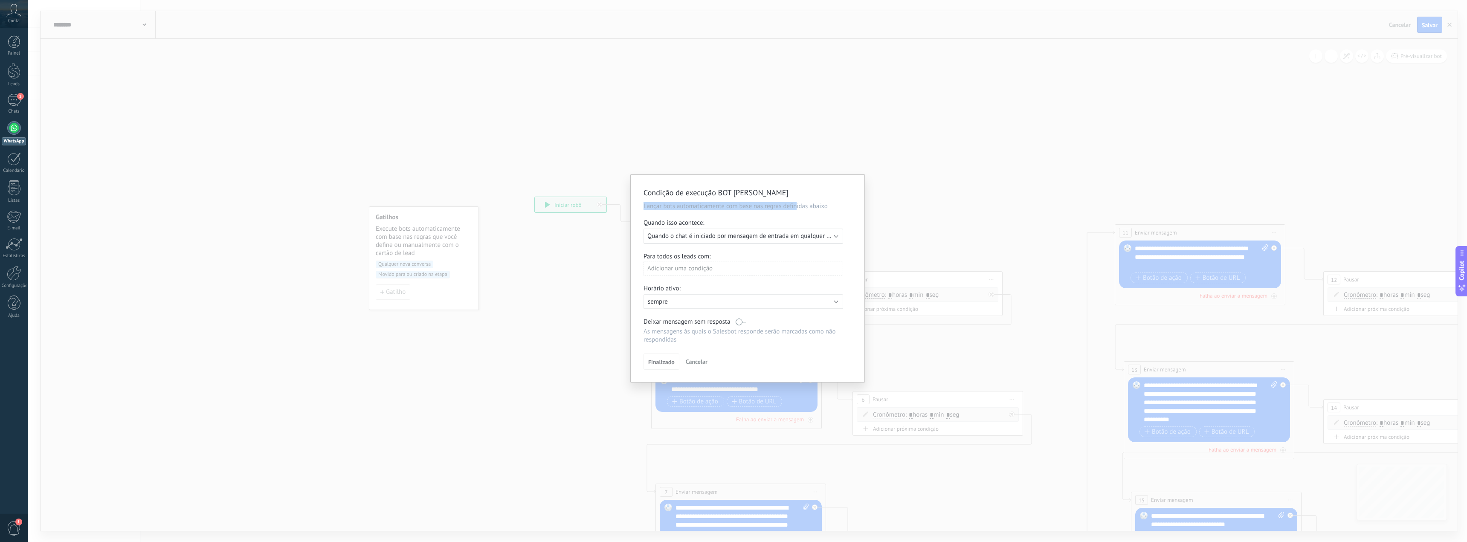
drag, startPoint x: 796, startPoint y: 199, endPoint x: 798, endPoint y: 179, distance: 20.5
click at [798, 179] on div "Condição de execução BOT [PERSON_NAME] bots automaticamente com base nas regras…" at bounding box center [748, 278] width 234 height 207
drag, startPoint x: 831, startPoint y: 225, endPoint x: 830, endPoint y: 231, distance: 6.6
click at [832, 225] on div "Quando isso acontece:" at bounding box center [747, 224] width 208 height 10
click at [836, 234] on b at bounding box center [836, 235] width 4 height 4
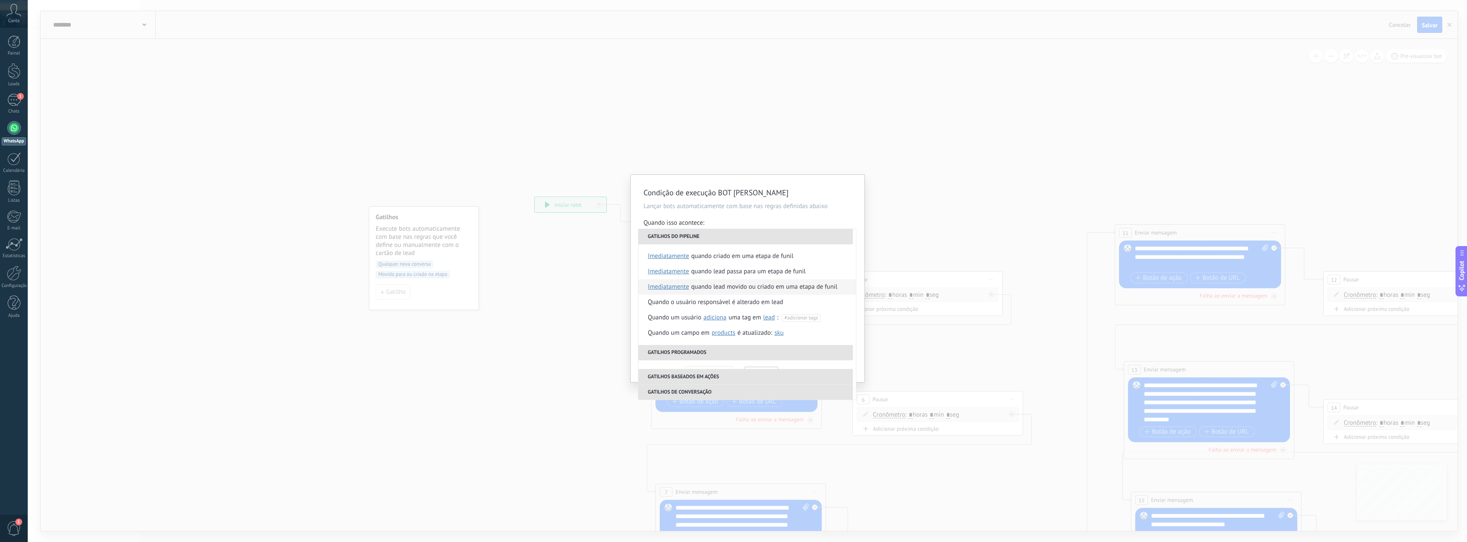
click at [756, 288] on div "Quando lead movido ou criado em uma etapa de funil" at bounding box center [764, 286] width 146 height 15
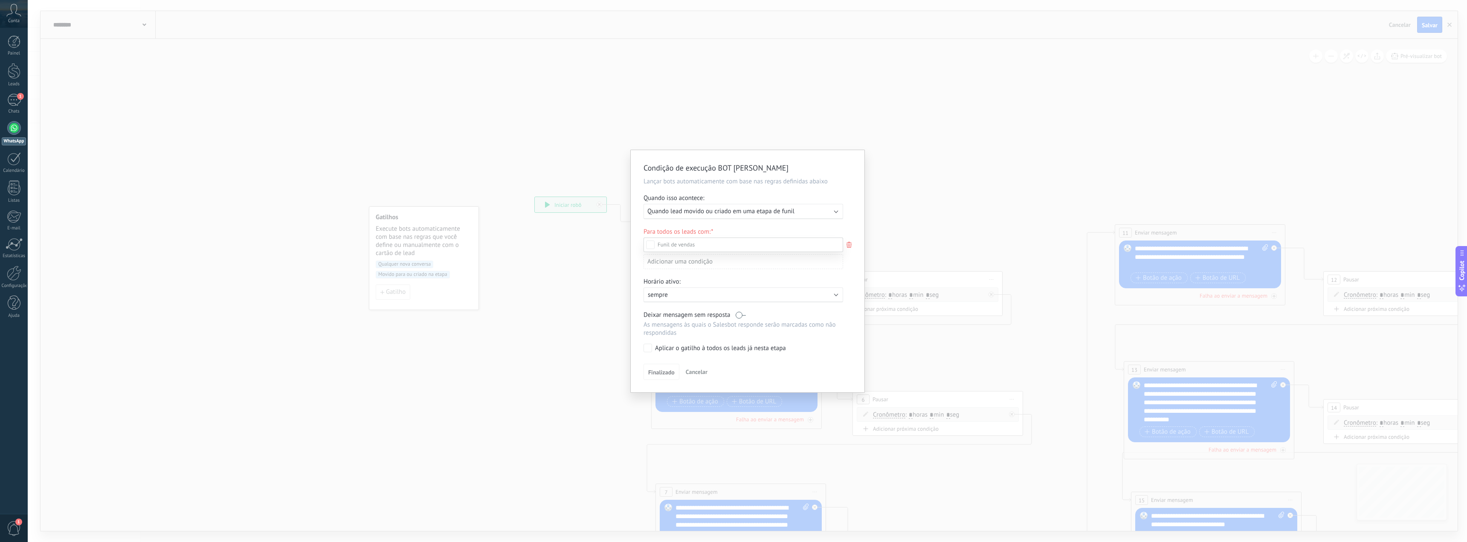
click at [649, 349] on div "Leads de entrada Comentário ou DM Envio de brinde ou DM Qualificado Oferta envi…" at bounding box center [743, 388] width 200 height 303
click at [666, 374] on span "Finalizado" at bounding box center [661, 374] width 26 height 6
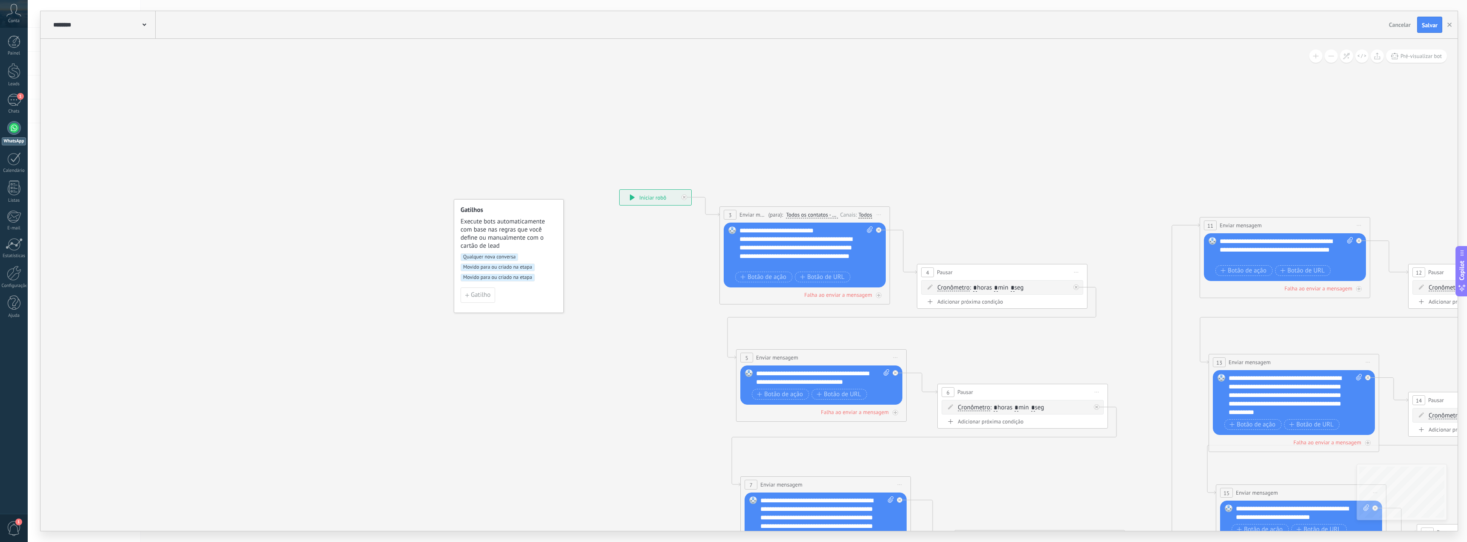
drag, startPoint x: 552, startPoint y: 152, endPoint x: 595, endPoint y: 145, distance: 43.7
click at [595, 145] on icon at bounding box center [1490, 467] width 2169 height 983
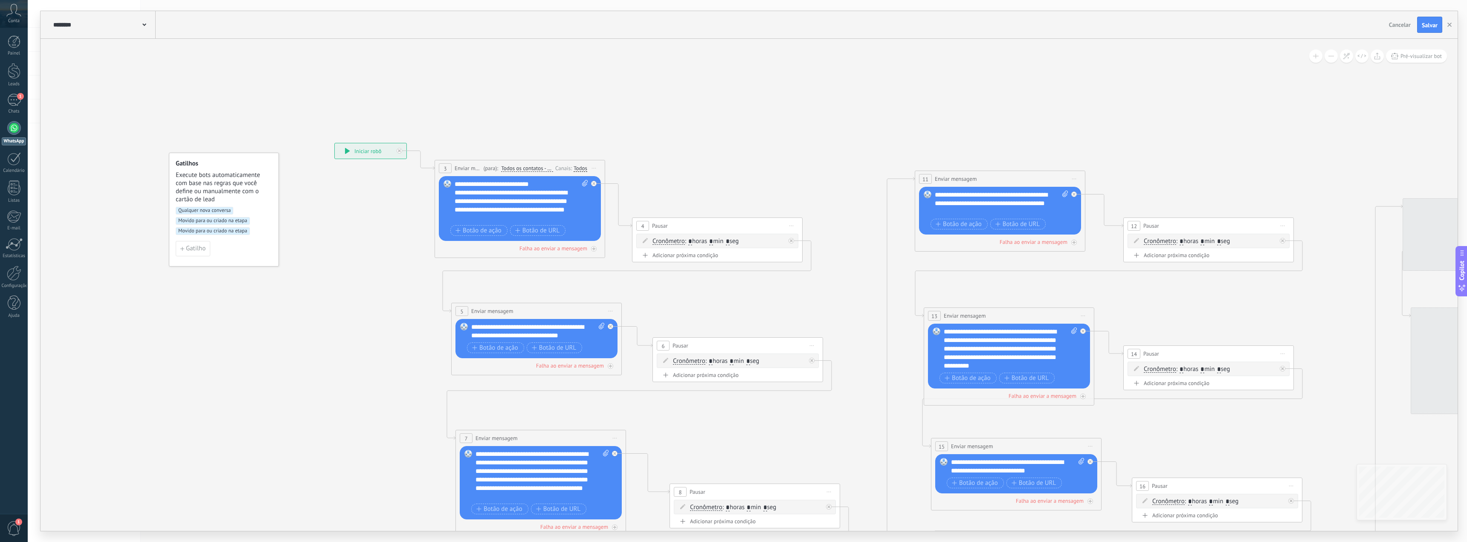
drag, startPoint x: 1053, startPoint y: 167, endPoint x: 779, endPoint y: 117, distance: 279.1
click at [779, 117] on icon at bounding box center [1205, 421] width 2169 height 983
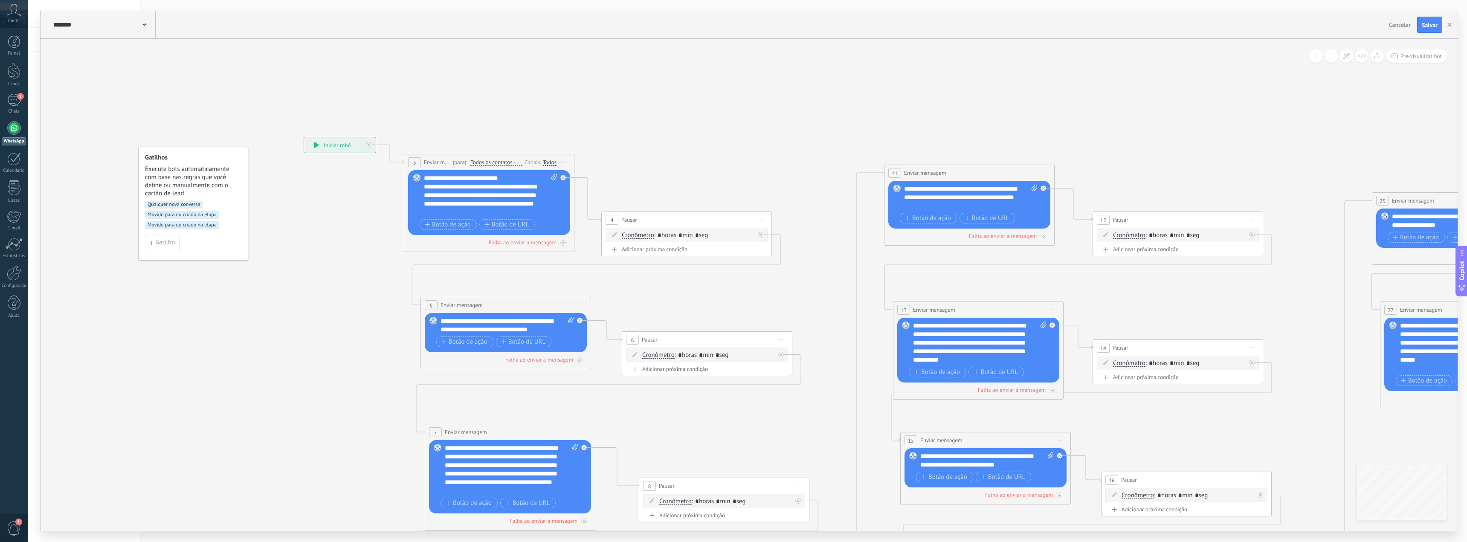
drag, startPoint x: 666, startPoint y: 155, endPoint x: 765, endPoint y: 158, distance: 99.4
click at [765, 158] on icon at bounding box center [1174, 415] width 2169 height 983
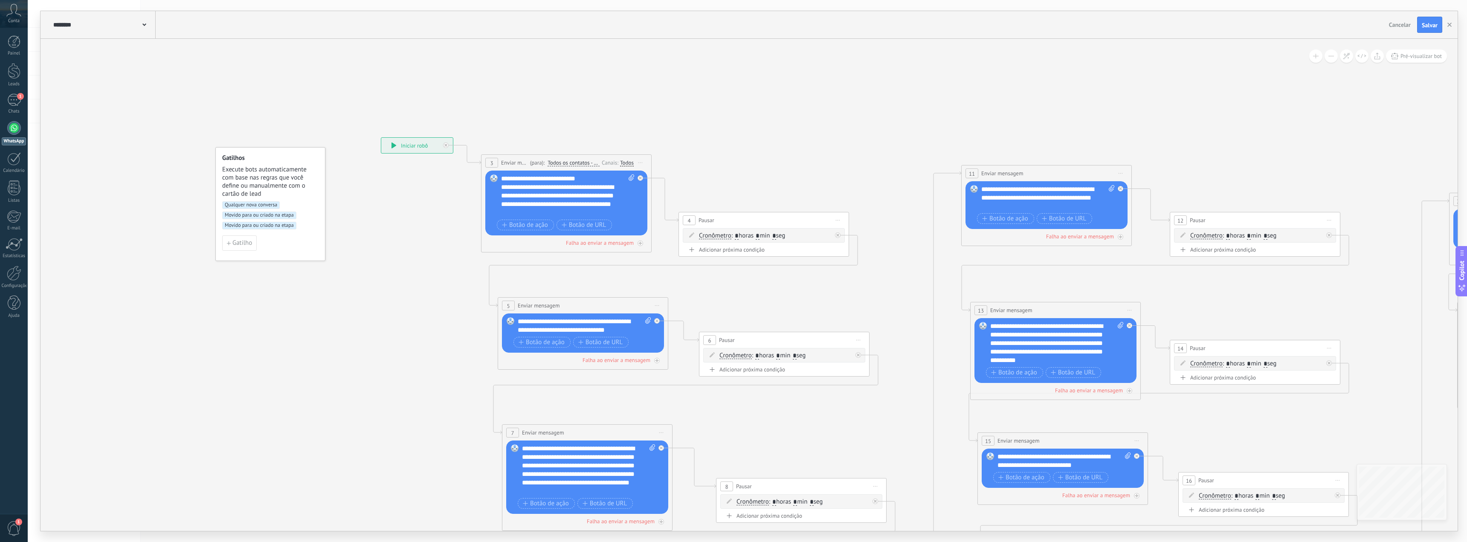
click at [642, 163] on span "Iniciar pré-visualização aqui [GEOGRAPHIC_DATA] Duplicar Excluir" at bounding box center [641, 162] width 14 height 12
click at [672, 124] on icon at bounding box center [1252, 415] width 2169 height 983
click at [626, 164] on div "Todos" at bounding box center [627, 162] width 14 height 7
click at [776, 123] on icon at bounding box center [1252, 415] width 2169 height 983
click at [1430, 23] on span "Salvar" at bounding box center [1429, 25] width 16 height 6
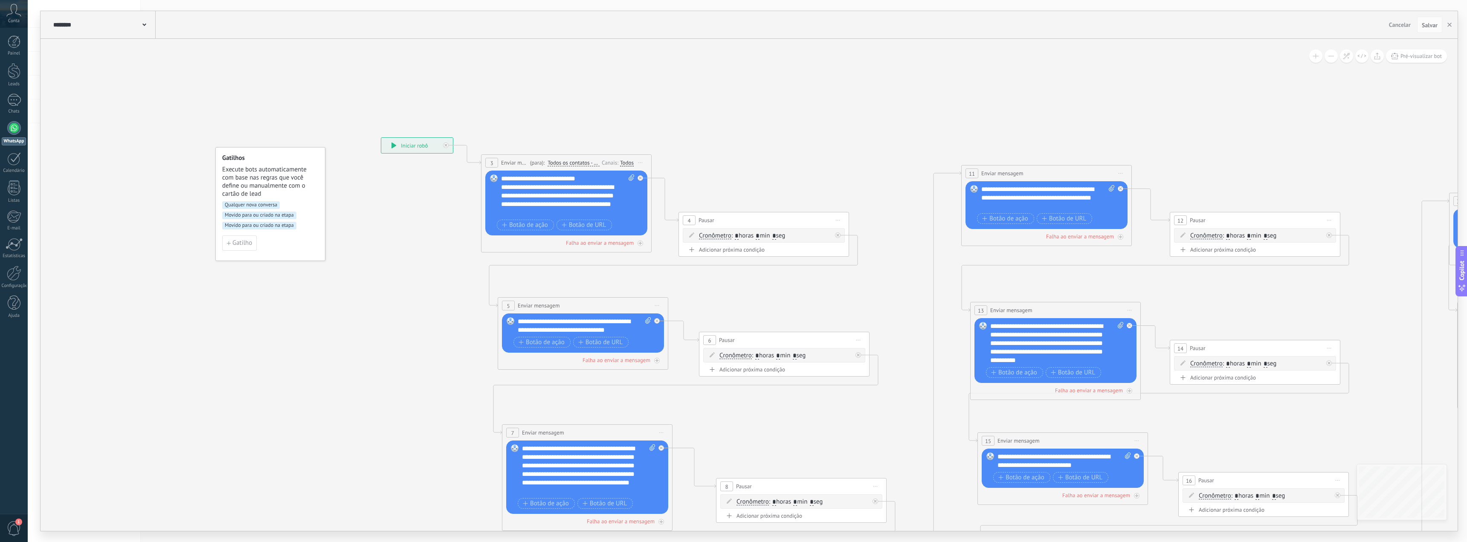
click at [1447, 441] on icon at bounding box center [1252, 415] width 2169 height 983
click at [18, 106] on link "1 Chats" at bounding box center [14, 104] width 28 height 20
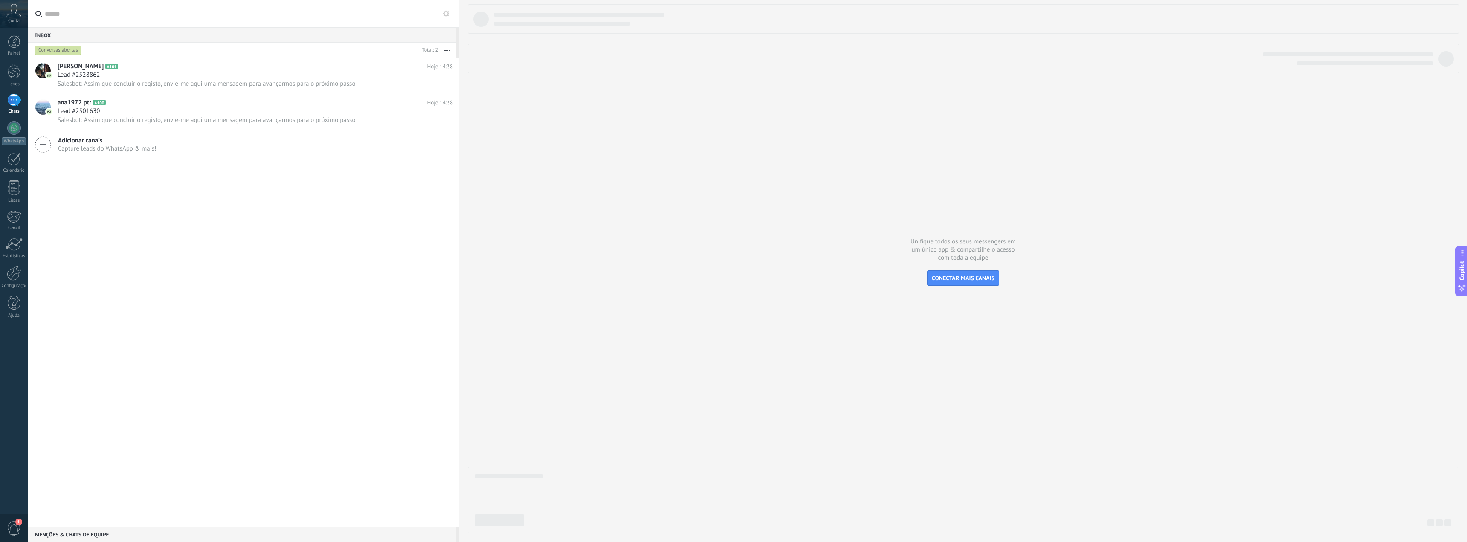
click at [1028, 100] on div at bounding box center [963, 268] width 990 height 529
click at [11, 108] on link "1 Chats" at bounding box center [14, 104] width 28 height 20
click at [18, 110] on div "Chats" at bounding box center [14, 112] width 25 height 6
click at [150, 86] on span "Salesbot: Este valor é seu, ficará 100% na sua conta para utilizar nas trades c…" at bounding box center [171, 84] width 226 height 8
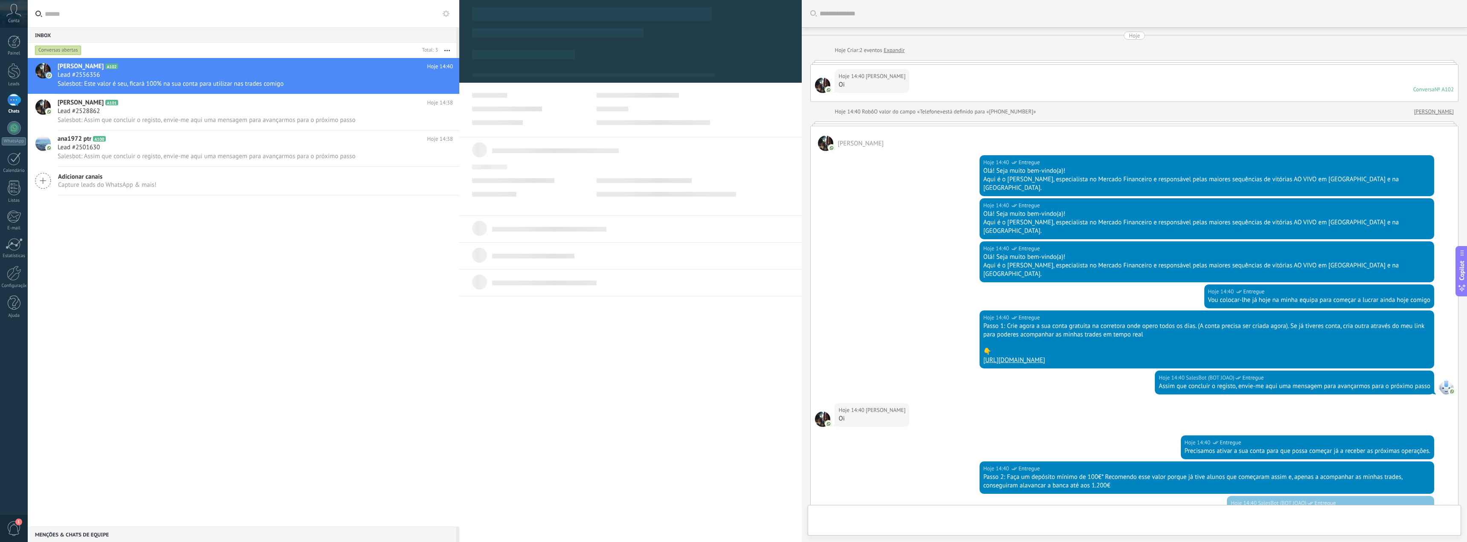
type textarea "**********"
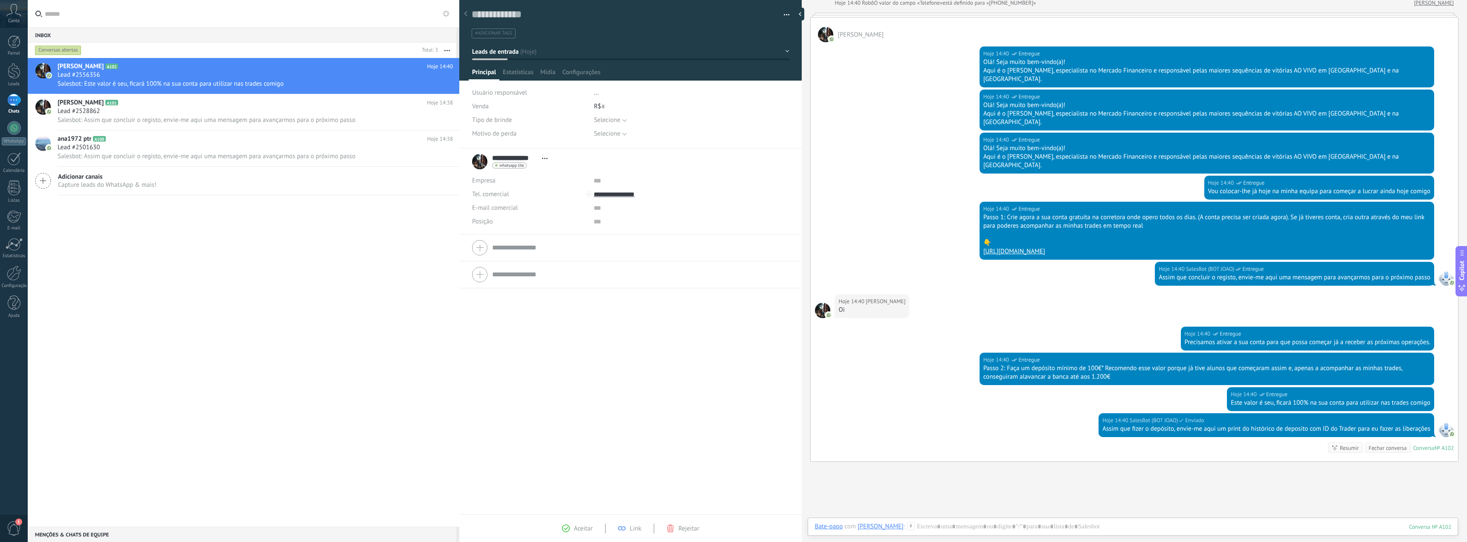
scroll to position [152, 0]
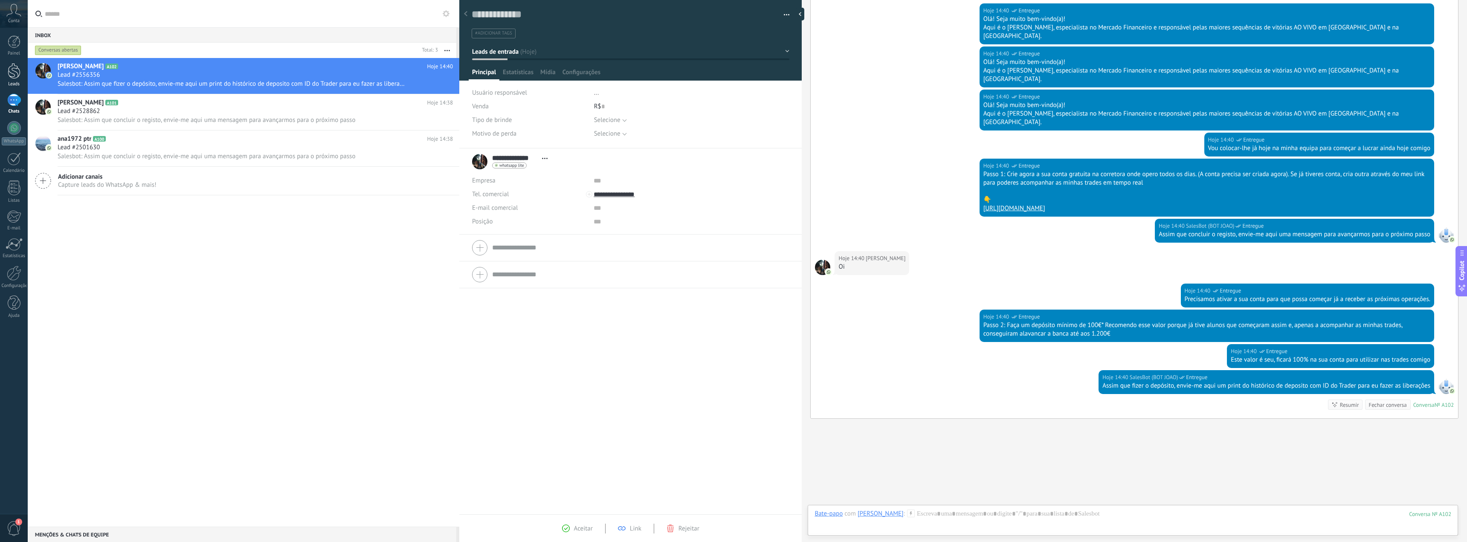
click at [19, 71] on div at bounding box center [14, 71] width 13 height 16
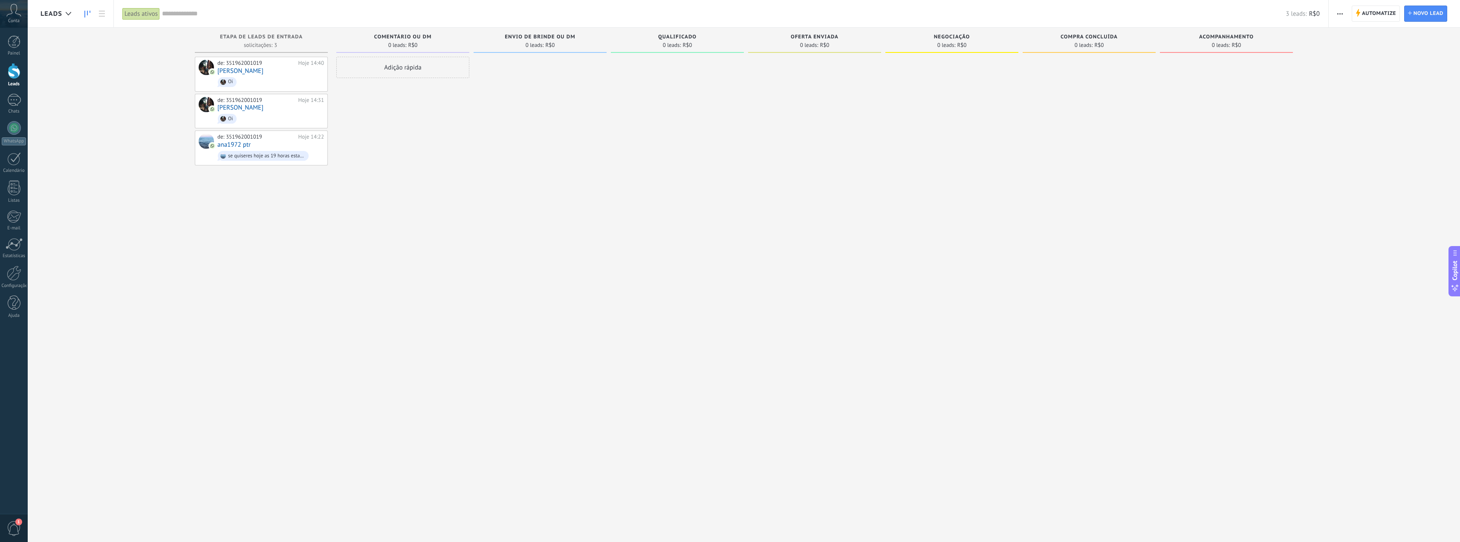
drag, startPoint x: 183, startPoint y: 188, endPoint x: 197, endPoint y: 188, distance: 13.7
click at [198, 190] on div "Etapa de leads de entrada solicitações: 3 0 0 0 3 0 0 0 3 de: 351962001019 Hoje…" at bounding box center [751, 258] width 1420 height 460
click at [19, 110] on div "Chats" at bounding box center [14, 112] width 25 height 6
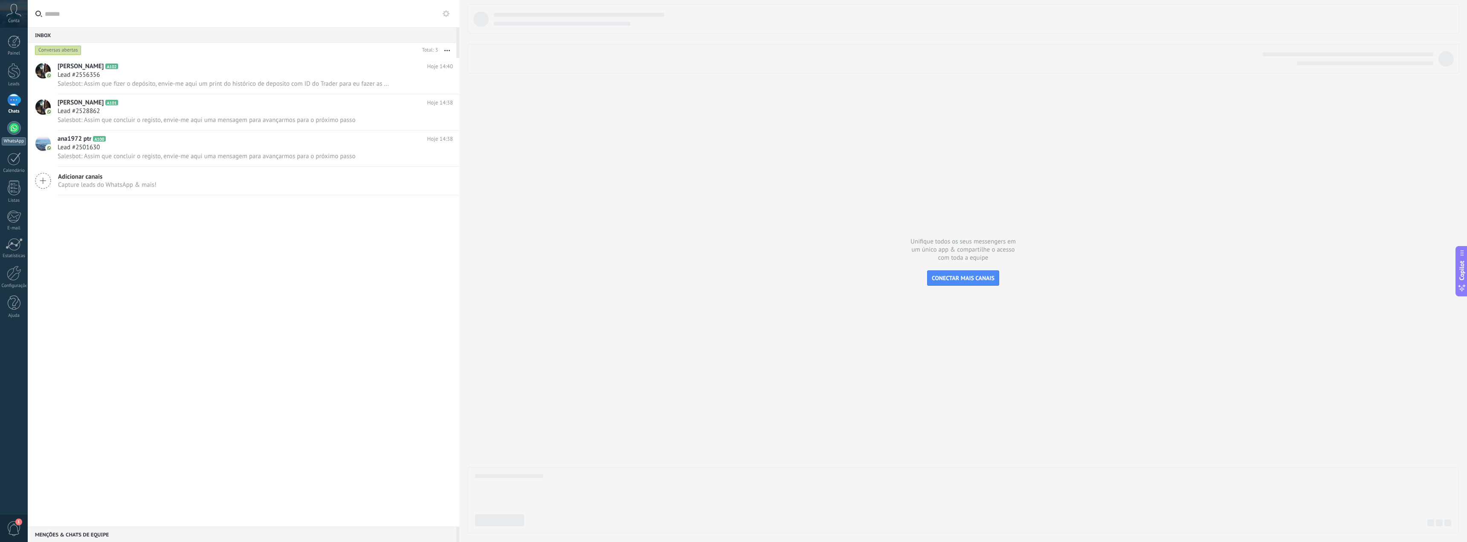
click at [20, 127] on div at bounding box center [14, 128] width 14 height 14
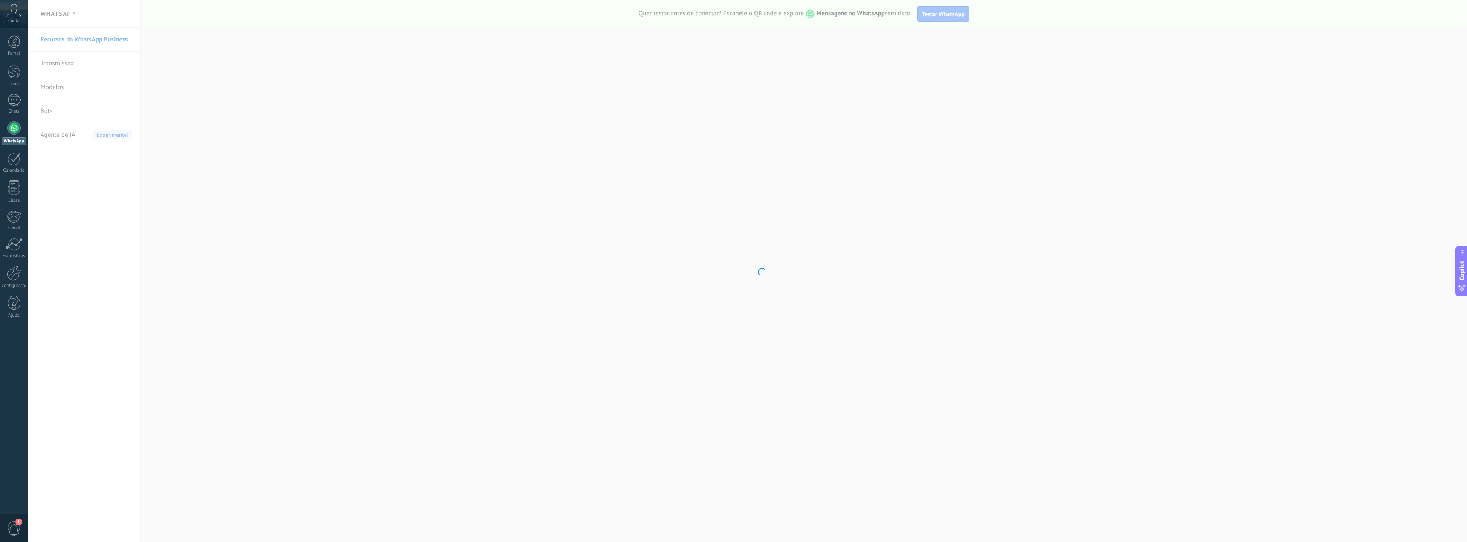
click at [45, 109] on body ".abccls-1,.abccls-2{fill-rule:evenodd}.abccls-2{fill:#fff} .abfcls-1{fill:none}…" at bounding box center [733, 271] width 1467 height 542
click at [45, 108] on body ".abccls-1,.abccls-2{fill-rule:evenodd}.abccls-2{fill:#fff} .abfcls-1{fill:none}…" at bounding box center [733, 271] width 1467 height 542
click at [43, 110] on body ".abccls-1,.abccls-2{fill-rule:evenodd}.abccls-2{fill:#fff} .abfcls-1{fill:none}…" at bounding box center [733, 271] width 1467 height 542
drag, startPoint x: 328, startPoint y: 148, endPoint x: 497, endPoint y: 189, distance: 173.2
click at [497, 189] on body ".abccls-1,.abccls-2{fill-rule:evenodd}.abccls-2{fill:#fff} .abfcls-1{fill:none}…" at bounding box center [733, 271] width 1467 height 542
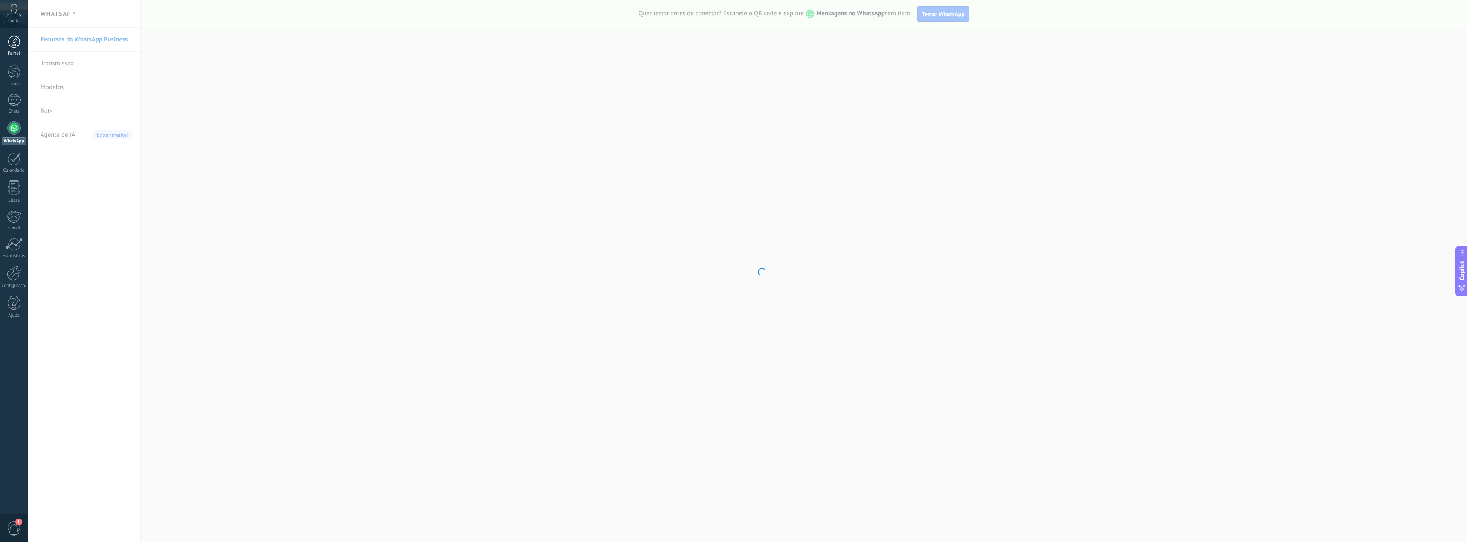
click at [16, 45] on div at bounding box center [14, 41] width 13 height 13
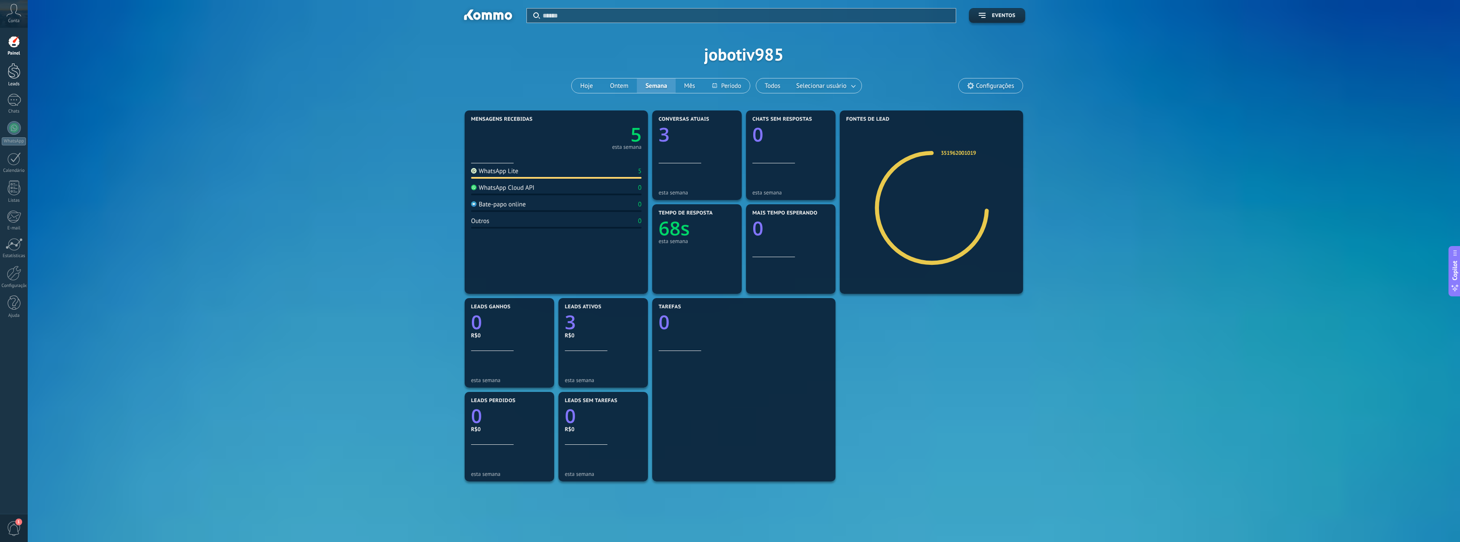
click at [9, 77] on div at bounding box center [14, 71] width 13 height 16
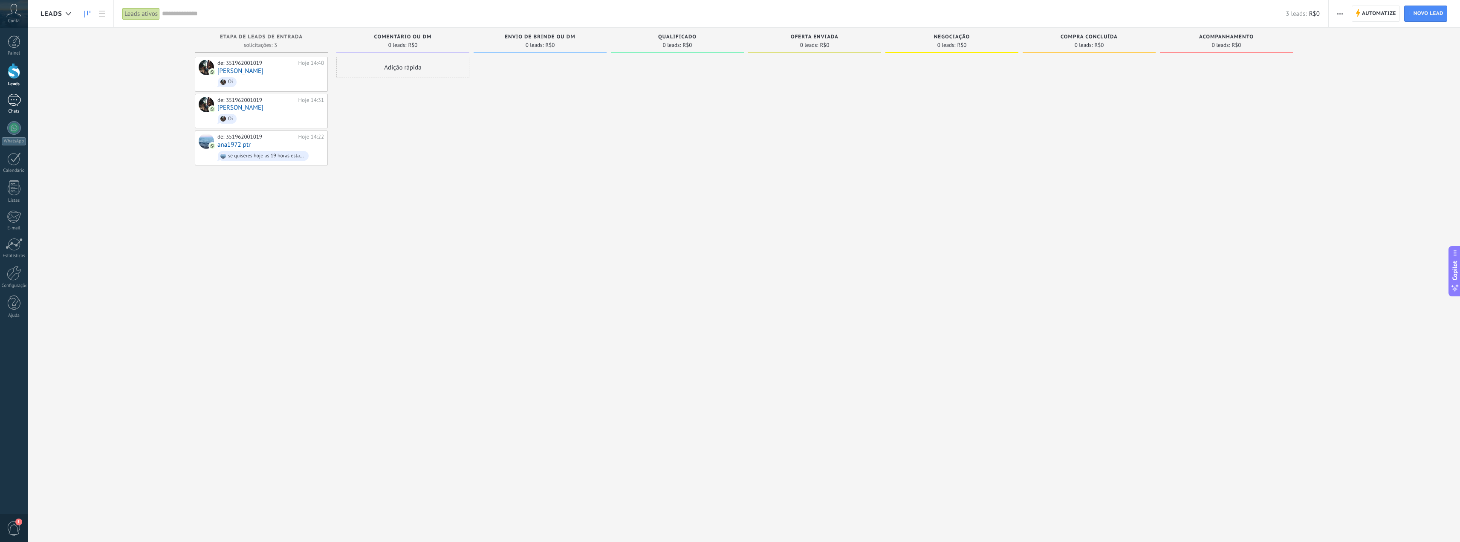
click at [9, 106] on link "1 Chats" at bounding box center [14, 104] width 28 height 20
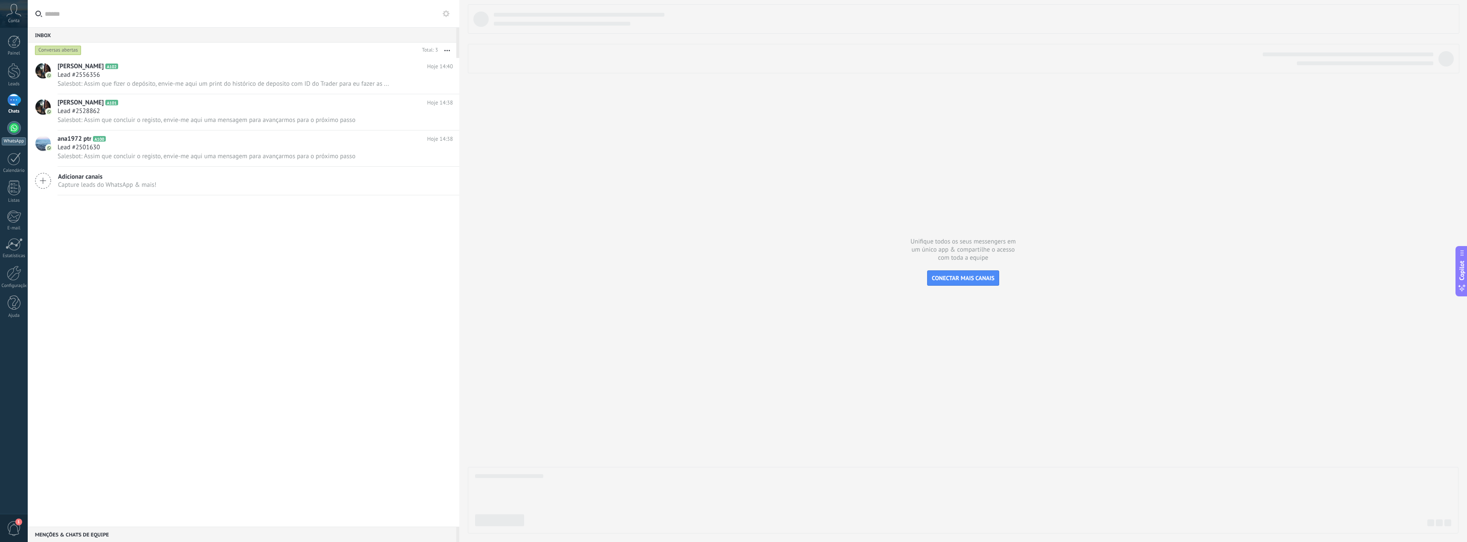
click at [19, 127] on div at bounding box center [14, 128] width 14 height 14
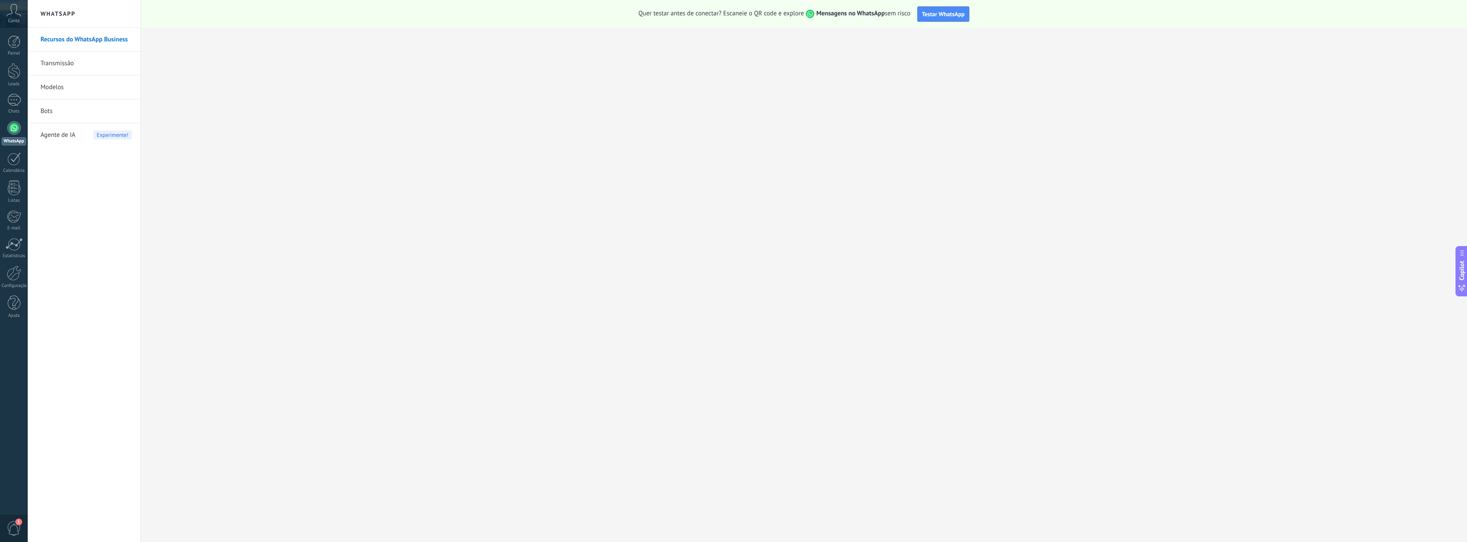
click at [48, 113] on link "Bots" at bounding box center [86, 111] width 91 height 24
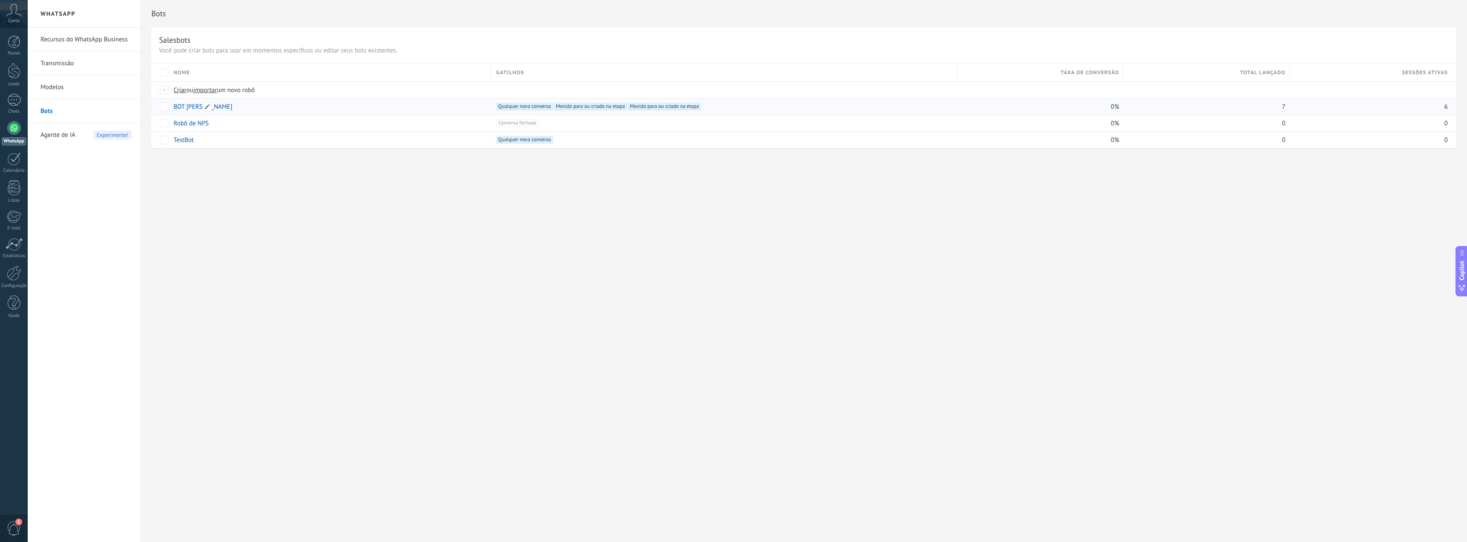
click at [190, 105] on link "BOT [PERSON_NAME]" at bounding box center [203, 107] width 59 height 8
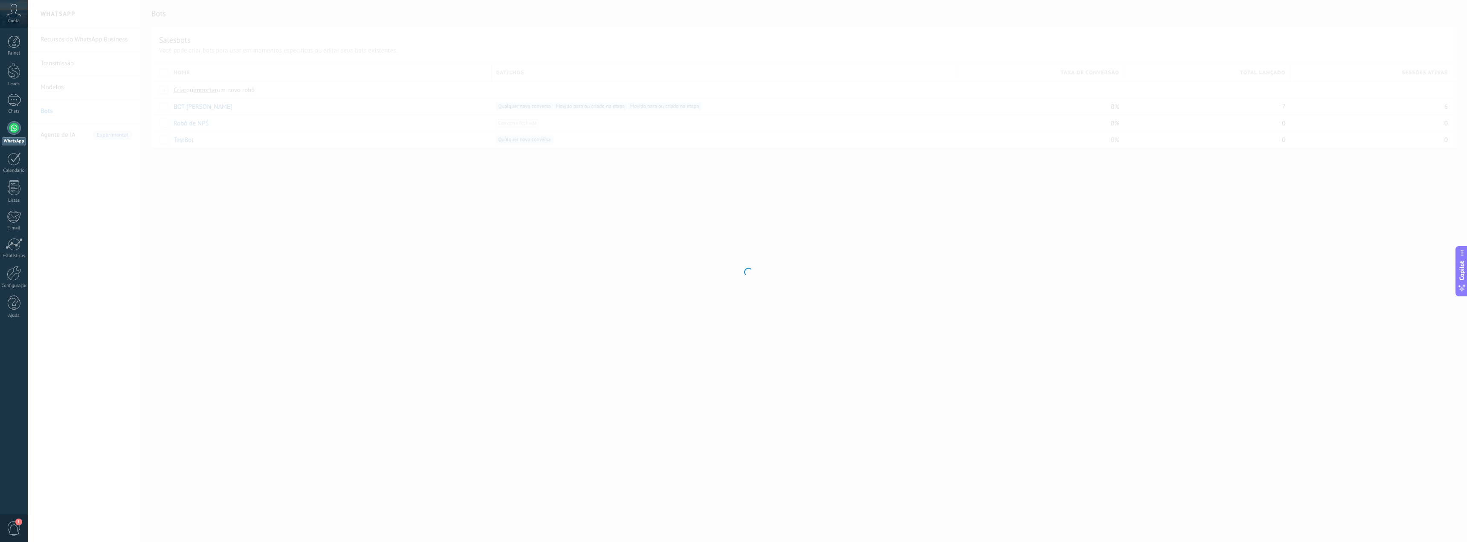
type input "********"
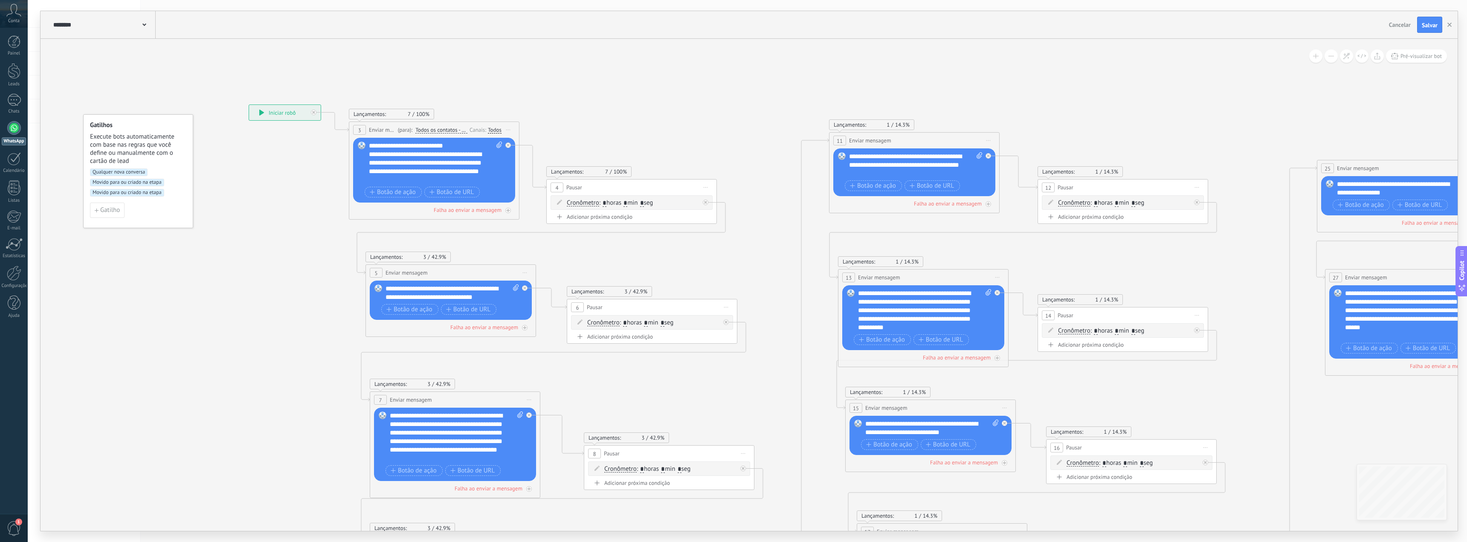
drag, startPoint x: 605, startPoint y: 121, endPoint x: 656, endPoint y: 124, distance: 50.8
click at [656, 124] on icon at bounding box center [1119, 404] width 2169 height 1027
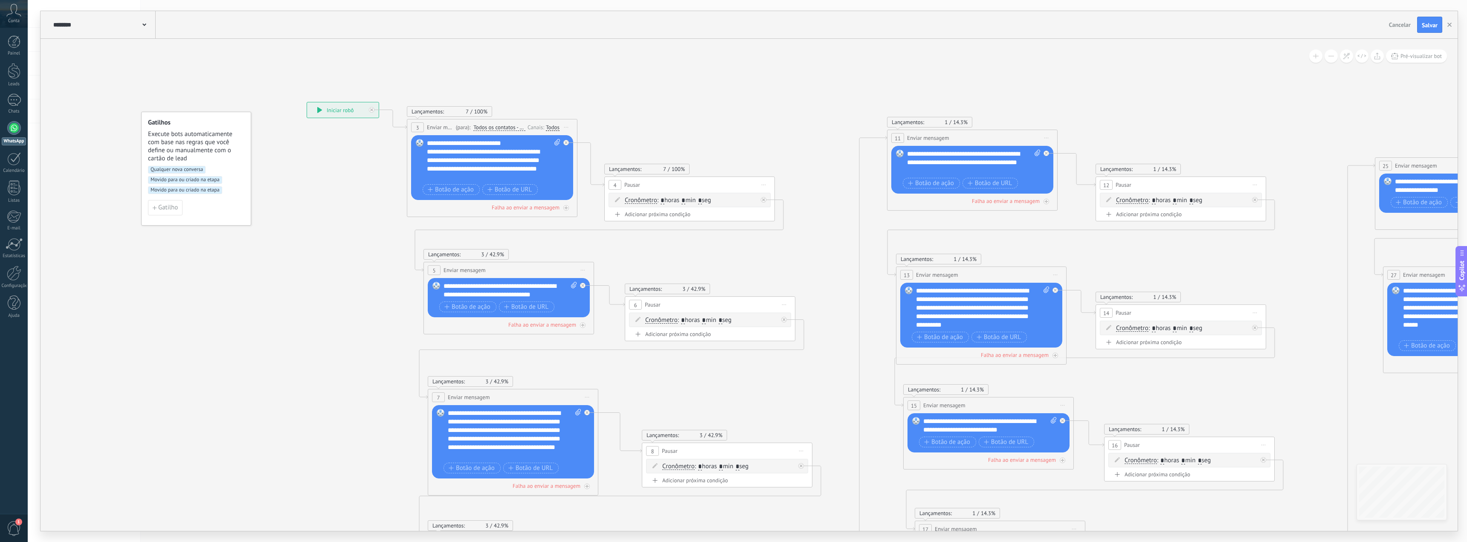
drag, startPoint x: 609, startPoint y: 140, endPoint x: 643, endPoint y: 136, distance: 34.3
click at [643, 136] on icon at bounding box center [1177, 402] width 2169 height 1027
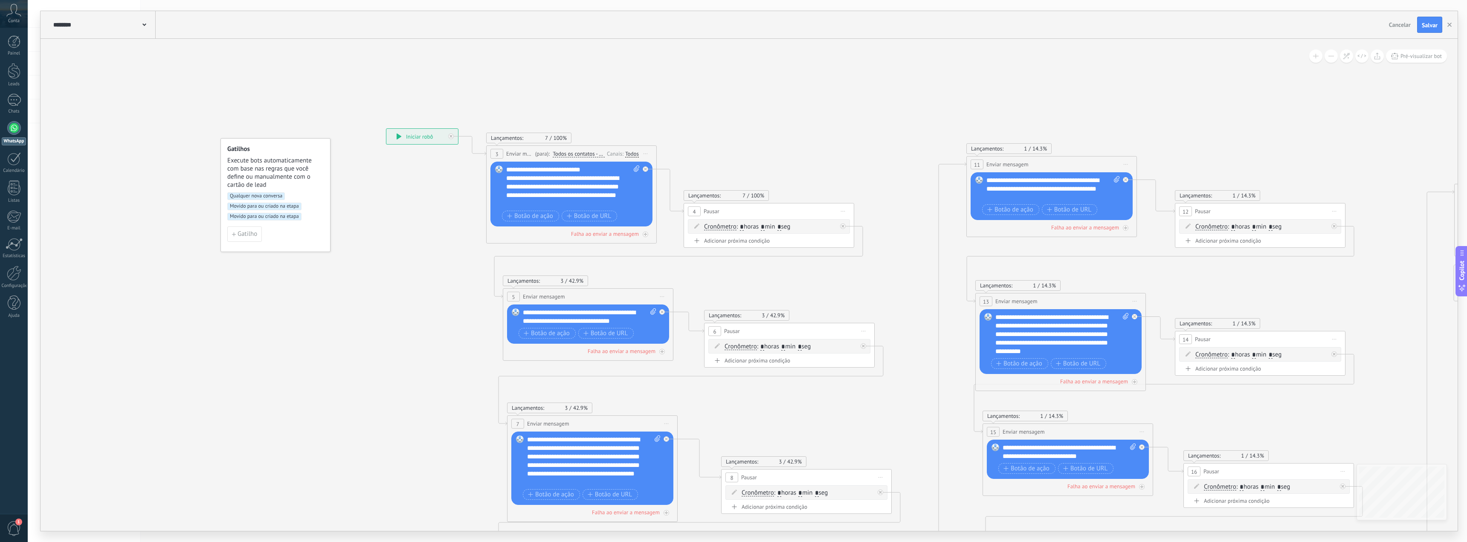
drag, startPoint x: 315, startPoint y: 170, endPoint x: 413, endPoint y: 184, distance: 99.1
click at [413, 184] on icon at bounding box center [1257, 428] width 2169 height 1027
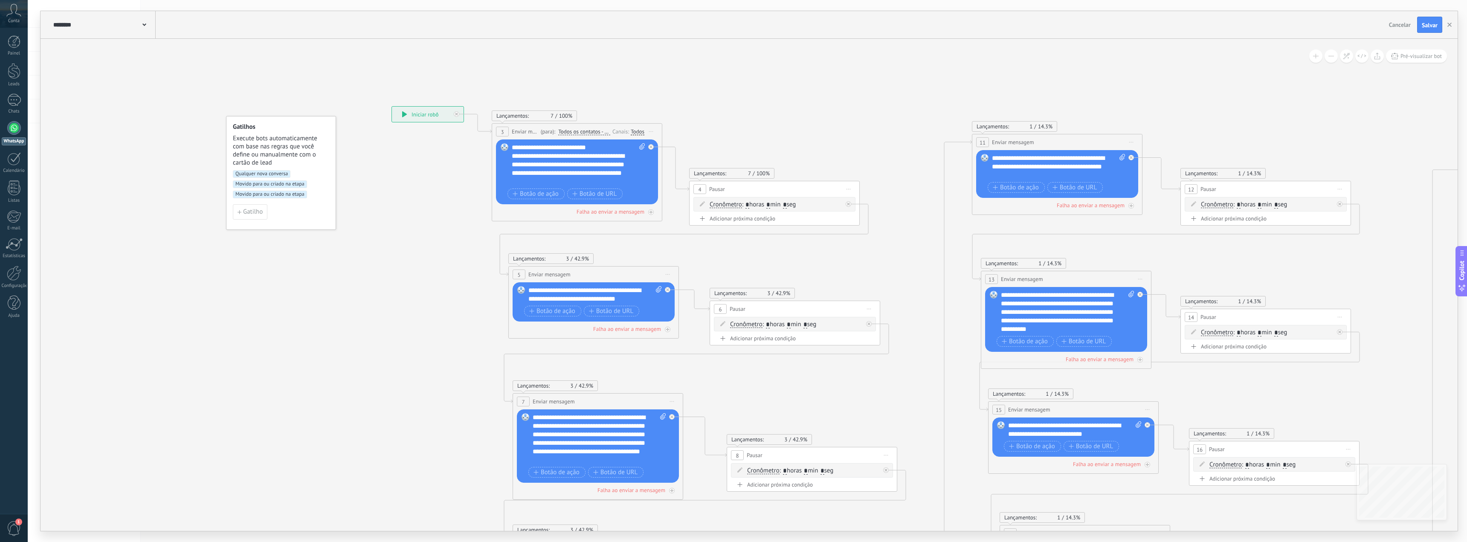
drag, startPoint x: 865, startPoint y: 118, endPoint x: 849, endPoint y: 107, distance: 18.7
click at [849, 107] on icon at bounding box center [1262, 406] width 2169 height 1027
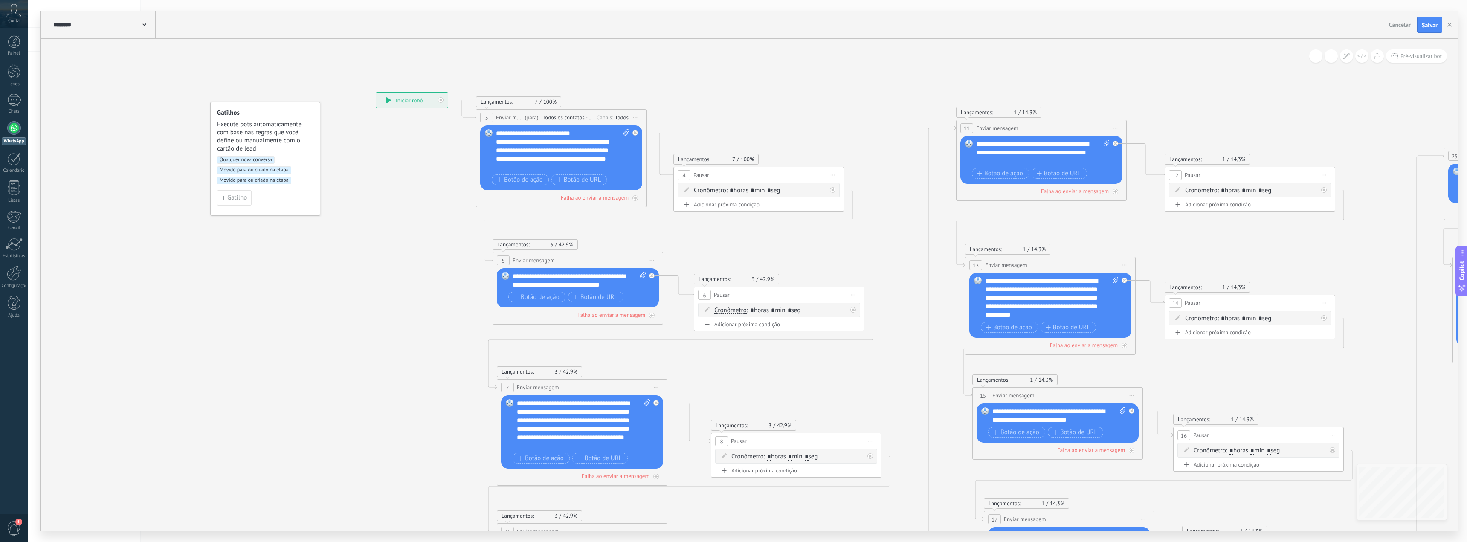
drag, startPoint x: 827, startPoint y: 89, endPoint x: 796, endPoint y: 70, distance: 36.3
click at [796, 70] on icon at bounding box center [1246, 392] width 2169 height 1027
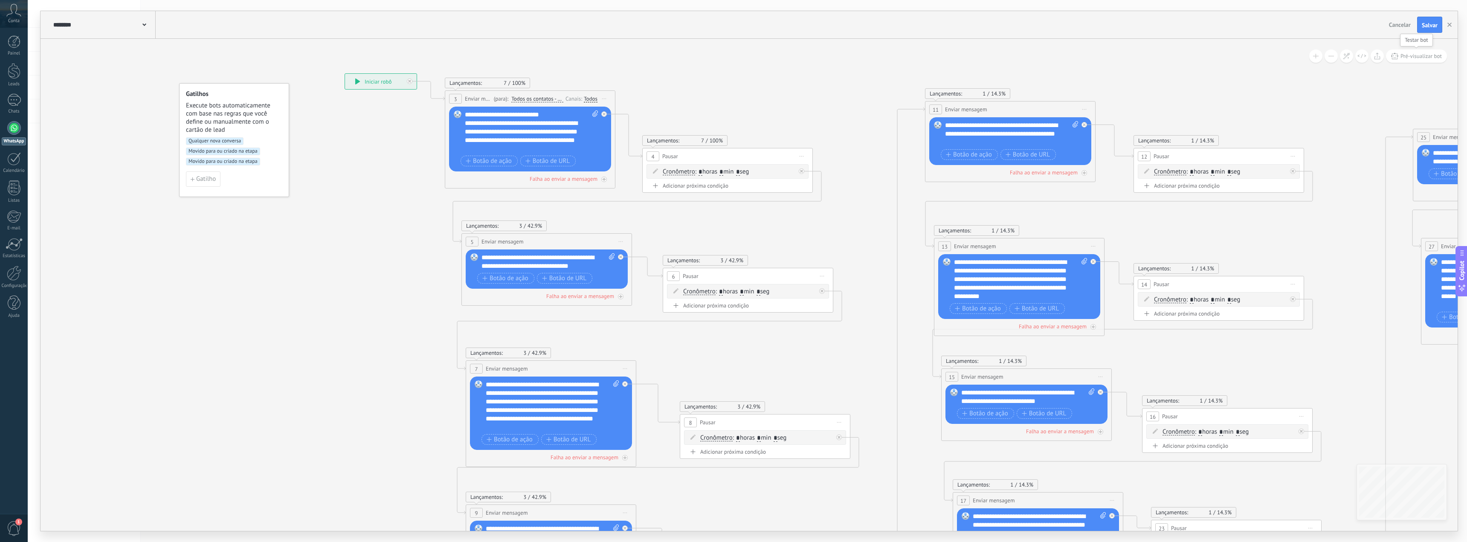
click at [1415, 59] on span "Pré-visualizar bot" at bounding box center [1420, 55] width 41 height 7
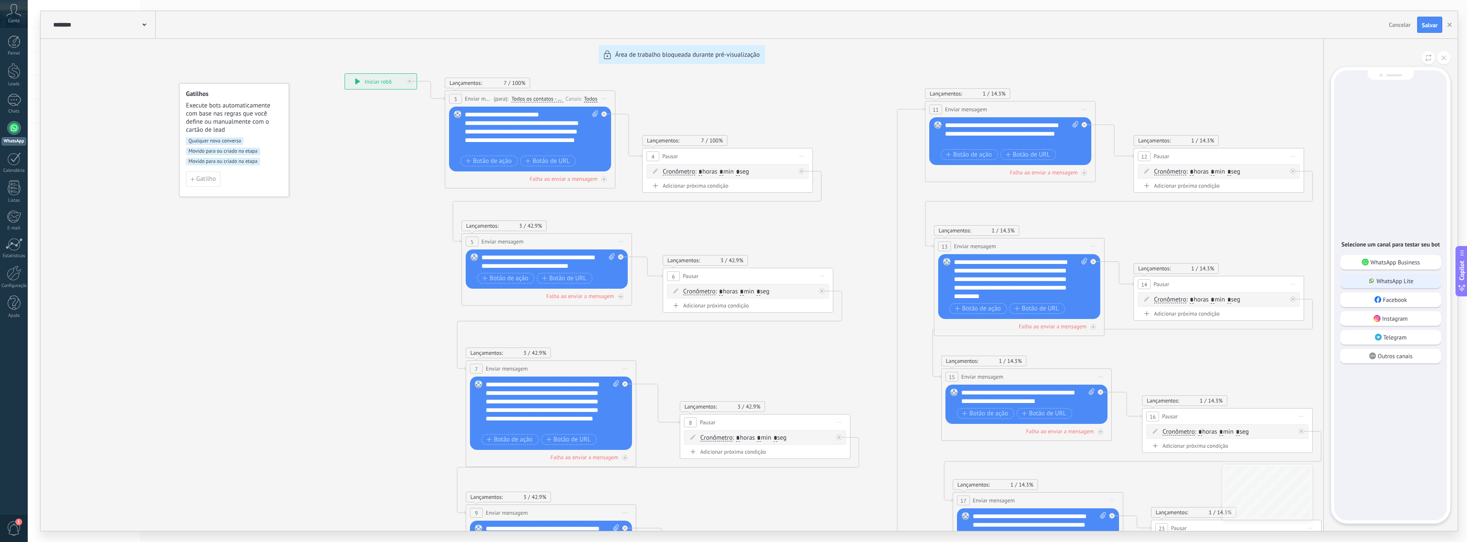
click at [1406, 284] on p "WhatsApp Lite" at bounding box center [1394, 281] width 37 height 8
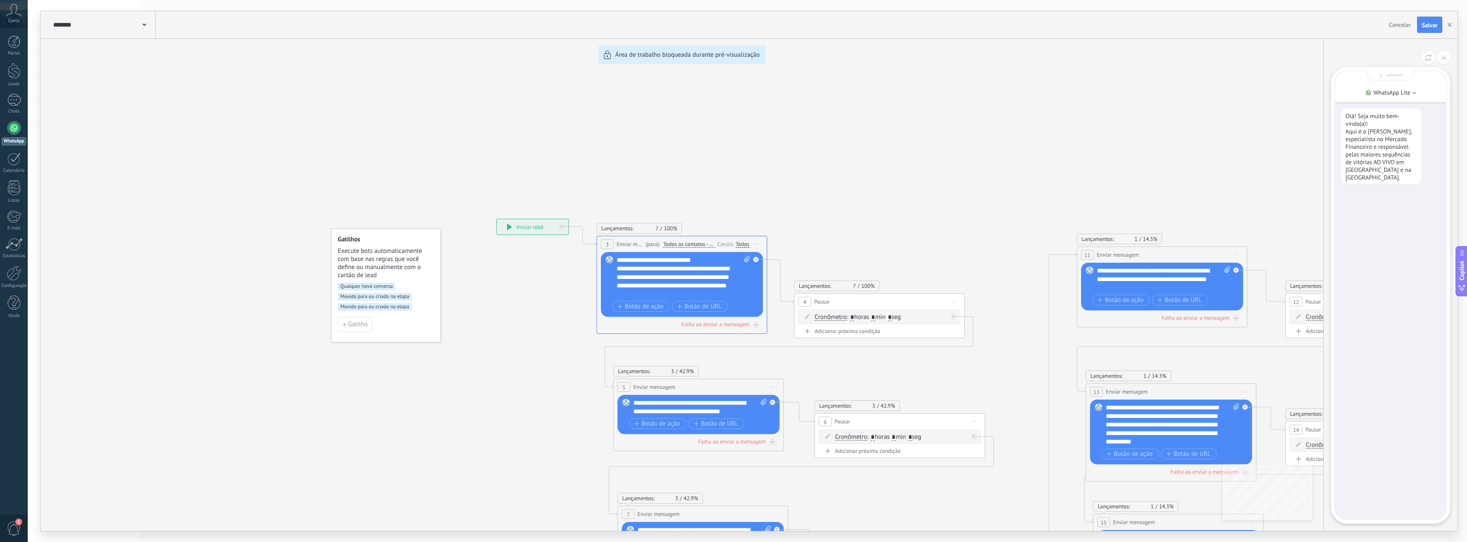
click at [657, 286] on div "**********" at bounding box center [749, 271] width 1417 height 520
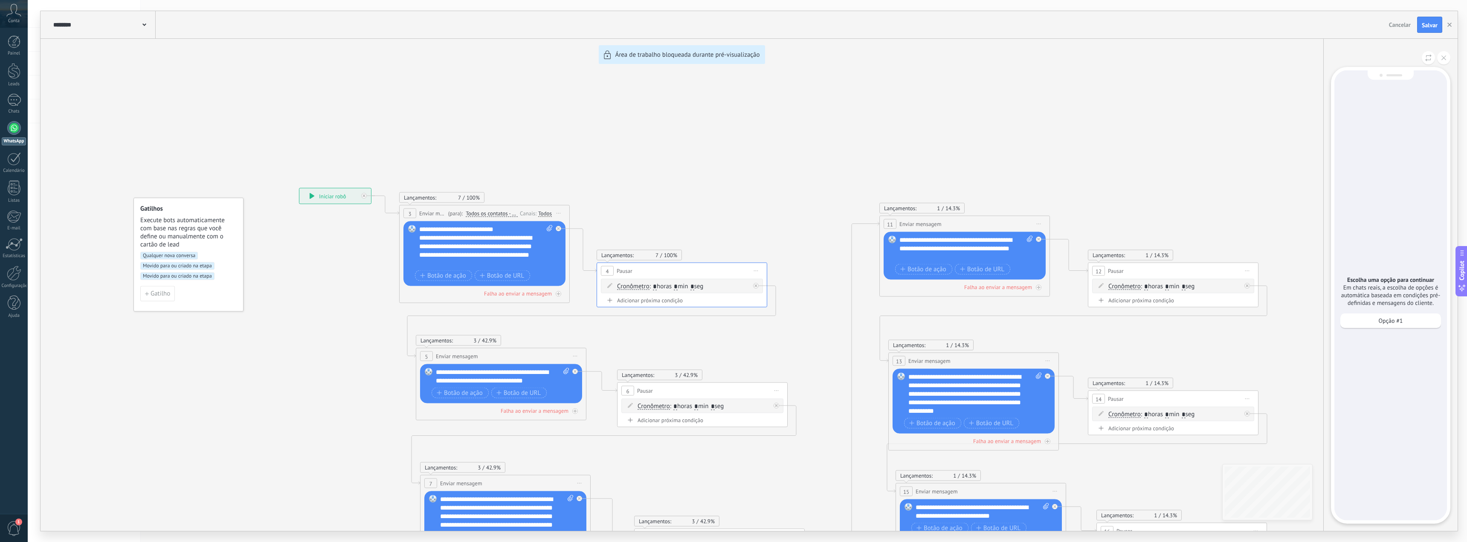
click at [1407, 330] on div "Opção #1" at bounding box center [1390, 322] width 101 height 19
click at [1406, 319] on div "Opção #1" at bounding box center [1390, 320] width 101 height 14
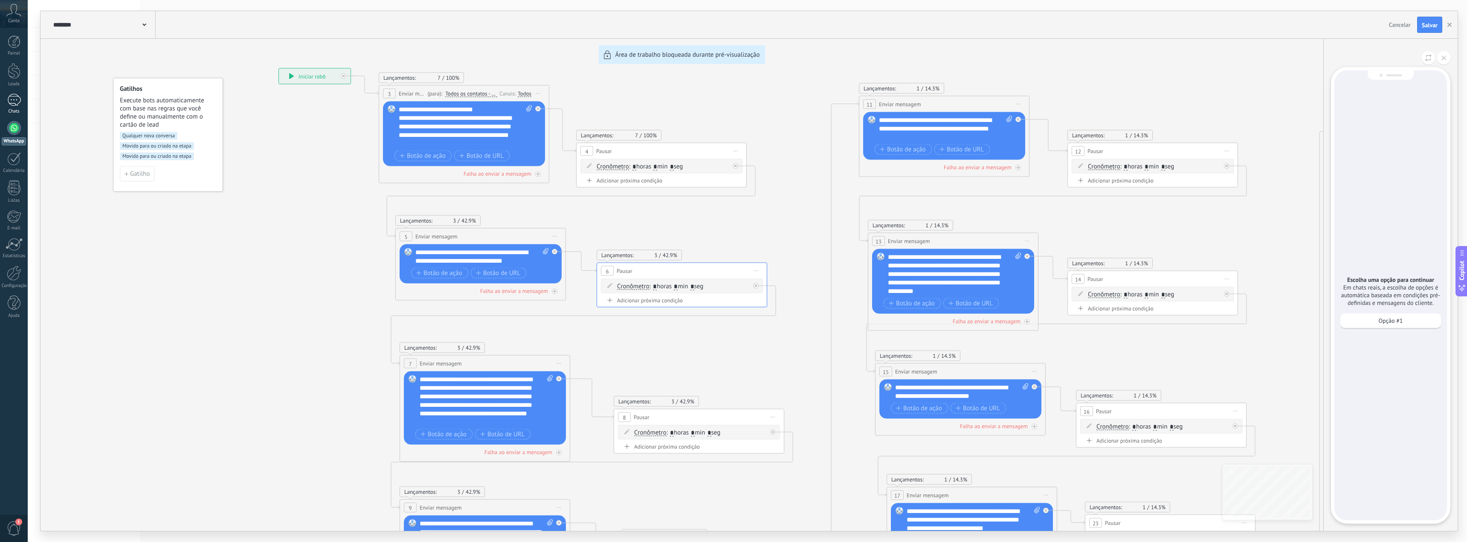
click at [9, 105] on div "1" at bounding box center [14, 100] width 14 height 12
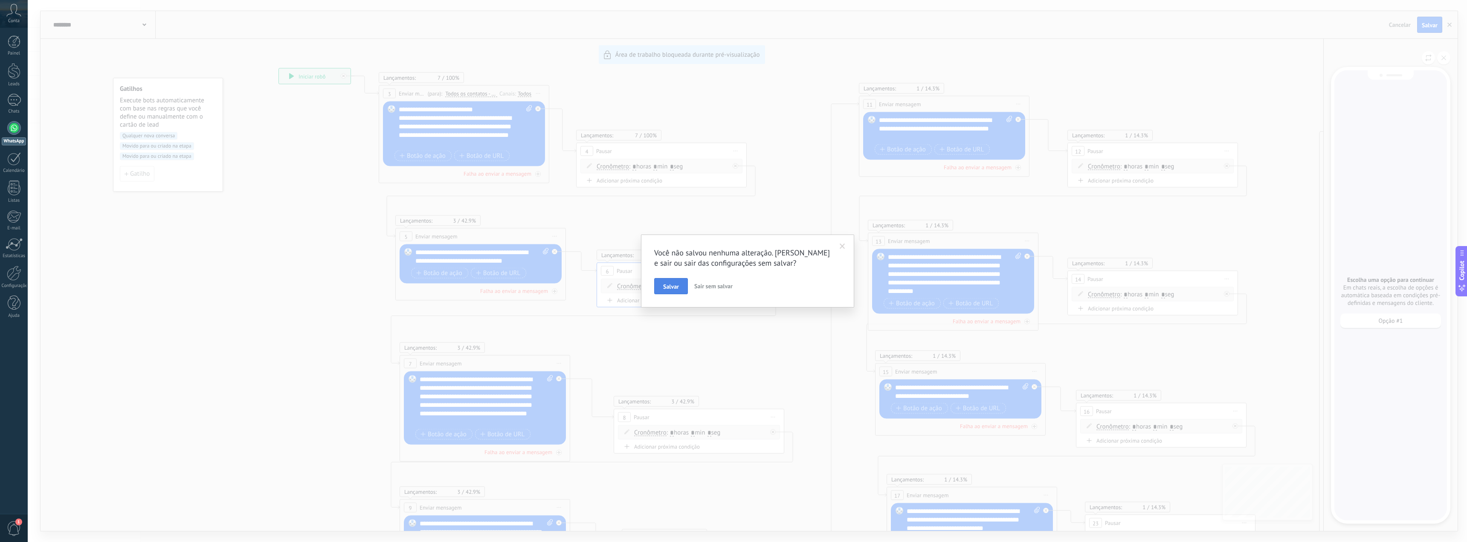
click at [666, 286] on span "Salvar" at bounding box center [671, 287] width 16 height 6
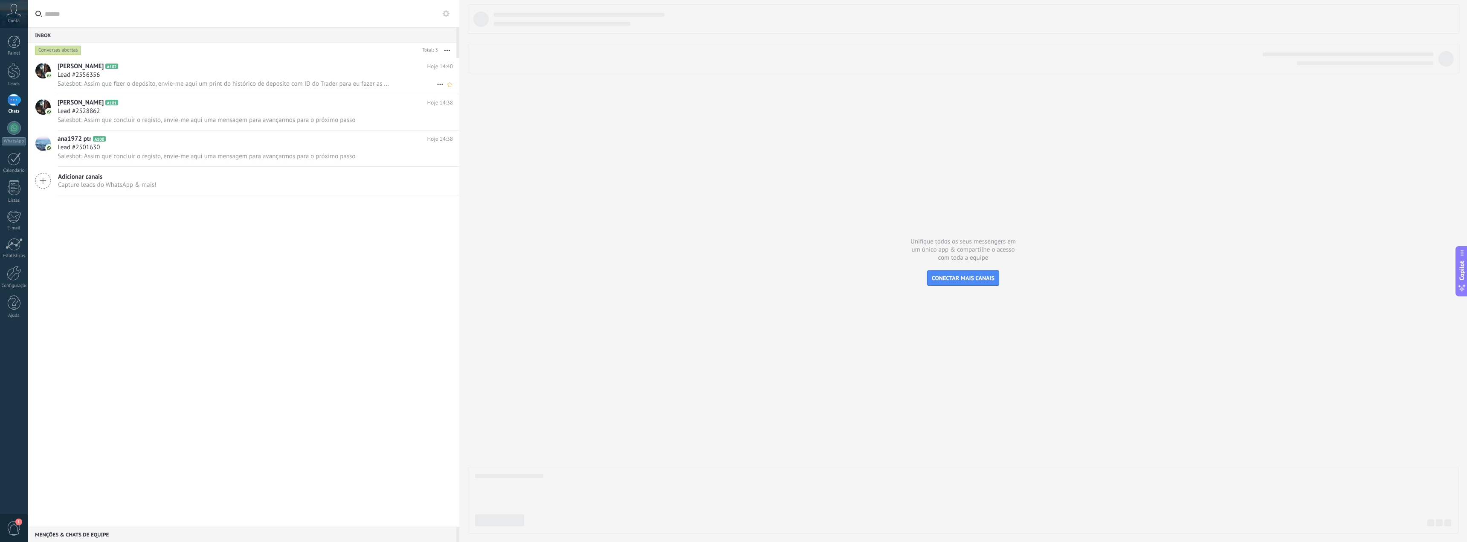
click at [152, 78] on div "Lead #2556356" at bounding box center [255, 75] width 395 height 9
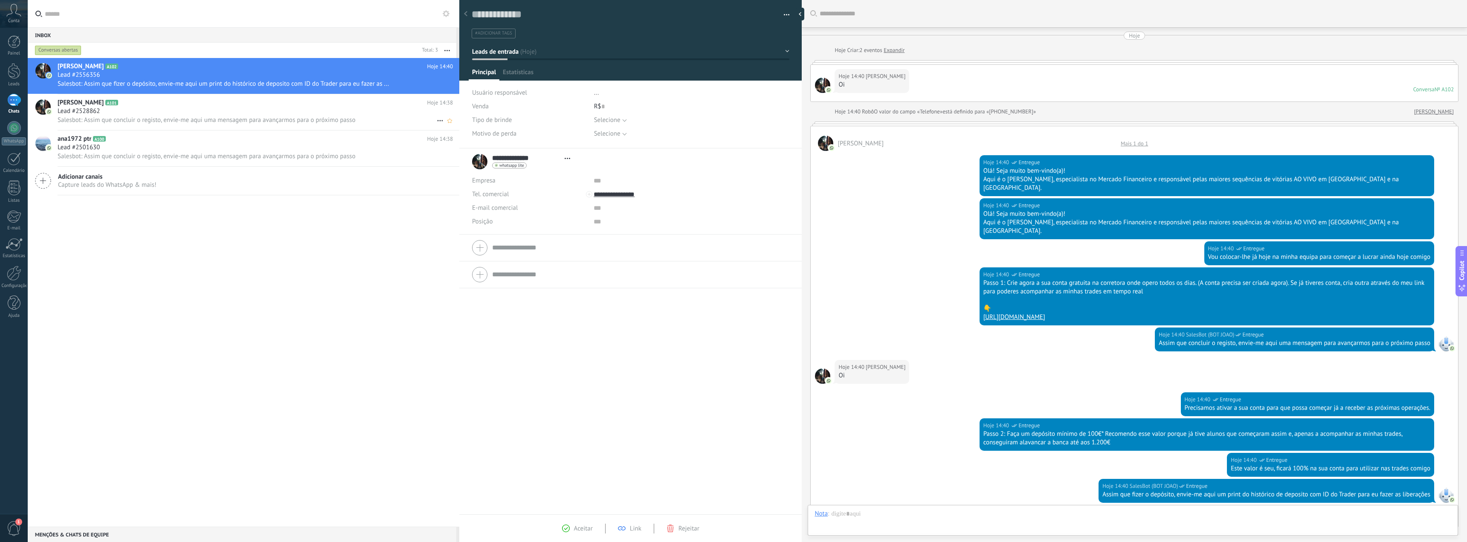
type textarea "**********"
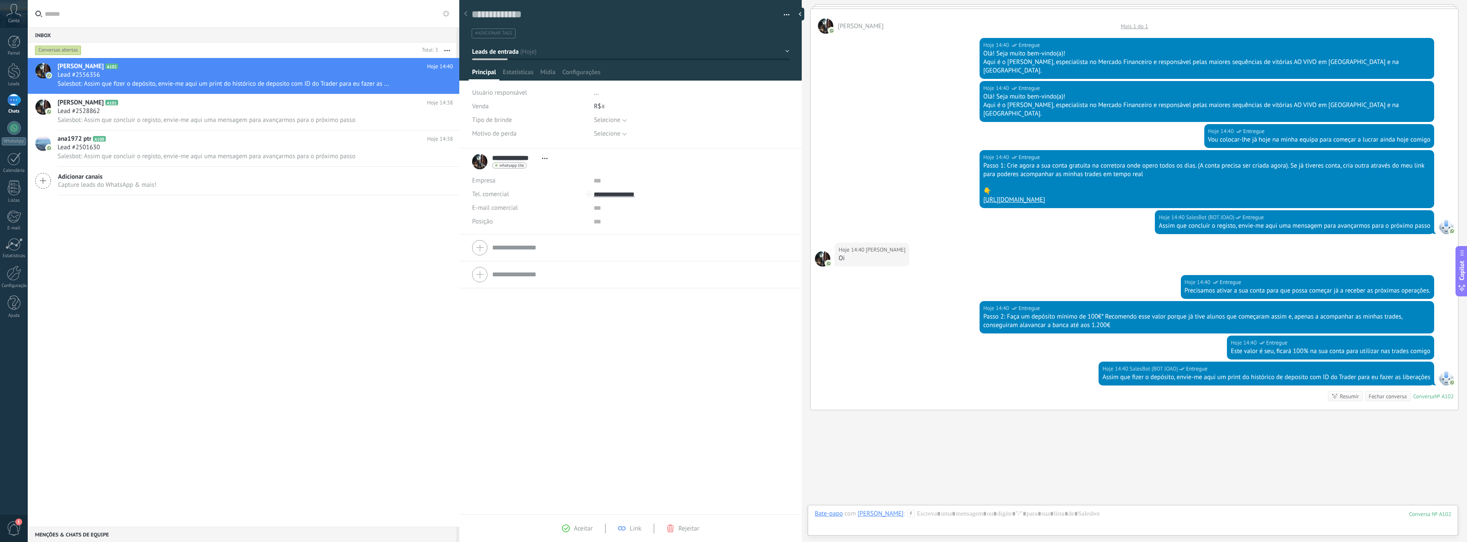
click at [411, 23] on input "text" at bounding box center [249, 13] width 408 height 27
click at [452, 16] on label at bounding box center [243, 14] width 431 height 28
click at [452, 16] on input "text" at bounding box center [249, 13] width 408 height 27
click at [370, 39] on div "Inbox 0" at bounding box center [242, 34] width 428 height 15
click at [14, 105] on div "1" at bounding box center [14, 100] width 14 height 12
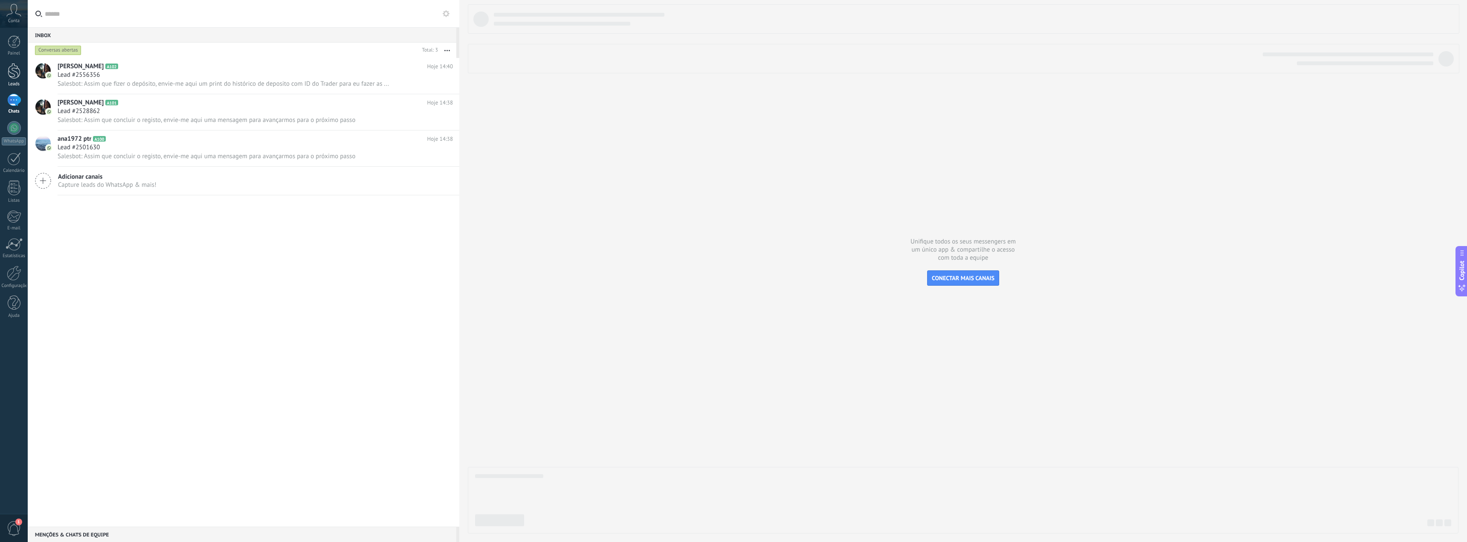
click at [14, 79] on link "Leads" at bounding box center [14, 75] width 28 height 24
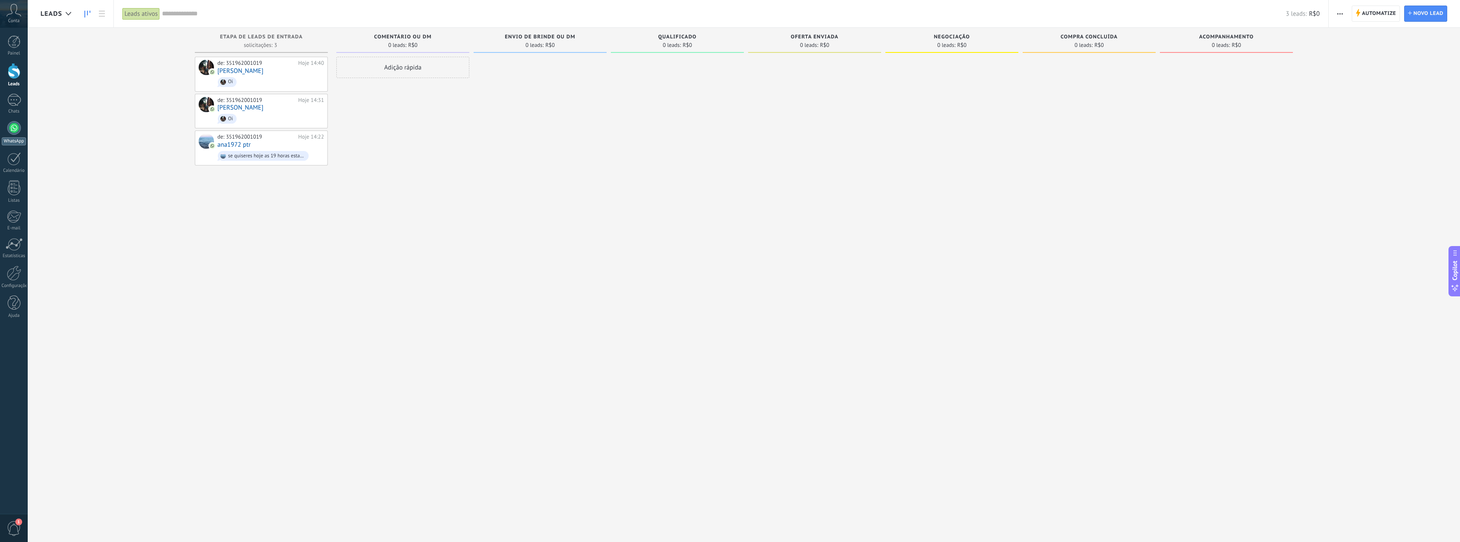
click at [16, 138] on div "WhatsApp" at bounding box center [14, 141] width 24 height 8
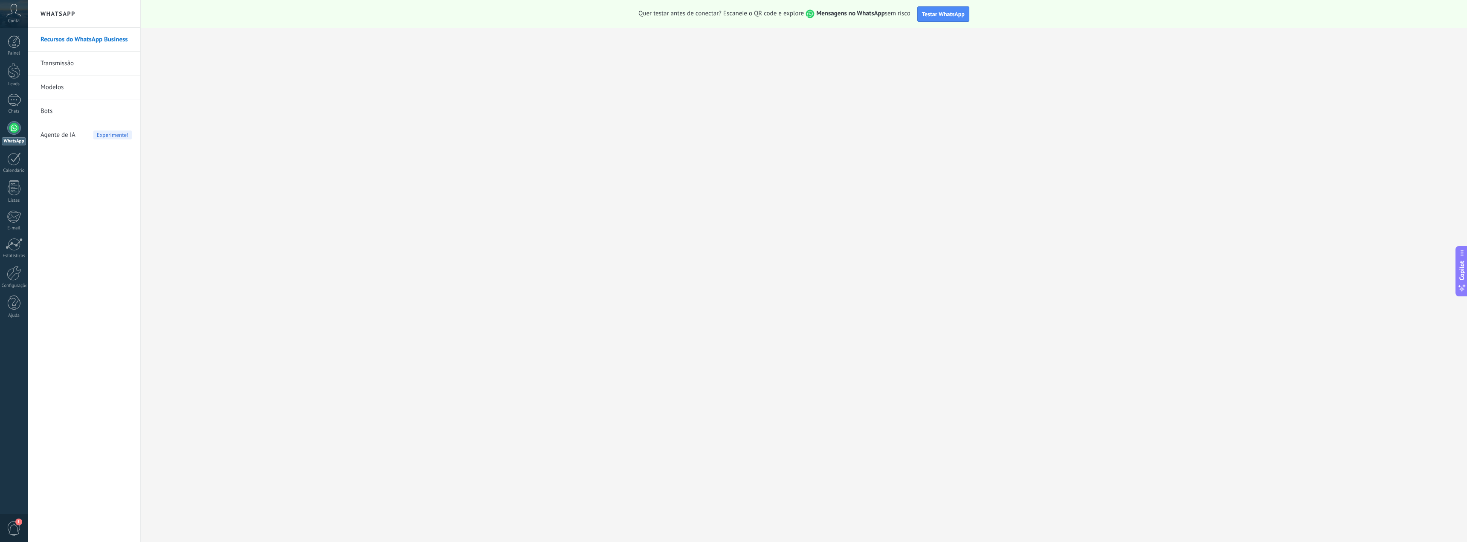
click at [45, 107] on link "Bots" at bounding box center [86, 111] width 91 height 24
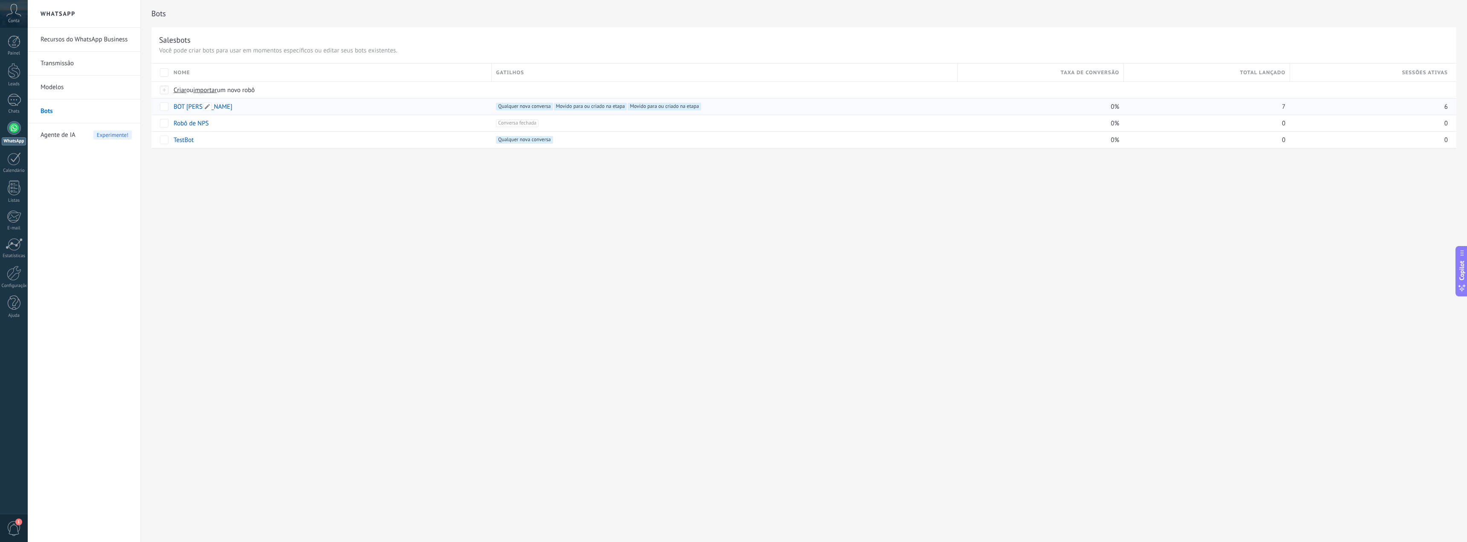
click at [188, 110] on link "BOT [PERSON_NAME]" at bounding box center [203, 107] width 59 height 8
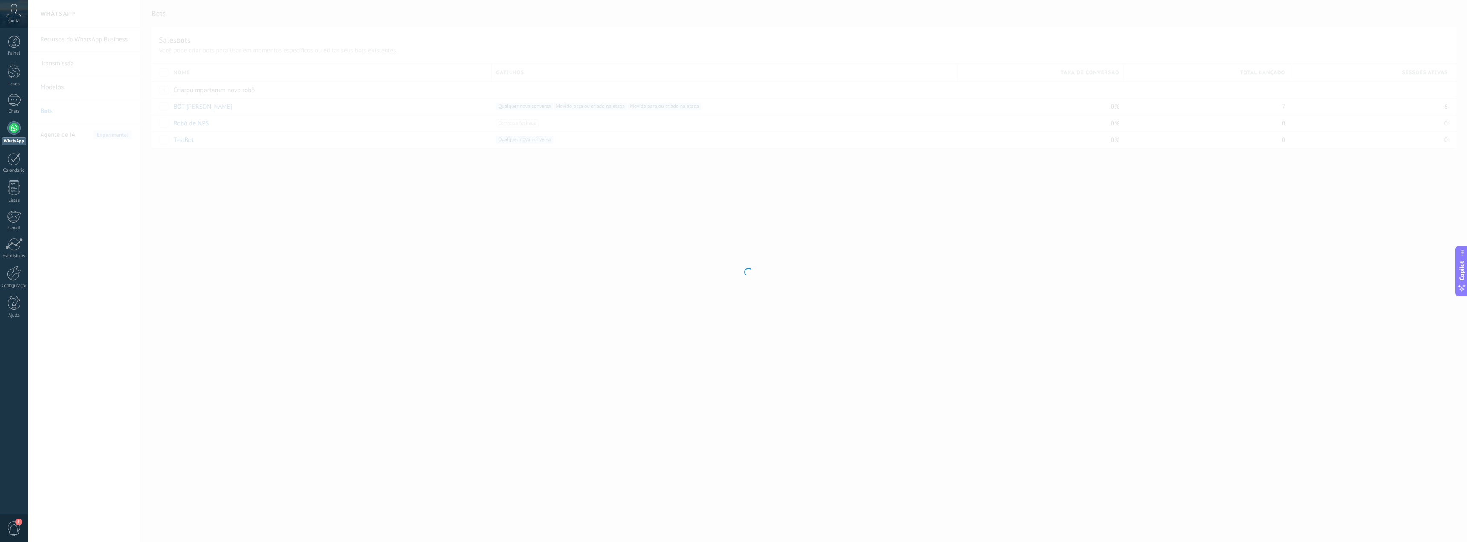
scroll to position [13, 0]
type input "********"
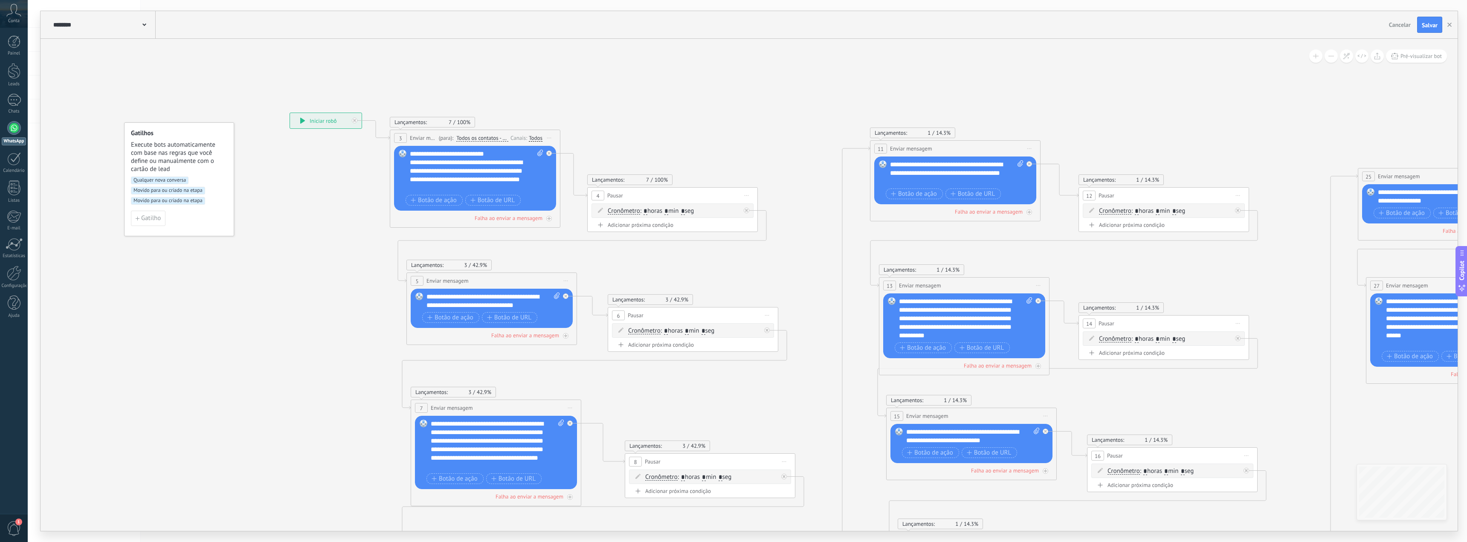
drag, startPoint x: 322, startPoint y: 78, endPoint x: 388, endPoint y: 87, distance: 65.9
click at [388, 87] on icon at bounding box center [1160, 412] width 2169 height 1027
click at [532, 139] on div "Todos" at bounding box center [537, 138] width 14 height 7
click at [680, 123] on icon at bounding box center [1161, 412] width 2169 height 1027
click at [1430, 23] on span "Salvar" at bounding box center [1429, 25] width 16 height 6
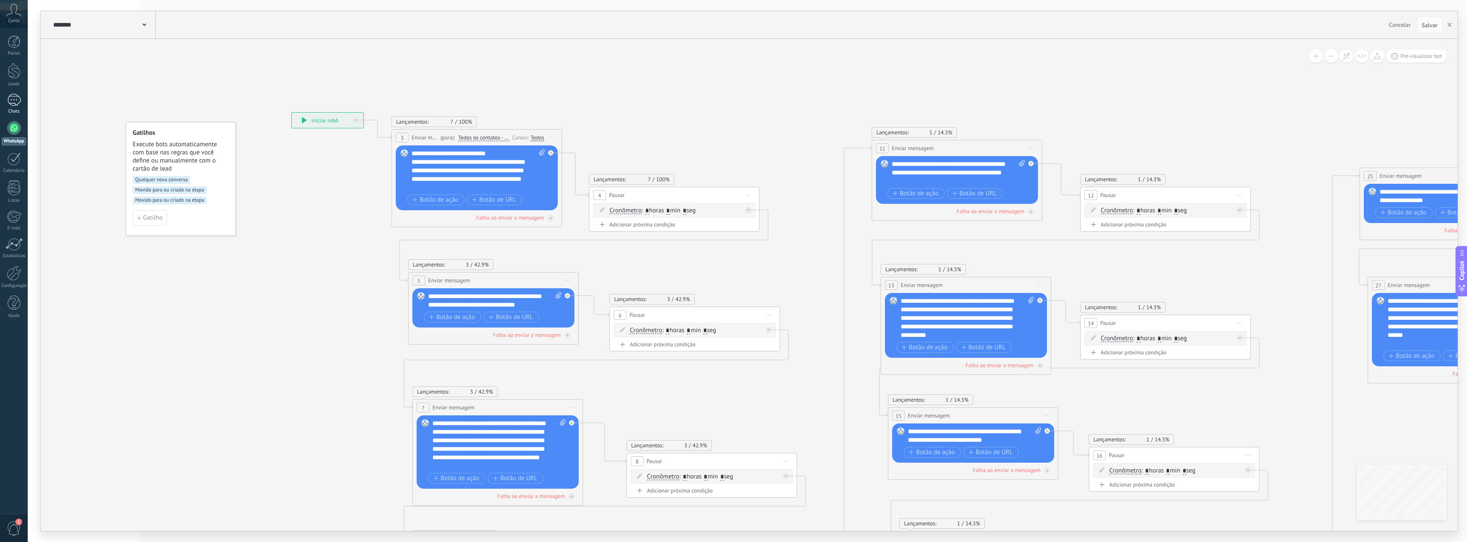
click at [11, 102] on div "1" at bounding box center [14, 100] width 14 height 12
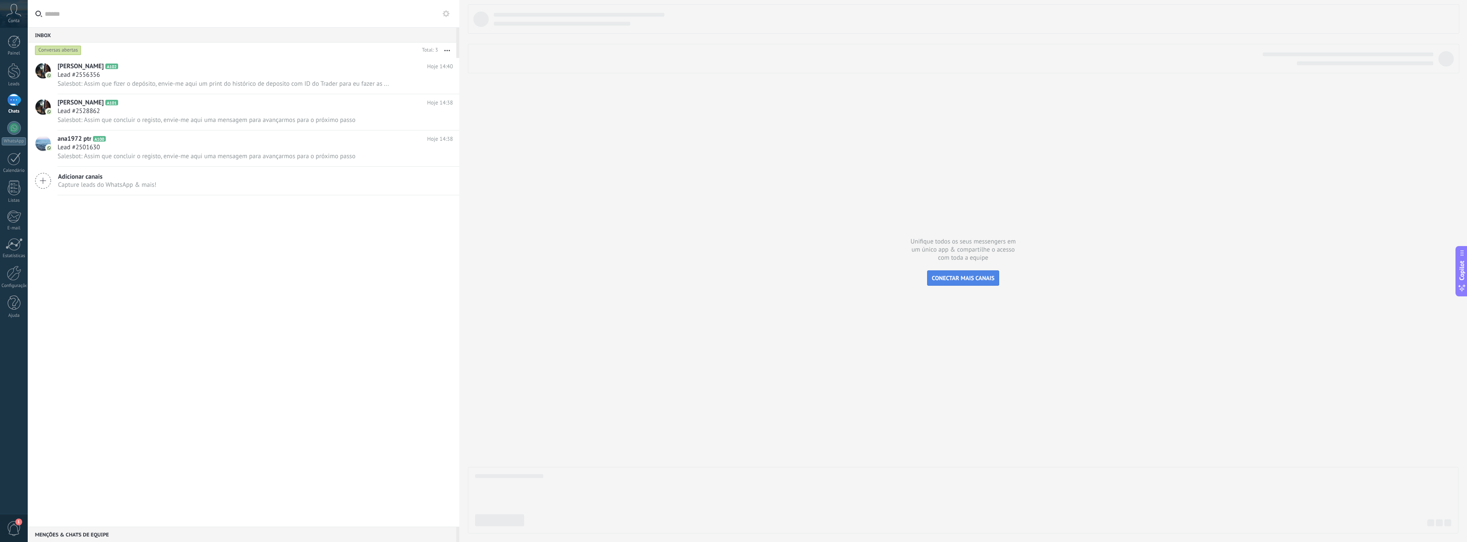
click at [948, 279] on span "CONECTAR MAIS CANAIS" at bounding box center [963, 278] width 63 height 8
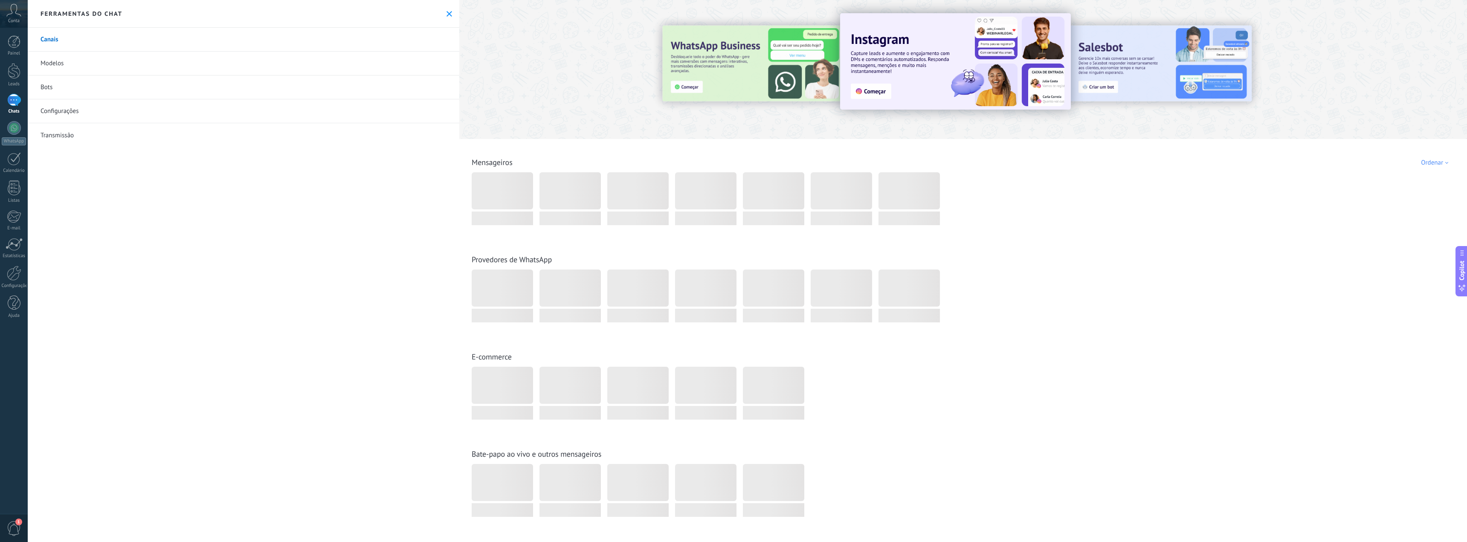
click at [446, 17] on div "Ferramentas do chat" at bounding box center [243, 14] width 431 height 28
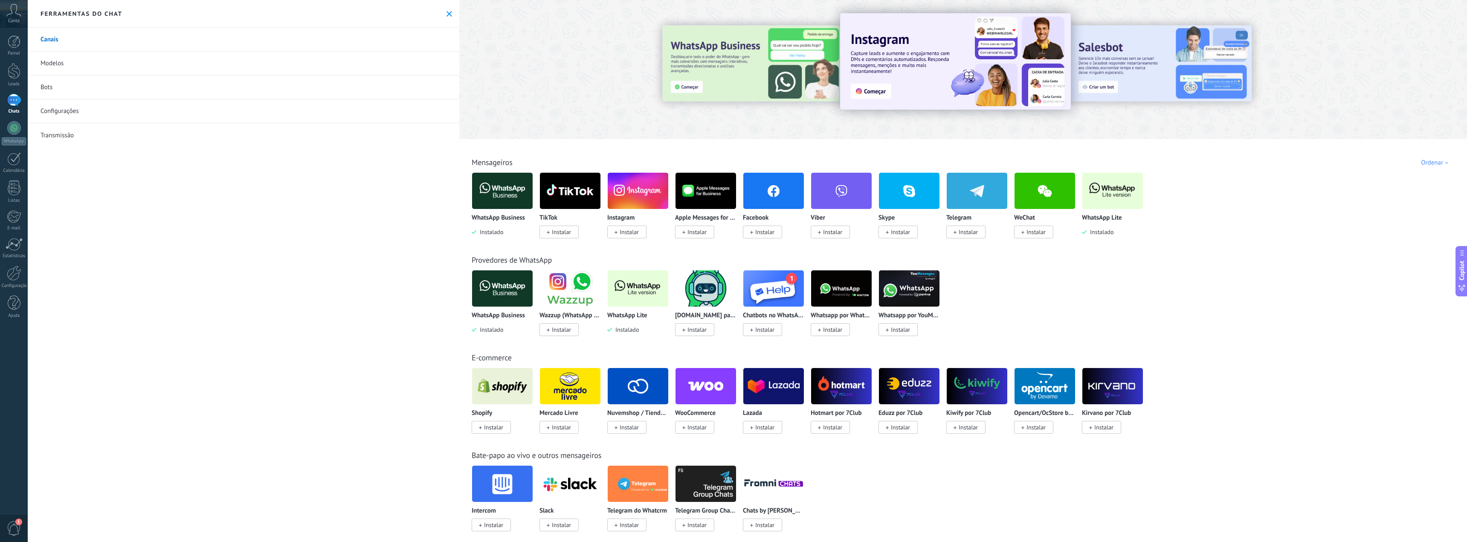
click at [448, 13] on icon at bounding box center [449, 14] width 6 height 6
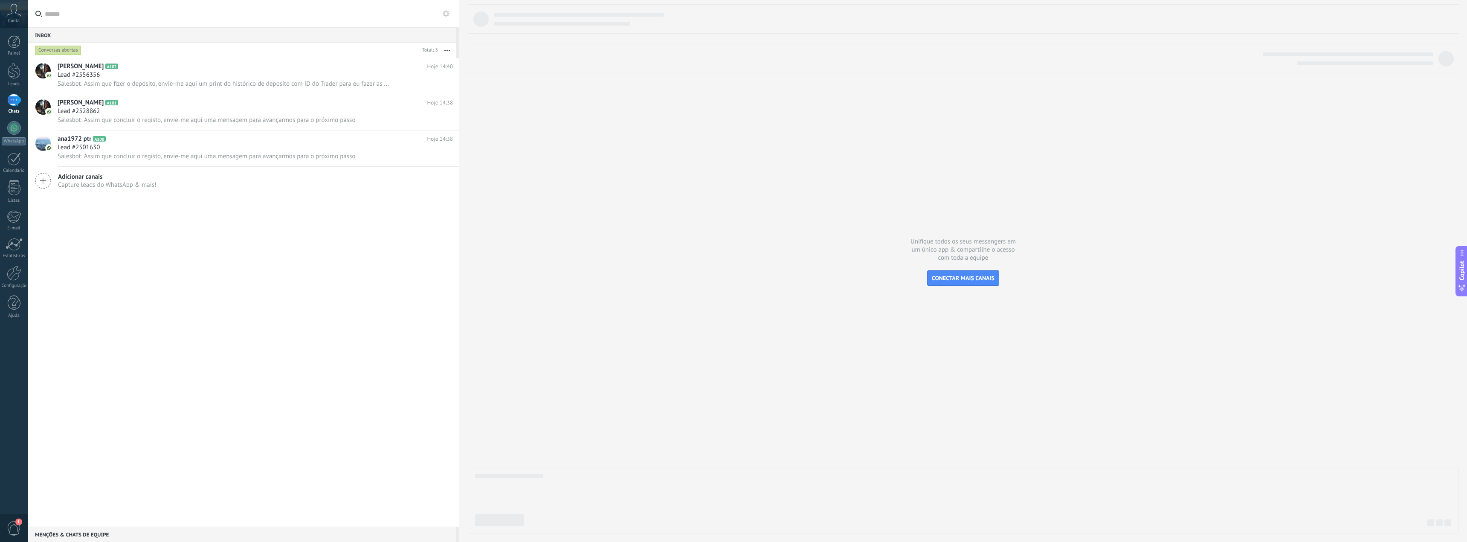
click at [503, 100] on div at bounding box center [963, 268] width 990 height 529
drag, startPoint x: 85, startPoint y: 255, endPoint x: 124, endPoint y: 234, distance: 43.7
click at [86, 255] on div "Gustavo Amaral A102 Hoje 14:40 Lead #2556356 Salesbot: Assim que fizer o depósi…" at bounding box center [243, 292] width 431 height 469
type textarea "**********"
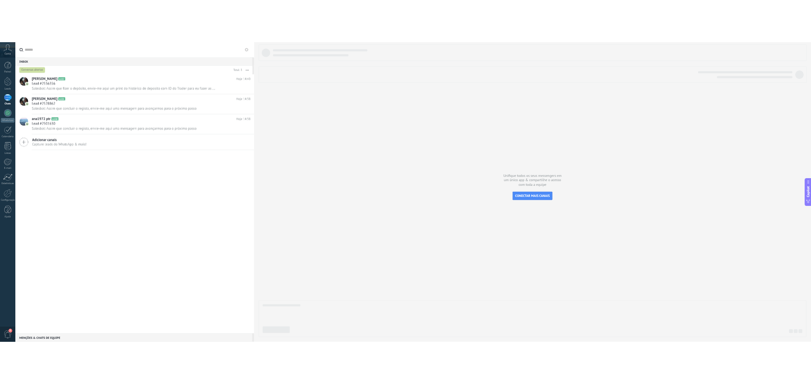
scroll to position [8, 0]
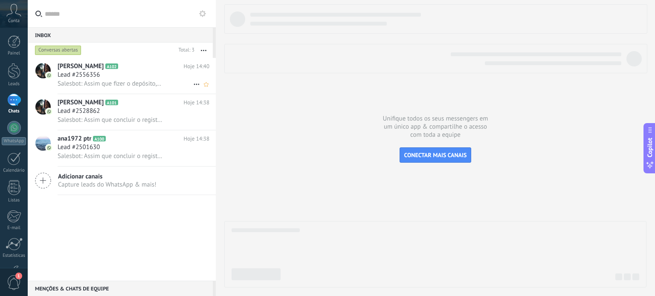
click at [140, 74] on div "Lead #2556356" at bounding box center [134, 75] width 152 height 9
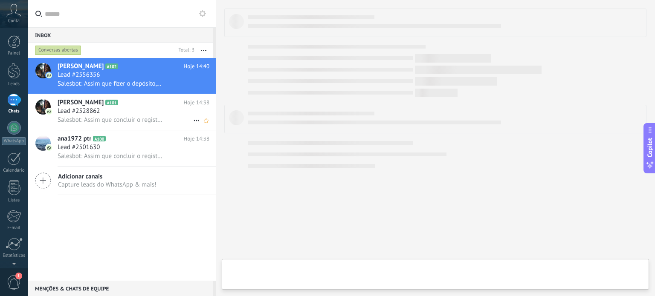
click at [110, 121] on span "Salesbot: Assim que concluir o registo, envie-me aqui uma mensagem para avançar…" at bounding box center [110, 120] width 105 height 8
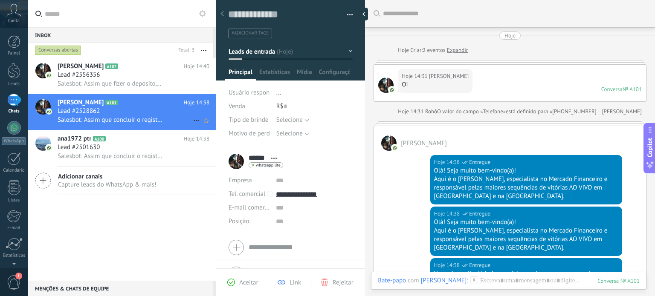
click at [193, 121] on icon at bounding box center [196, 121] width 10 height 10
click at [217, 124] on span "Conversa fechada" at bounding box center [229, 126] width 48 height 17
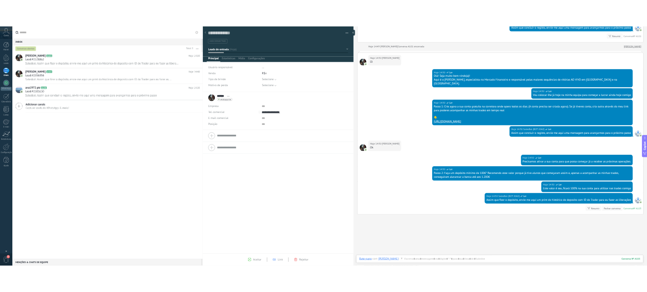
scroll to position [13, 0]
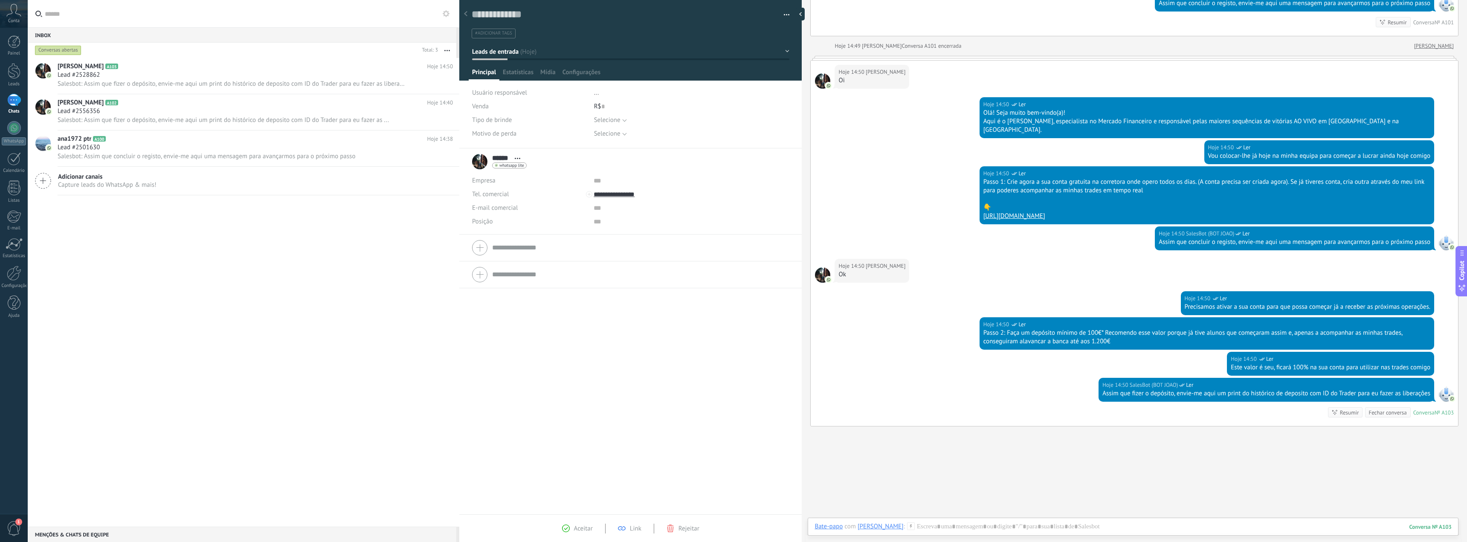
click at [654, 296] on div "Buscar Carregar mais Hoje Hoje Criar: 2 eventos Expandir Hoje 14:31 Rafael Oi C…" at bounding box center [1134, 117] width 665 height 915
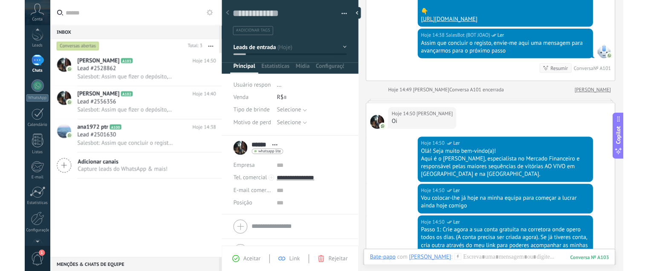
scroll to position [0, 0]
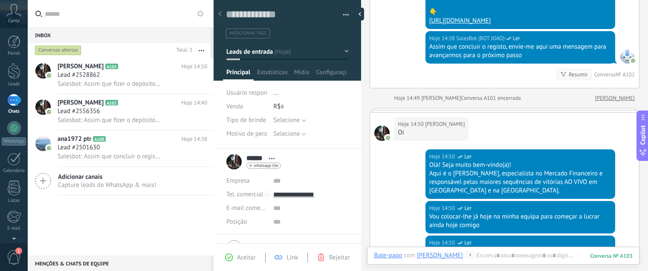
type textarea "**********"
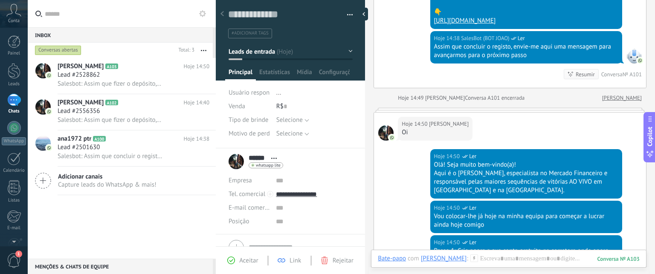
scroll to position [12, 0]
